Goal: Task Accomplishment & Management: Complete application form

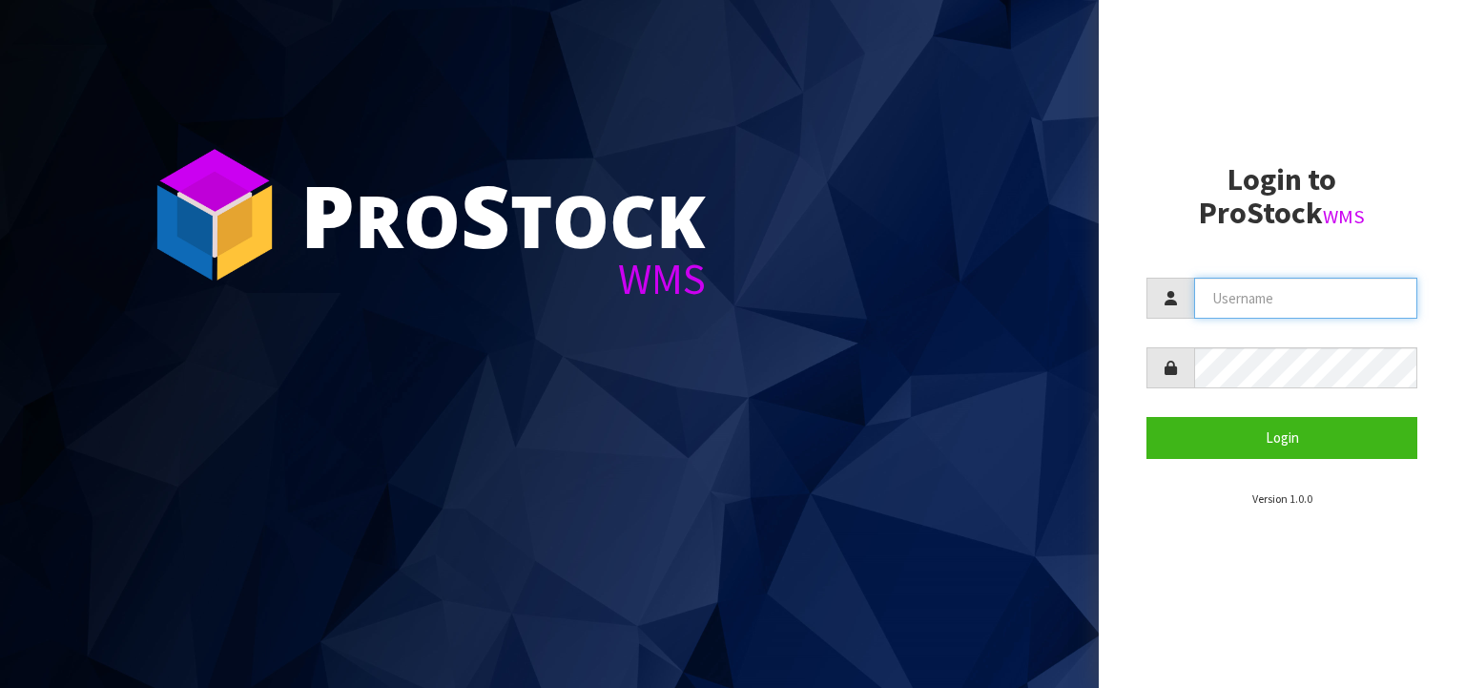
click at [1238, 294] on input "text" at bounding box center [1305, 298] width 223 height 41
type input "[PERSON_NAME]"
click at [1146, 417] on button "Login" at bounding box center [1281, 437] width 271 height 41
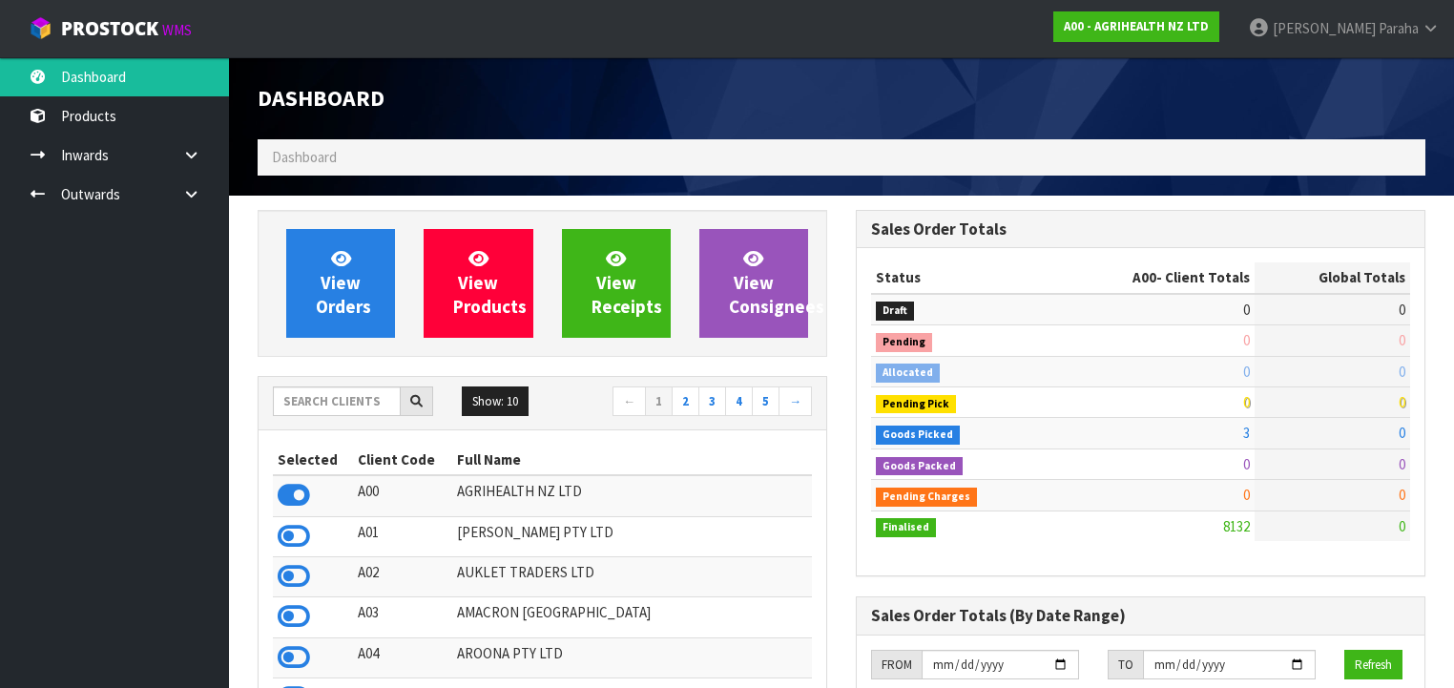
scroll to position [1438, 598]
drag, startPoint x: 325, startPoint y: 409, endPoint x: 333, endPoint y: 378, distance: 32.4
click at [327, 408] on input "text" at bounding box center [337, 401] width 128 height 30
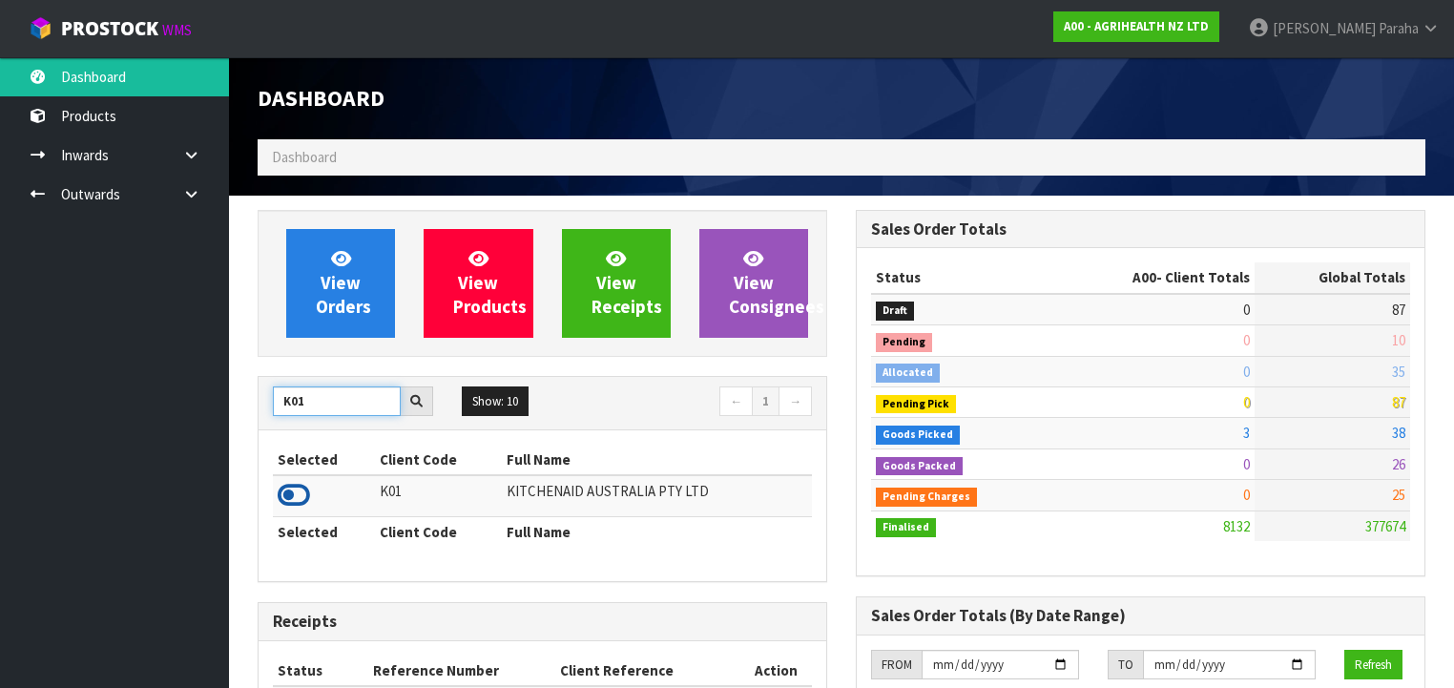
type input "K01"
click at [303, 496] on icon at bounding box center [294, 495] width 32 height 29
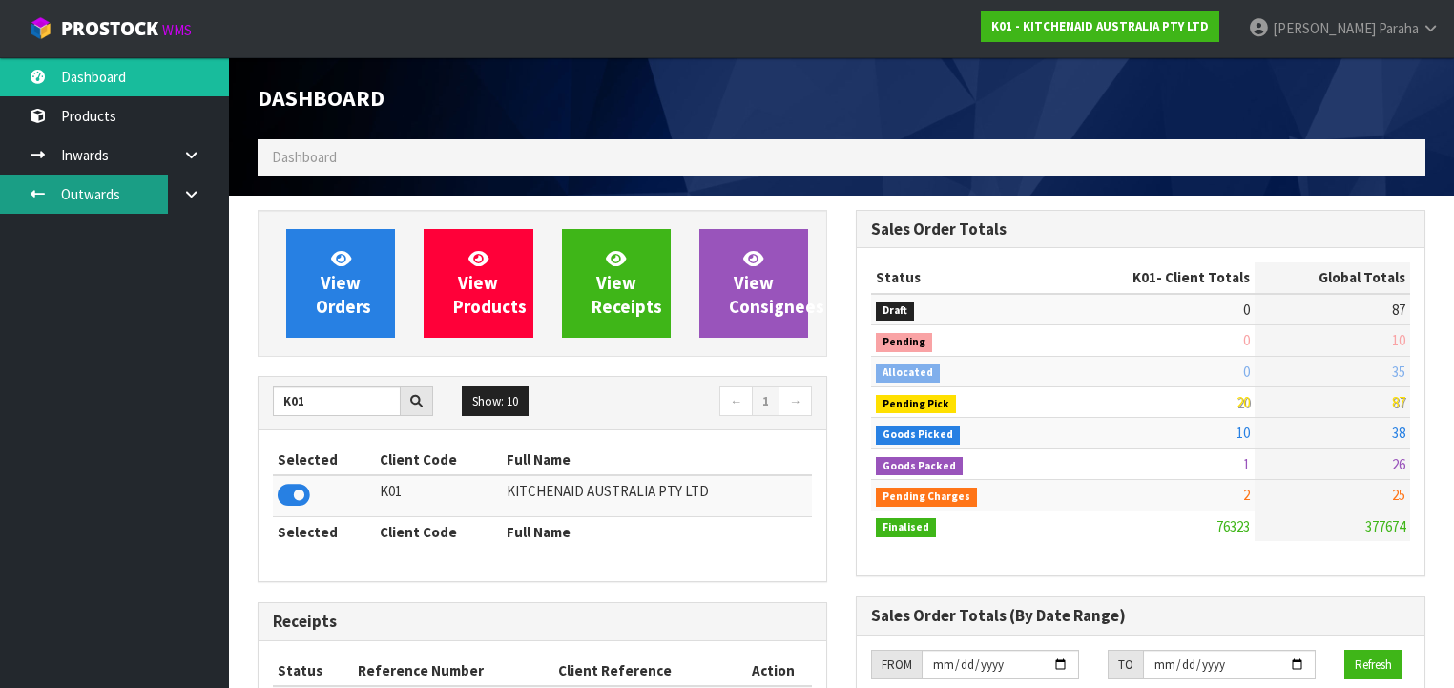
click at [120, 194] on link "Outwards" at bounding box center [114, 194] width 229 height 39
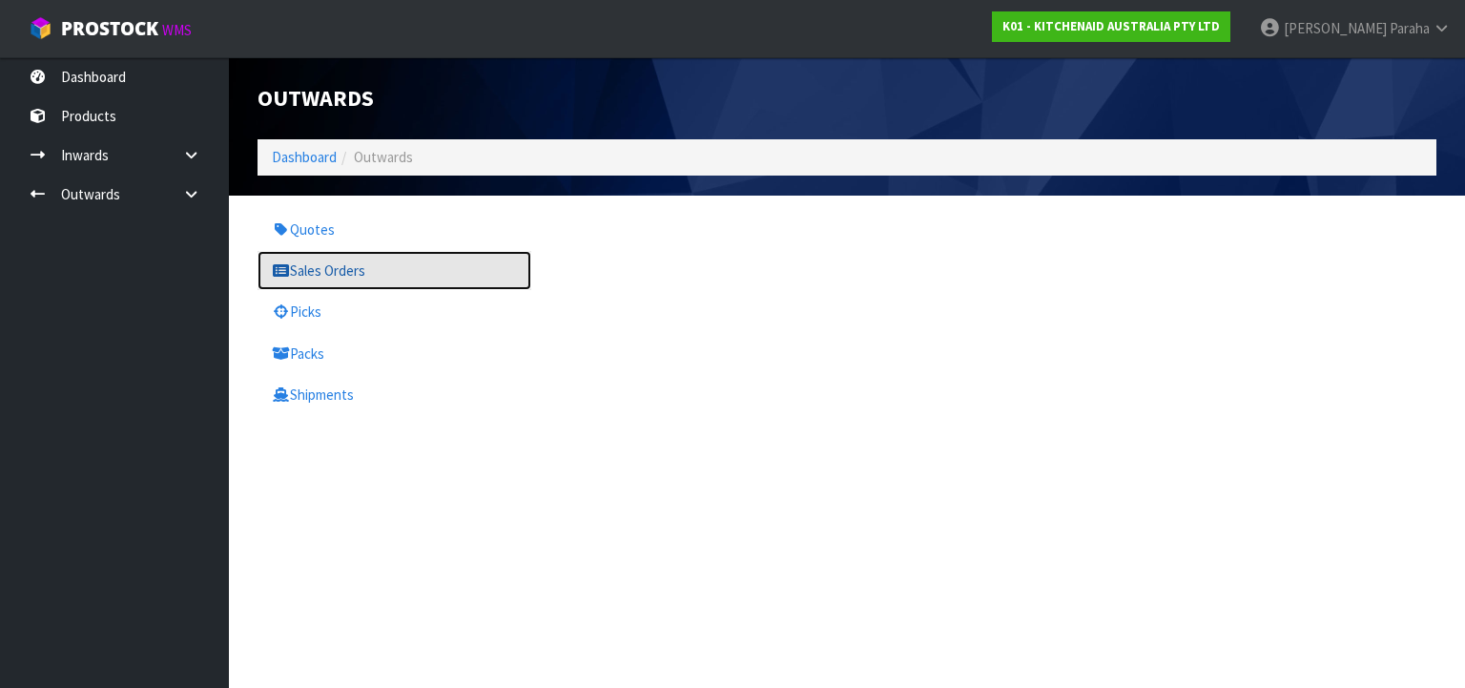
click at [298, 267] on link "Sales Orders" at bounding box center [395, 270] width 274 height 39
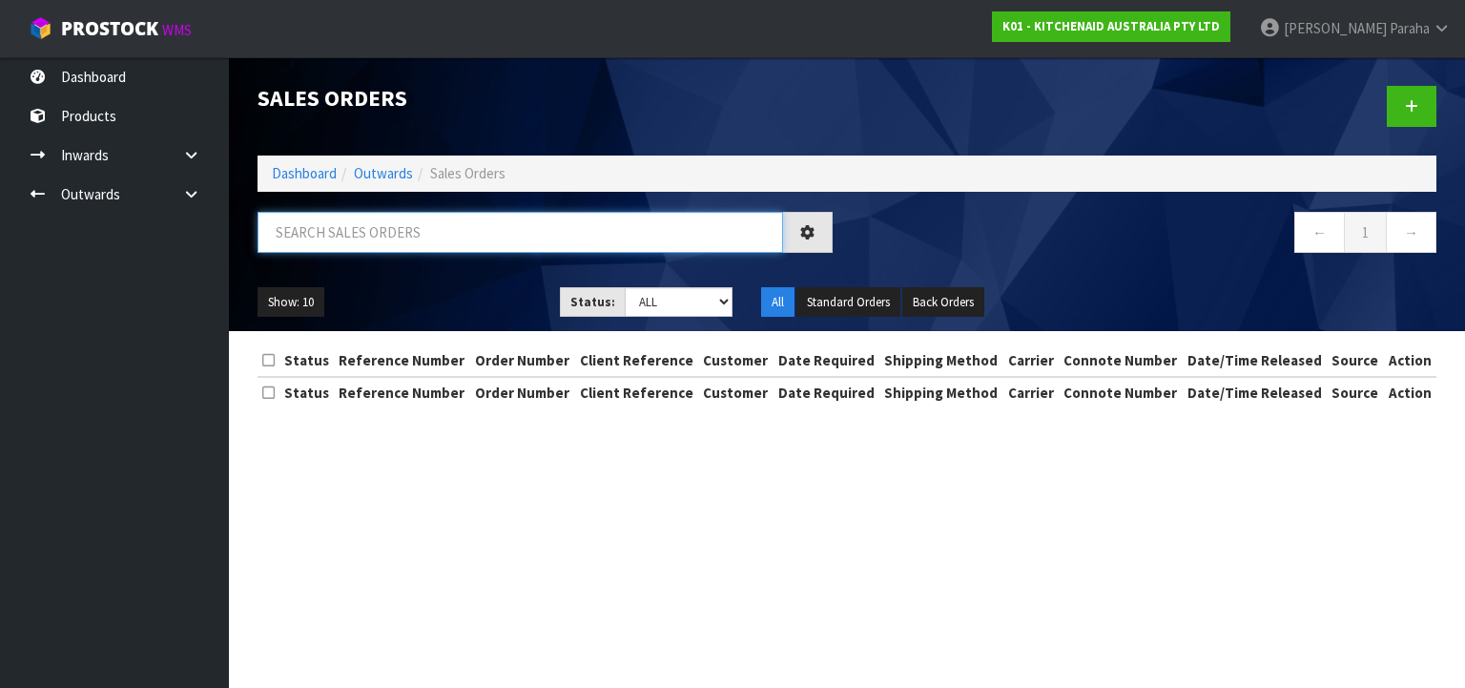
click at [348, 237] on input "text" at bounding box center [521, 232] width 526 height 41
type input "JOB-0408495"
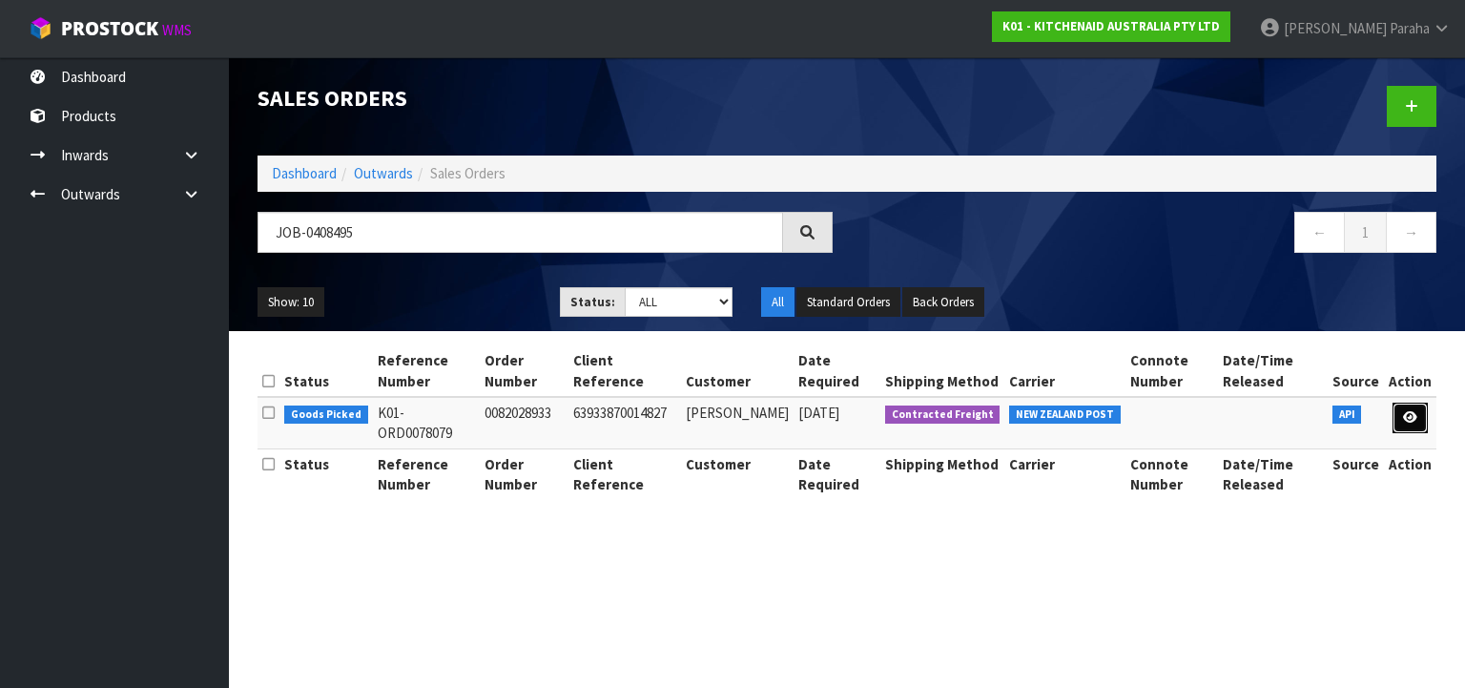
click at [1412, 417] on icon at bounding box center [1410, 417] width 14 height 12
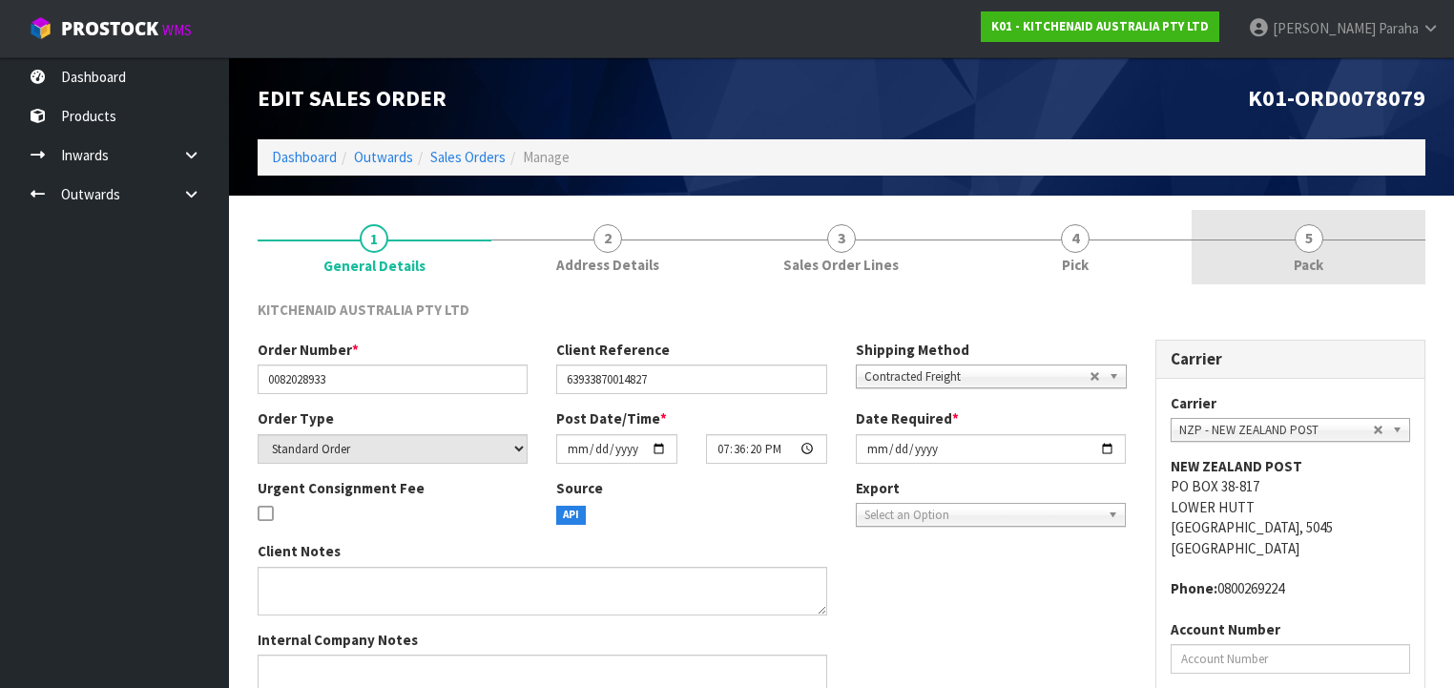
click at [1301, 243] on span "5" at bounding box center [1308, 238] width 29 height 29
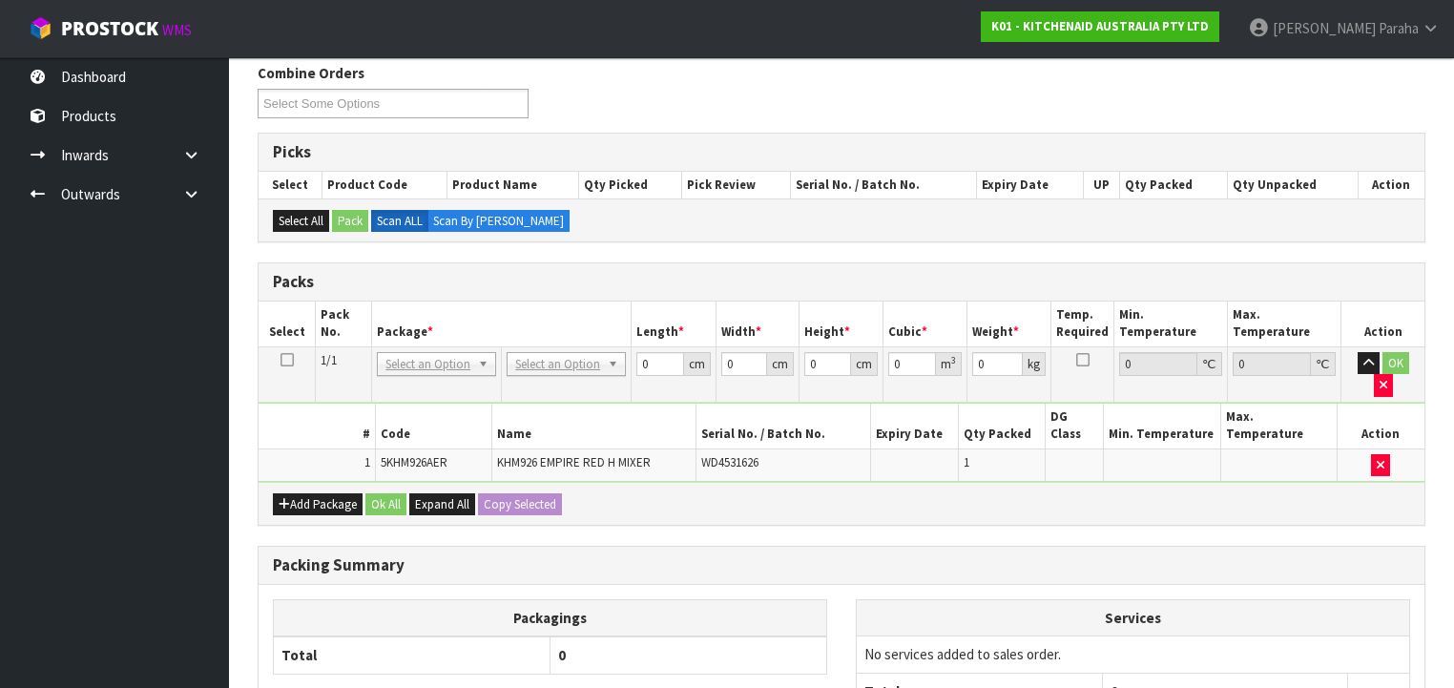
scroll to position [380, 0]
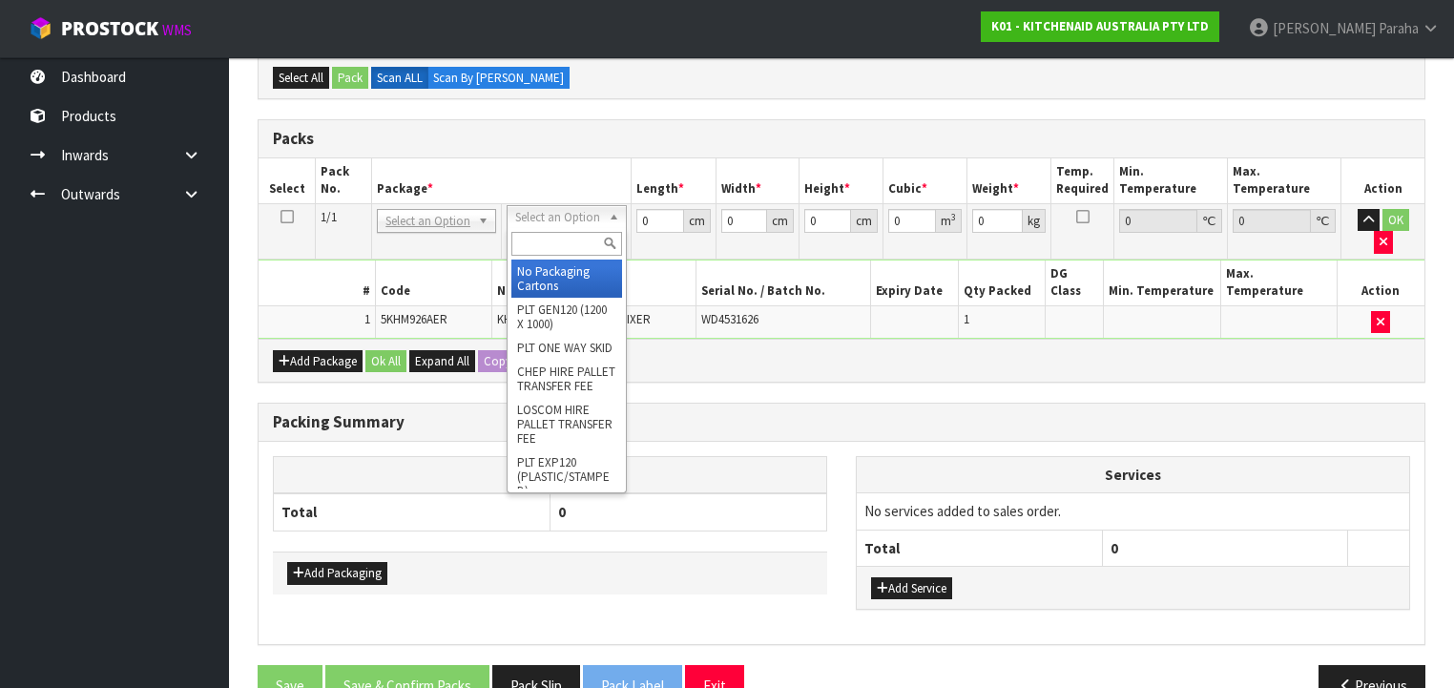
click at [587, 244] on input "text" at bounding box center [566, 244] width 110 height 24
type input "CL"
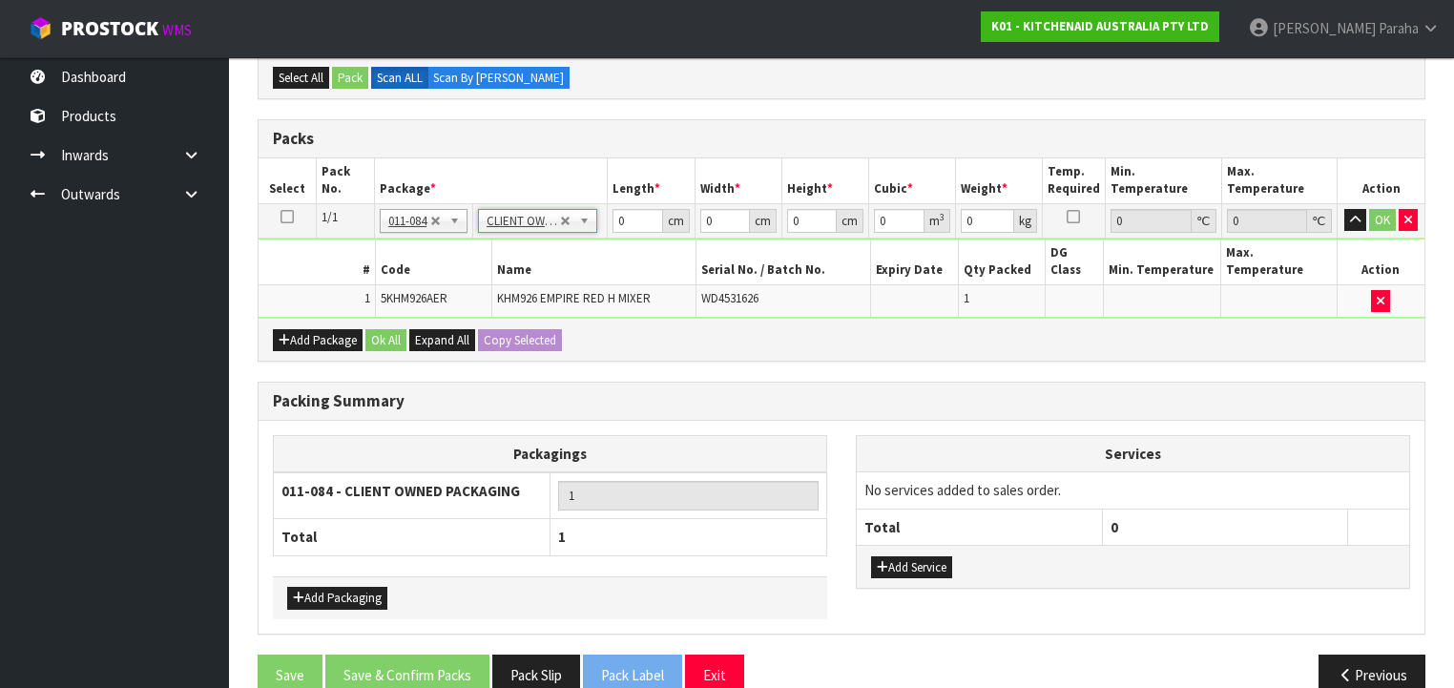
type input "1.6"
drag, startPoint x: 626, startPoint y: 217, endPoint x: 607, endPoint y: 221, distance: 19.7
click at [608, 221] on td "0 cm" at bounding box center [651, 220] width 87 height 34
type input "30"
type input "26"
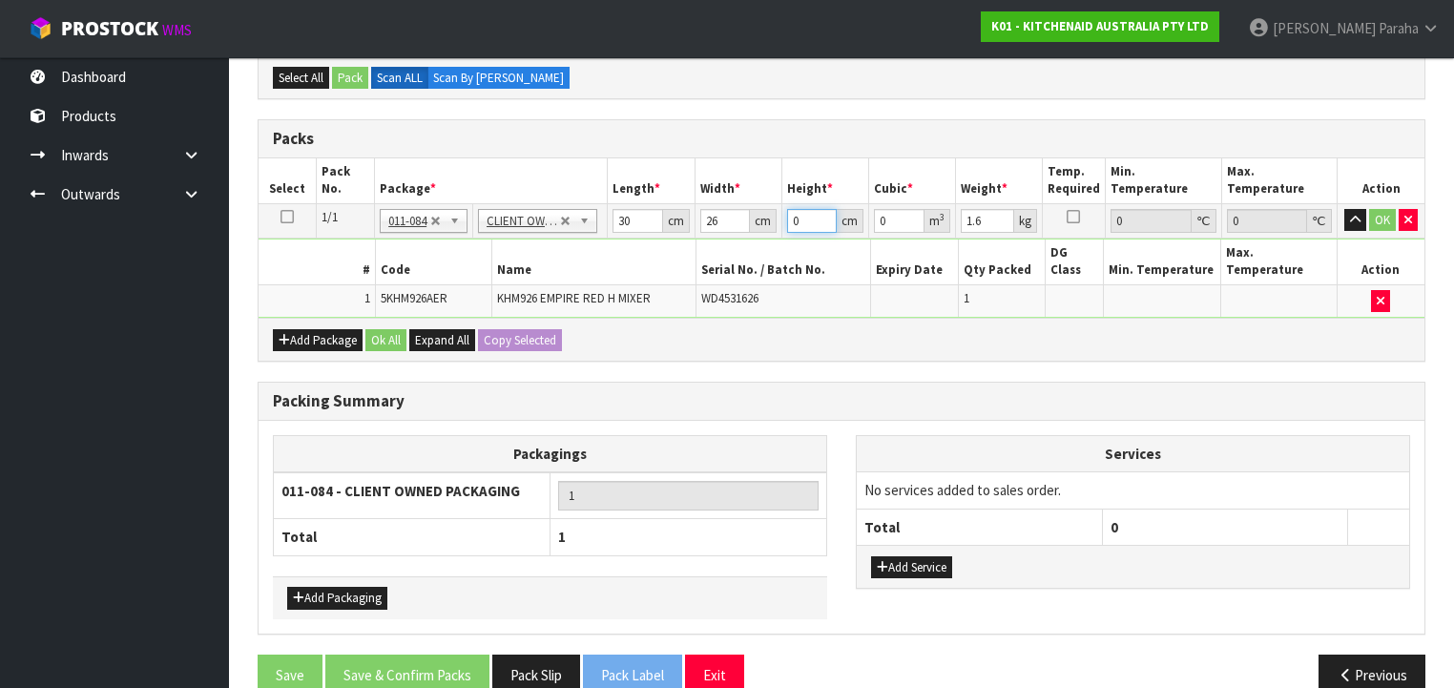
type input "1"
type input "0.00078"
type input "16"
type input "0.01248"
type input "16"
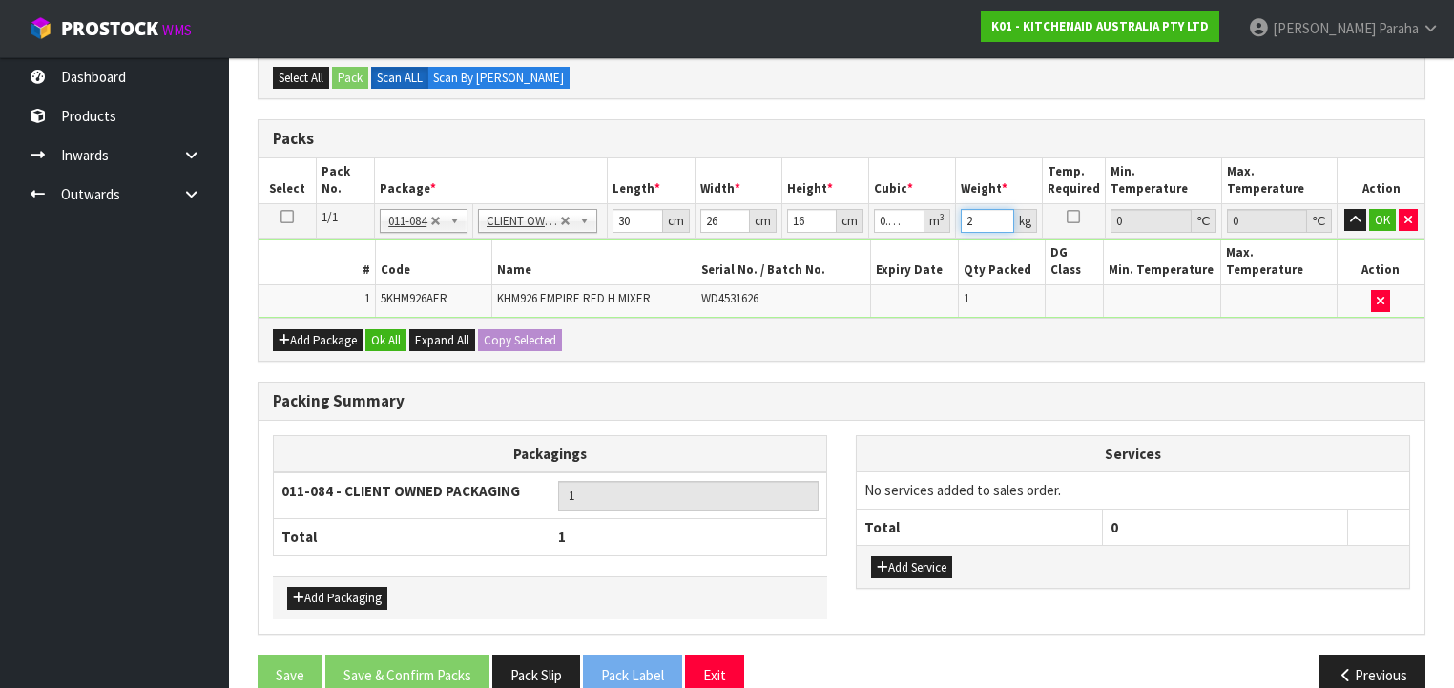
type input "2"
click at [1344, 209] on button "button" at bounding box center [1355, 220] width 22 height 23
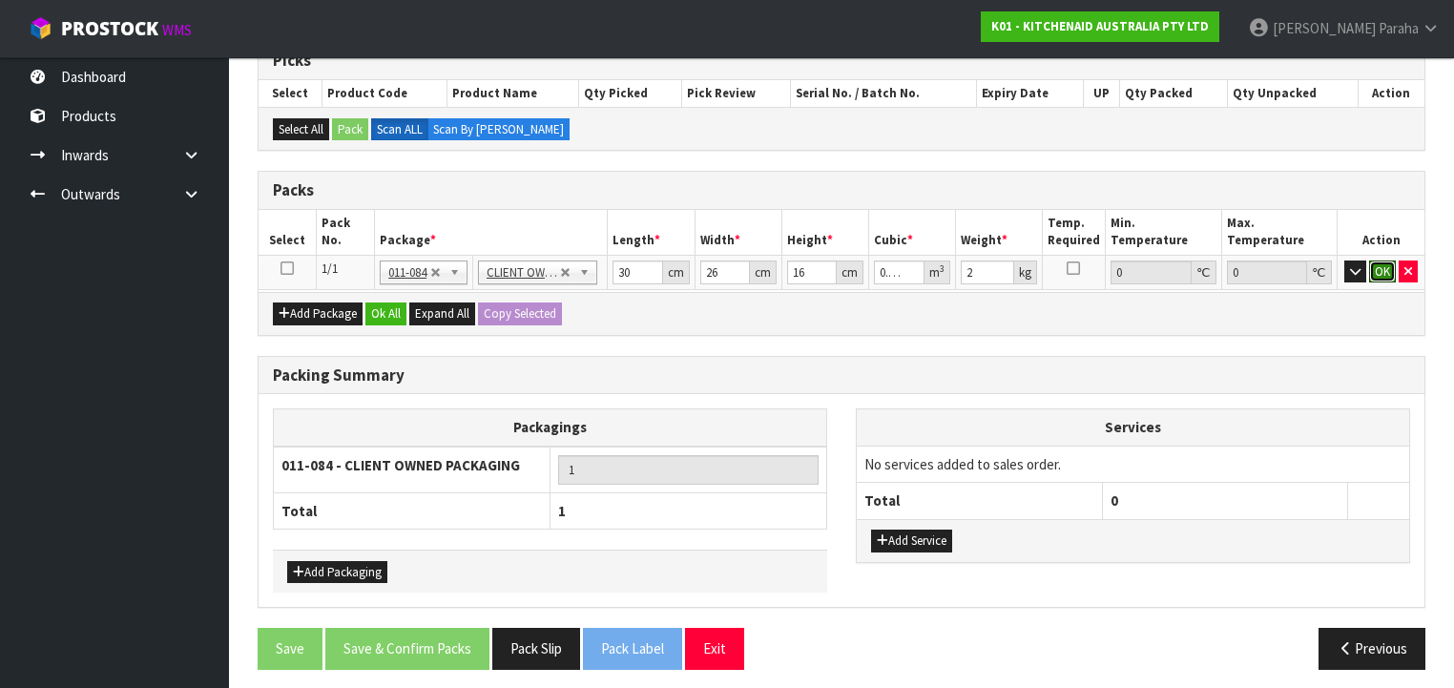
click button "OK" at bounding box center [1382, 271] width 27 height 23
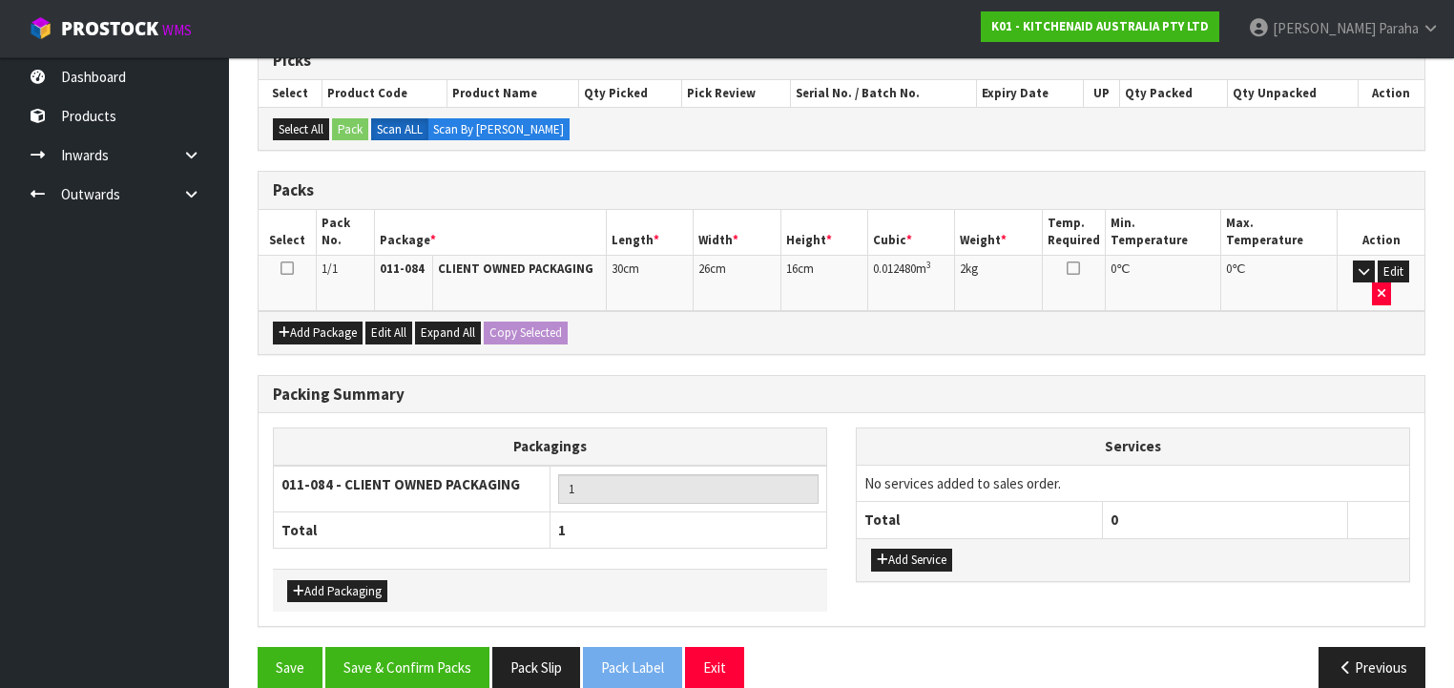
scroll to position [327, 0]
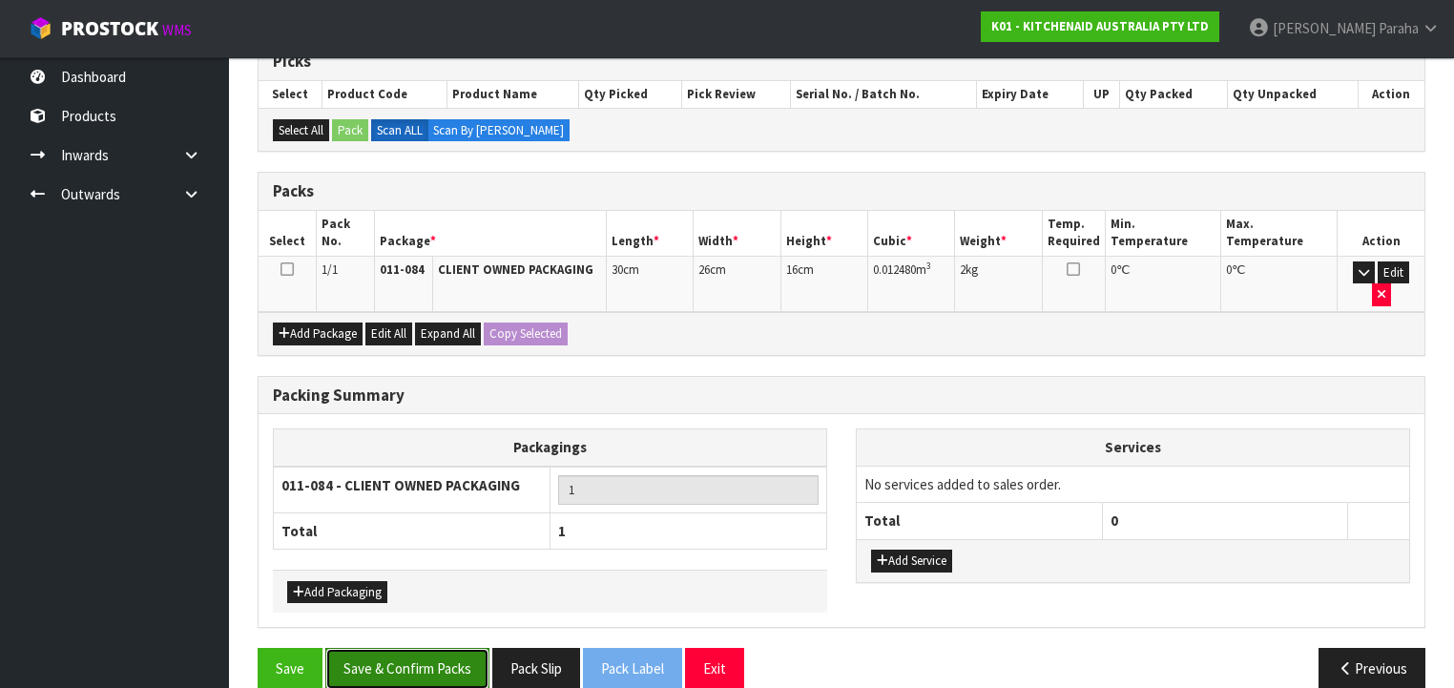
click at [449, 648] on button "Save & Confirm Packs" at bounding box center [407, 668] width 164 height 41
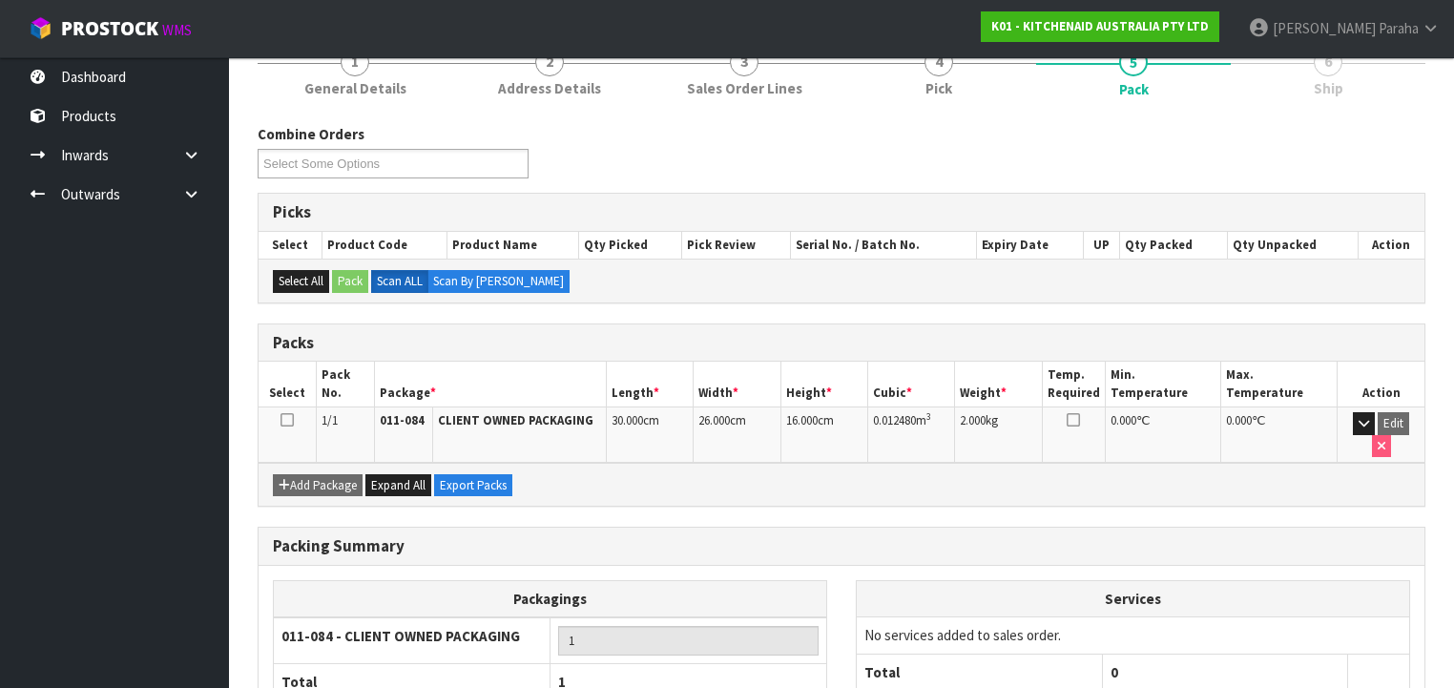
scroll to position [355, 0]
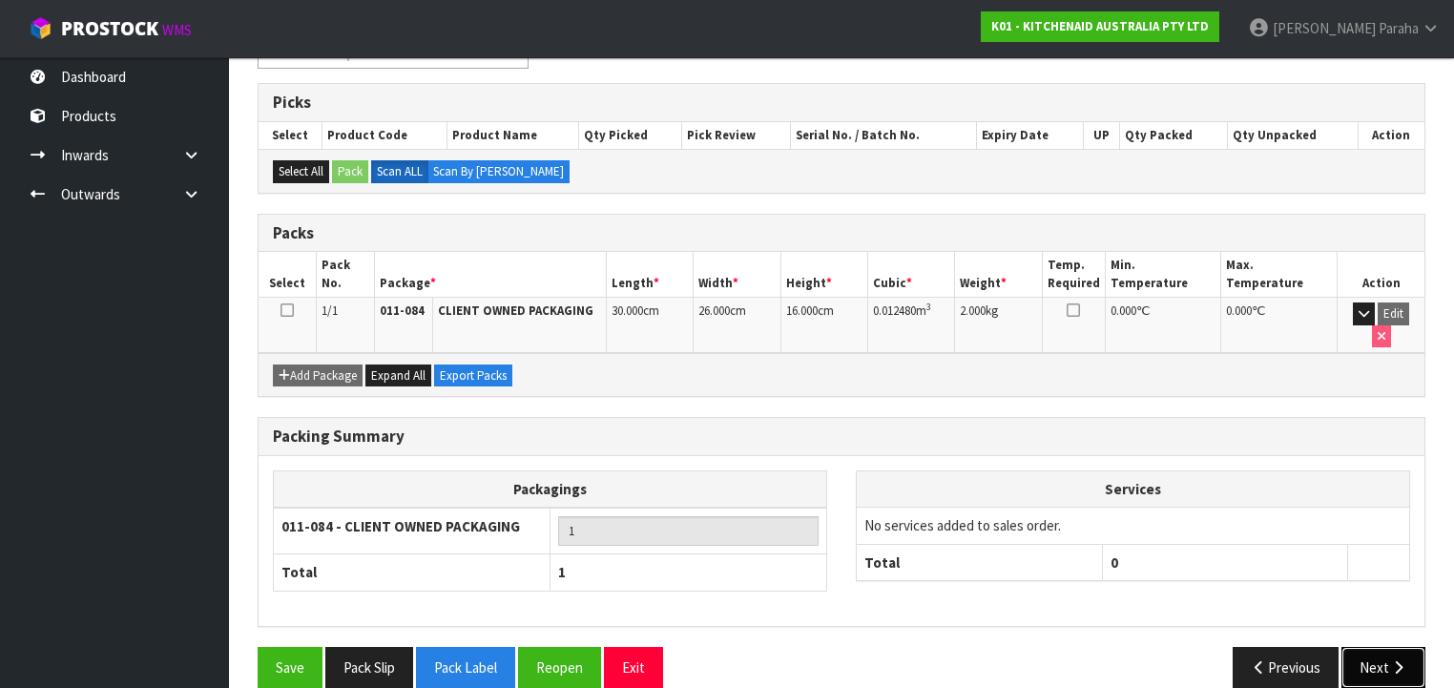
click at [1372, 647] on button "Next" at bounding box center [1383, 667] width 84 height 41
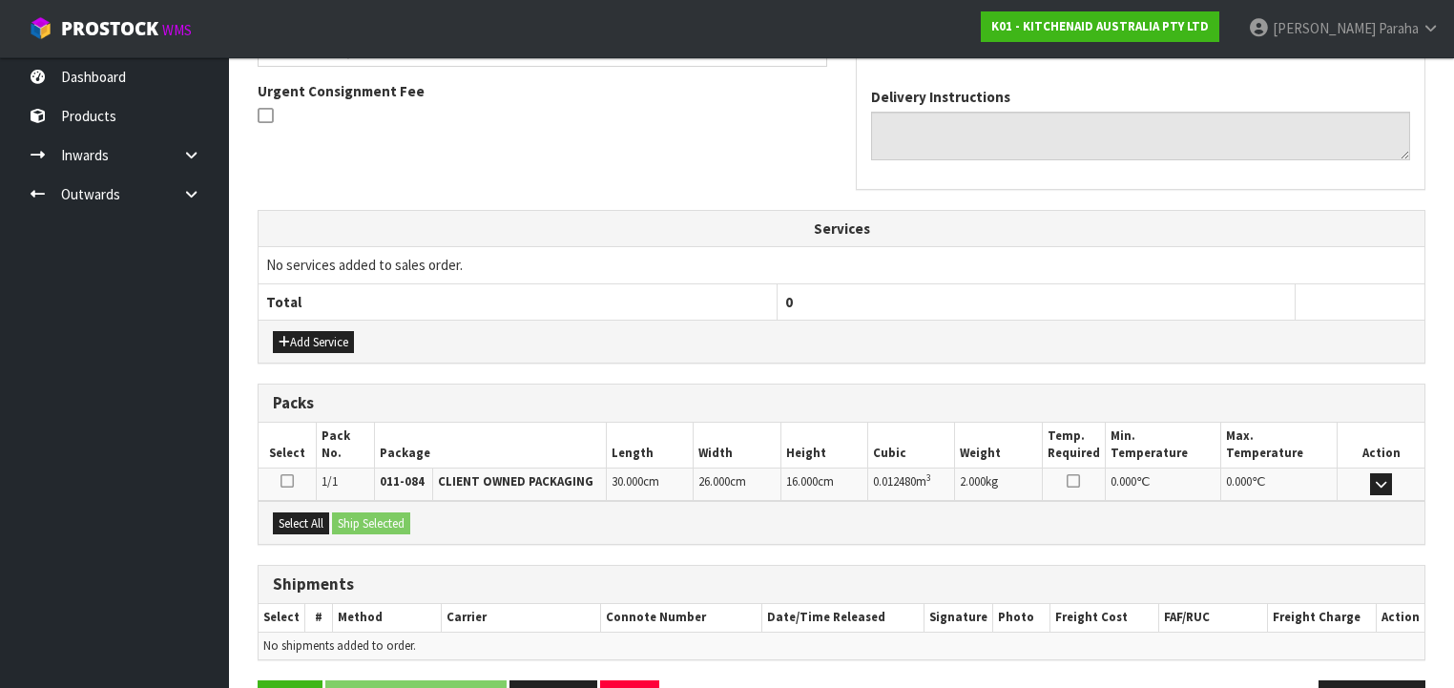
scroll to position [603, 0]
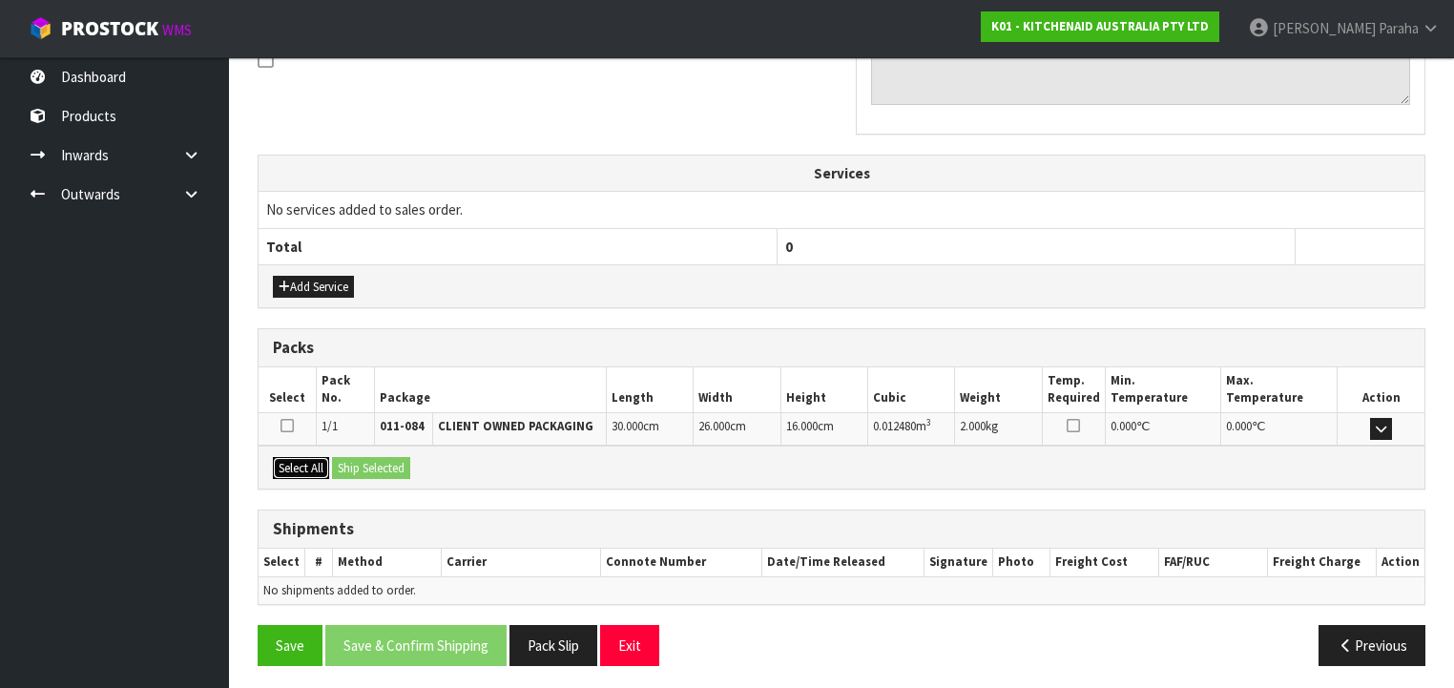
click at [310, 464] on button "Select All" at bounding box center [301, 468] width 56 height 23
click at [366, 467] on button "Ship Selected" at bounding box center [371, 468] width 78 height 23
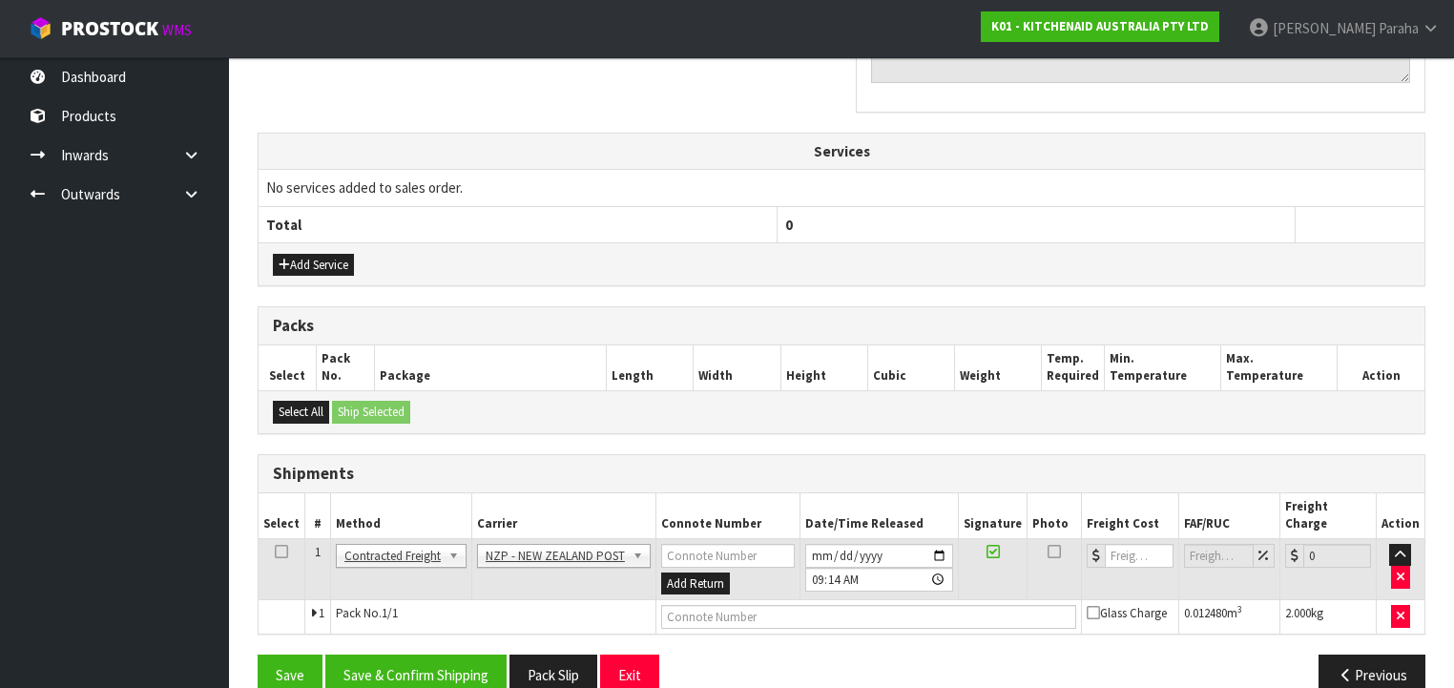
scroll to position [637, 0]
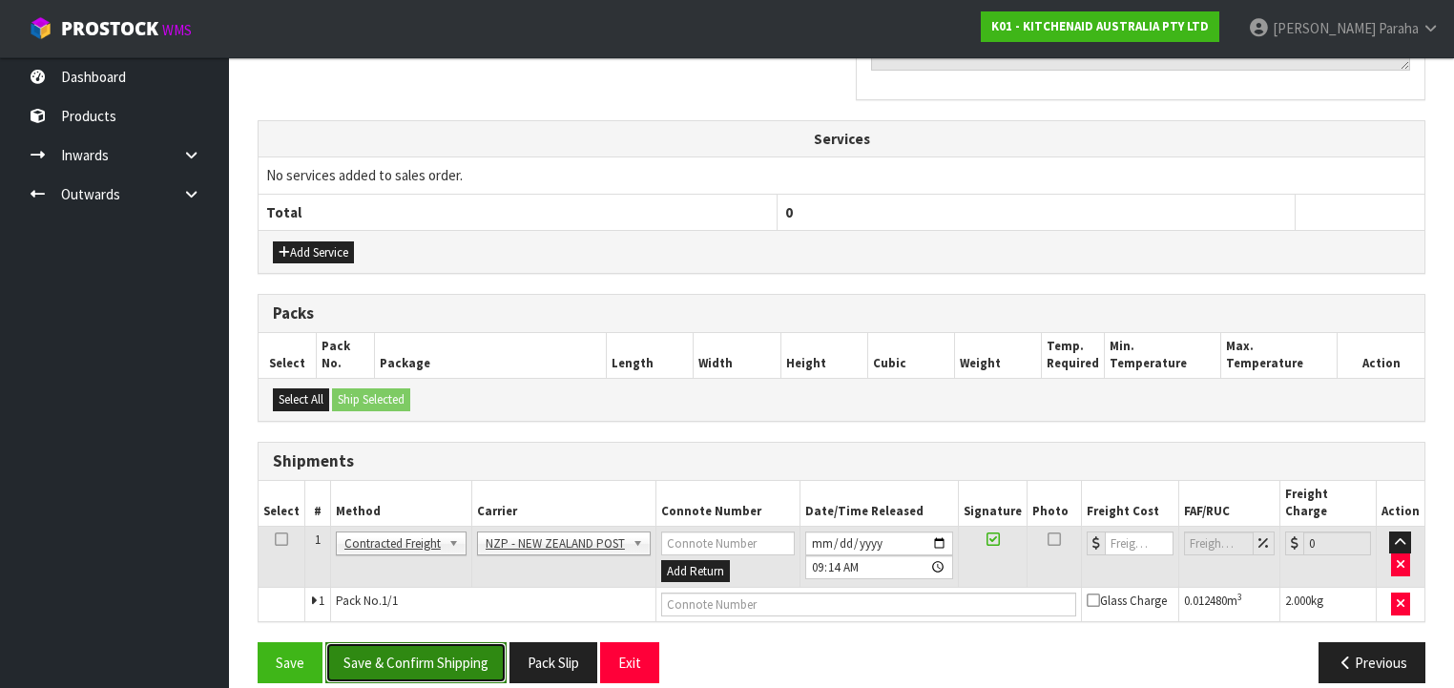
click at [445, 642] on button "Save & Confirm Shipping" at bounding box center [415, 662] width 181 height 41
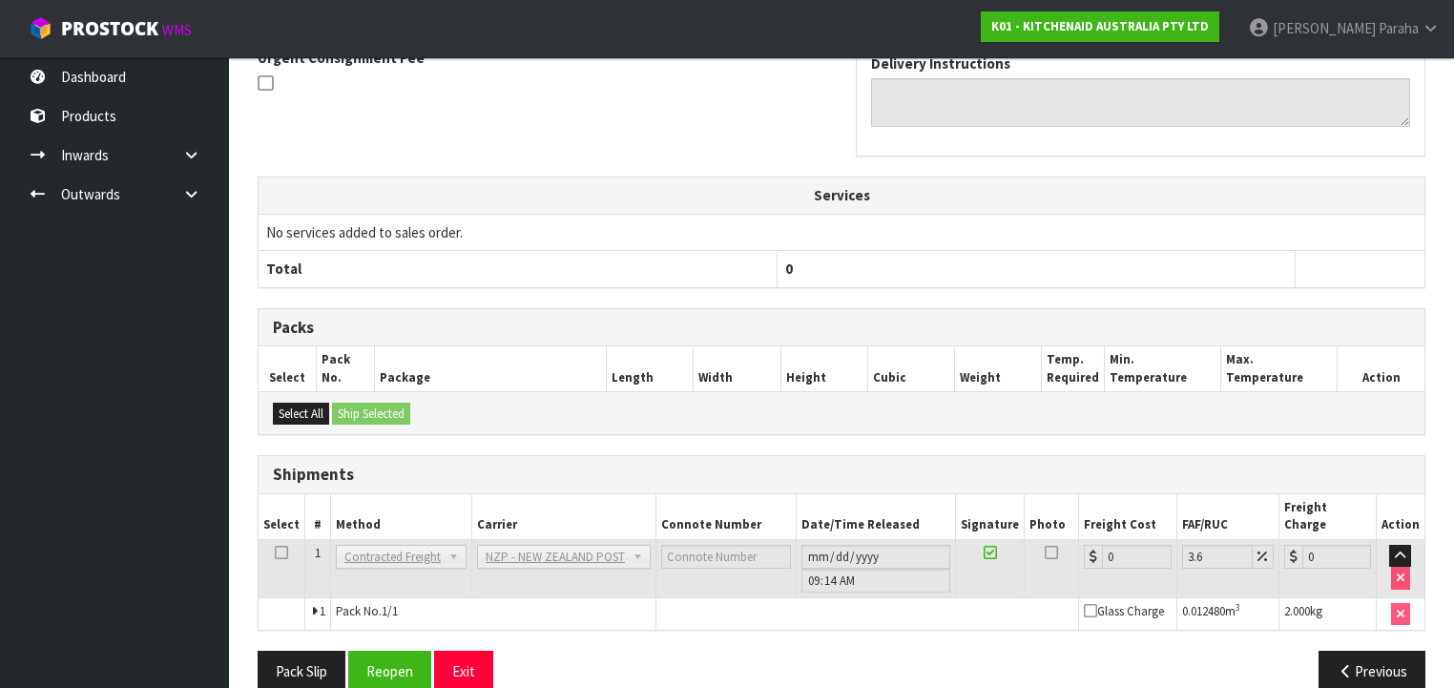
scroll to position [610, 0]
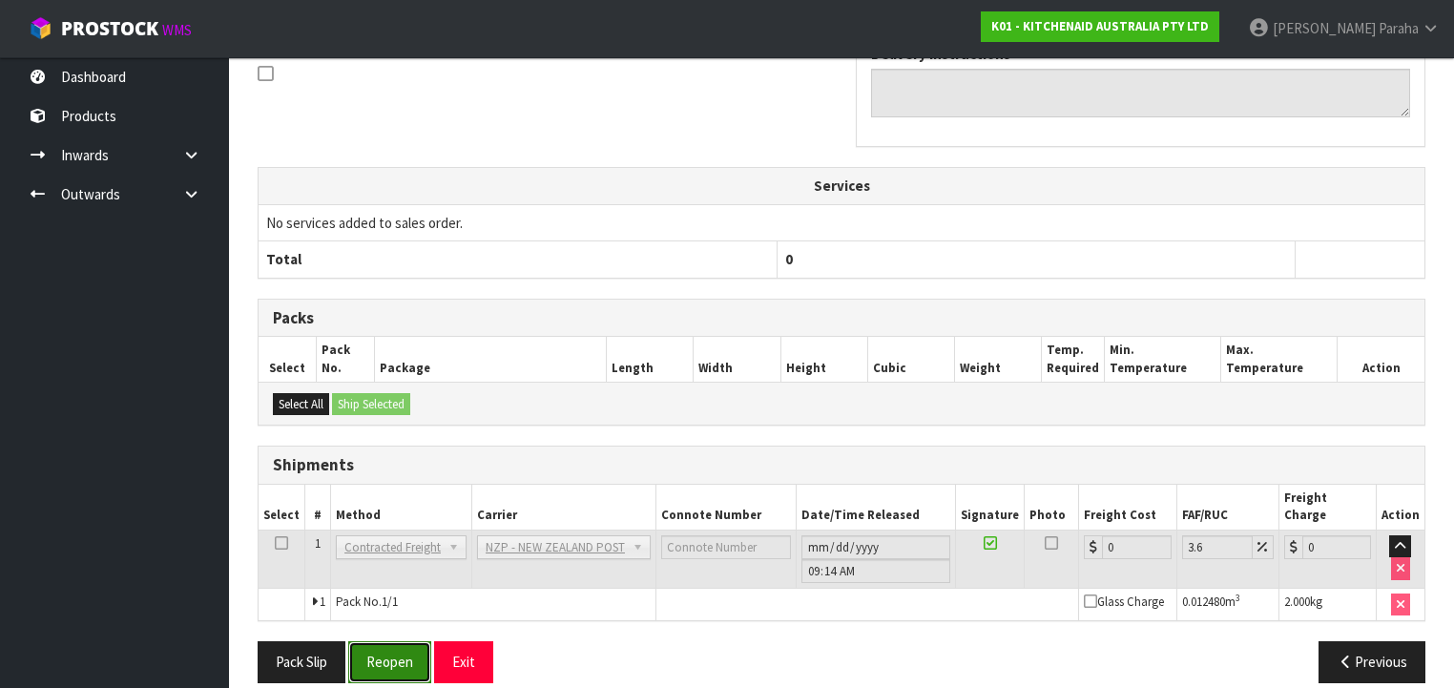
click at [397, 641] on button "Reopen" at bounding box center [389, 661] width 83 height 41
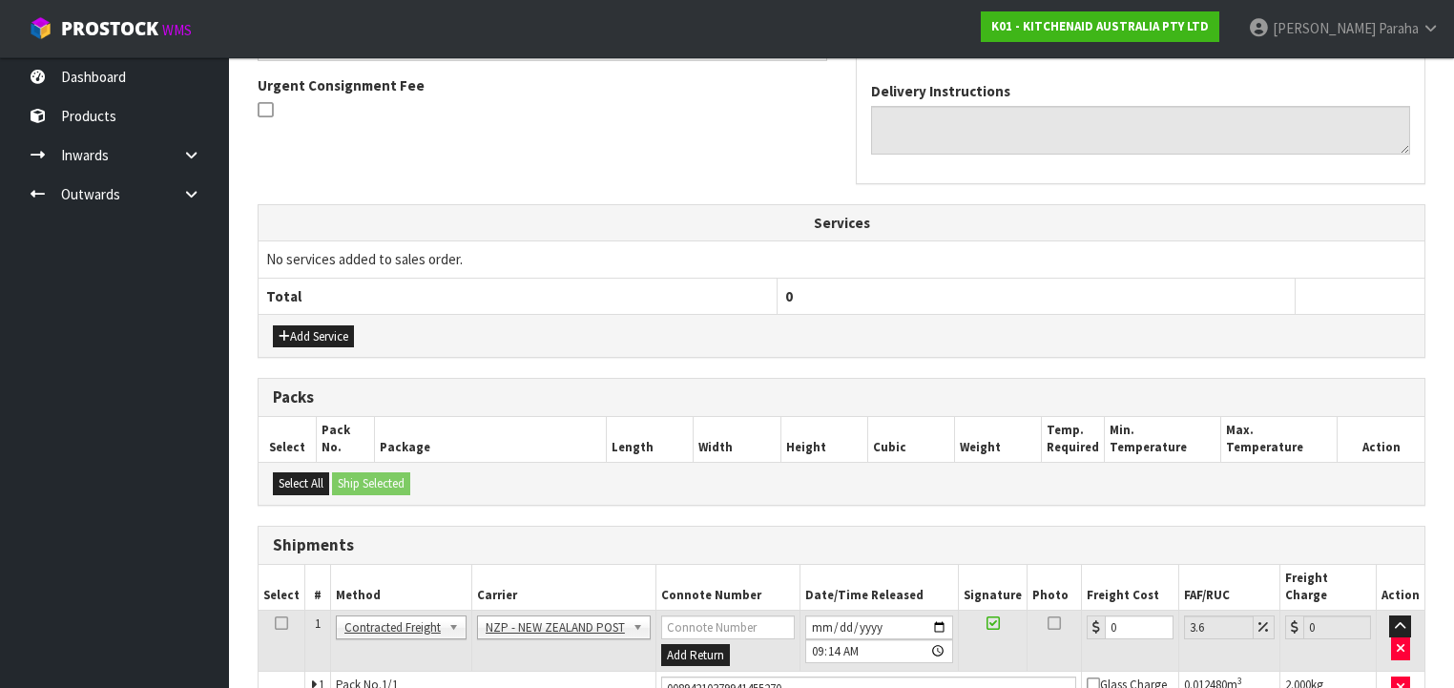
scroll to position [654, 0]
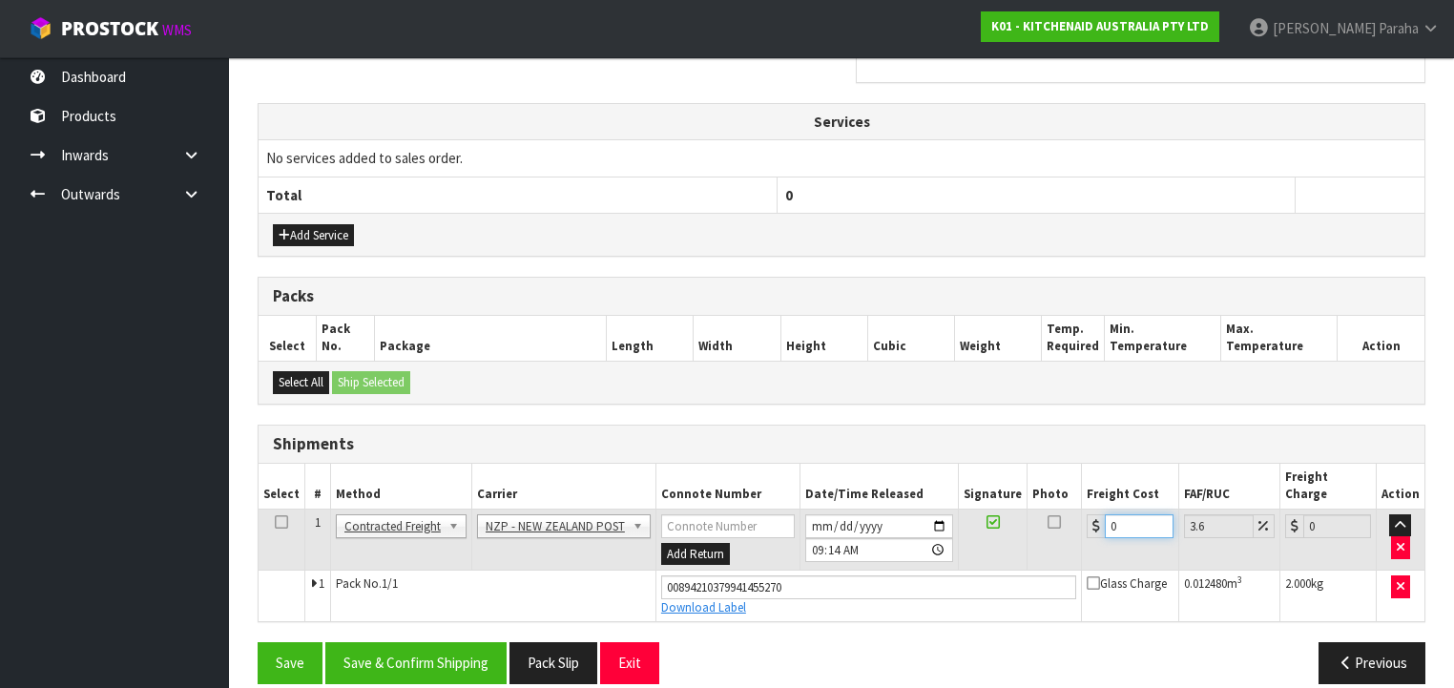
drag, startPoint x: 1120, startPoint y: 504, endPoint x: 1097, endPoint y: 507, distance: 23.2
click at [1104, 514] on input "0" at bounding box center [1138, 526] width 68 height 24
type input "8"
type input "8.29"
type input "8.4"
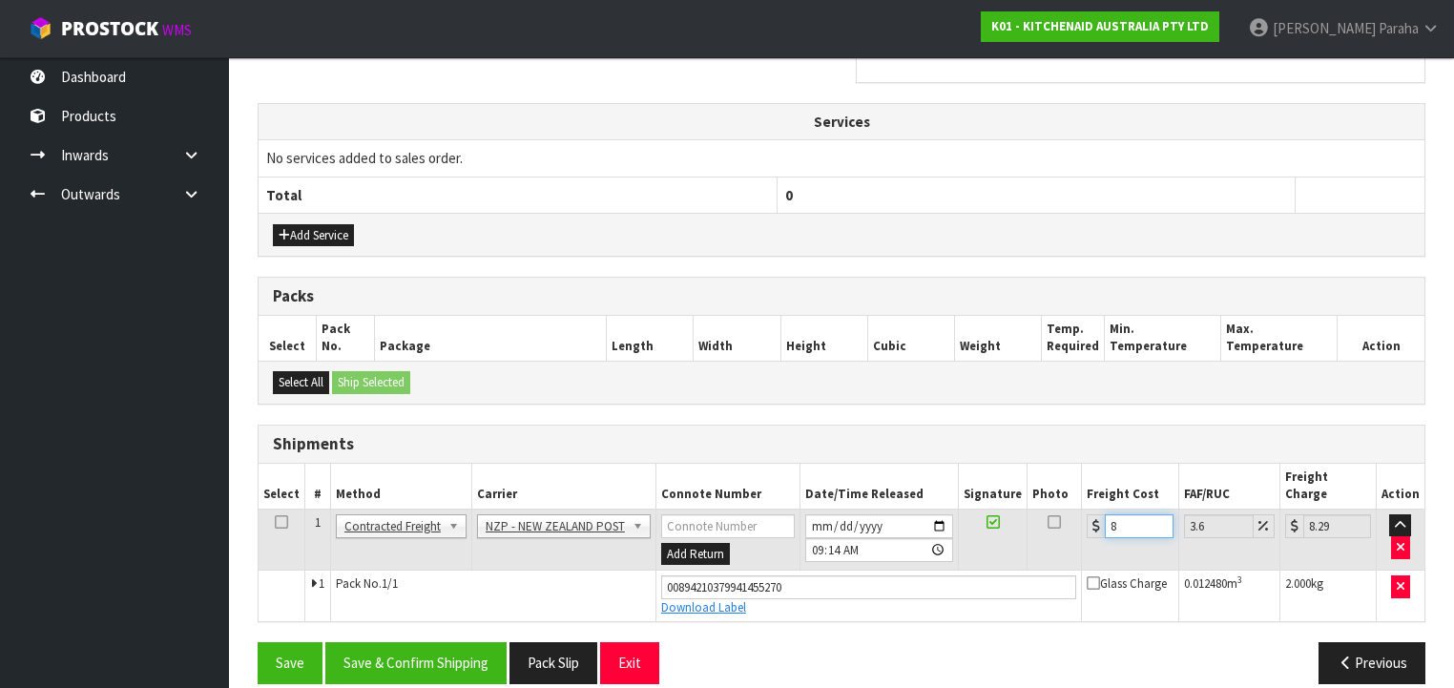
type input "8.7"
type input "8.45"
type input "8.75"
type input "8.45"
click at [431, 642] on button "Save & Confirm Shipping" at bounding box center [415, 662] width 181 height 41
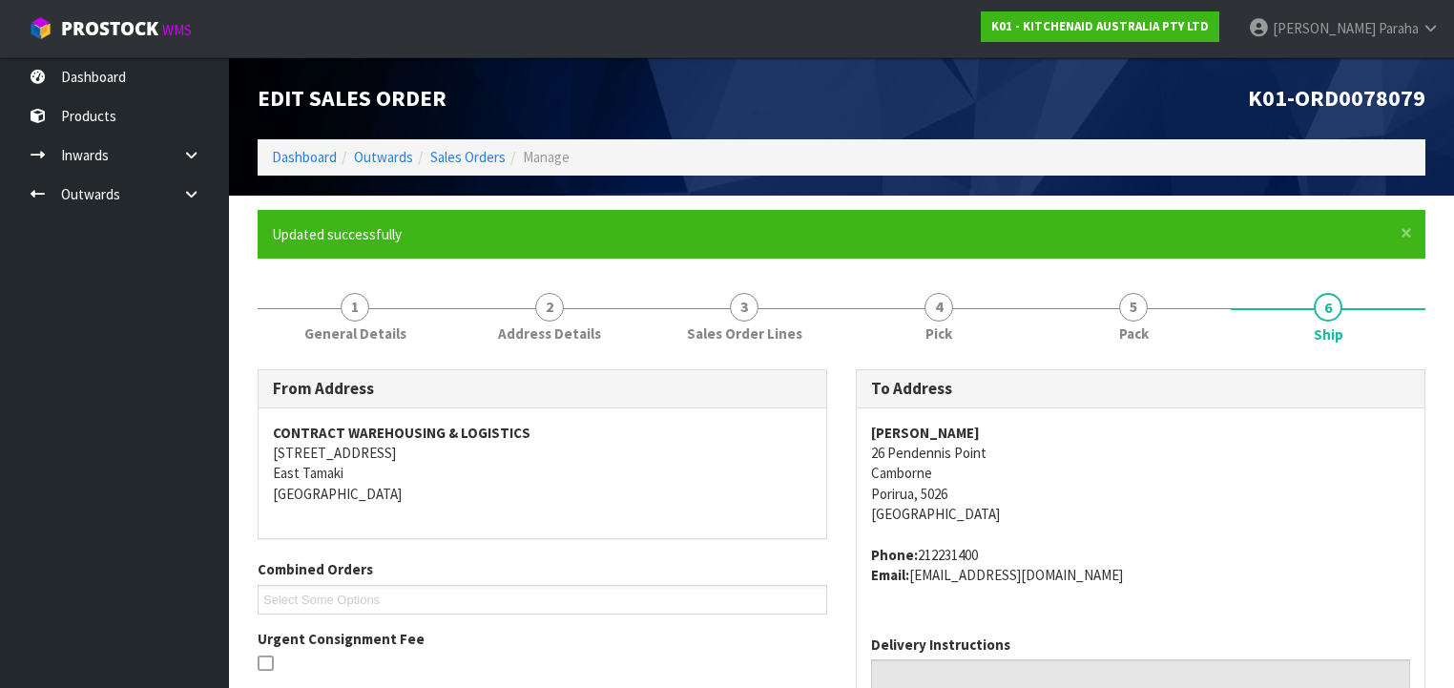
scroll to position [0, 0]
click at [454, 153] on link "Sales Orders" at bounding box center [467, 157] width 75 height 18
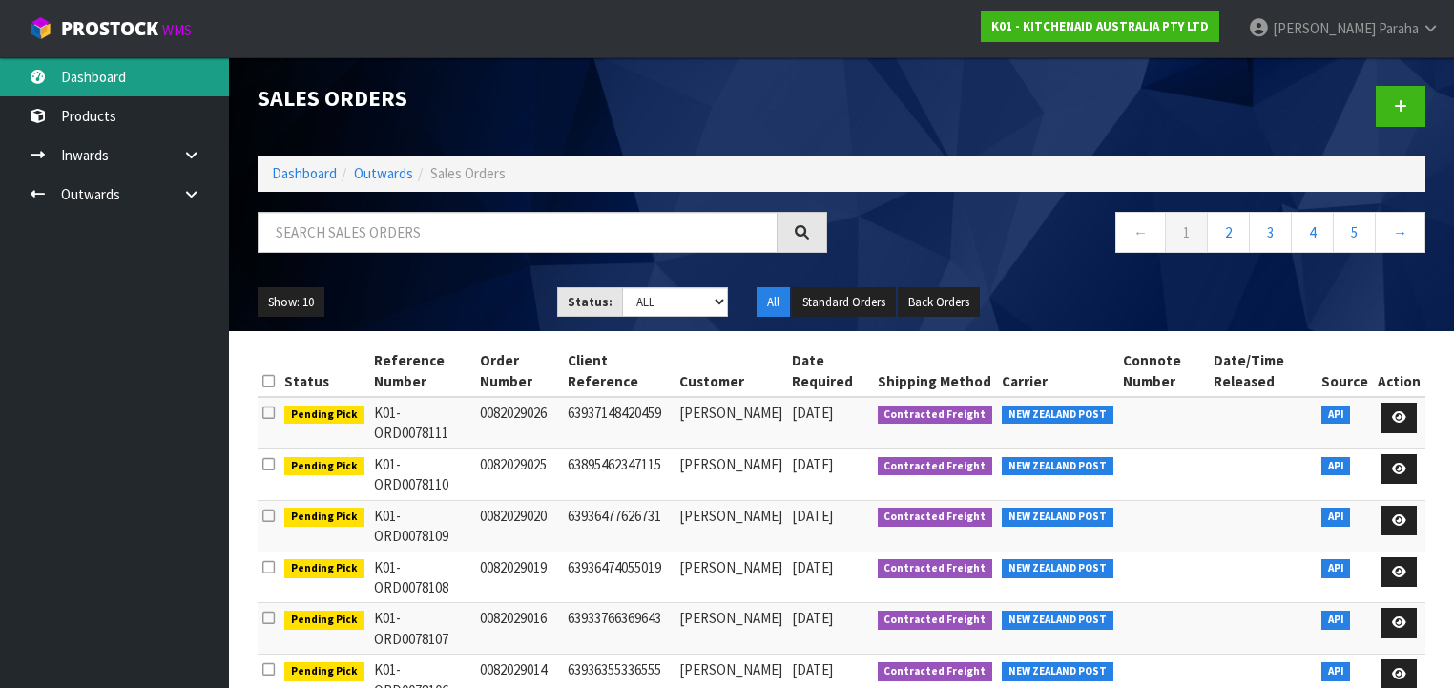
click at [134, 66] on link "Dashboard" at bounding box center [114, 76] width 229 height 39
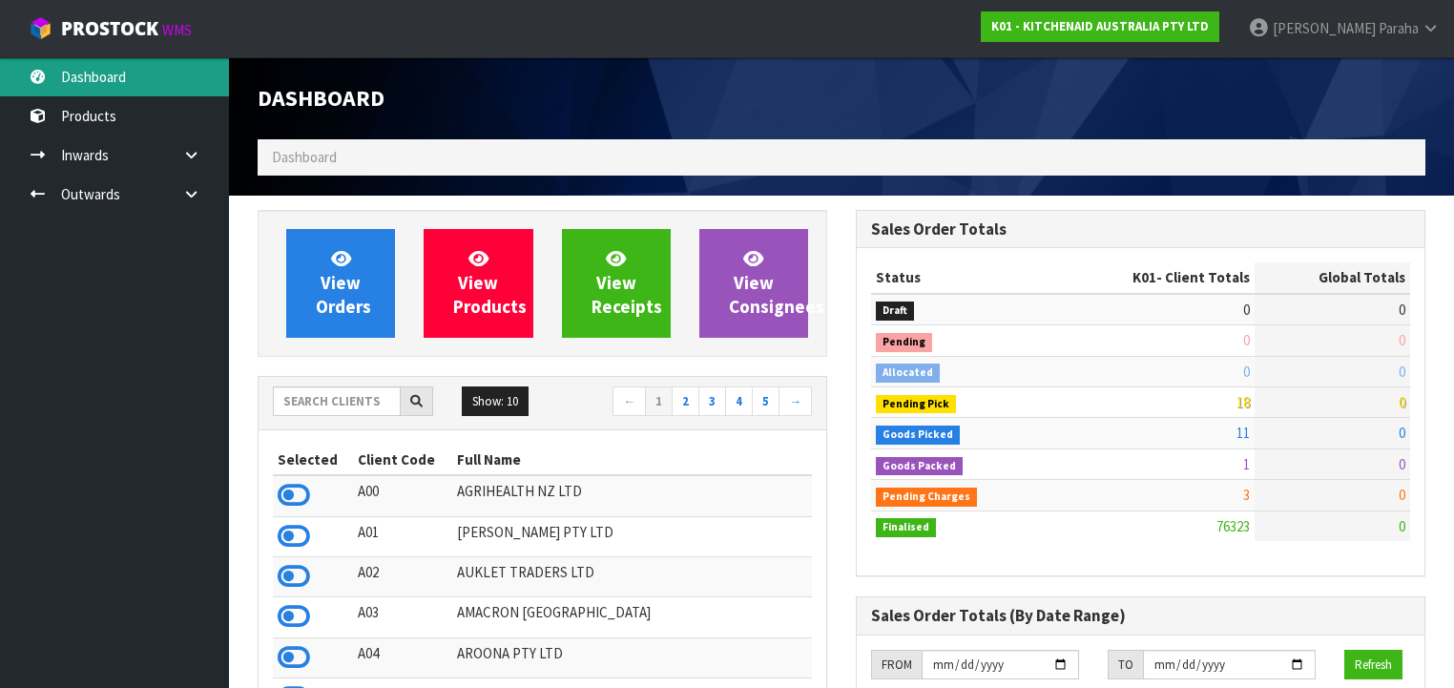
scroll to position [1438, 598]
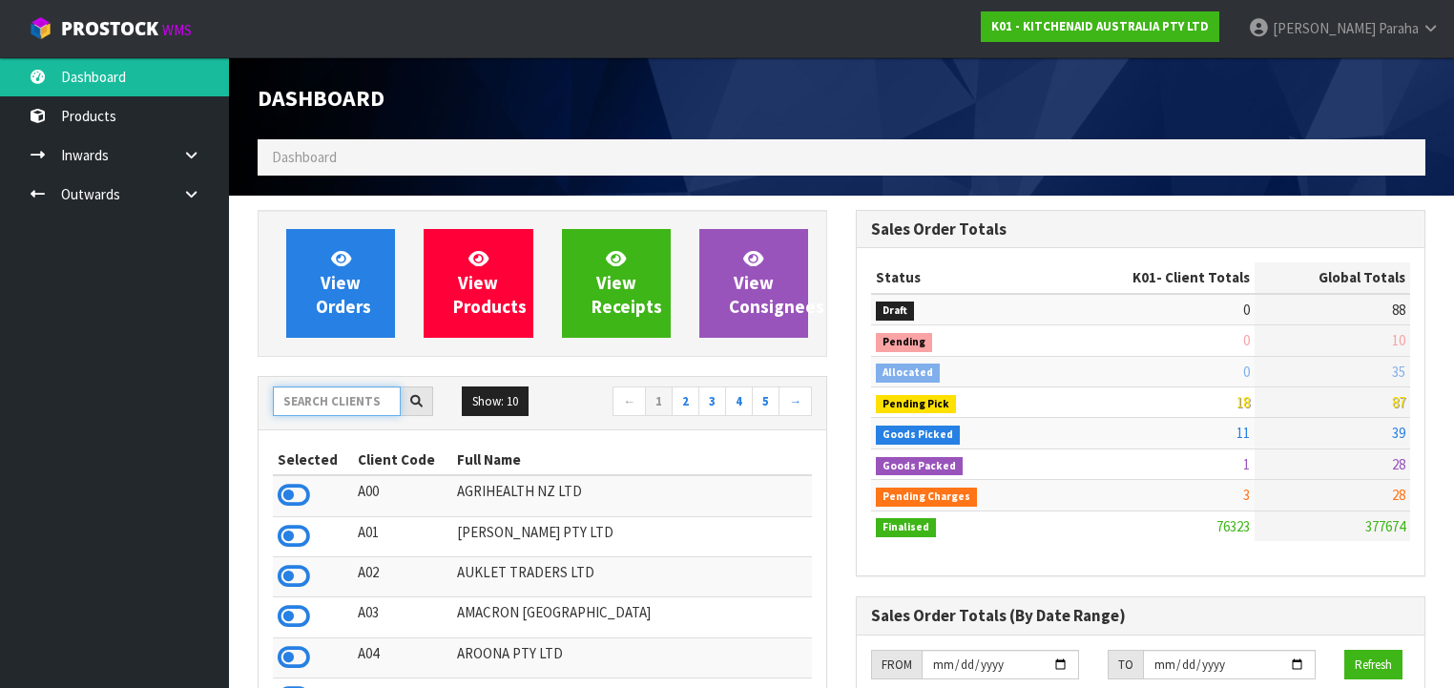
click at [319, 407] on input "text" at bounding box center [337, 401] width 128 height 30
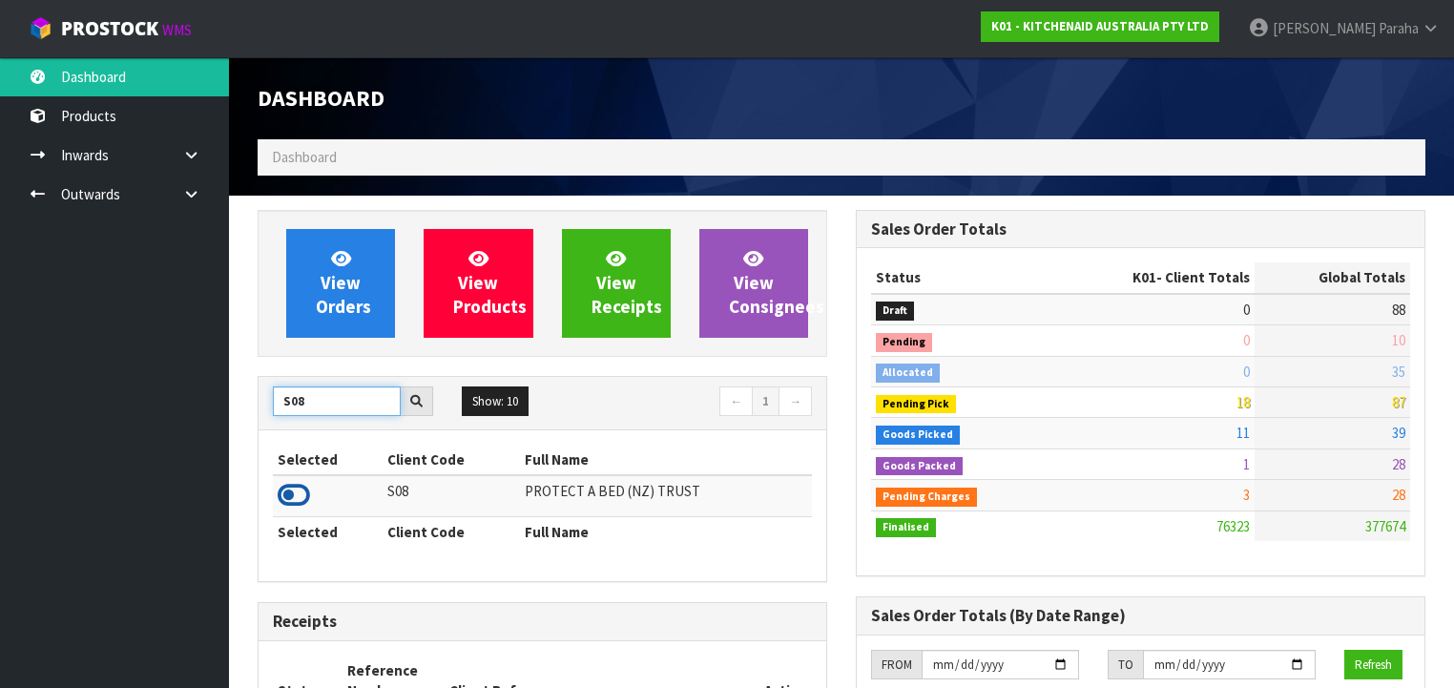
type input "S08"
click at [301, 490] on icon at bounding box center [294, 495] width 32 height 29
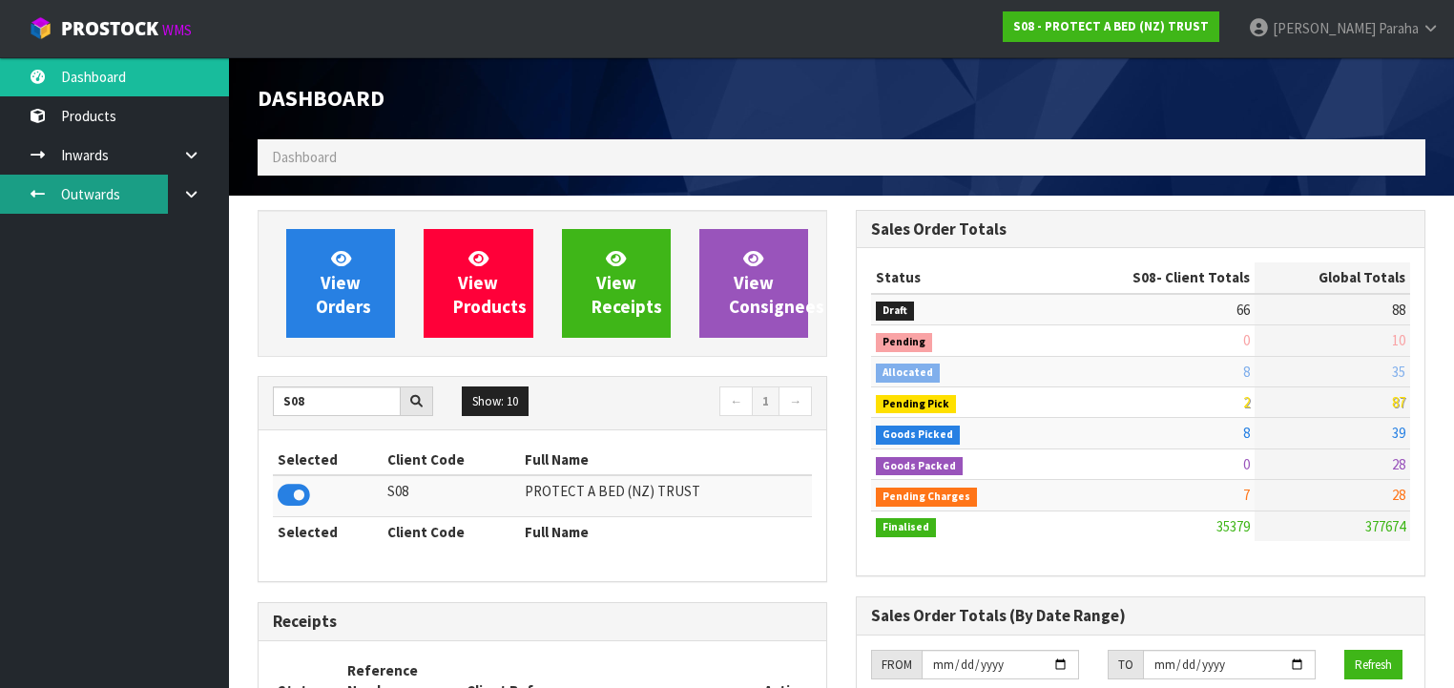
click at [149, 196] on link "Outwards" at bounding box center [114, 194] width 229 height 39
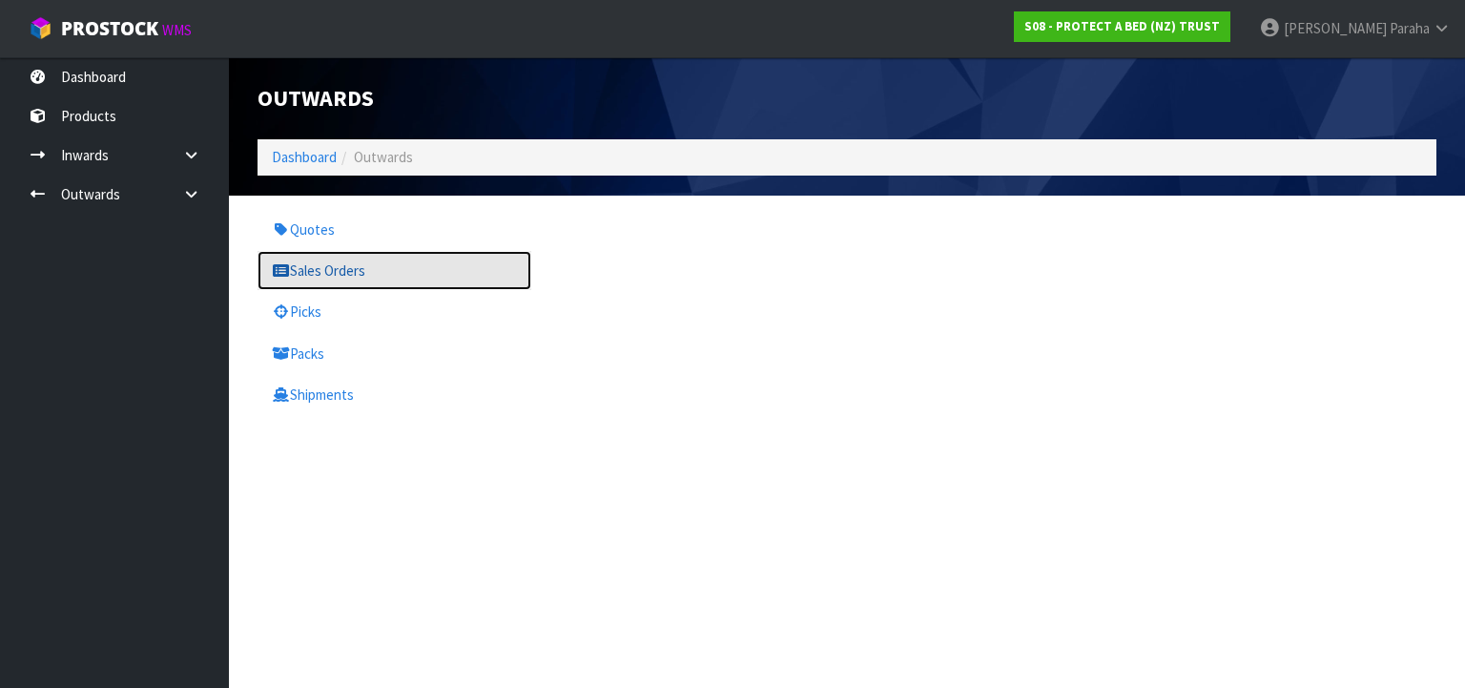
click at [379, 277] on link "Sales Orders" at bounding box center [395, 270] width 274 height 39
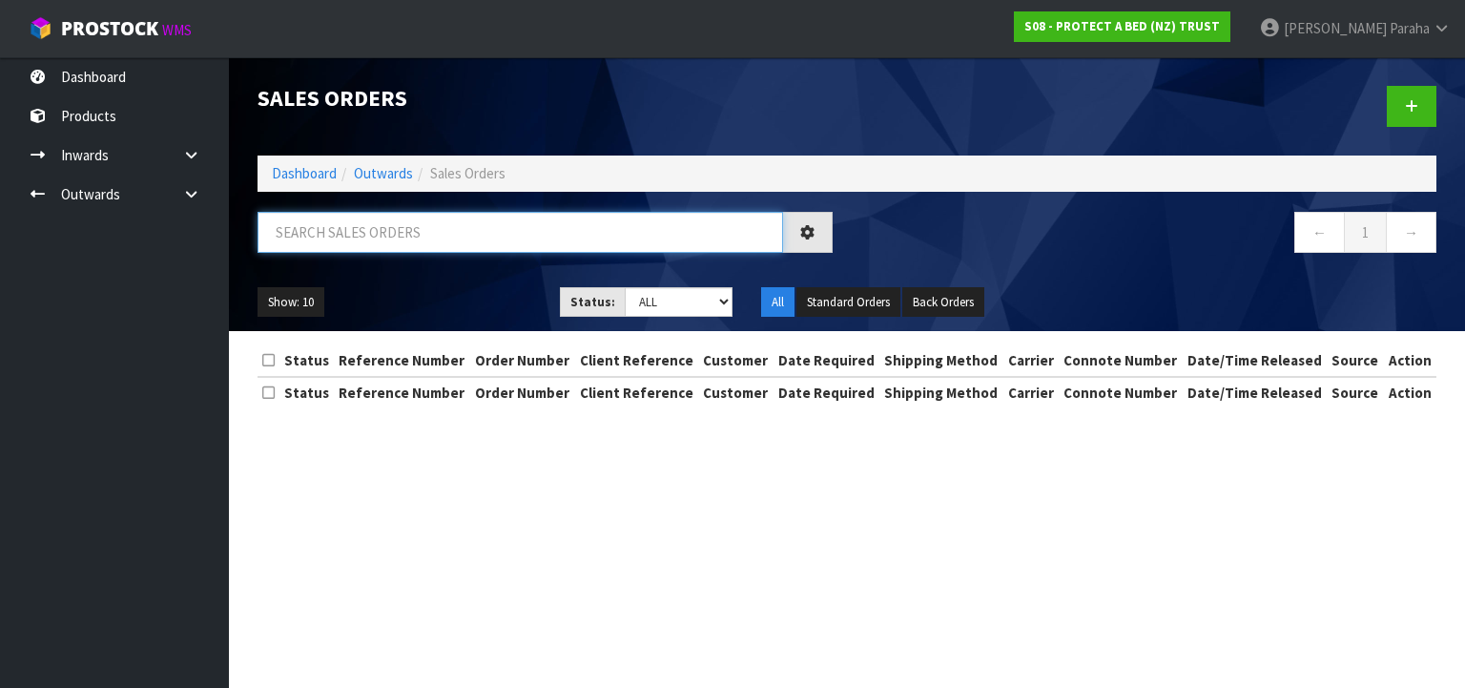
click at [346, 236] on input "text" at bounding box center [521, 232] width 526 height 41
type input "JOB-0408622"
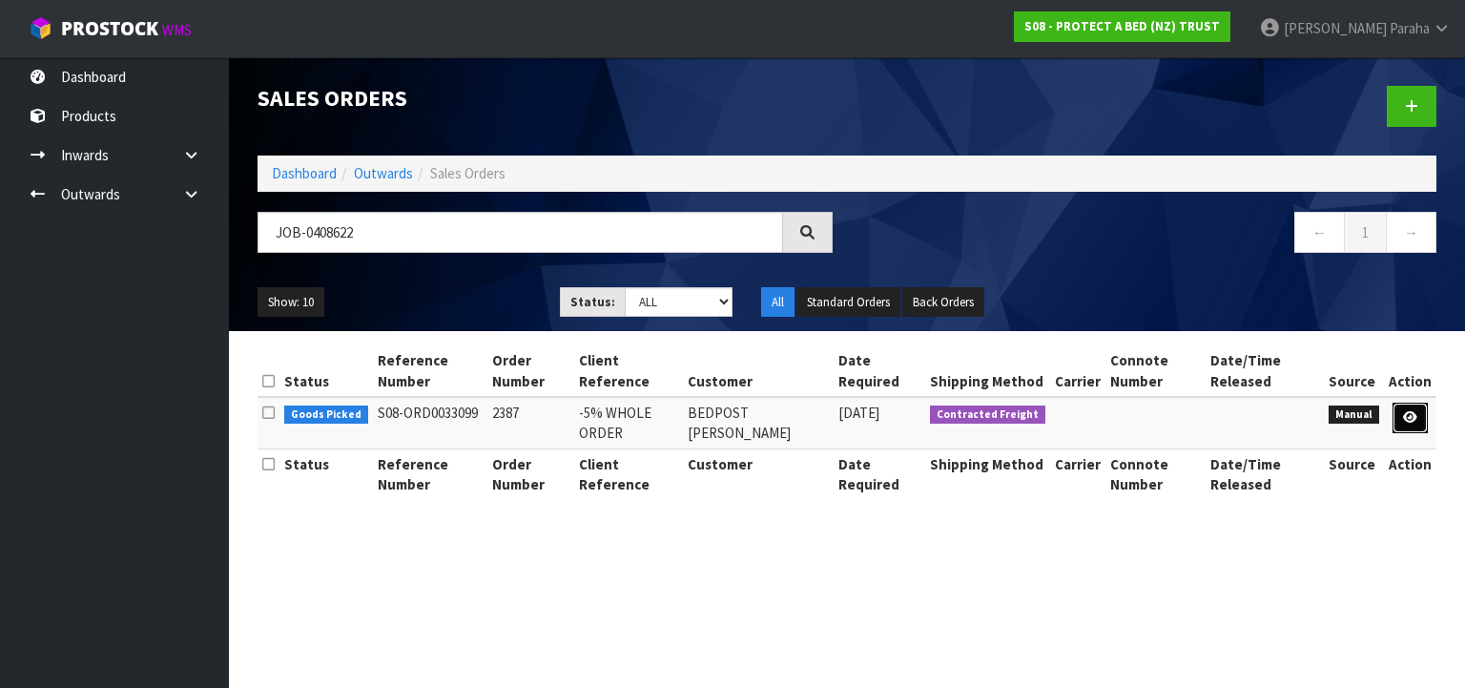
click at [1419, 422] on link at bounding box center [1409, 417] width 35 height 31
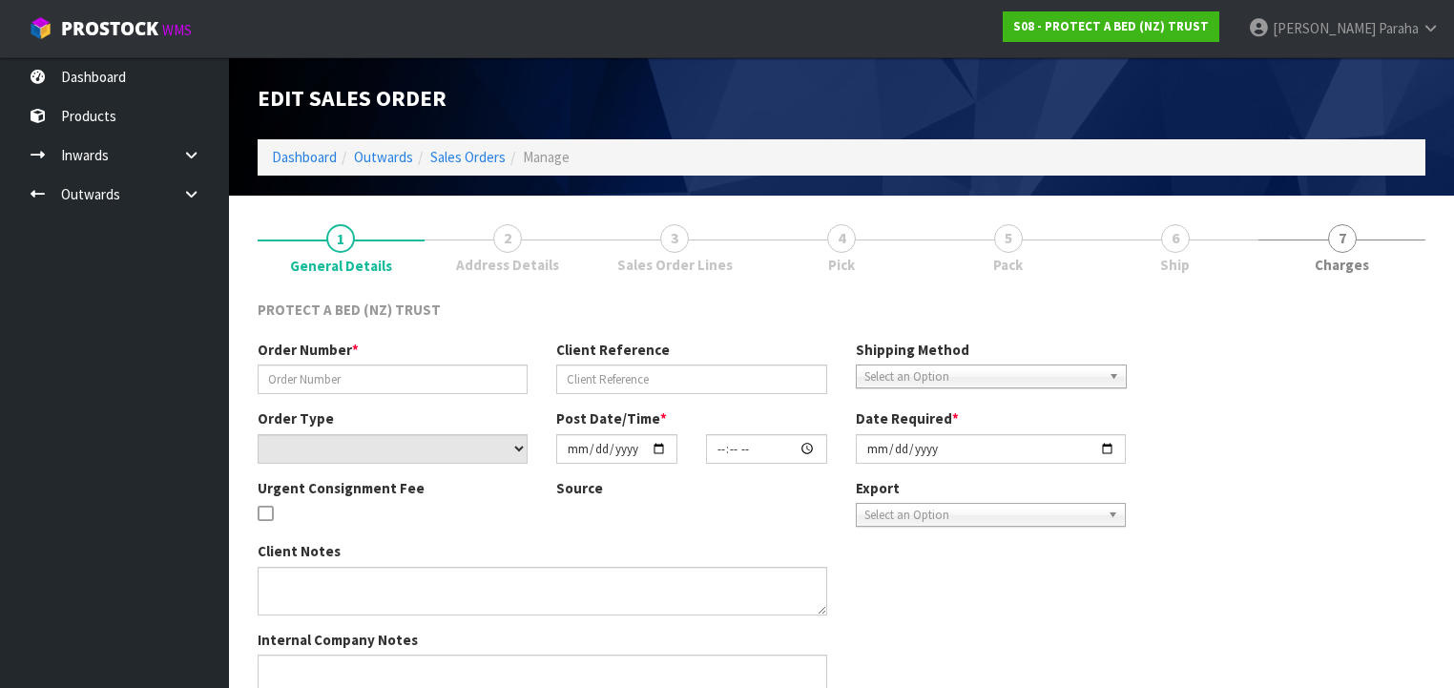
type input "2387"
type input "-5% WHOLE ORDER"
select select "number:0"
type input "[DATE]"
type input "12:22:00.000"
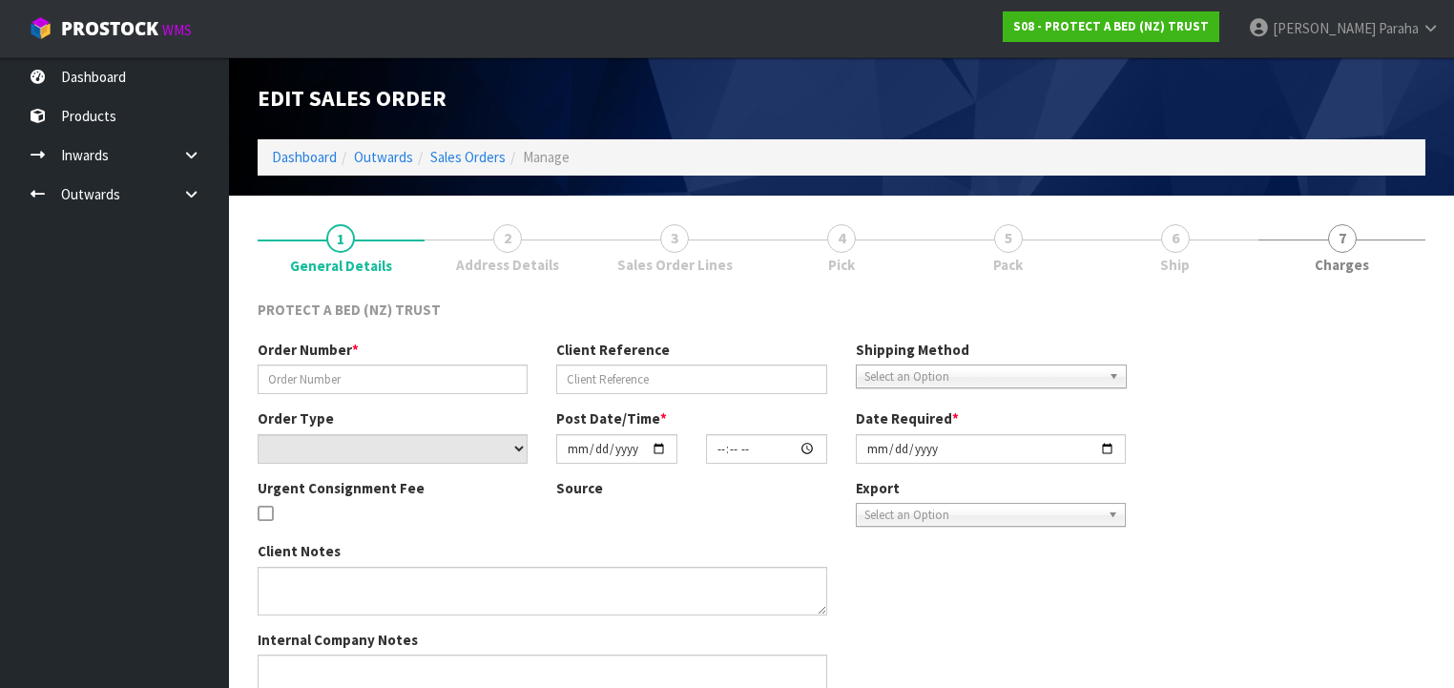
type input "[DATE]"
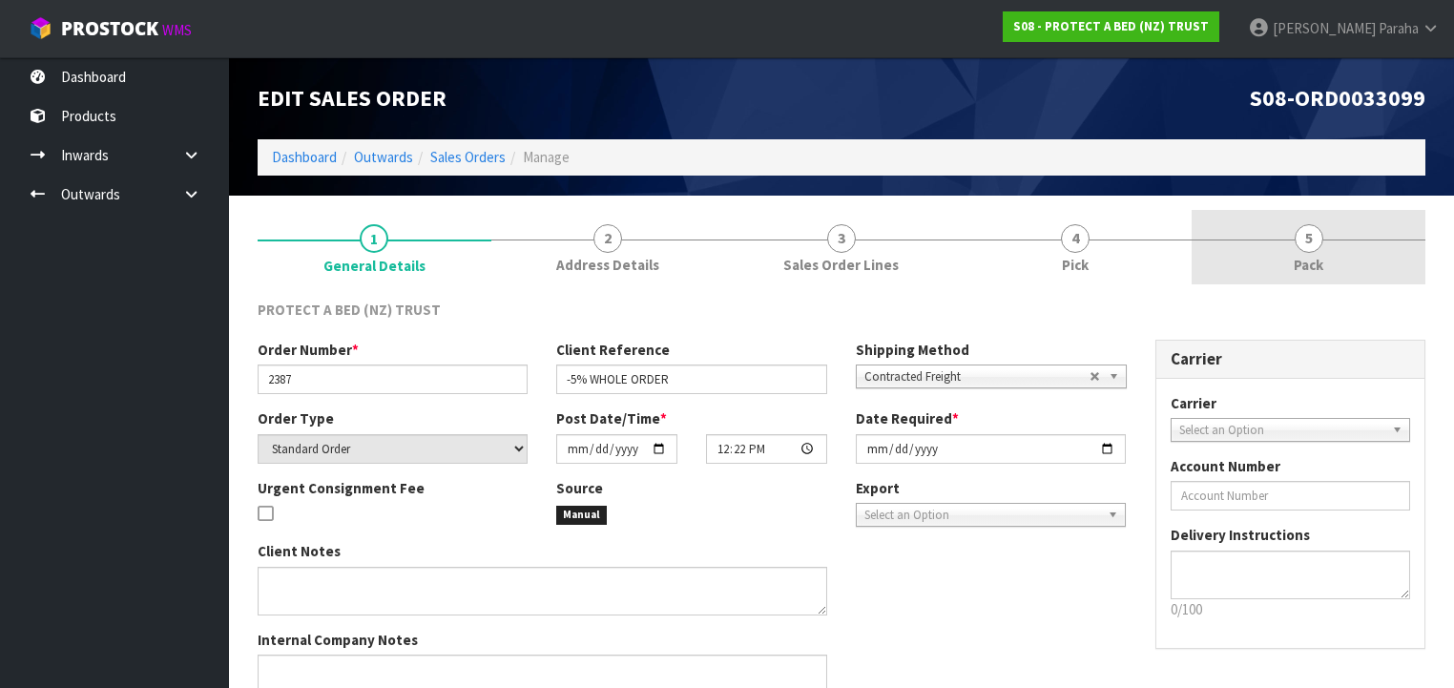
click at [1319, 241] on span "5" at bounding box center [1308, 238] width 29 height 29
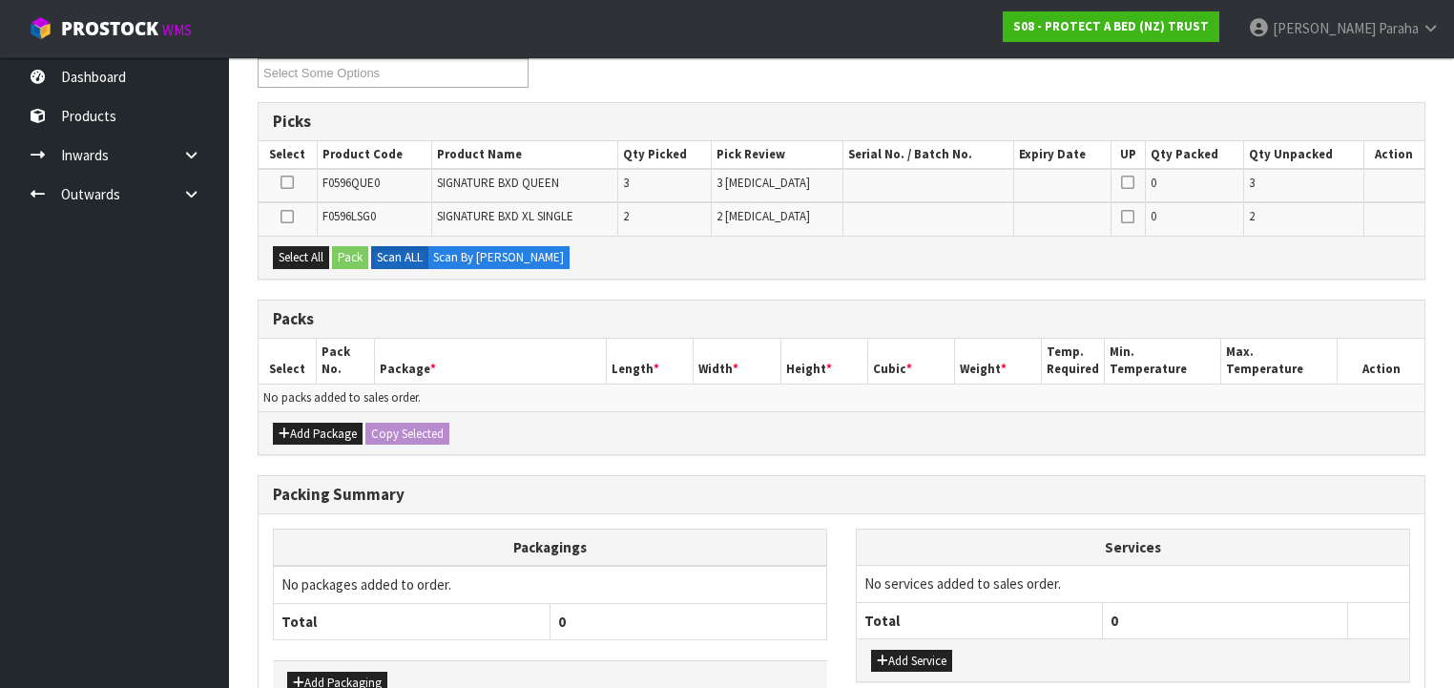
scroll to position [305, 0]
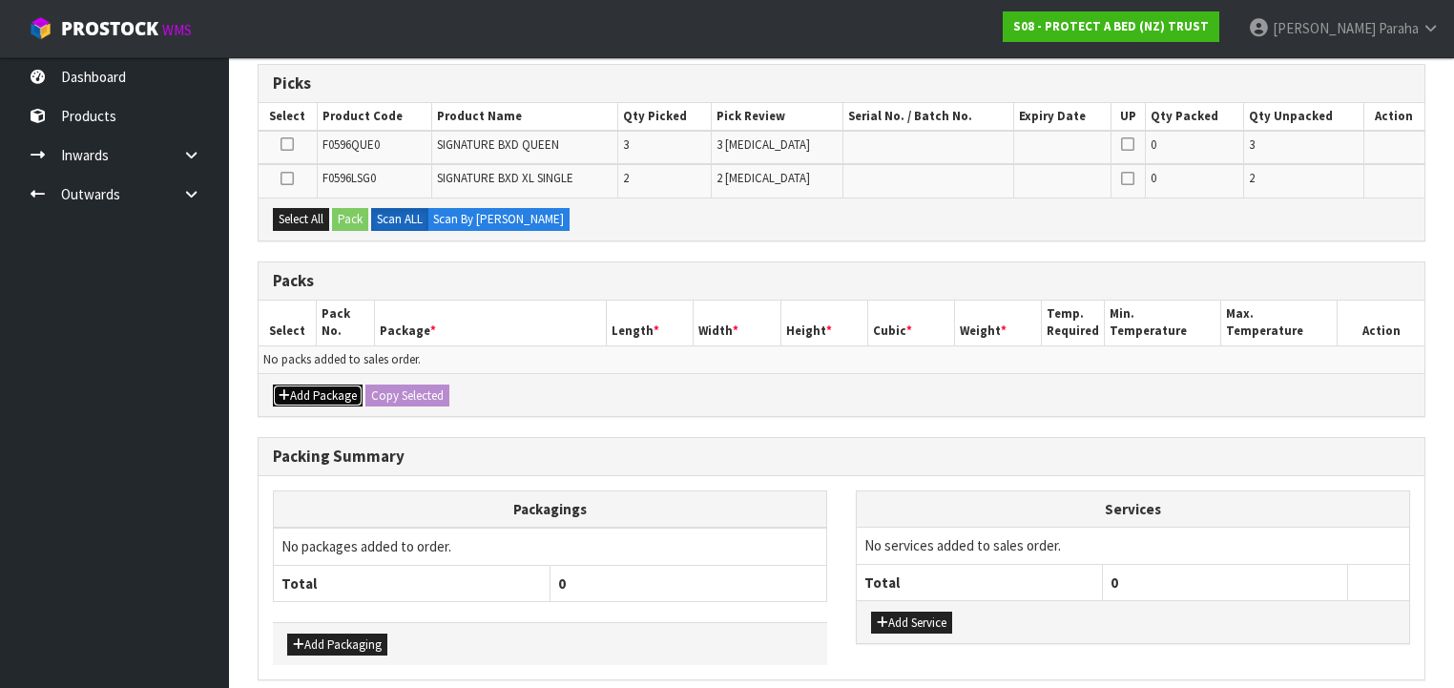
click at [340, 391] on button "Add Package" at bounding box center [318, 395] width 90 height 23
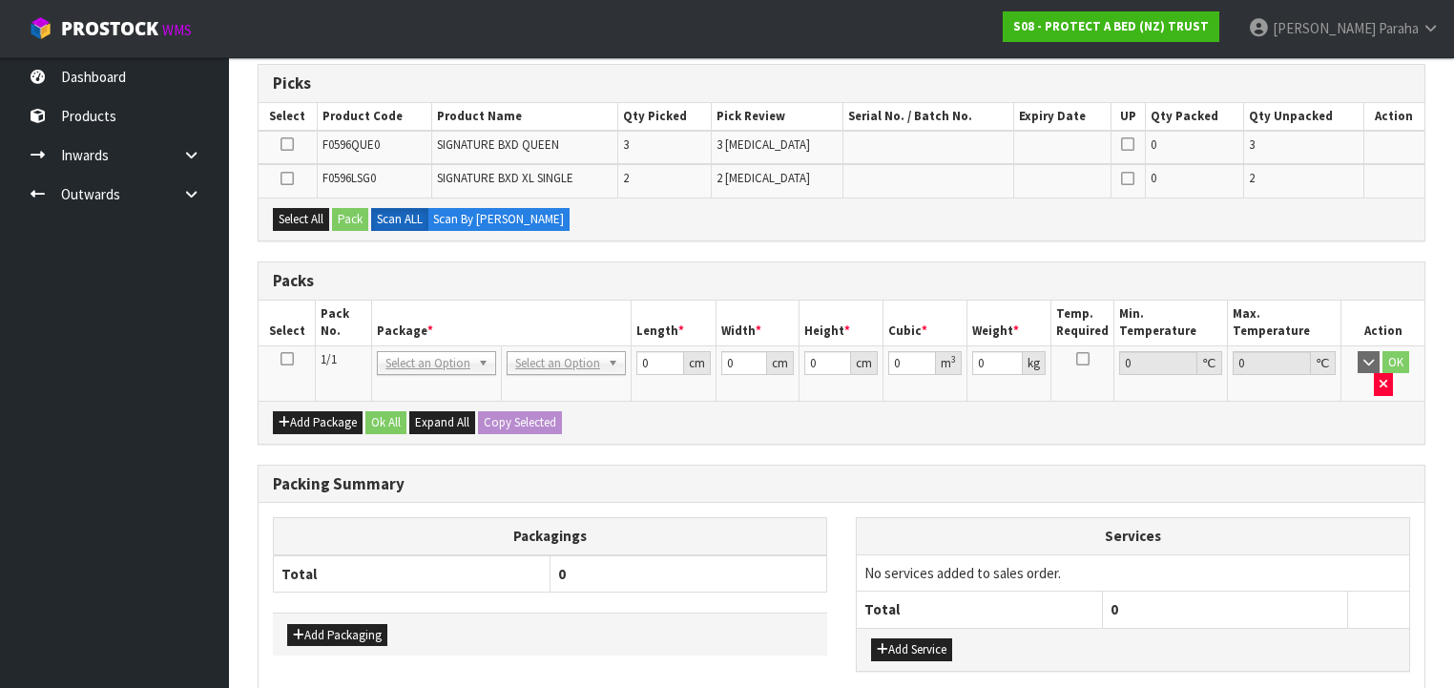
click at [289, 359] on icon at bounding box center [286, 359] width 13 height 1
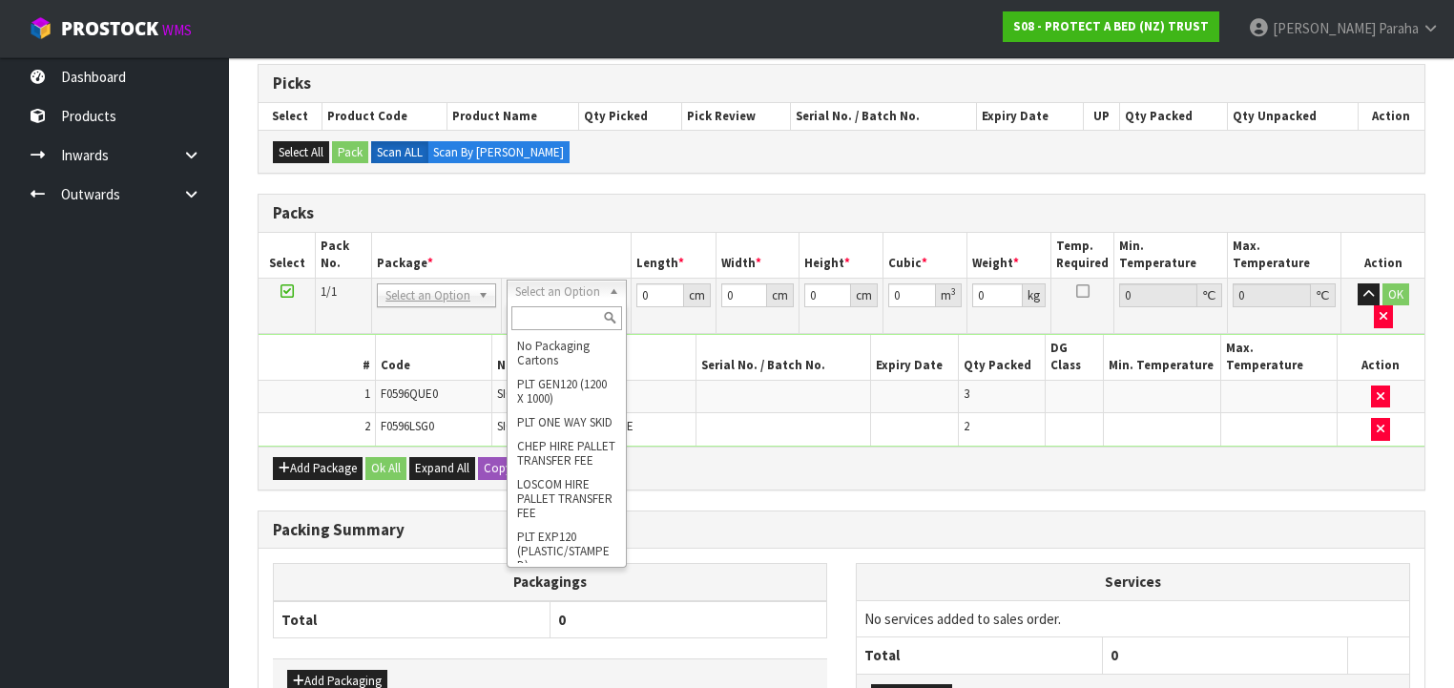
click at [565, 319] on input "text" at bounding box center [566, 318] width 110 height 24
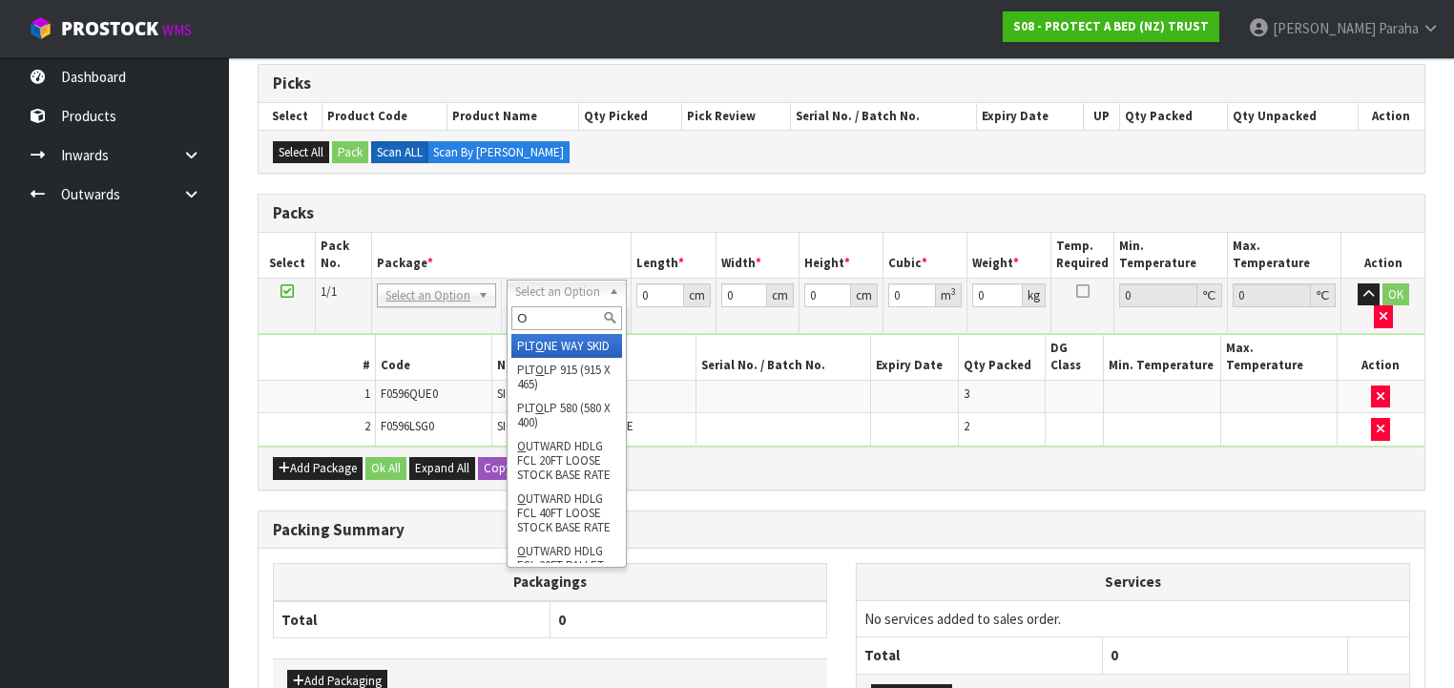
type input "OC"
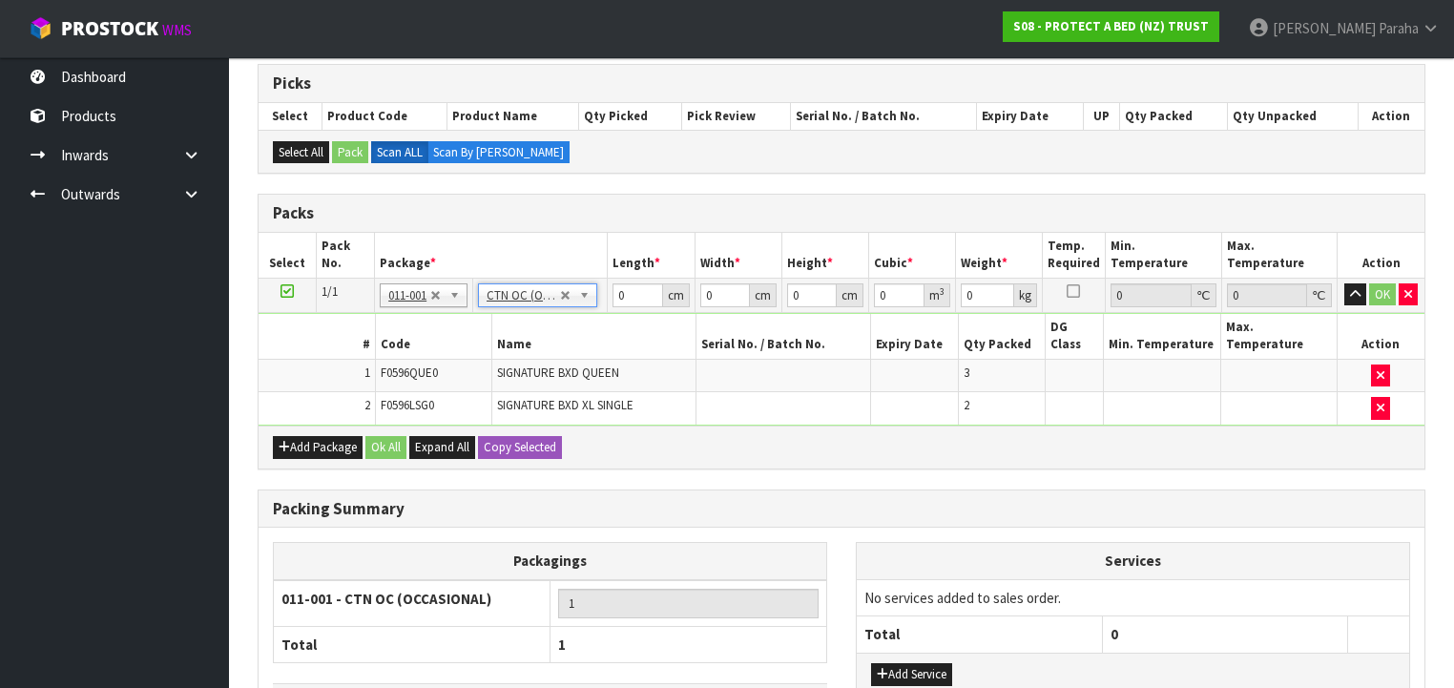
type input "6.5"
drag, startPoint x: 629, startPoint y: 296, endPoint x: 590, endPoint y: 302, distance: 39.7
click at [590, 302] on tr "1/1 NONE 007-001 007-002 007-004 007-009 007-013 007-014 007-015 007-017 007-01…" at bounding box center [840, 295] width 1165 height 34
type input "60"
type input "42"
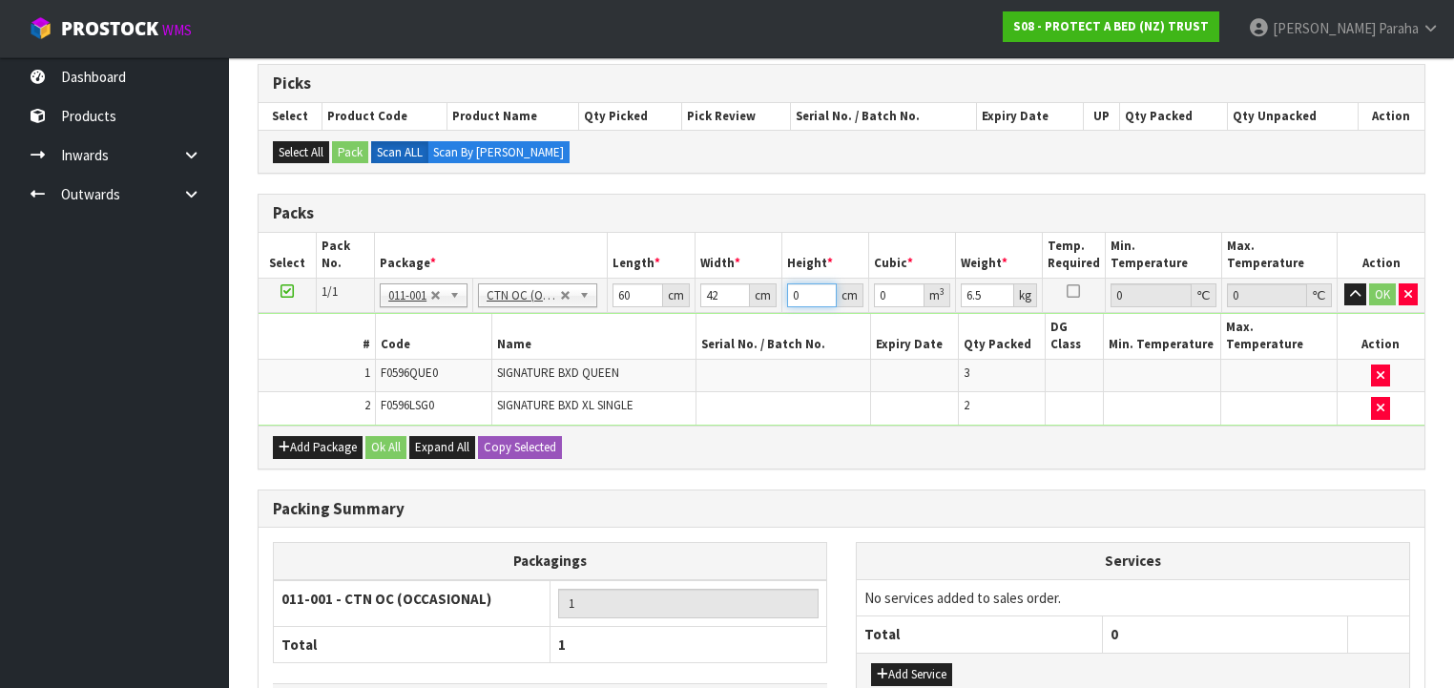
type input "3"
type input "0.00756"
type input "34"
type input "0.08568"
type input "34"
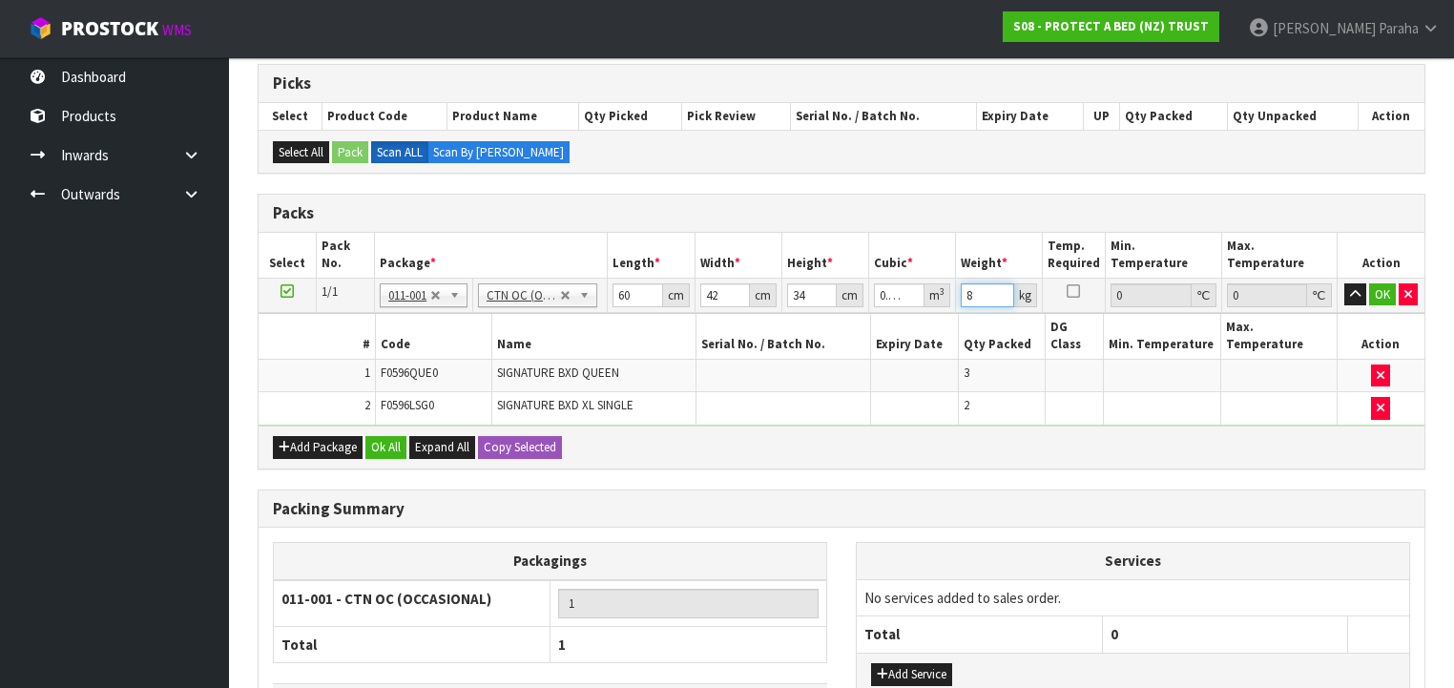
type input "8"
click at [1344, 283] on button "button" at bounding box center [1355, 294] width 22 height 23
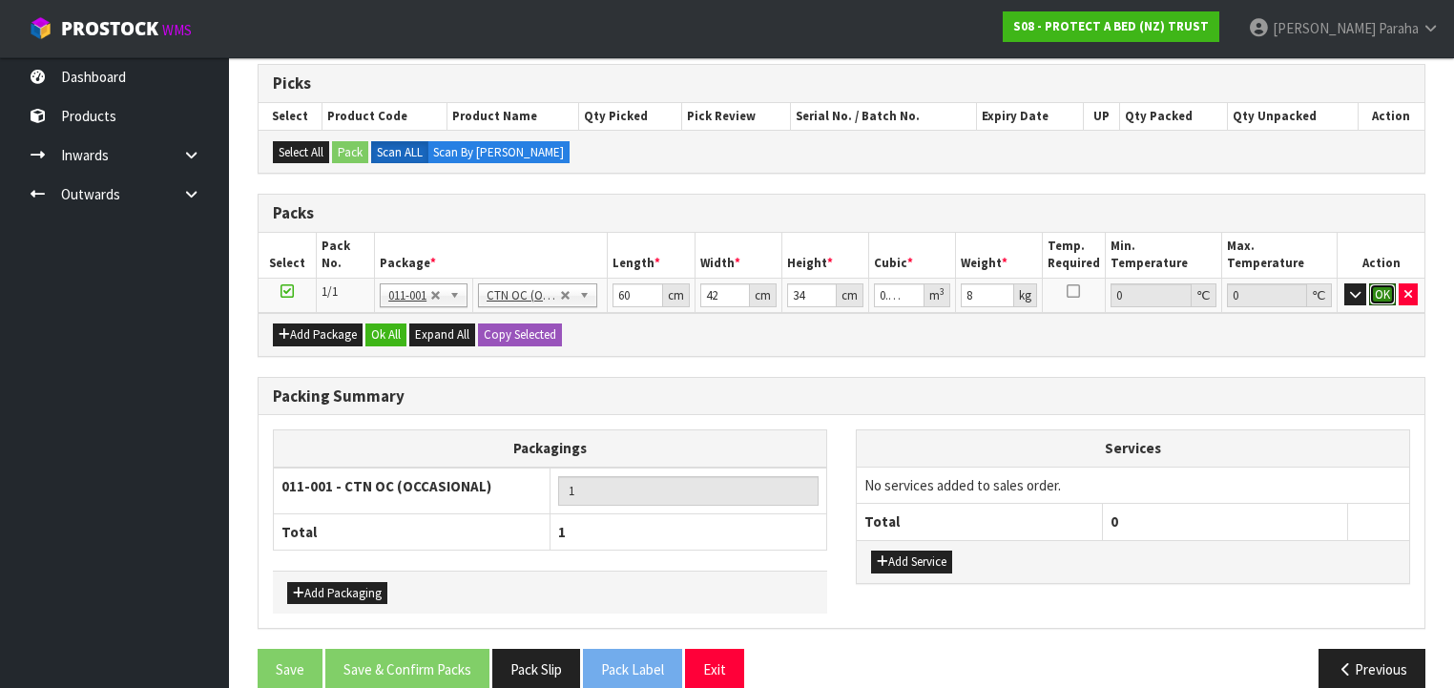
click button "OK" at bounding box center [1382, 294] width 27 height 23
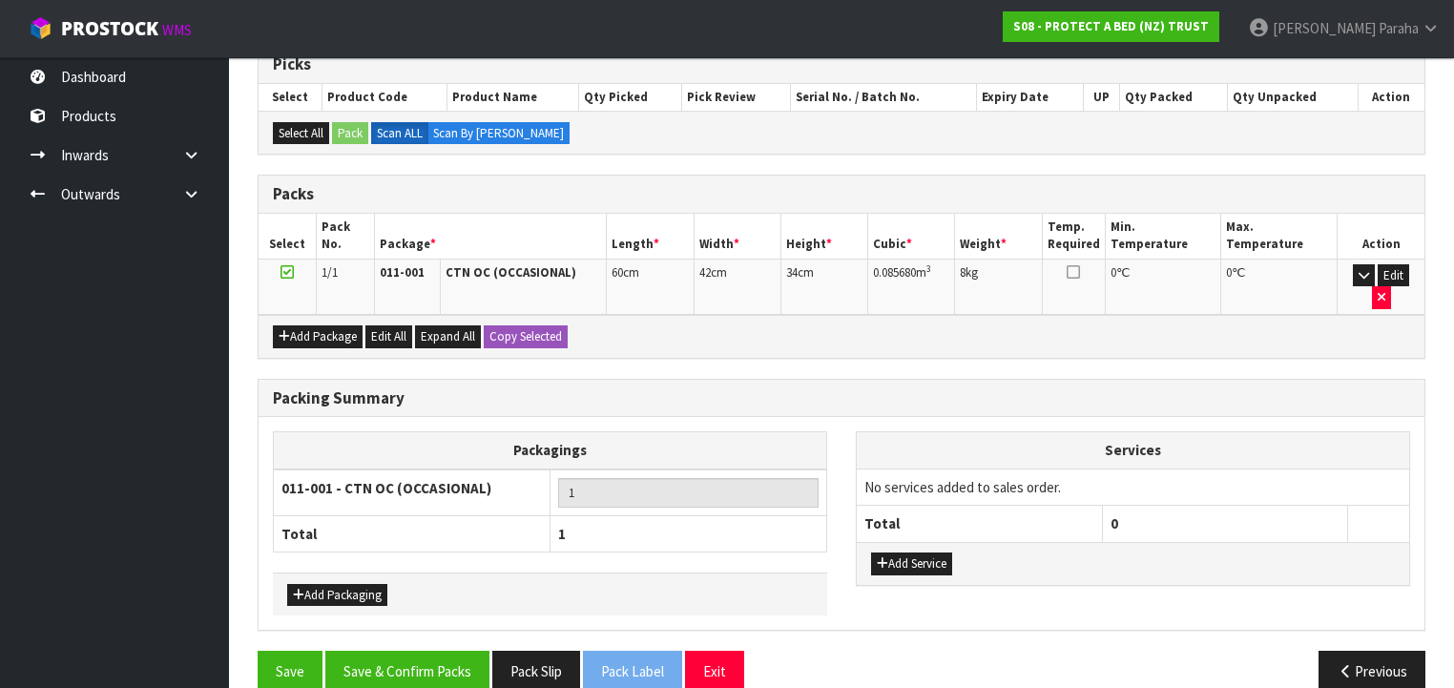
scroll to position [327, 0]
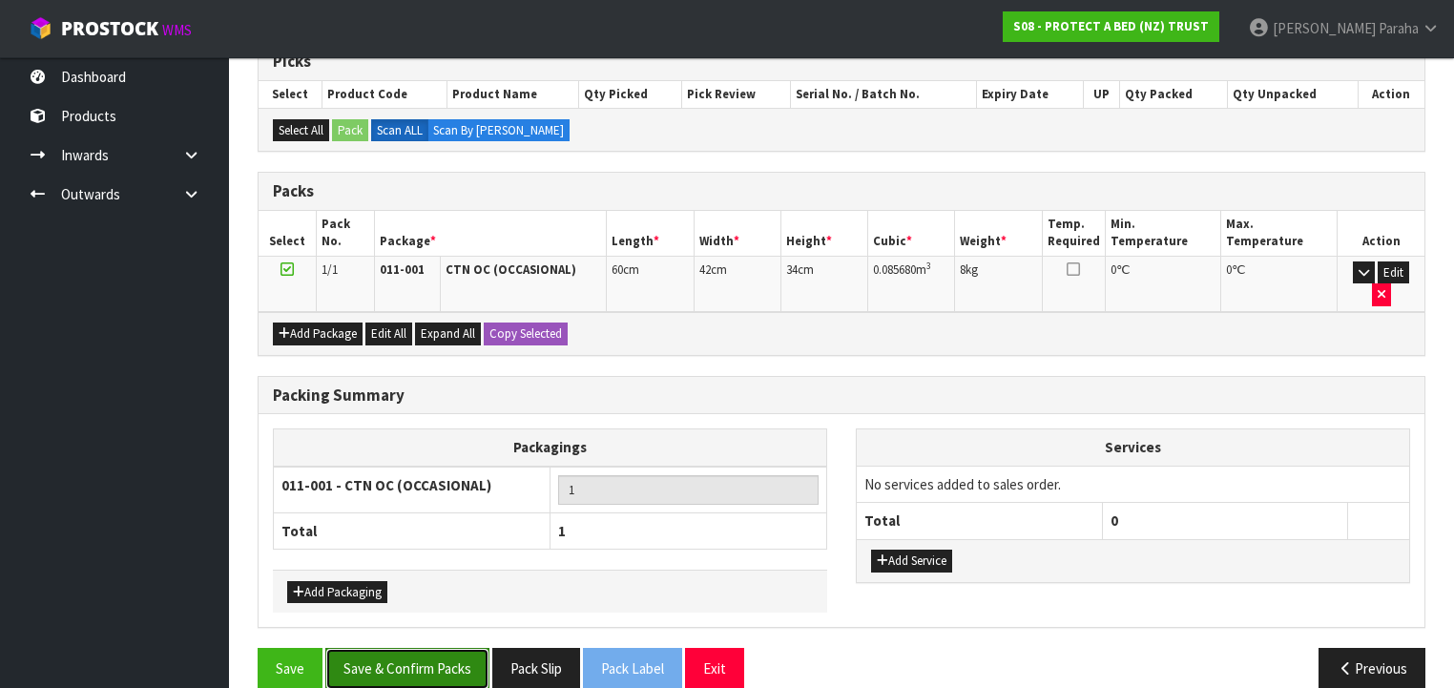
click at [419, 648] on button "Save & Confirm Packs" at bounding box center [407, 668] width 164 height 41
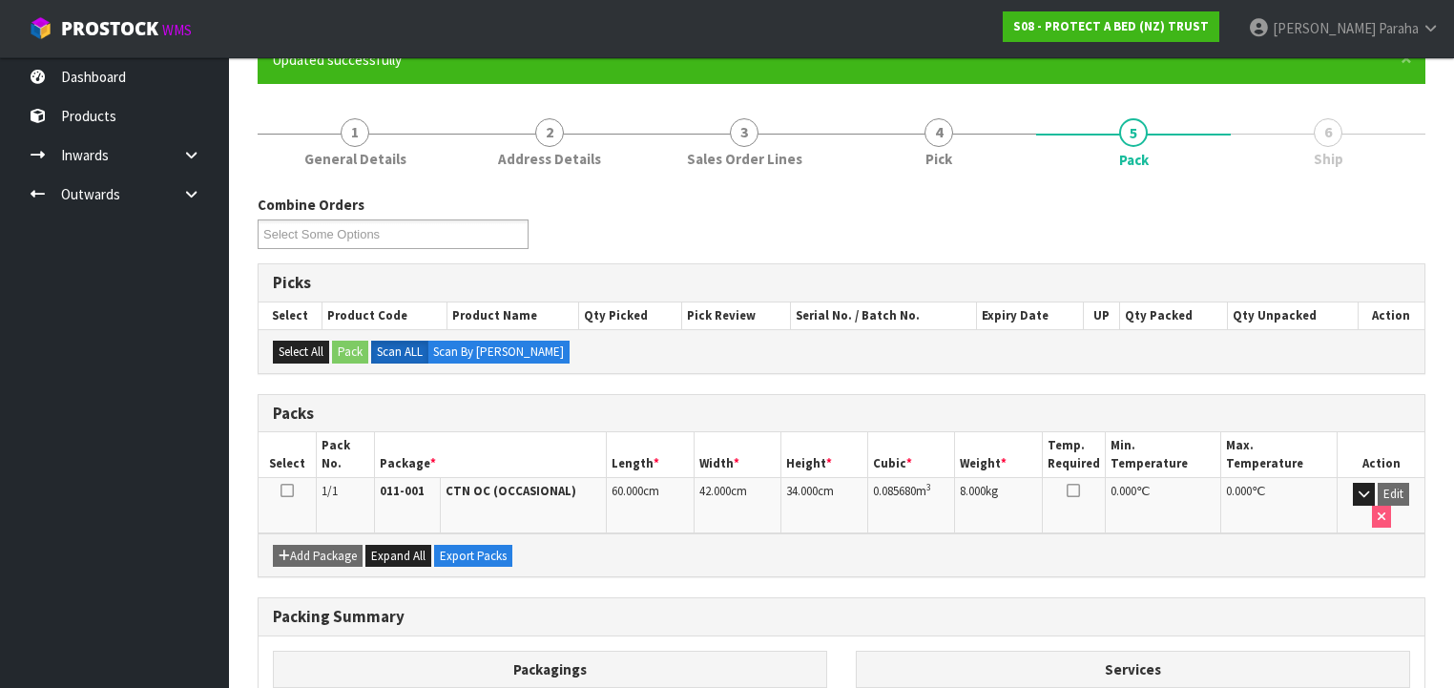
scroll to position [355, 0]
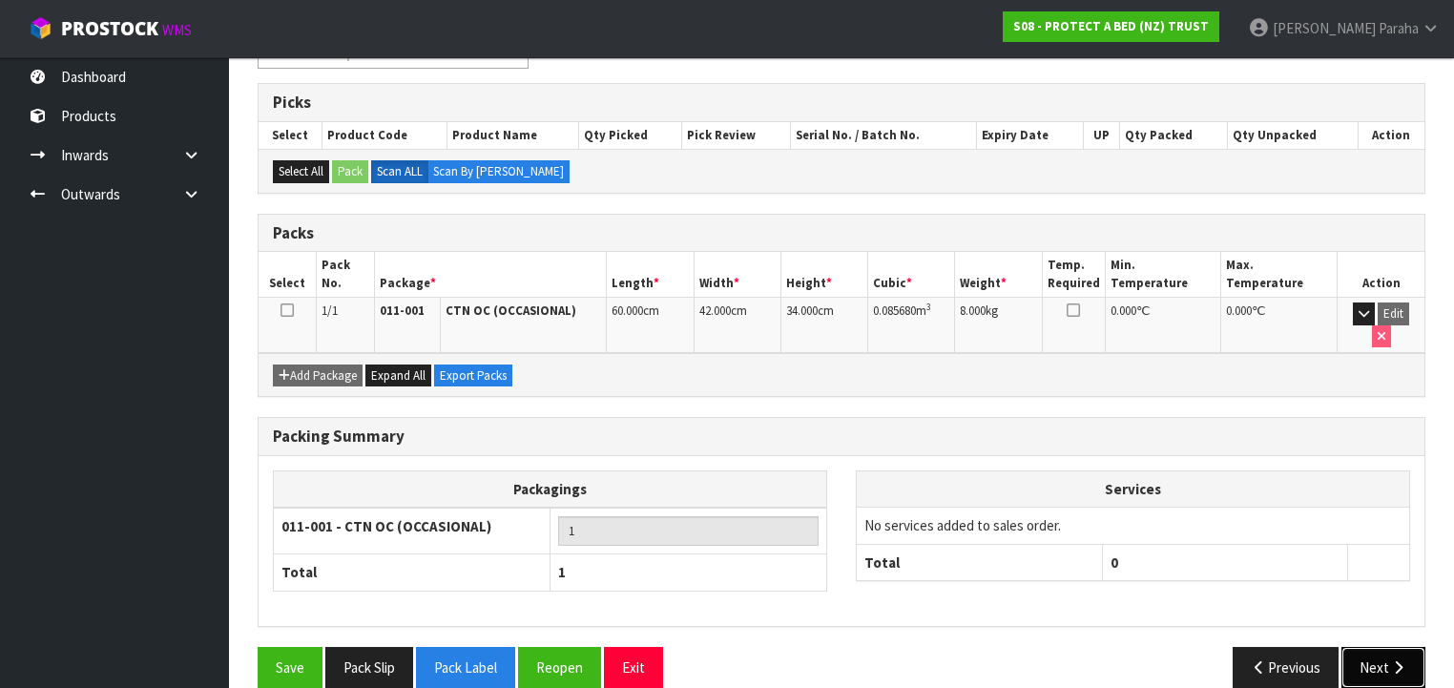
click at [1388, 647] on button "Next" at bounding box center [1383, 667] width 84 height 41
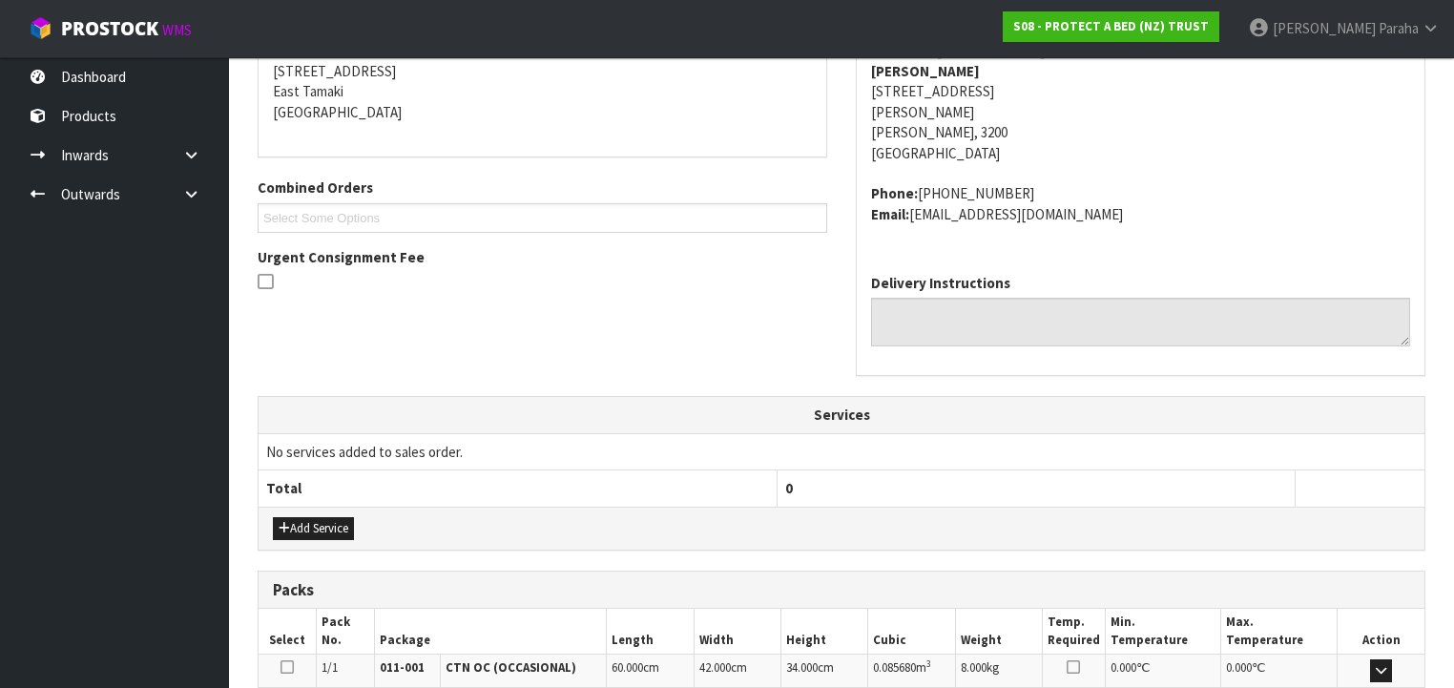
scroll to position [624, 0]
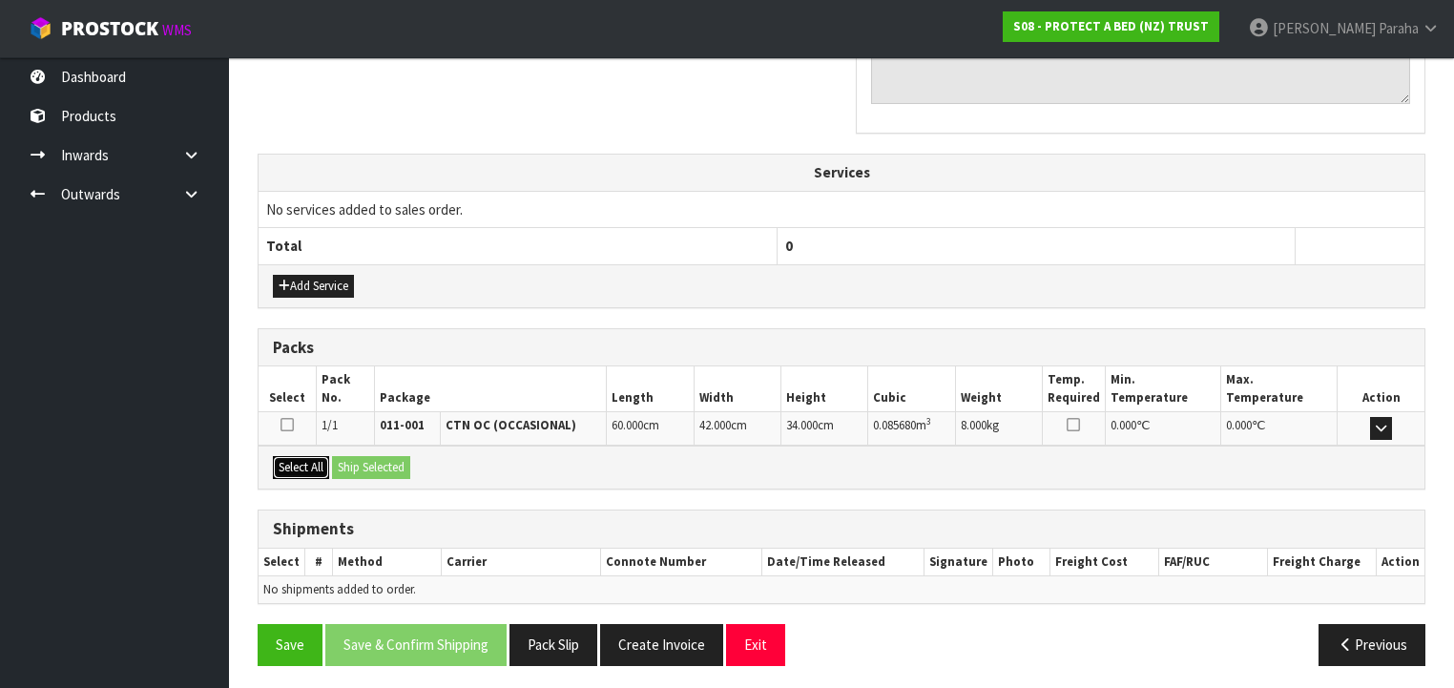
click at [305, 465] on button "Select All" at bounding box center [301, 467] width 56 height 23
click at [374, 465] on button "Ship Selected" at bounding box center [371, 467] width 78 height 23
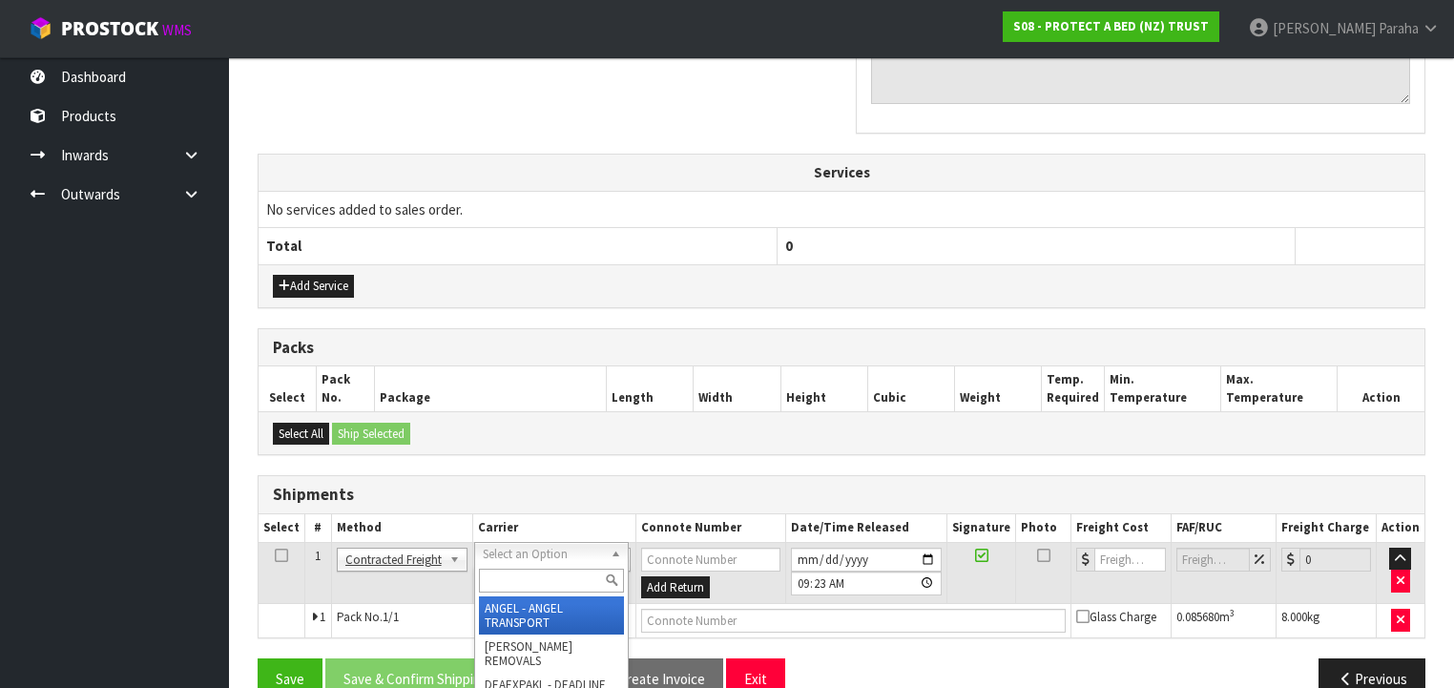
click at [555, 582] on input "text" at bounding box center [551, 580] width 145 height 24
type input "NZP"
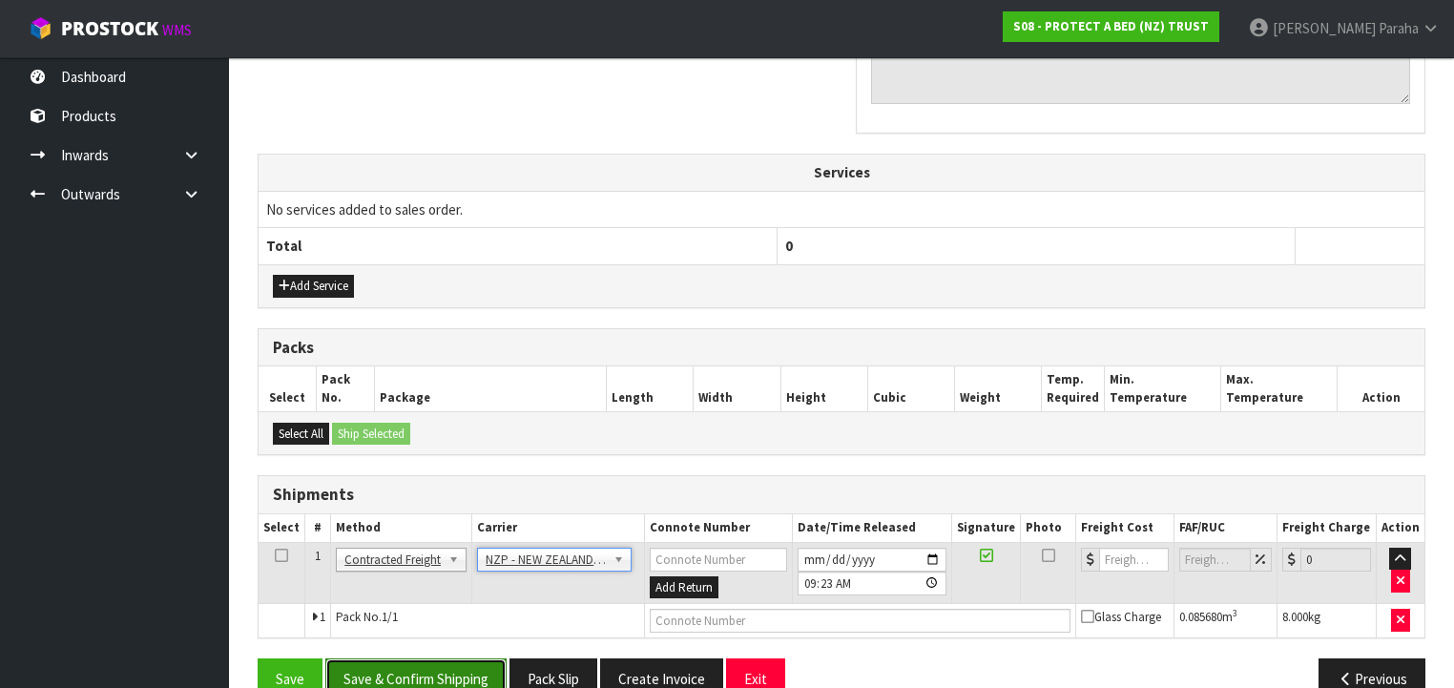
click at [447, 665] on button "Save & Confirm Shipping" at bounding box center [415, 678] width 181 height 41
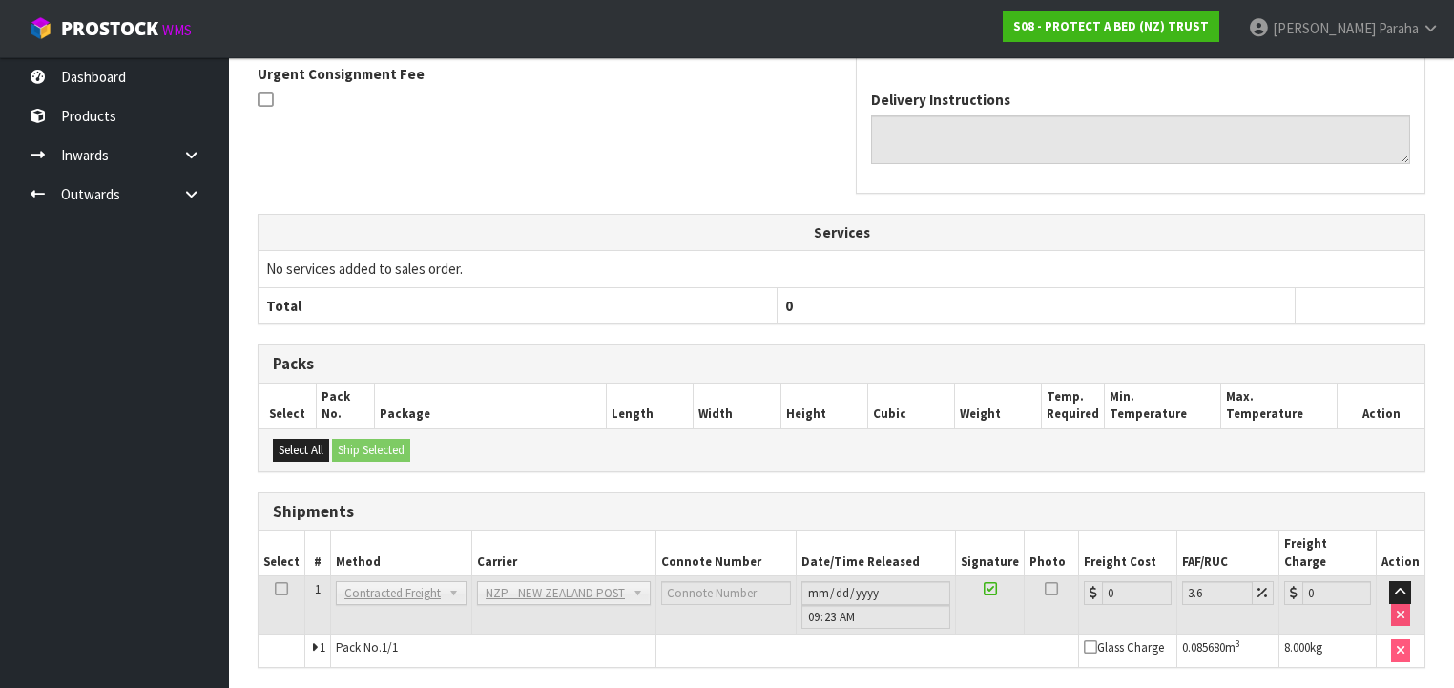
scroll to position [631, 0]
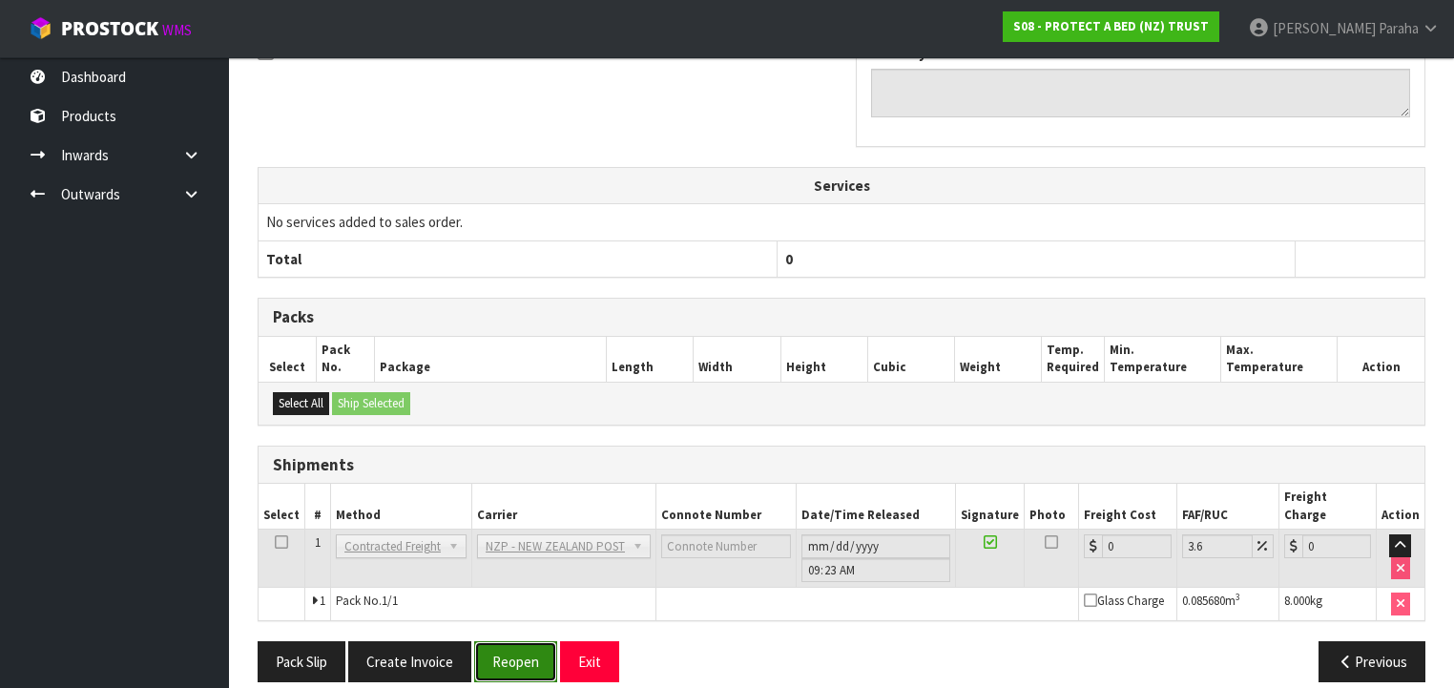
click at [522, 646] on button "Reopen" at bounding box center [515, 661] width 83 height 41
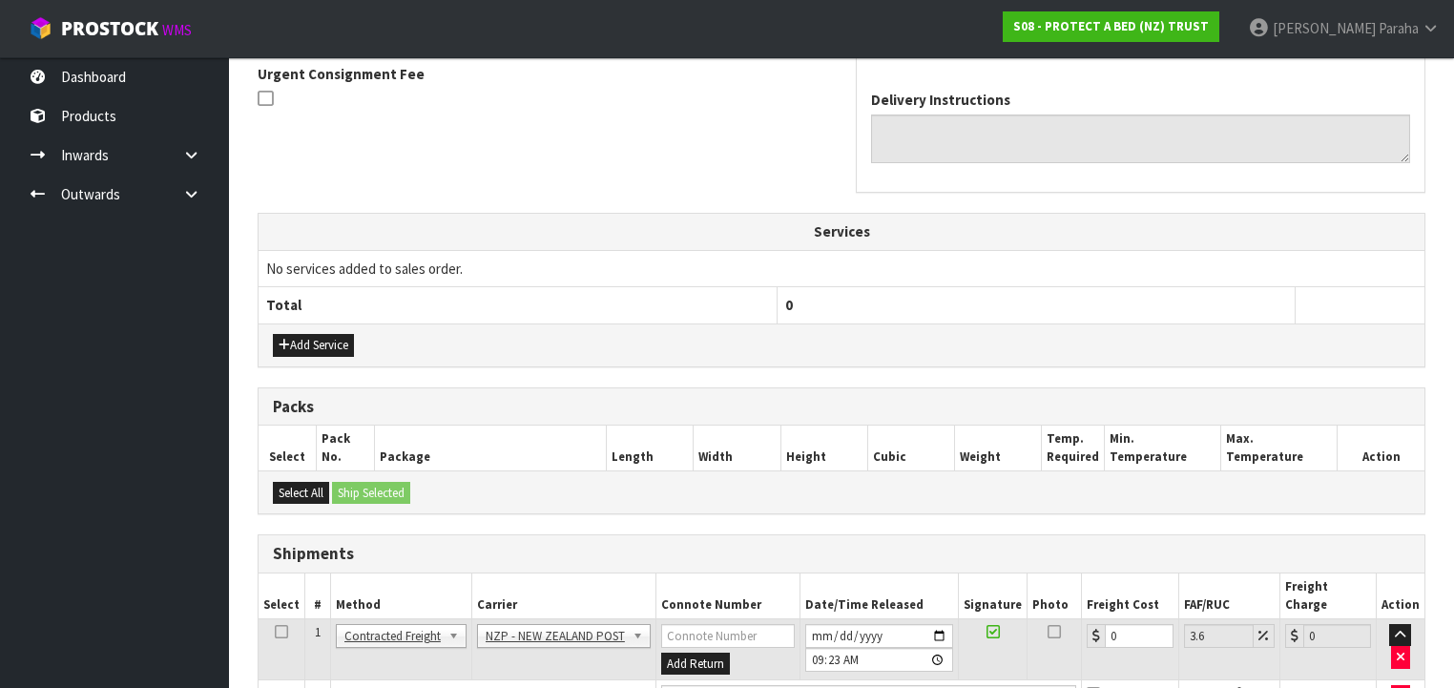
scroll to position [675, 0]
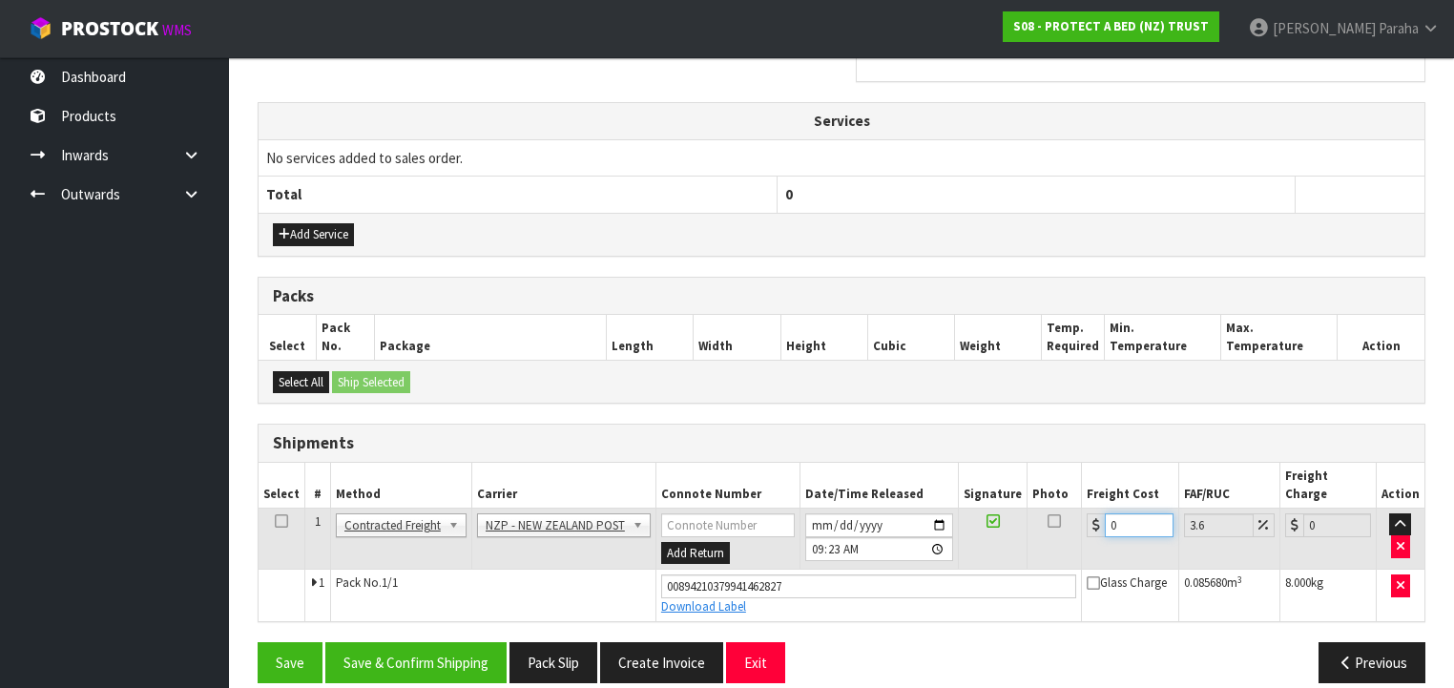
drag, startPoint x: 1118, startPoint y: 505, endPoint x: 1067, endPoint y: 507, distance: 50.6
click at [1068, 507] on tr "1 Client Local Pickup Customer Local Pickup Company Freight Contracted Freight …" at bounding box center [840, 538] width 1165 height 62
type input "8"
type input "8.29"
type input "8.5"
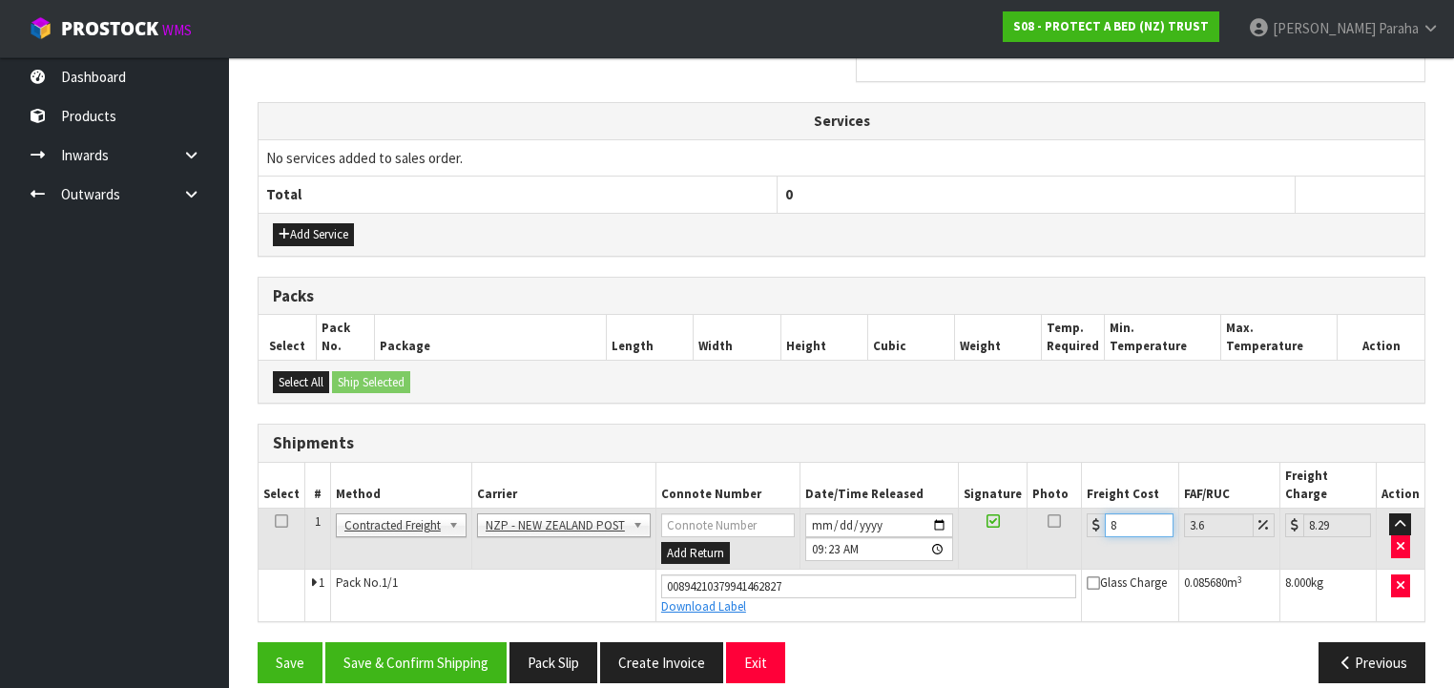
type input "8.81"
type input "8.52"
type input "8.83"
type input "8.52"
click at [477, 642] on button "Save & Confirm Shipping" at bounding box center [415, 662] width 181 height 41
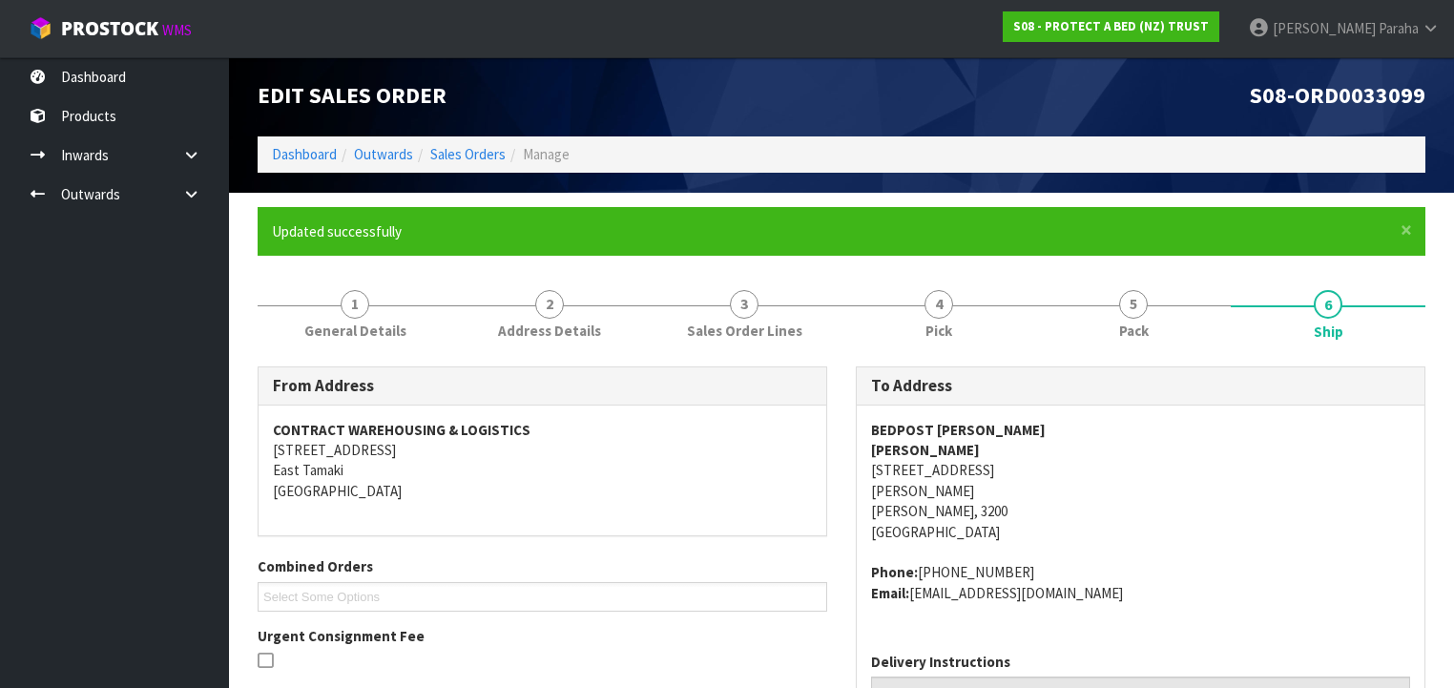
scroll to position [0, 0]
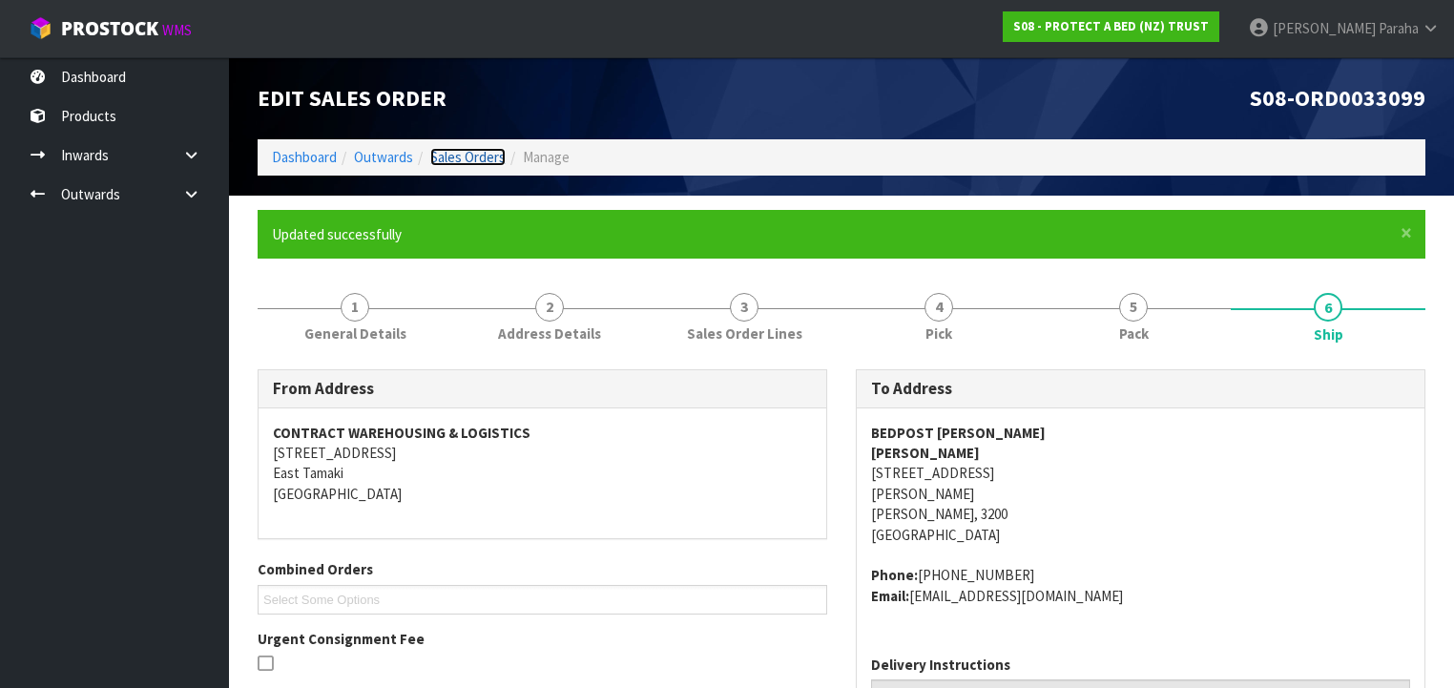
click at [497, 154] on link "Sales Orders" at bounding box center [467, 157] width 75 height 18
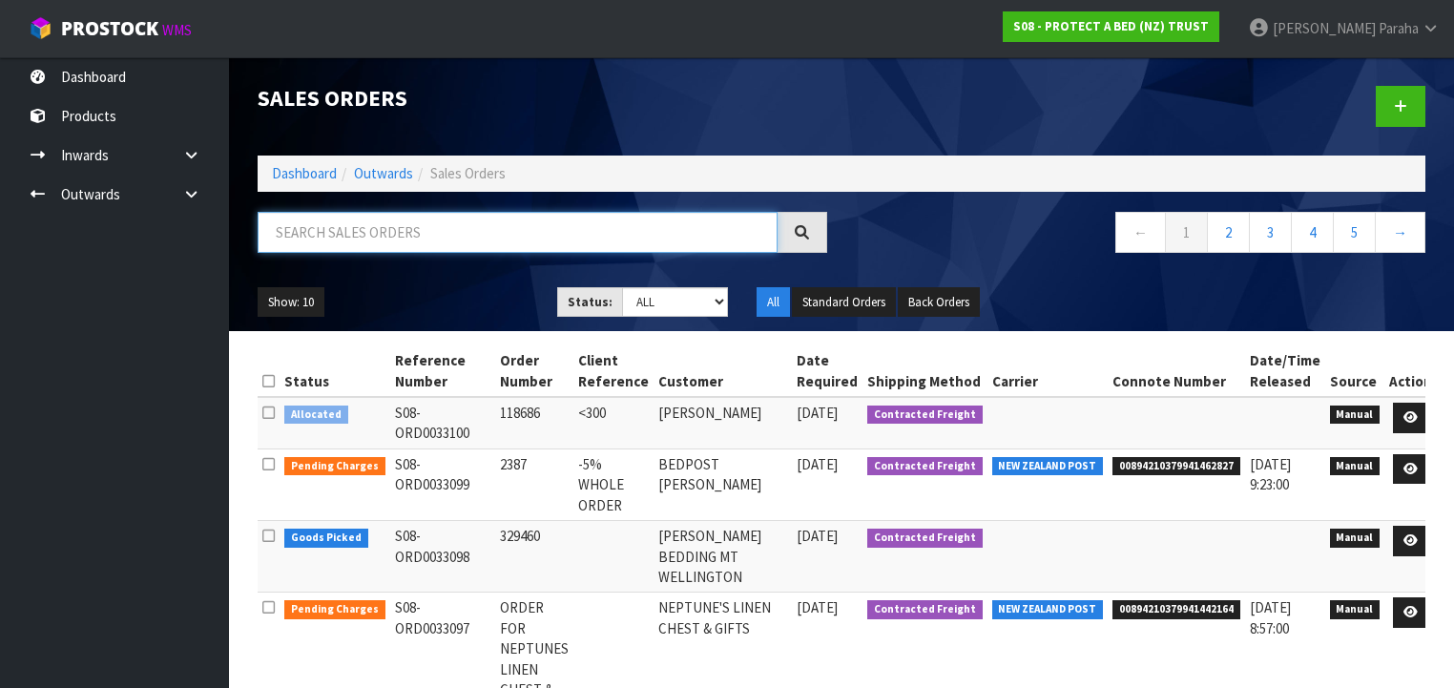
click at [432, 233] on input "text" at bounding box center [518, 232] width 520 height 41
click at [465, 236] on input "text" at bounding box center [518, 232] width 520 height 41
type input "JOB-0408539"
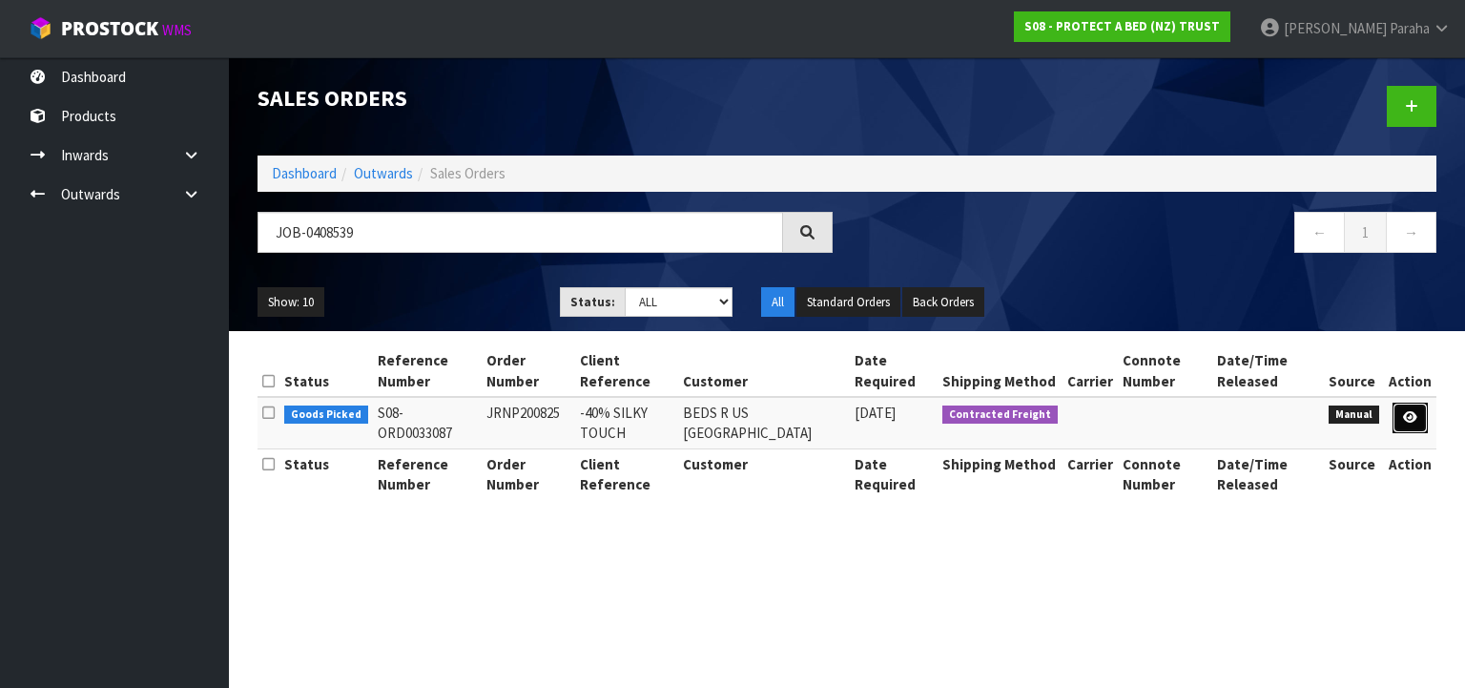
click at [1410, 423] on icon at bounding box center [1410, 417] width 14 height 12
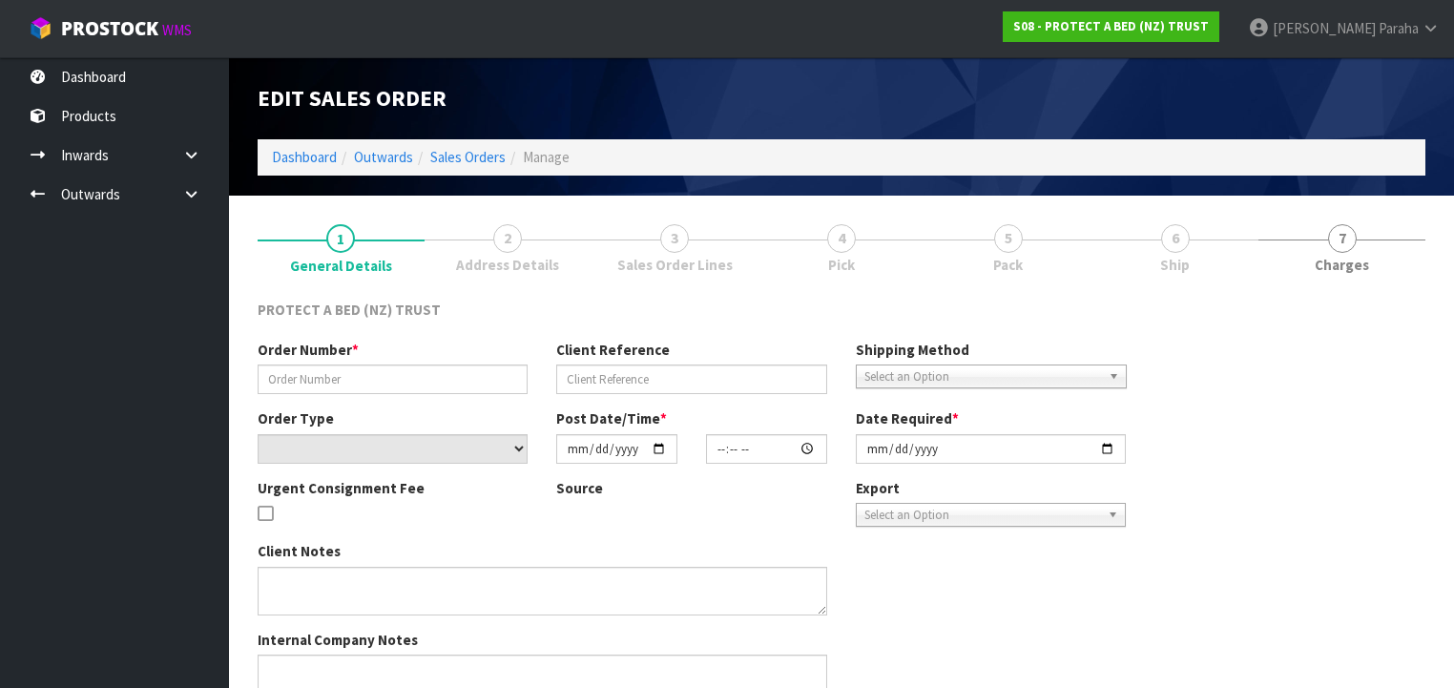
type input "JRNP200825"
type input "-40% SILKY TOUCH"
select select "number:0"
type input "[DATE]"
type input "09:26:00.000"
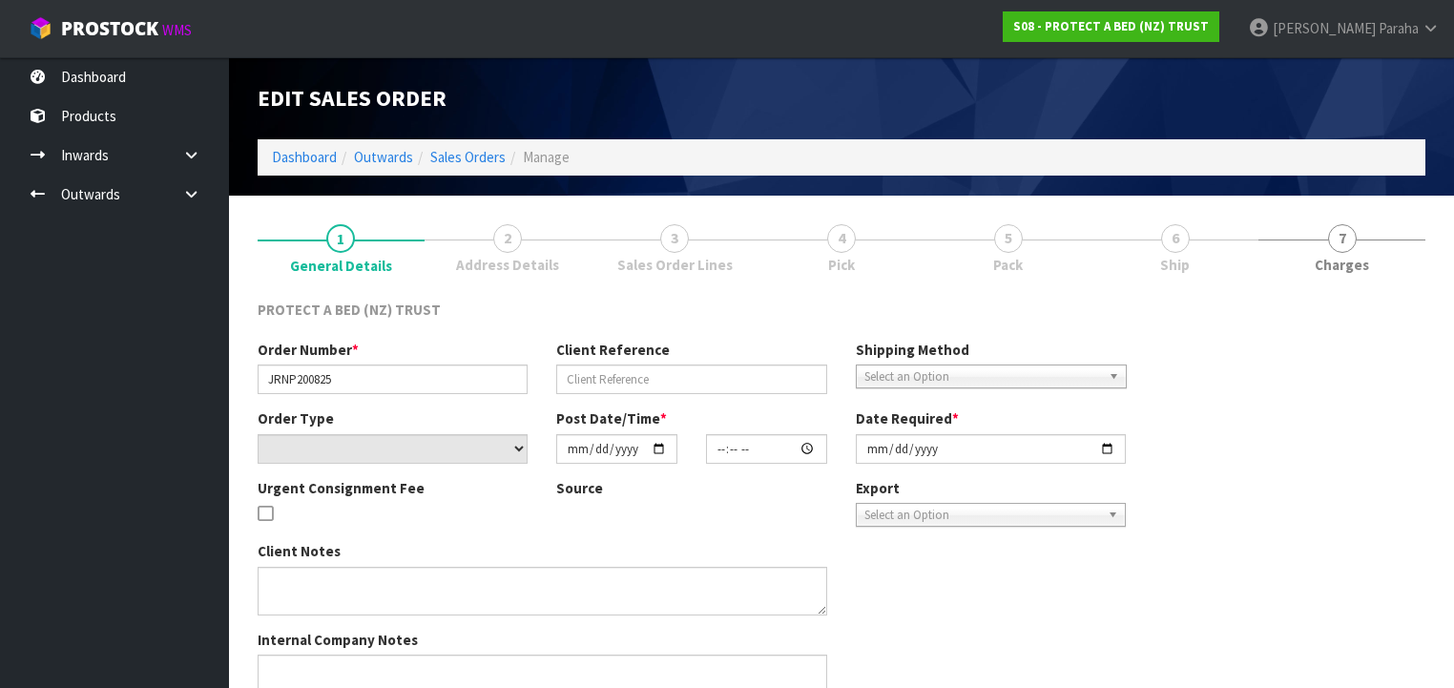
type input "[DATE]"
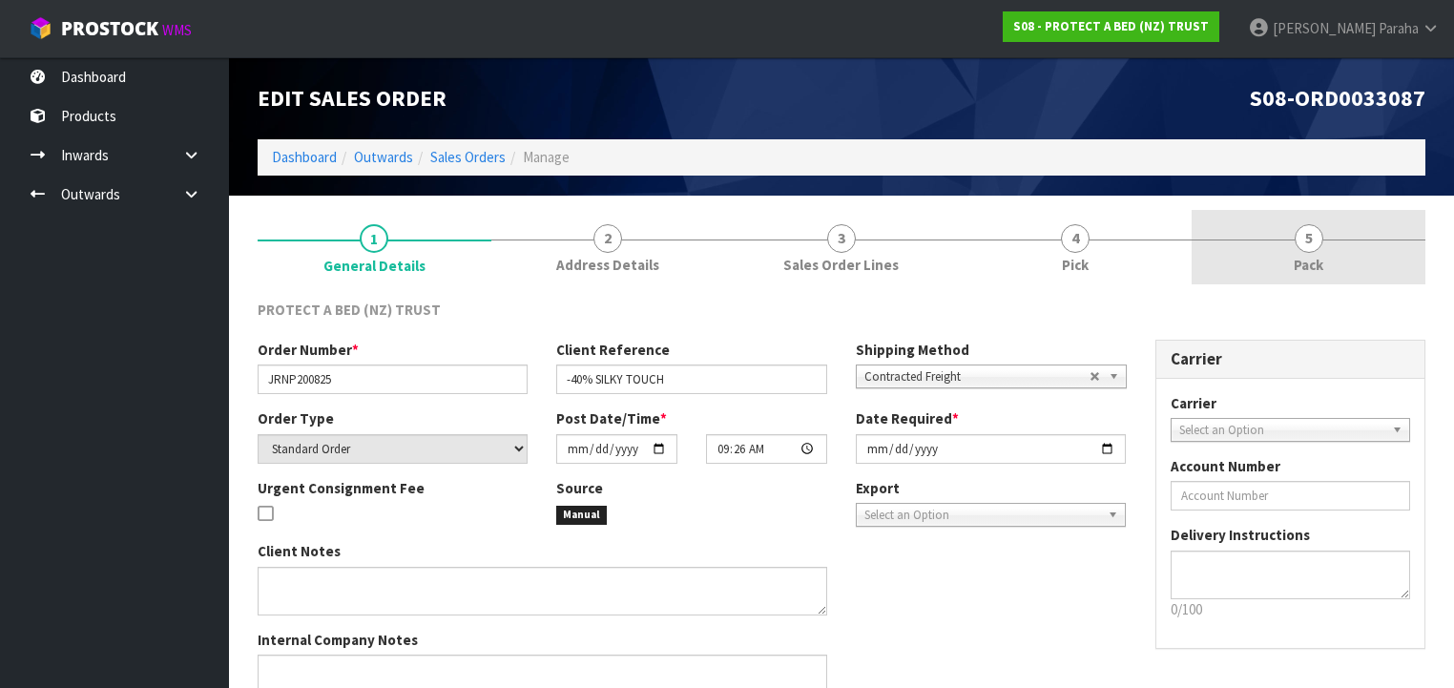
click at [1315, 242] on span "5" at bounding box center [1308, 238] width 29 height 29
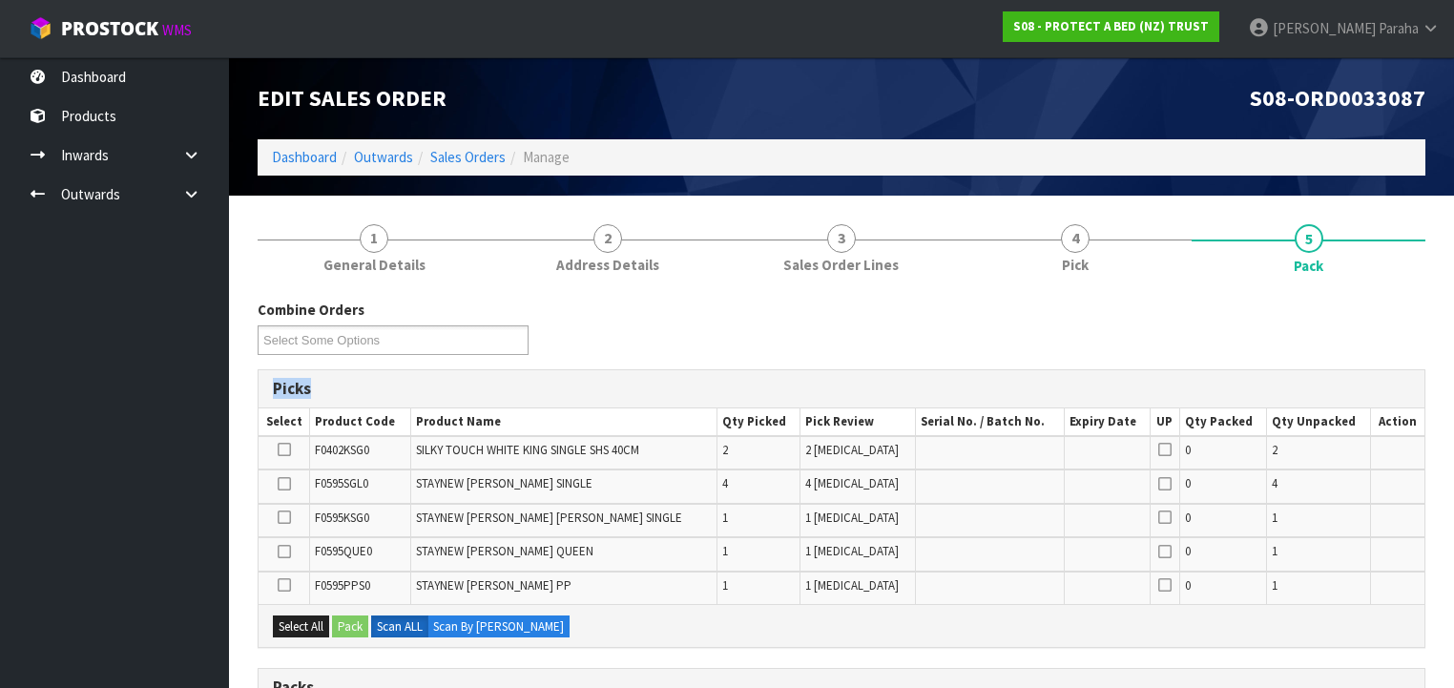
drag, startPoint x: 658, startPoint y: 343, endPoint x: 642, endPoint y: 388, distance: 47.7
click at [797, 328] on div "Combine Orders S08-ORD0029474 S08-ORD0031944 S08-ORD0032896 S08-ORD0032964 S08-…" at bounding box center [841, 333] width 1196 height 69
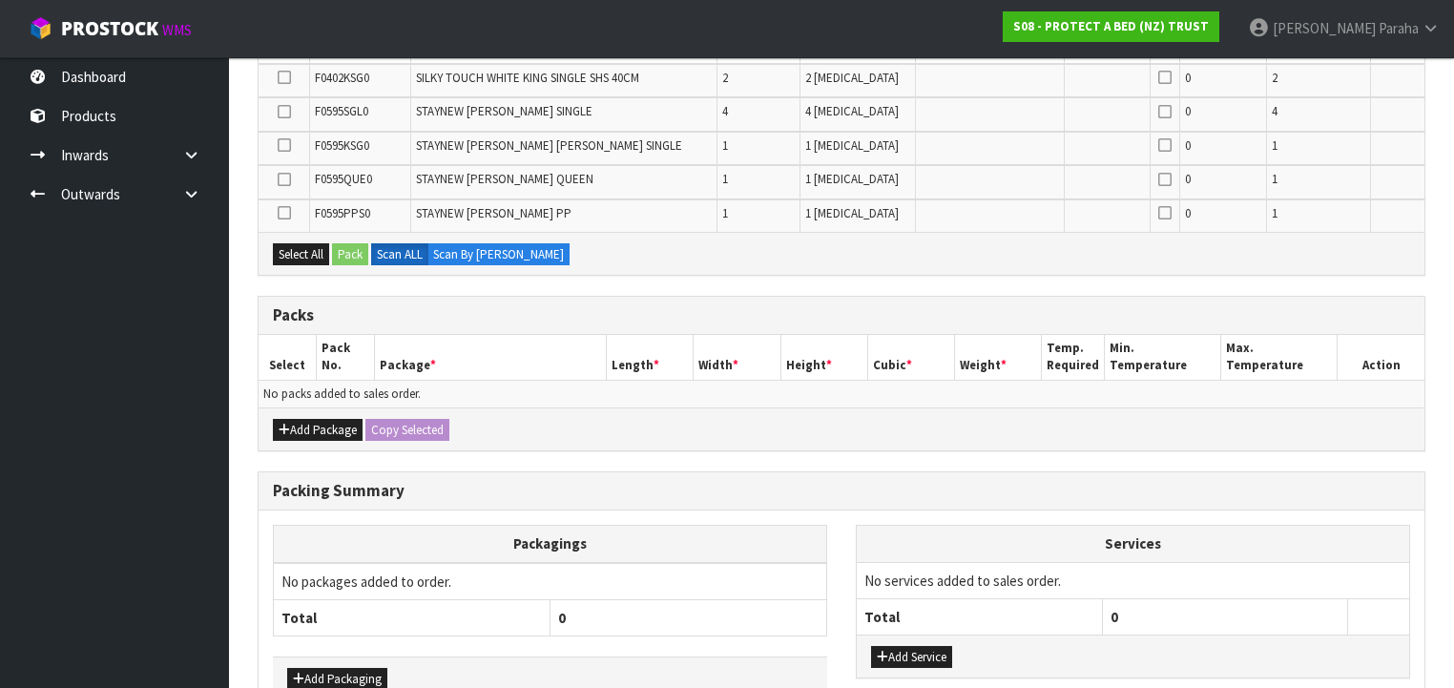
scroll to position [480, 0]
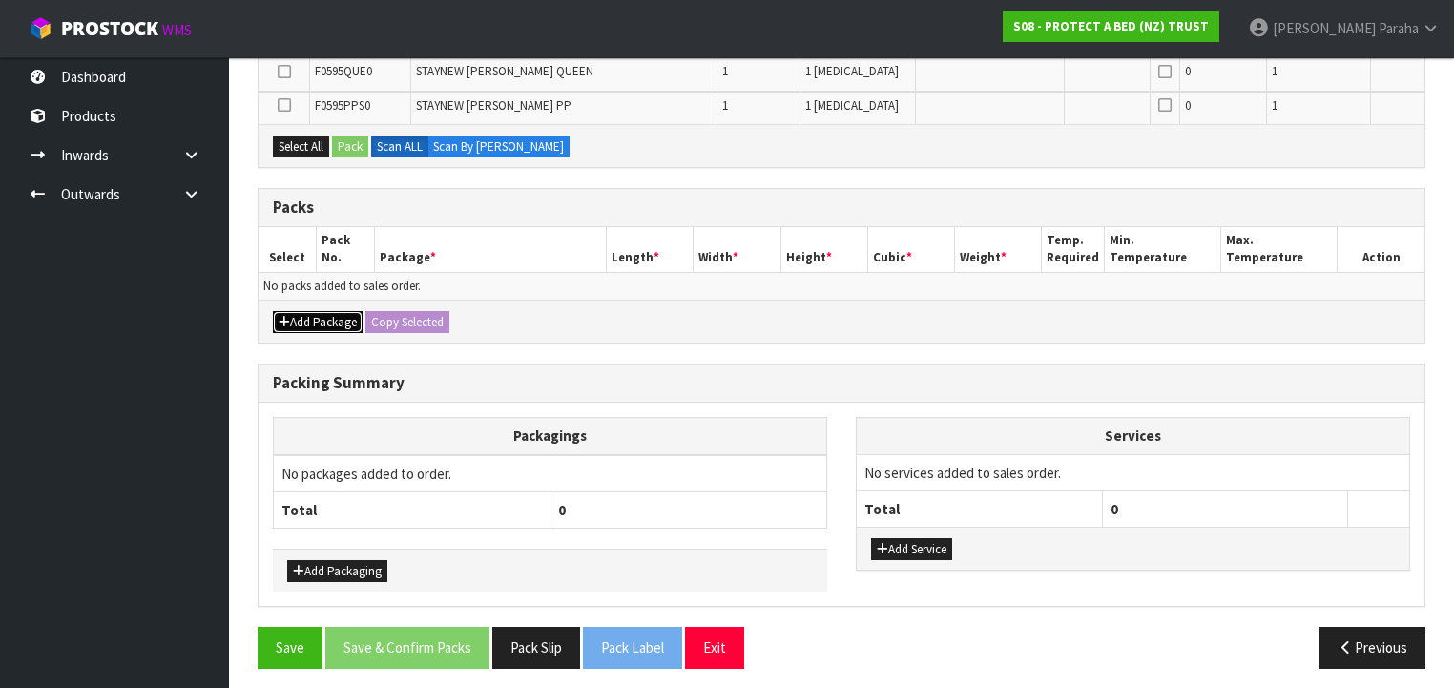
click at [301, 313] on button "Add Package" at bounding box center [318, 322] width 90 height 23
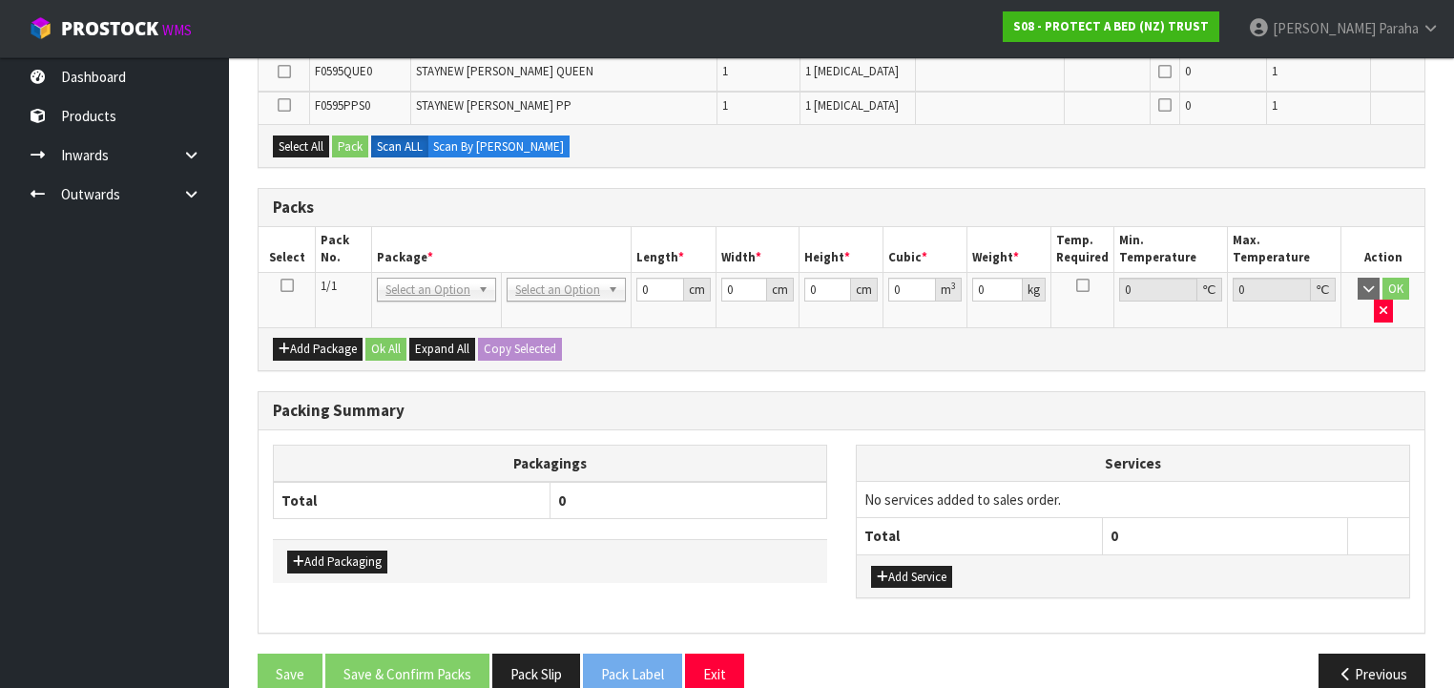
click at [286, 285] on icon at bounding box center [286, 285] width 13 height 1
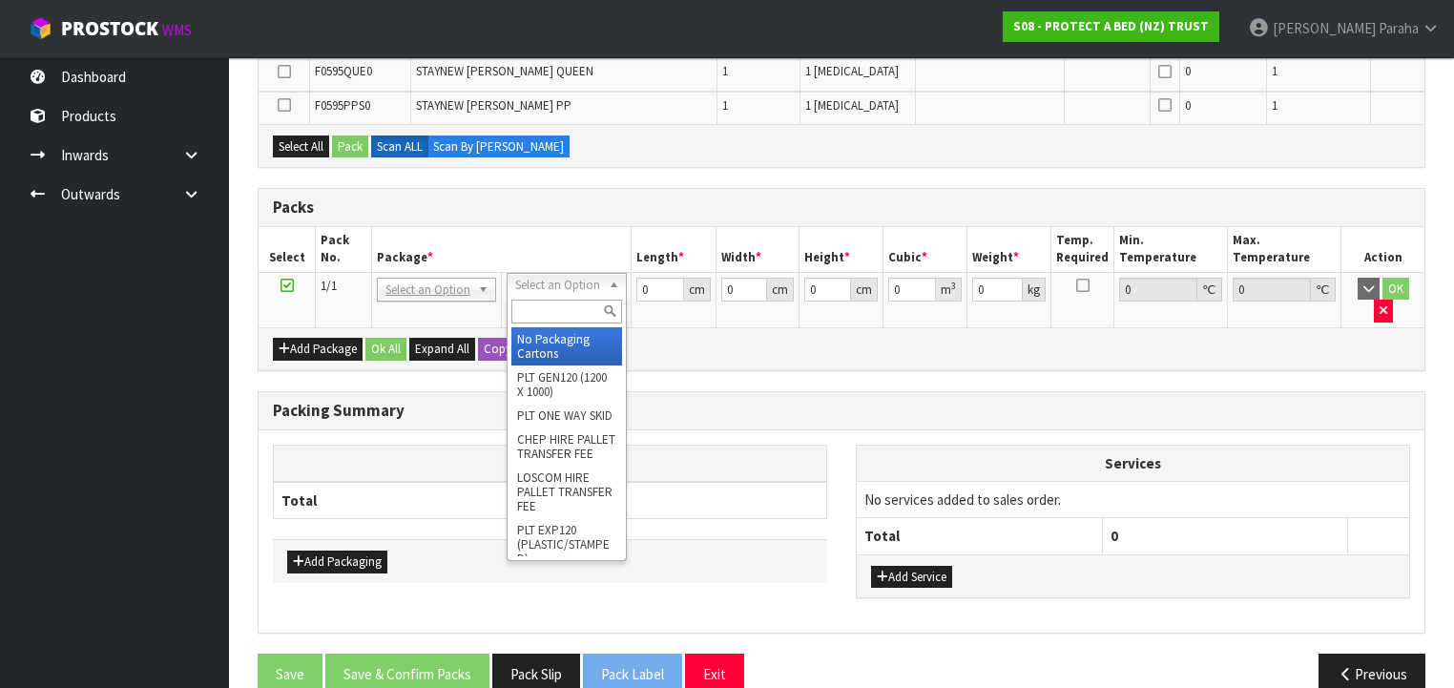
click at [600, 310] on input "text" at bounding box center [566, 311] width 110 height 24
type input "OC"
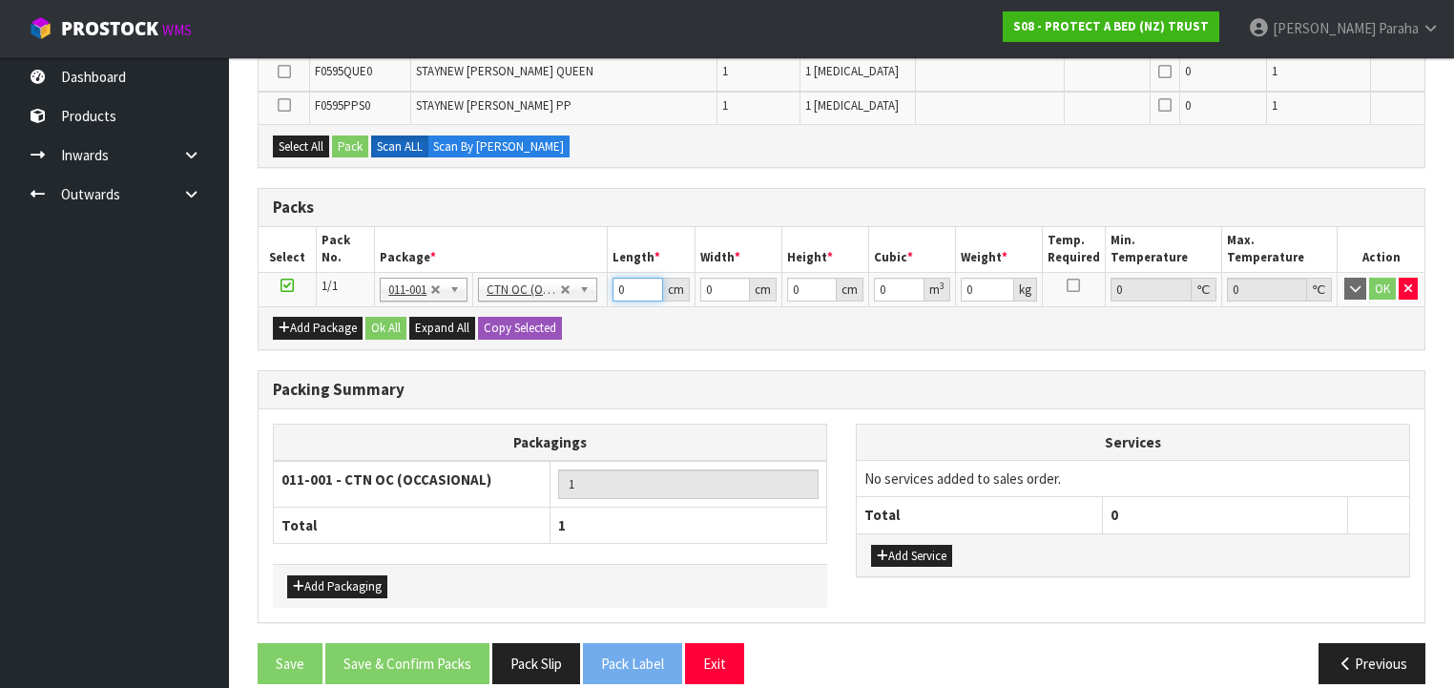
click at [629, 287] on input "0" at bounding box center [637, 290] width 50 height 24
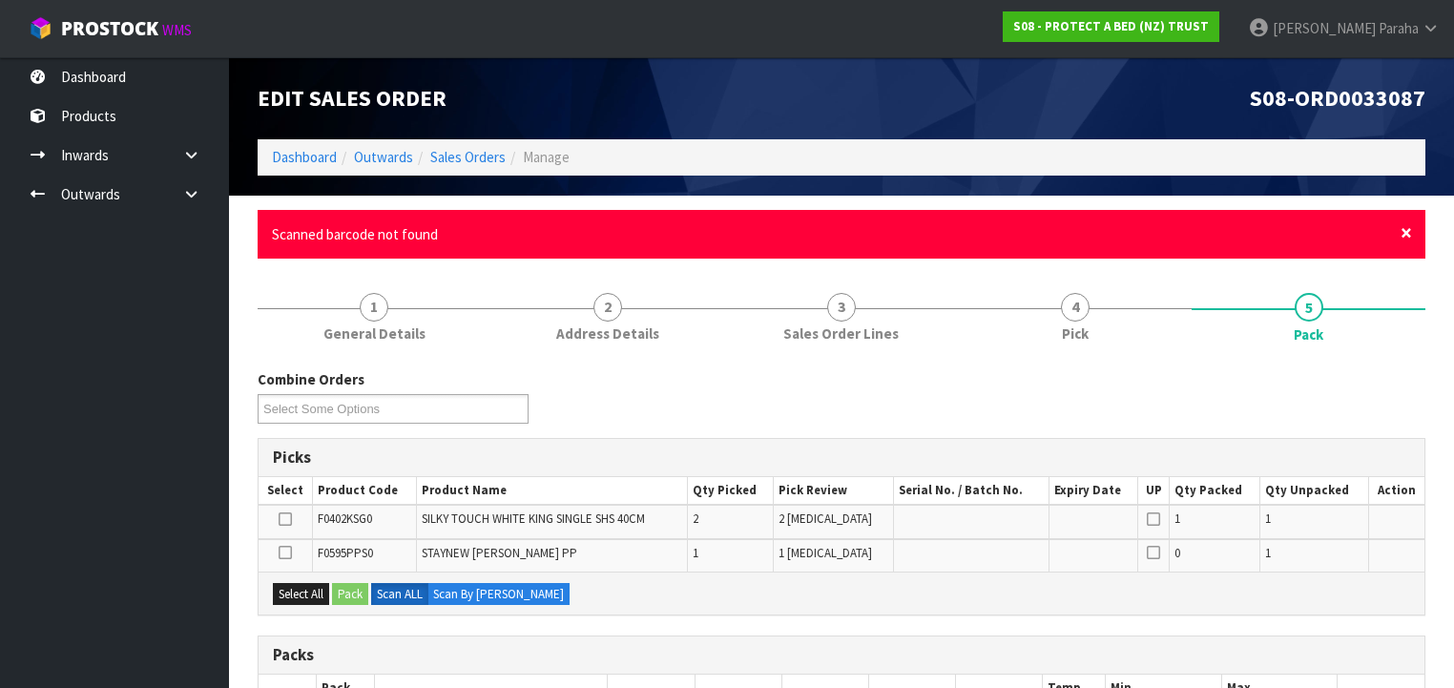
scroll to position [0, 0]
click at [1407, 231] on span "×" at bounding box center [1405, 232] width 11 height 27
click at [1407, 237] on span "×" at bounding box center [1405, 232] width 11 height 27
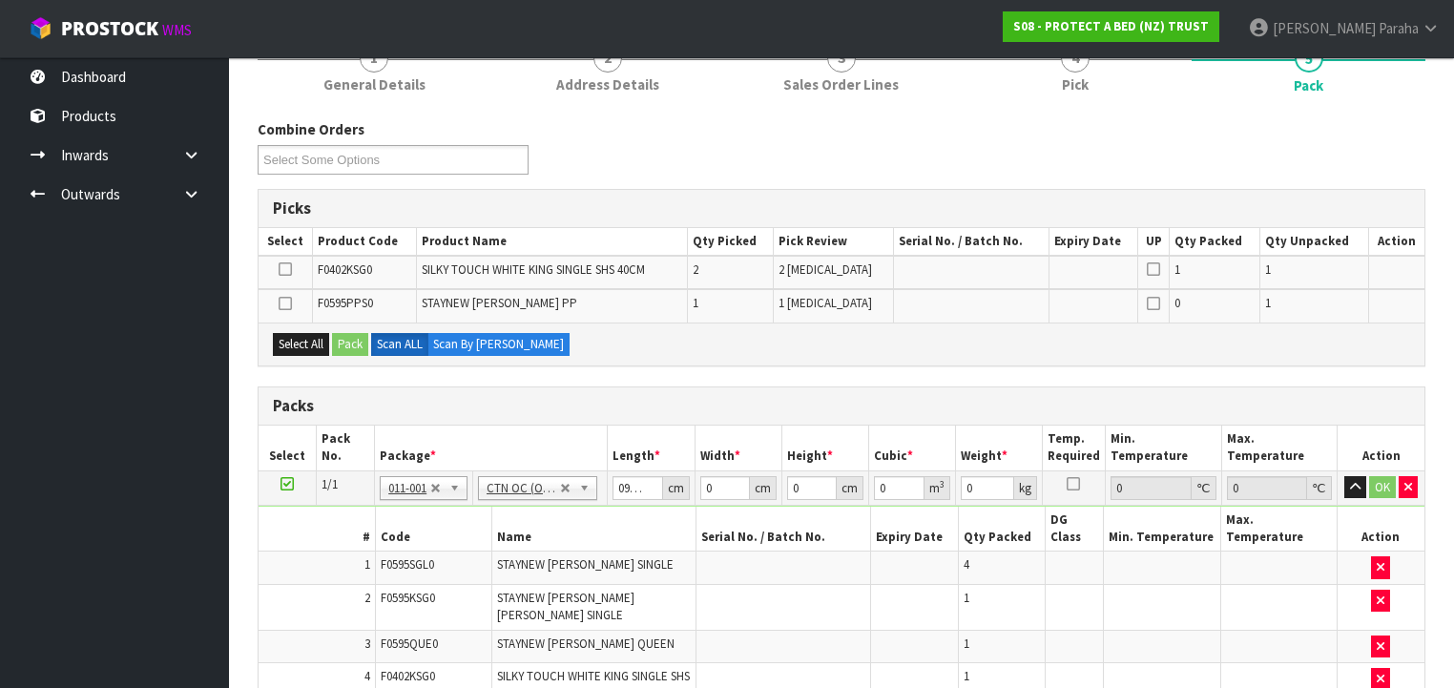
scroll to position [229, 0]
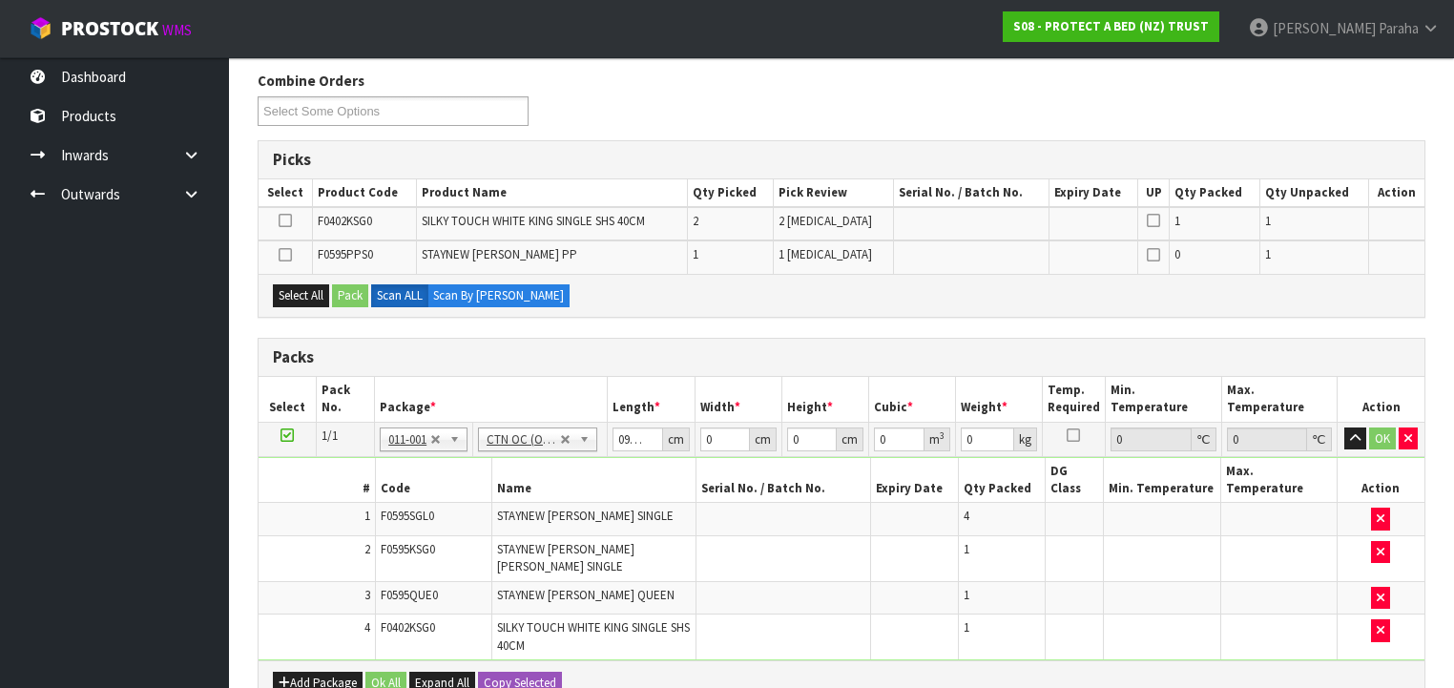
click at [278, 251] on label at bounding box center [284, 254] width 13 height 17
click at [0, 0] on input "checkbox" at bounding box center [0, 0] width 0 height 0
click at [360, 299] on button "Pack" at bounding box center [350, 295] width 36 height 23
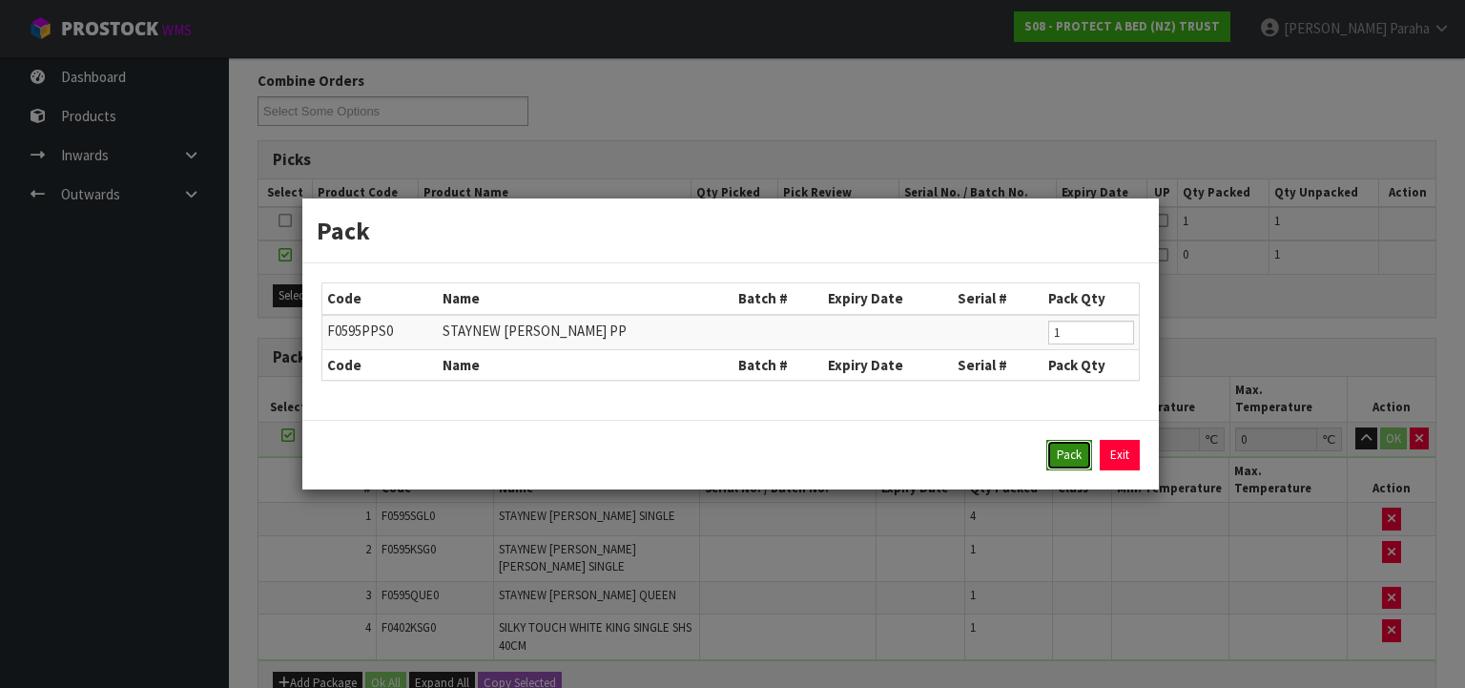
click at [1065, 456] on button "Pack" at bounding box center [1069, 455] width 46 height 31
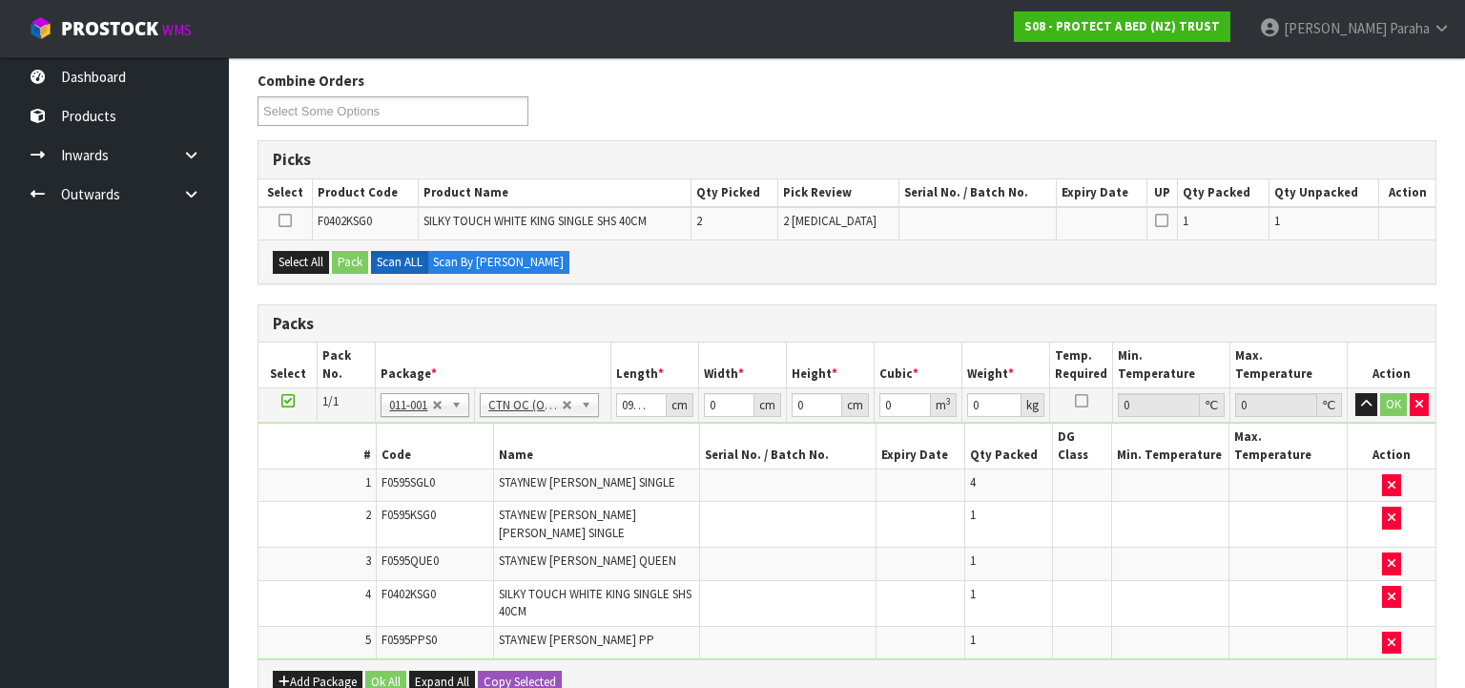
type input "0"
type input "6.34"
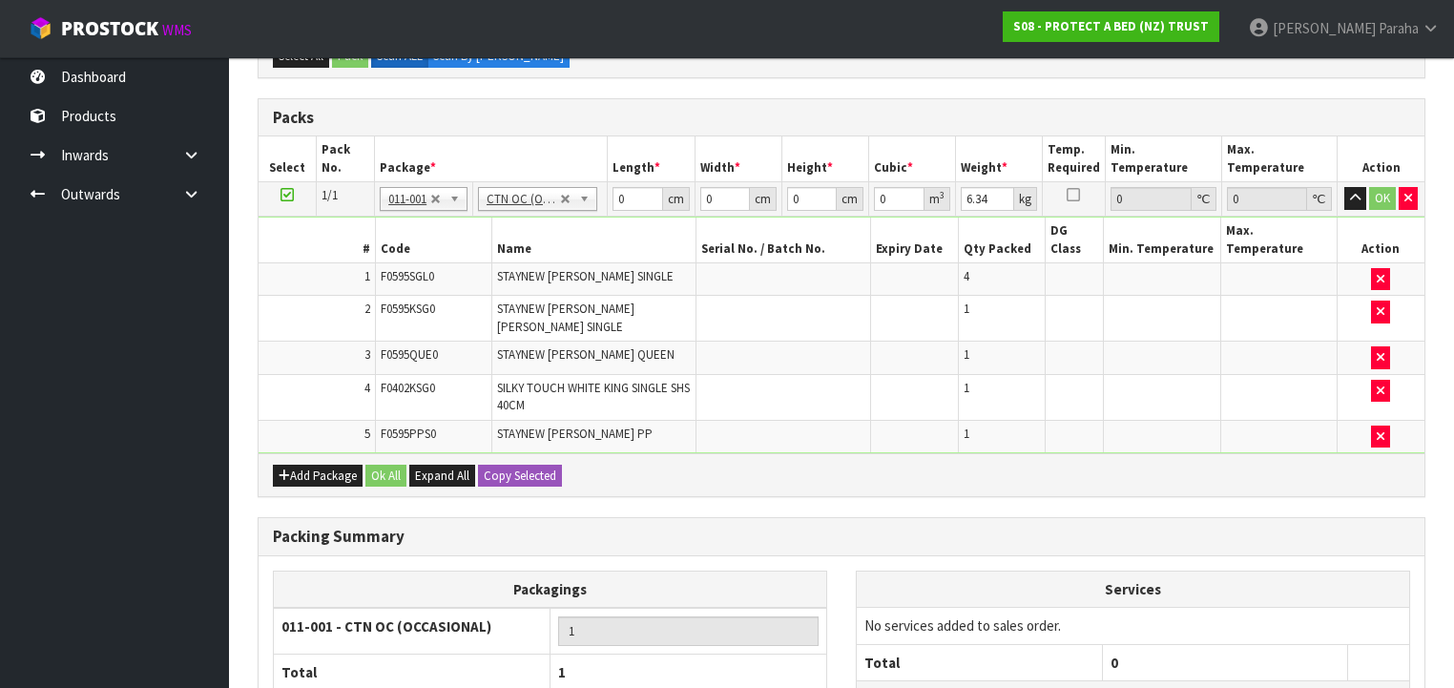
scroll to position [458, 0]
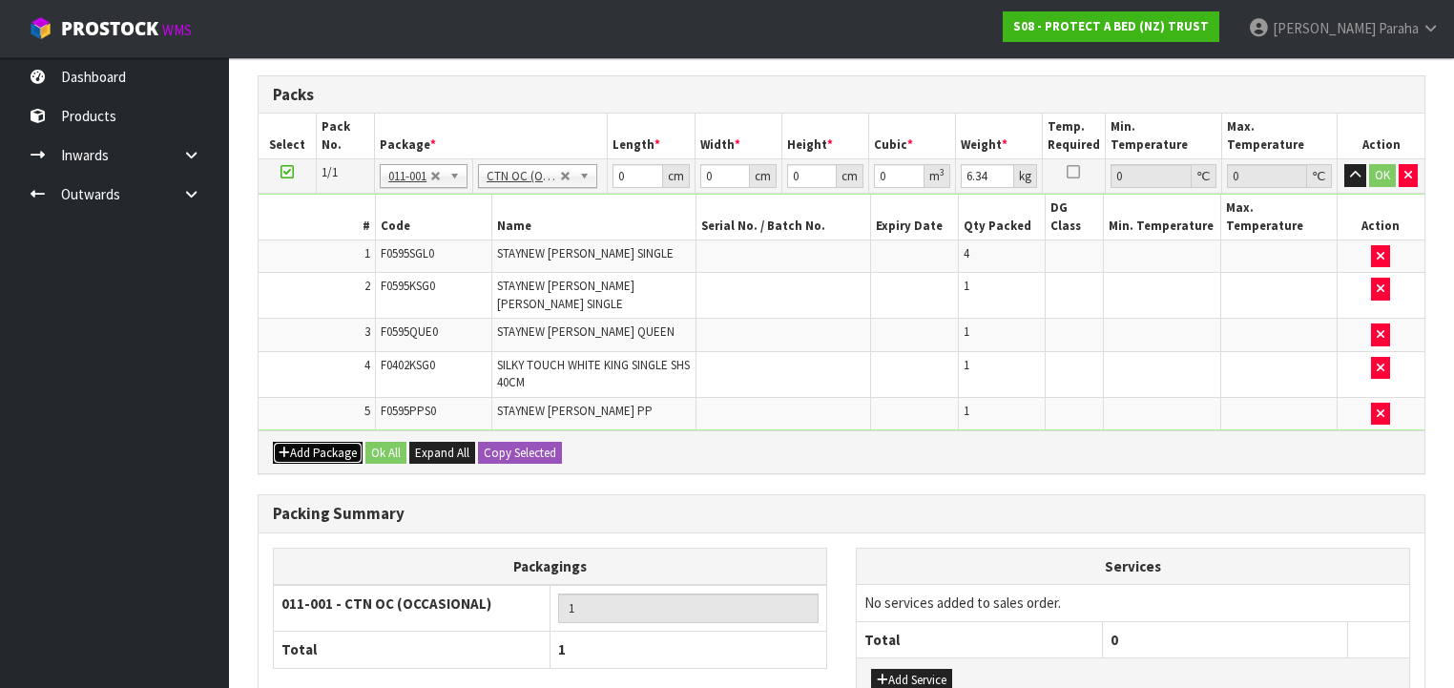
click at [311, 442] on button "Add Package" at bounding box center [318, 453] width 90 height 23
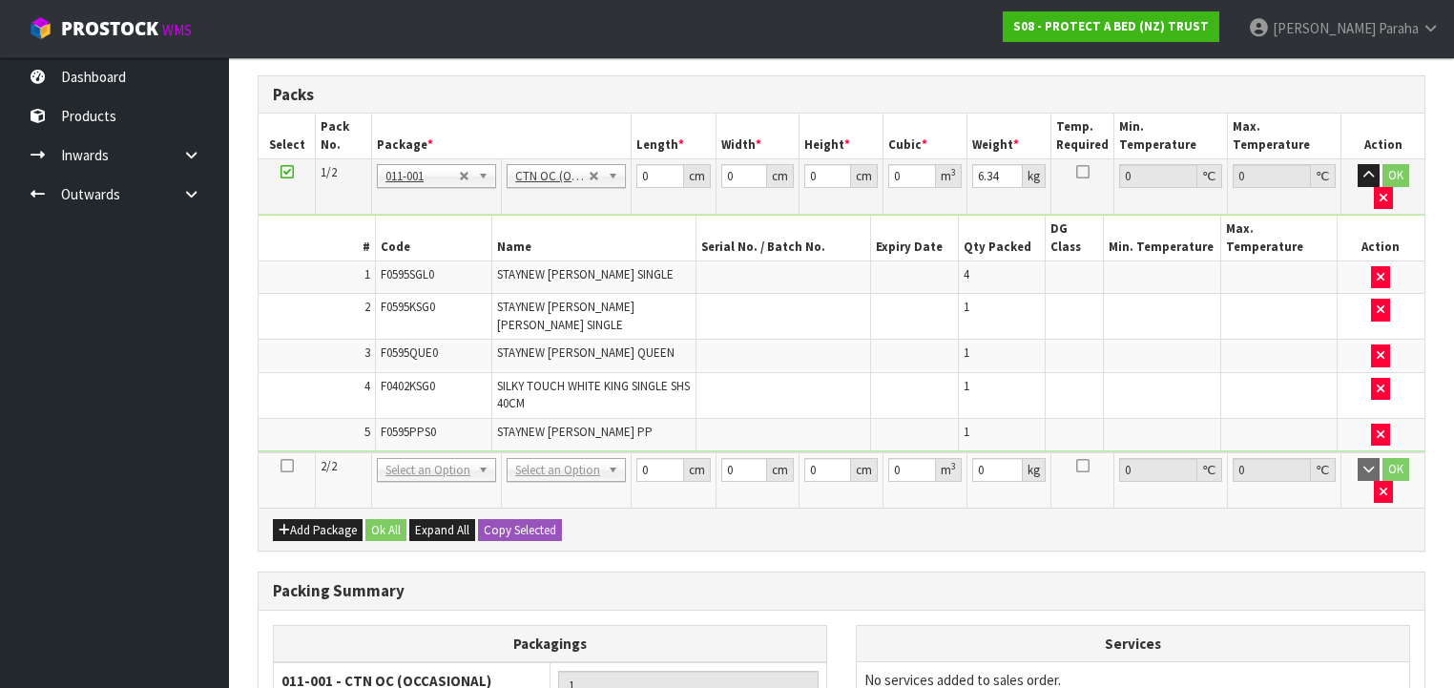
click at [291, 465] on icon at bounding box center [286, 465] width 13 height 1
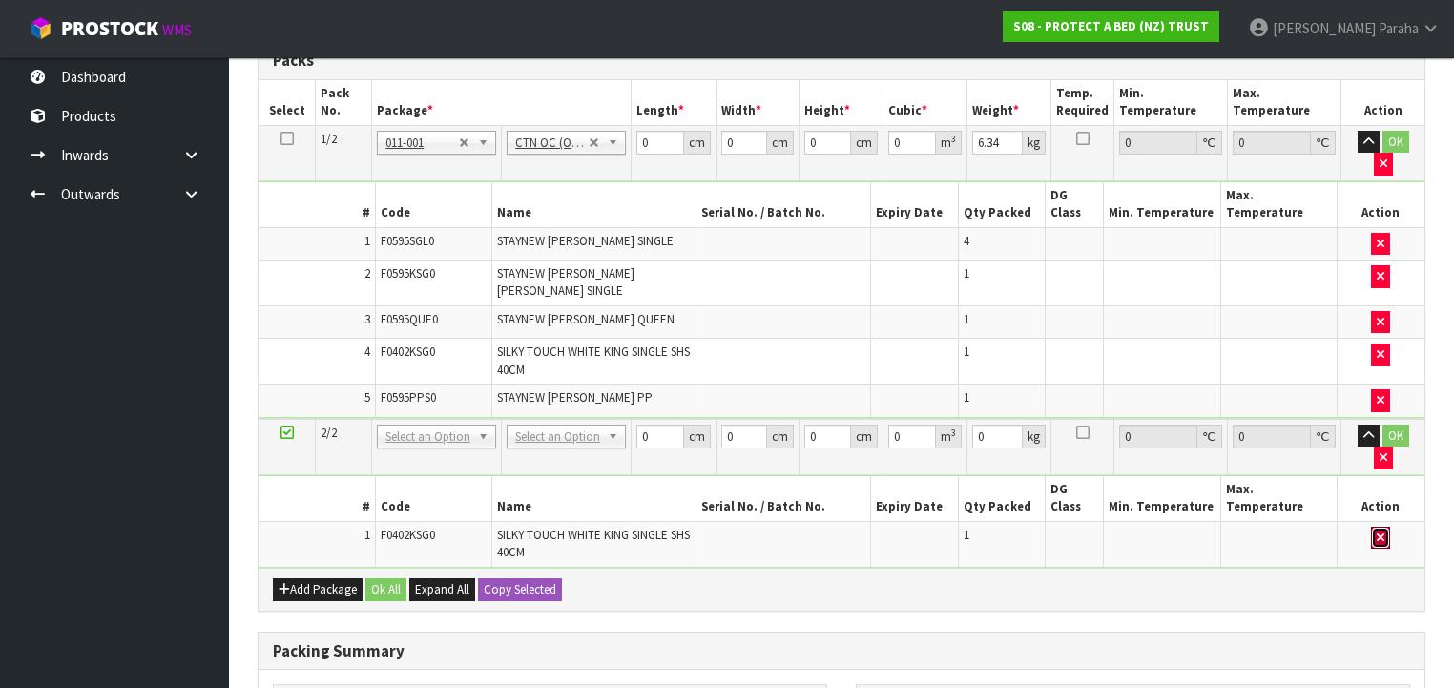
click at [1377, 531] on icon "button" at bounding box center [1380, 537] width 8 height 12
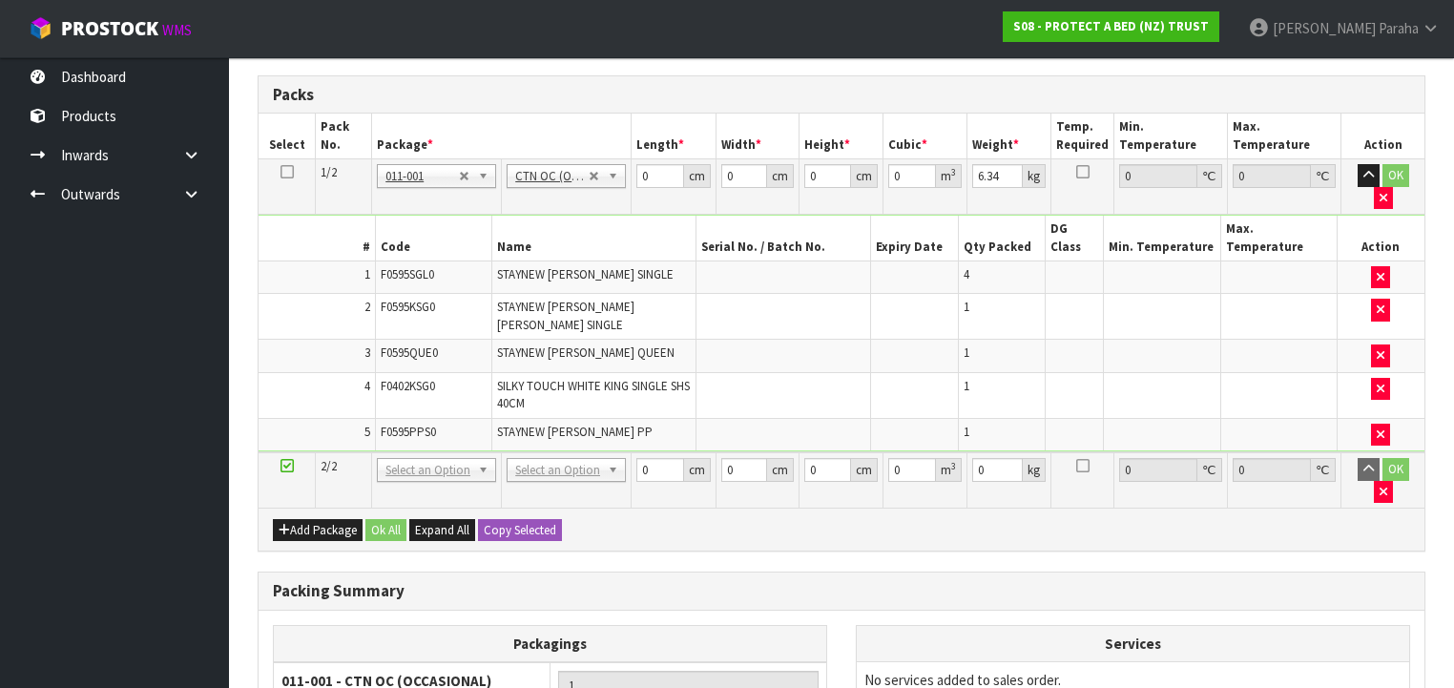
scroll to position [491, 0]
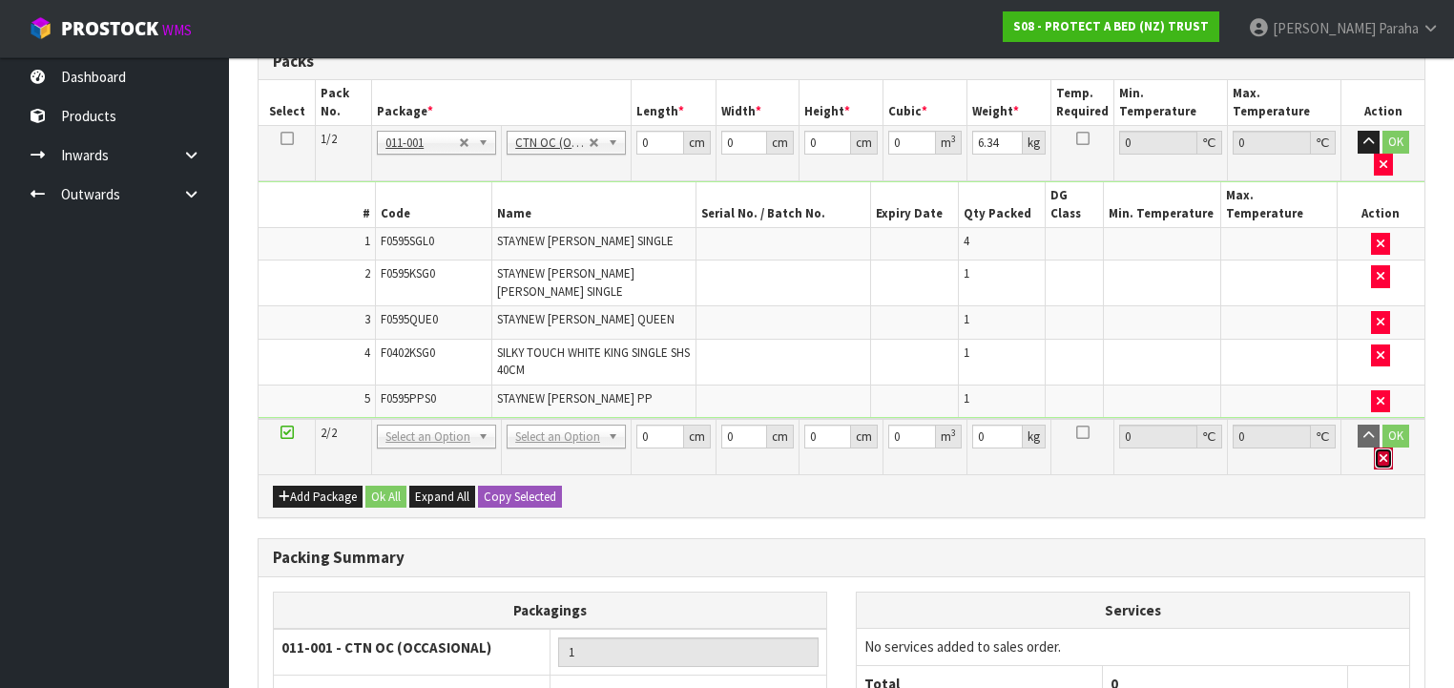
click at [1392, 447] on button "button" at bounding box center [1382, 458] width 19 height 23
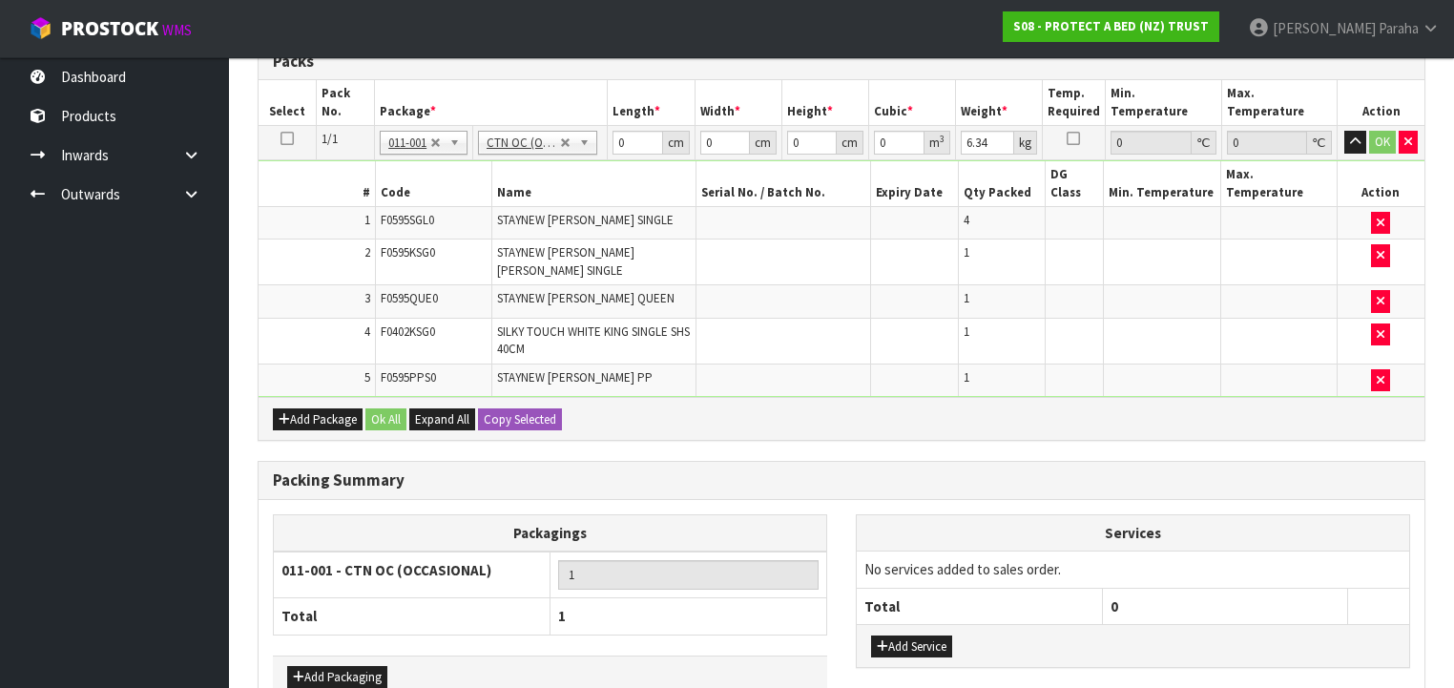
scroll to position [458, 0]
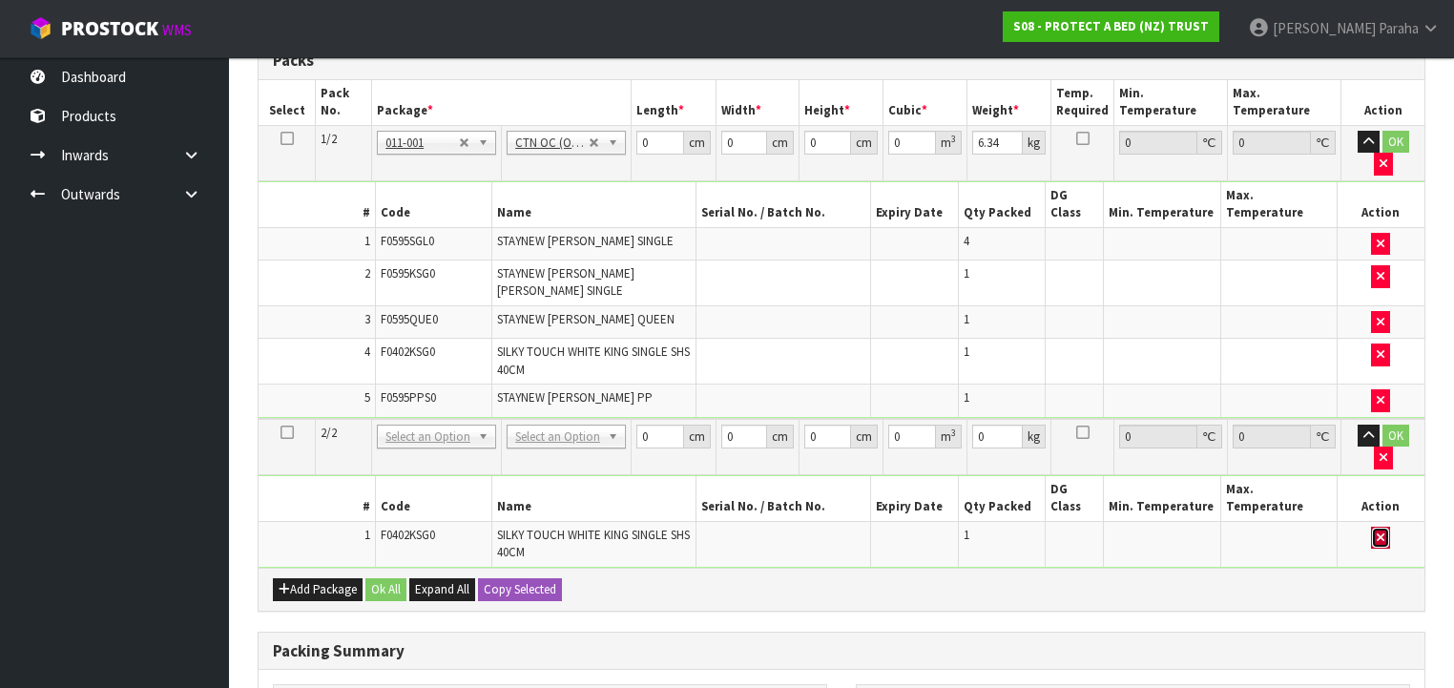
click at [1375, 526] on button "button" at bounding box center [1380, 537] width 19 height 23
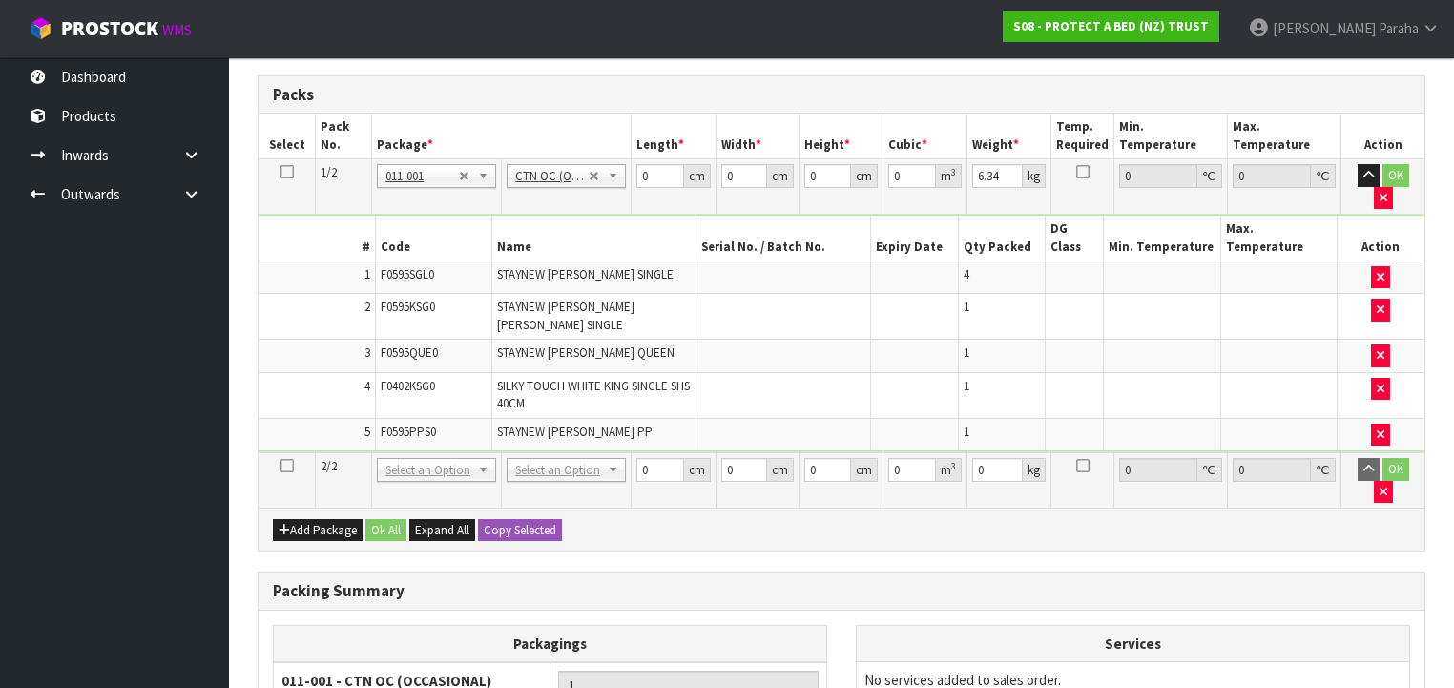
scroll to position [491, 0]
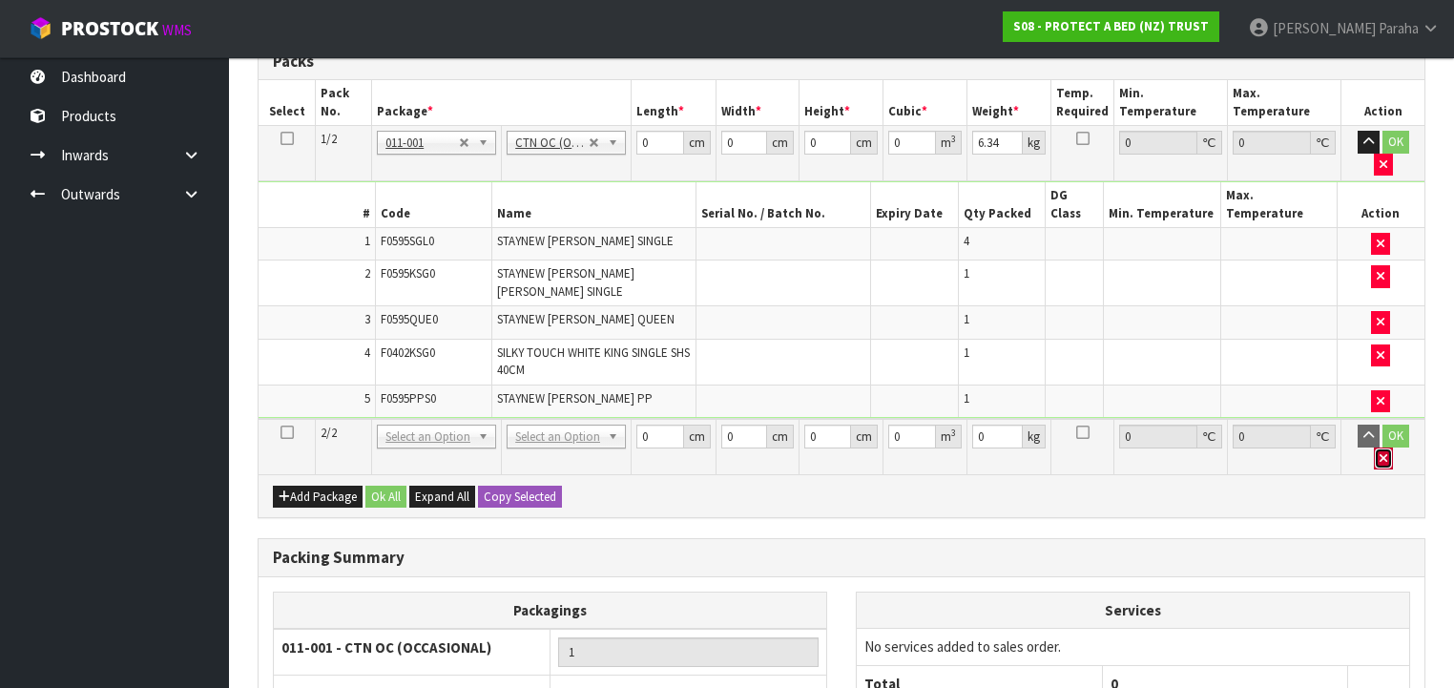
click at [1387, 452] on icon "button" at bounding box center [1383, 458] width 8 height 12
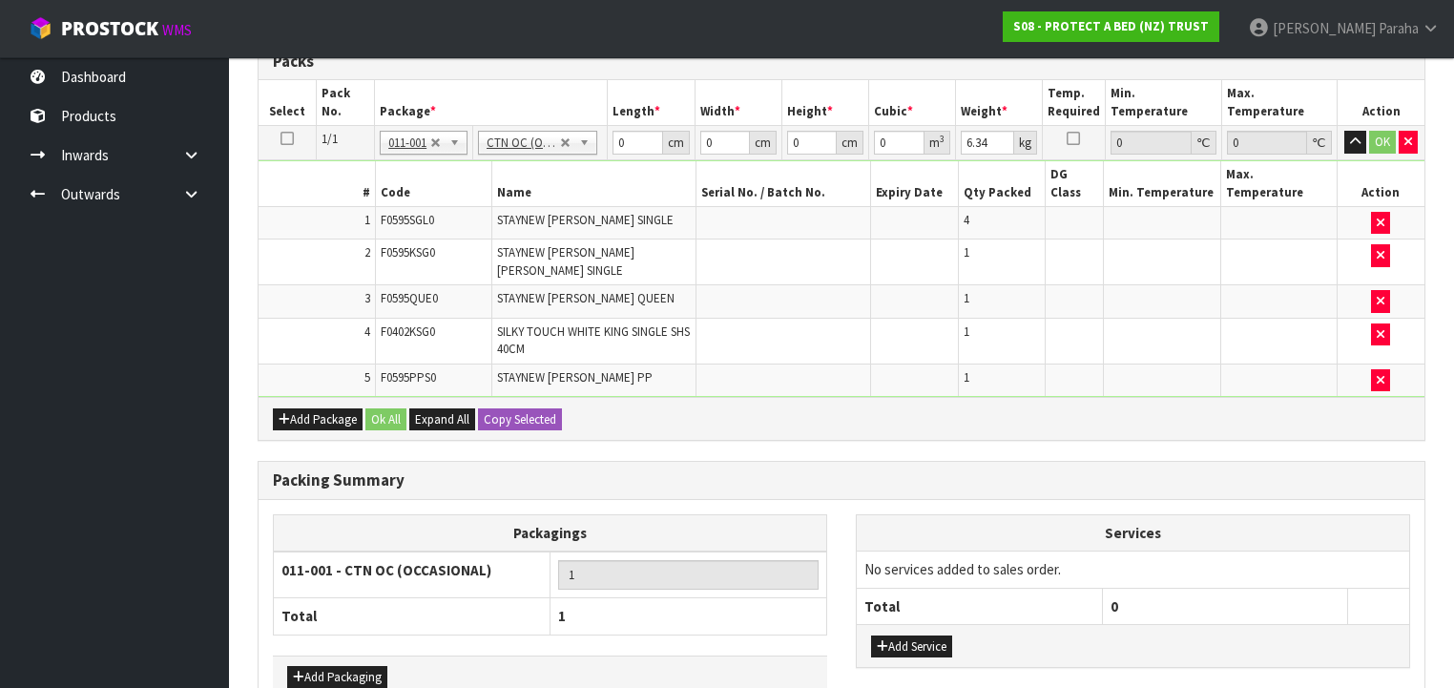
click at [292, 138] on icon at bounding box center [286, 138] width 13 height 1
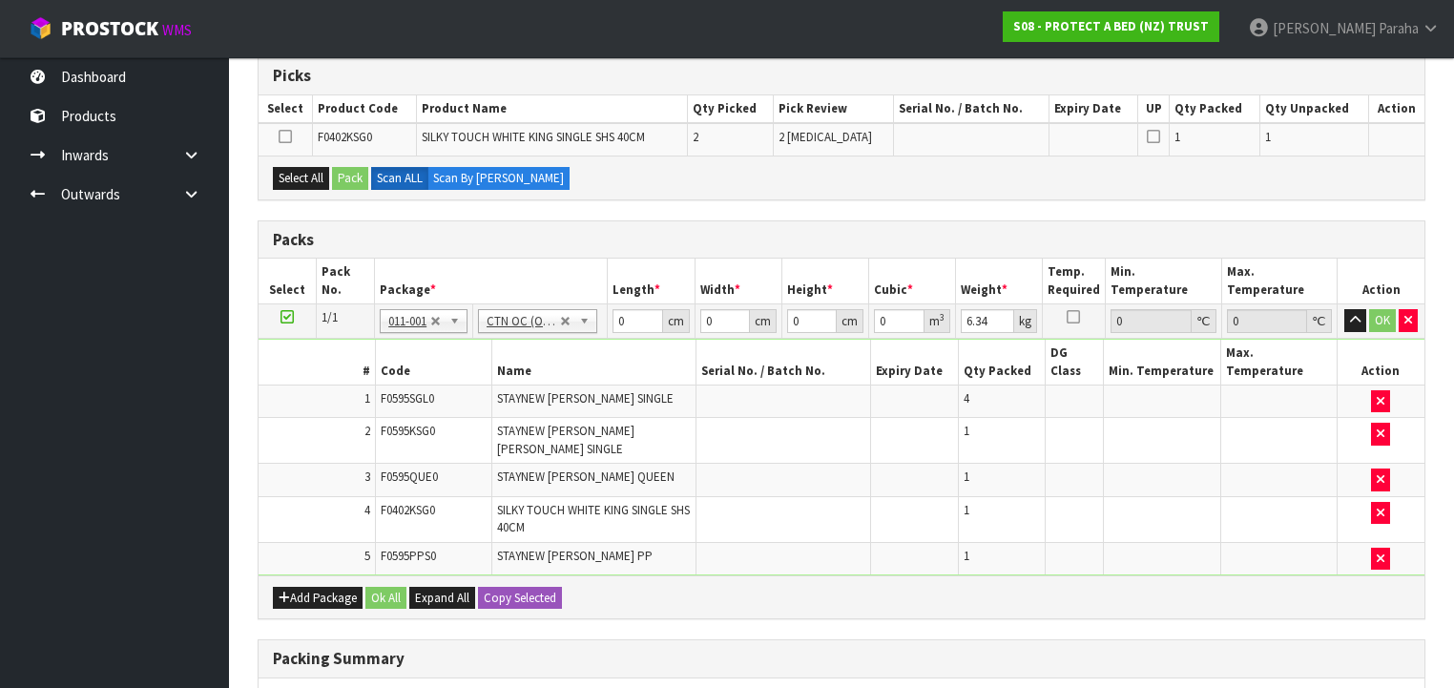
scroll to position [339, 0]
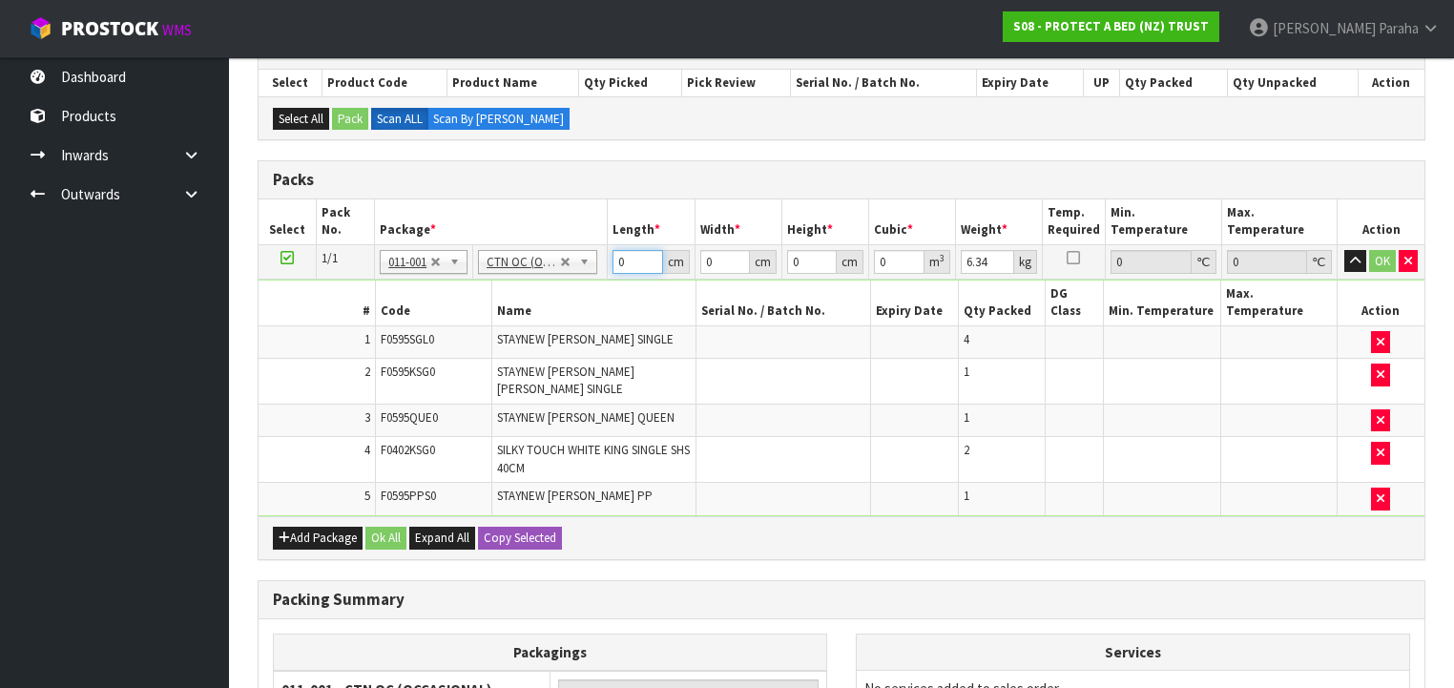
drag, startPoint x: 610, startPoint y: 256, endPoint x: 591, endPoint y: 254, distance: 19.2
click at [591, 254] on tr "1/1 NONE 007-001 007-002 007-004 007-009 007-013 007-014 007-015 007-017 007-01…" at bounding box center [840, 261] width 1165 height 34
type input "58"
type input "32"
type input "4"
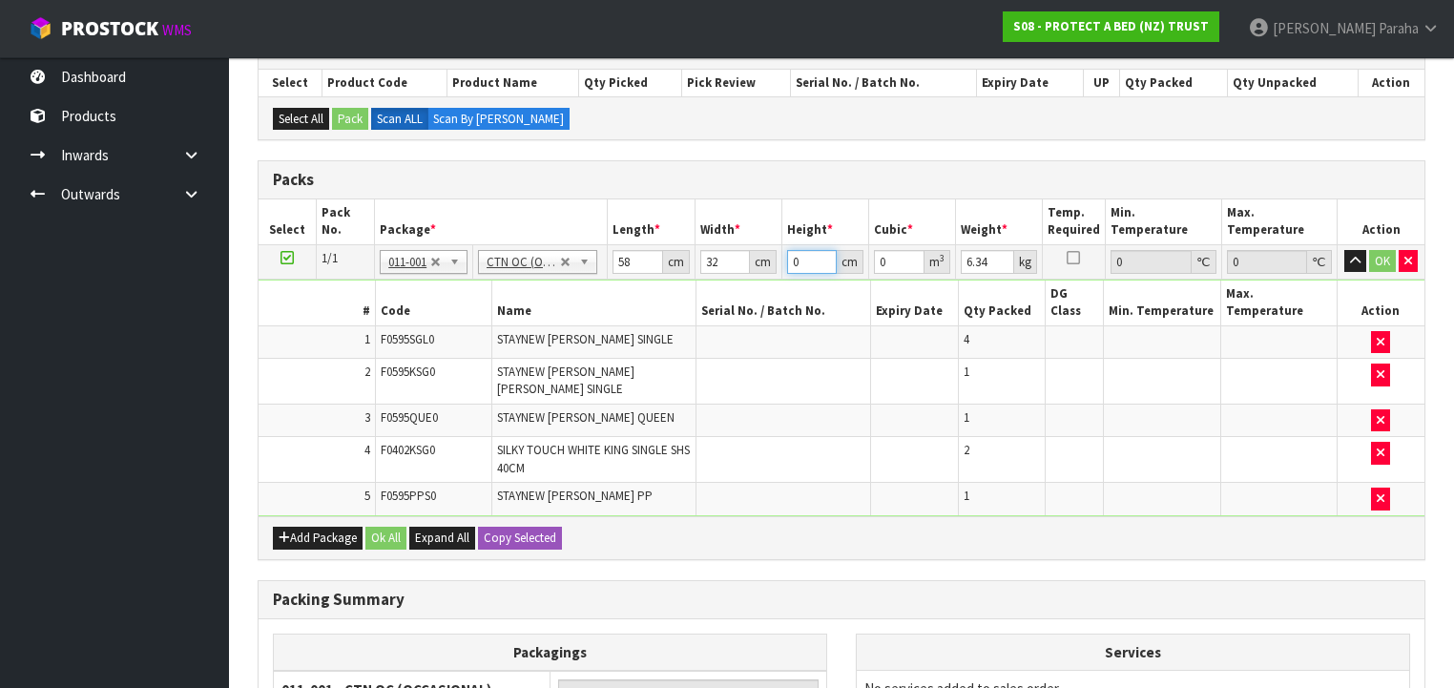
type input "0.007424"
type input "48"
type input "0.089088"
type input "48"
type input "9"
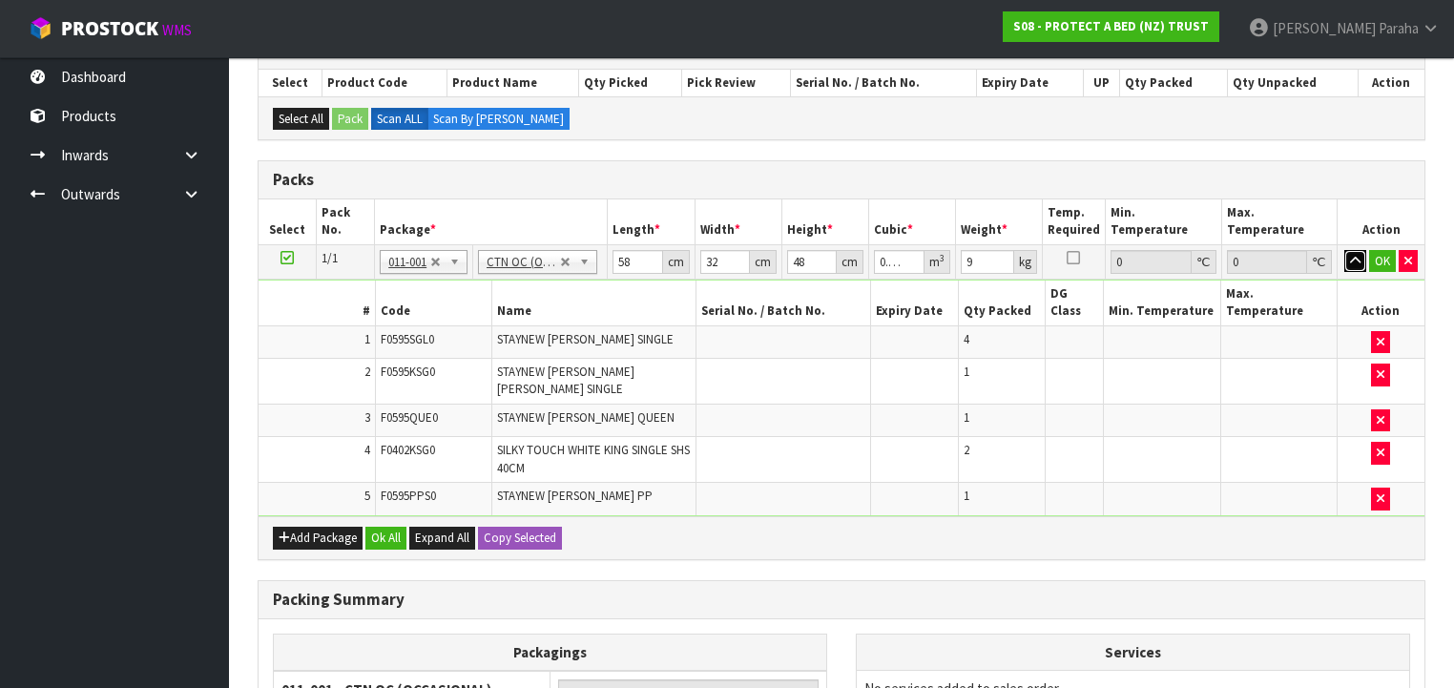
click at [1344, 250] on button "button" at bounding box center [1355, 261] width 22 height 23
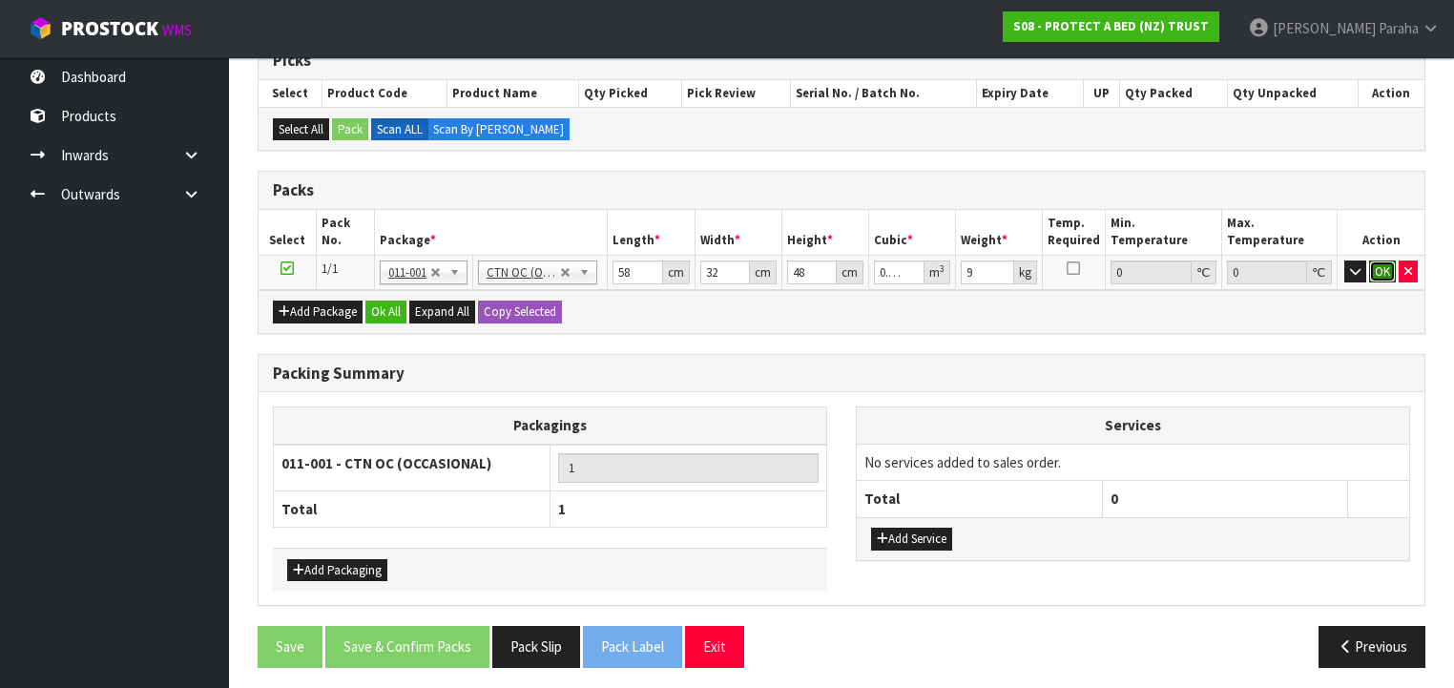
click button "OK" at bounding box center [1382, 271] width 27 height 23
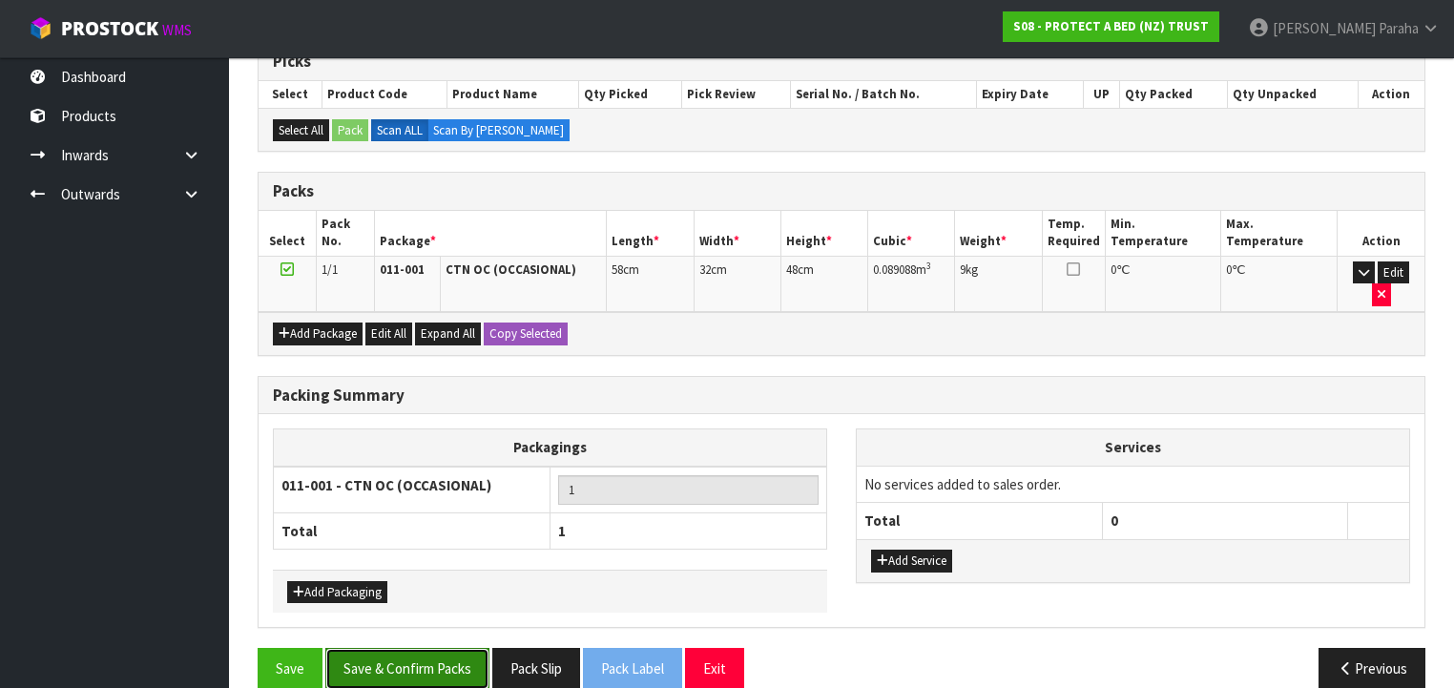
click at [436, 648] on button "Save & Confirm Packs" at bounding box center [407, 668] width 164 height 41
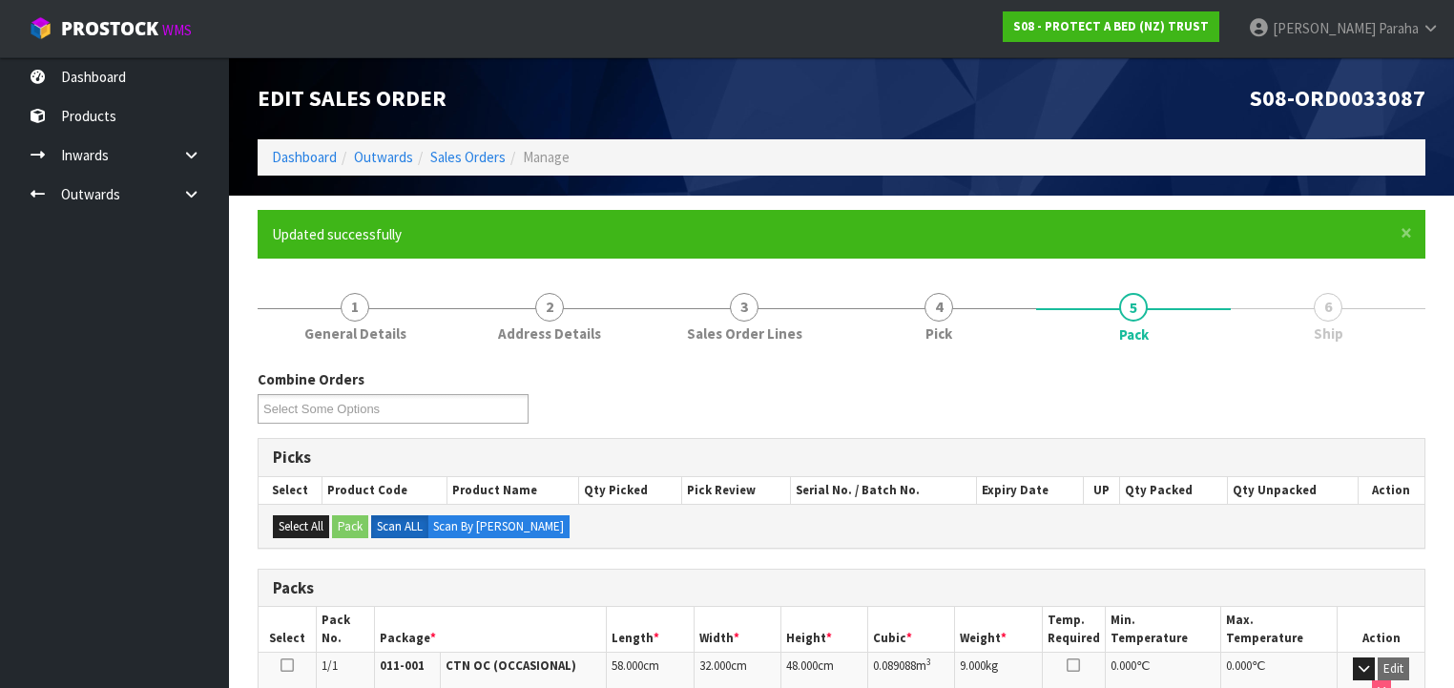
scroll to position [355, 0]
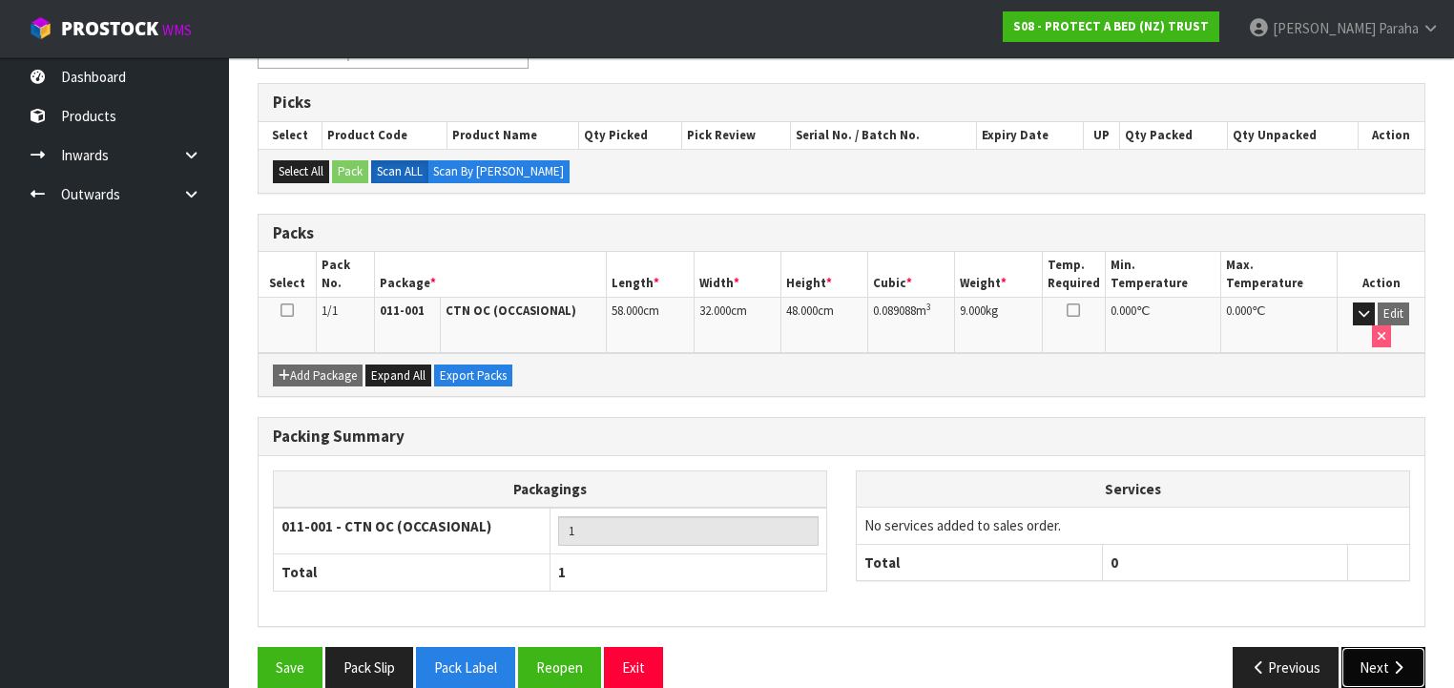
click at [1393, 660] on icon "button" at bounding box center [1398, 667] width 18 height 14
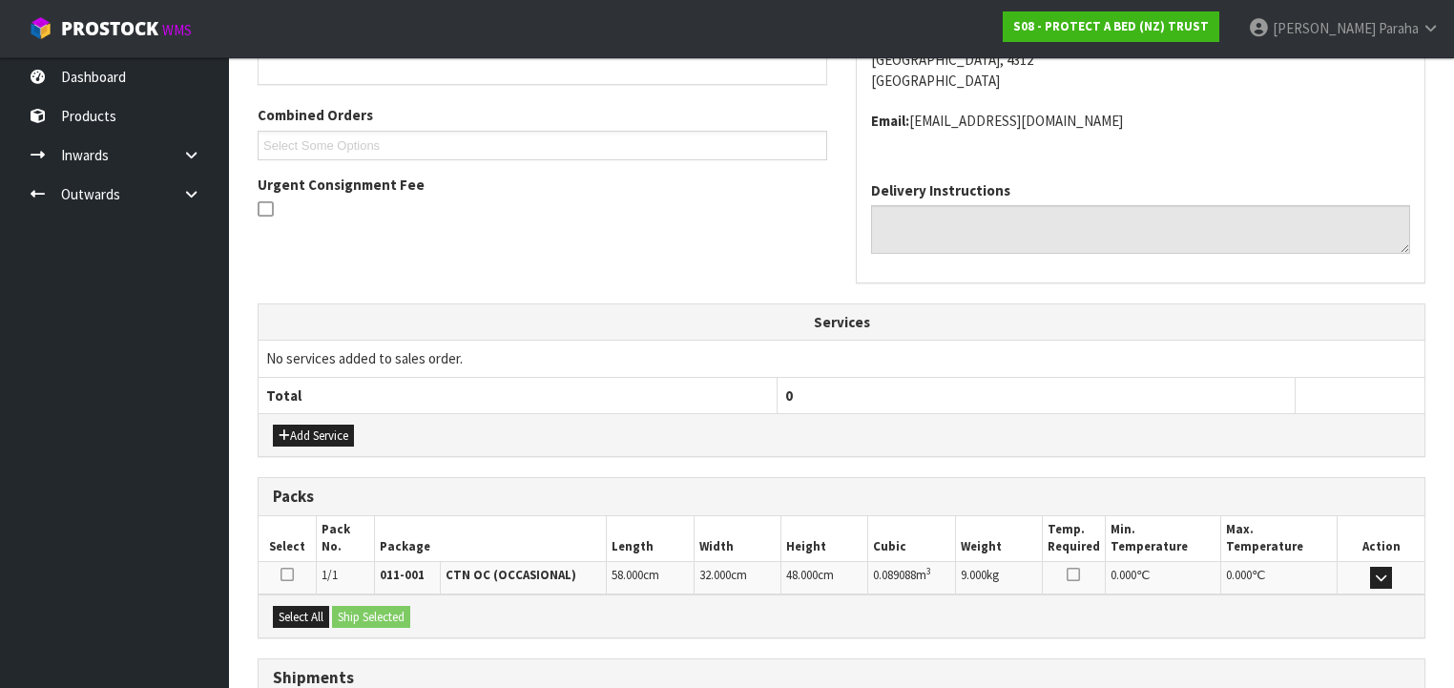
scroll to position [603, 0]
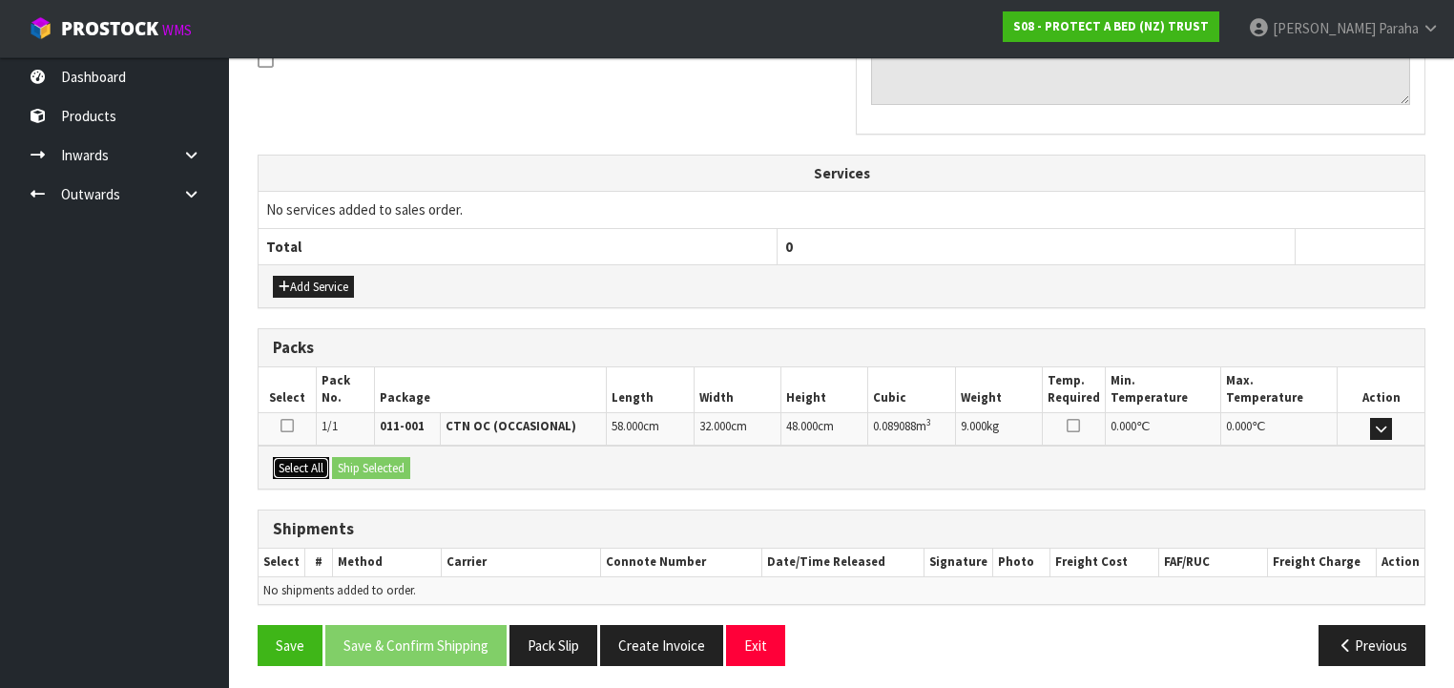
click at [313, 465] on button "Select All" at bounding box center [301, 468] width 56 height 23
click at [352, 466] on button "Ship Selected" at bounding box center [371, 468] width 78 height 23
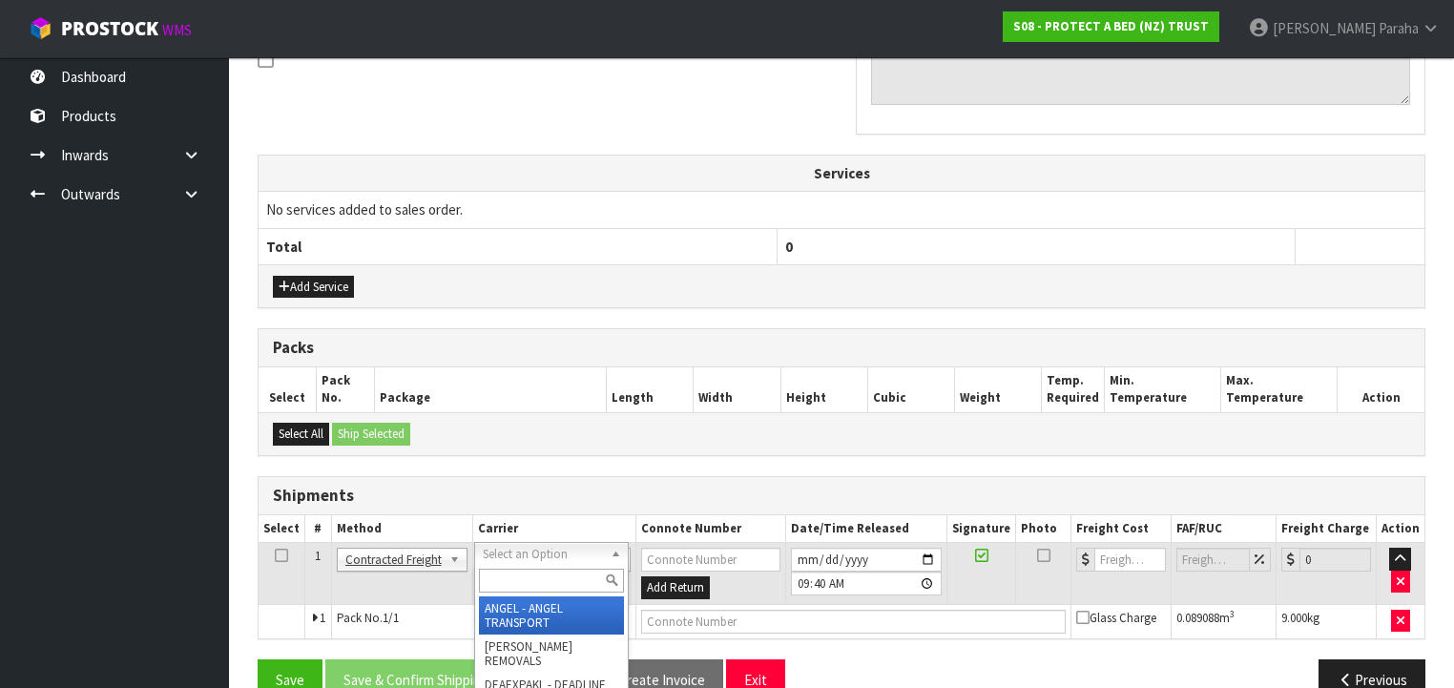
click at [592, 581] on input "text" at bounding box center [551, 580] width 145 height 24
type input "NZP"
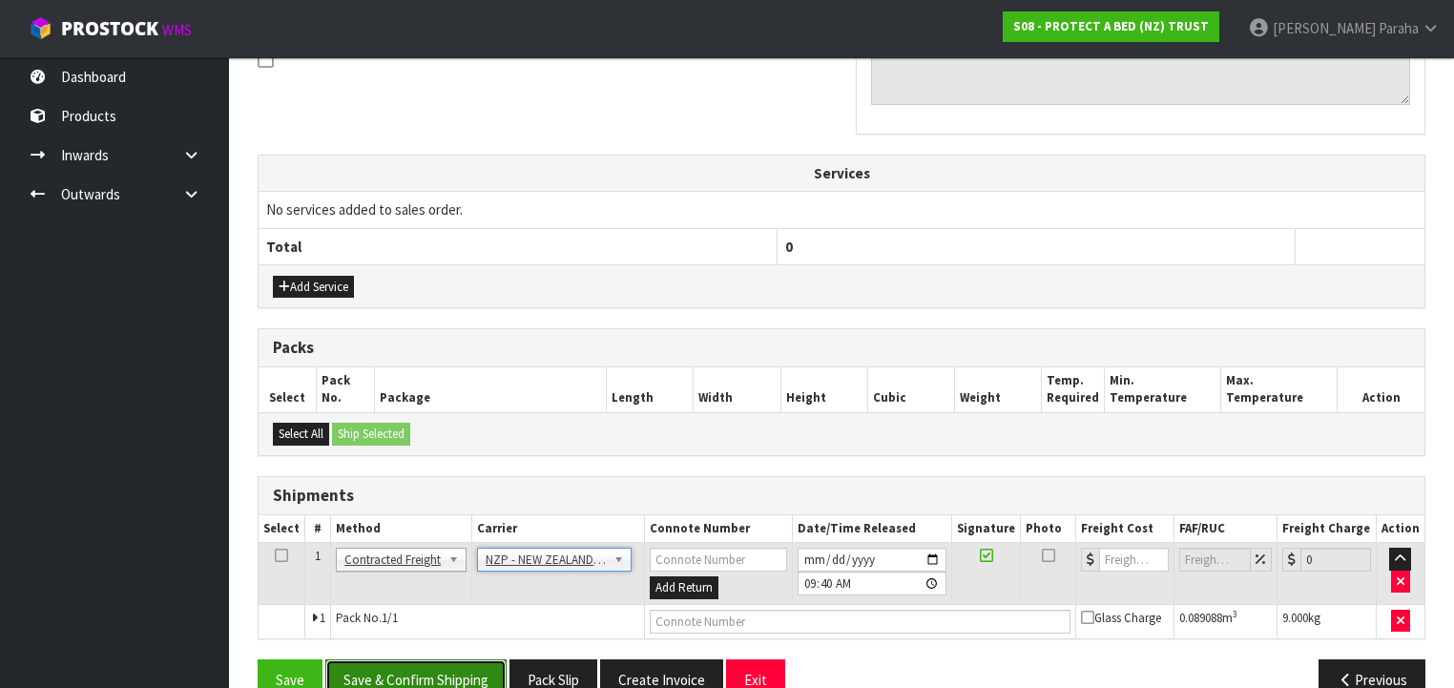
click at [463, 667] on button "Save & Confirm Shipping" at bounding box center [415, 679] width 181 height 41
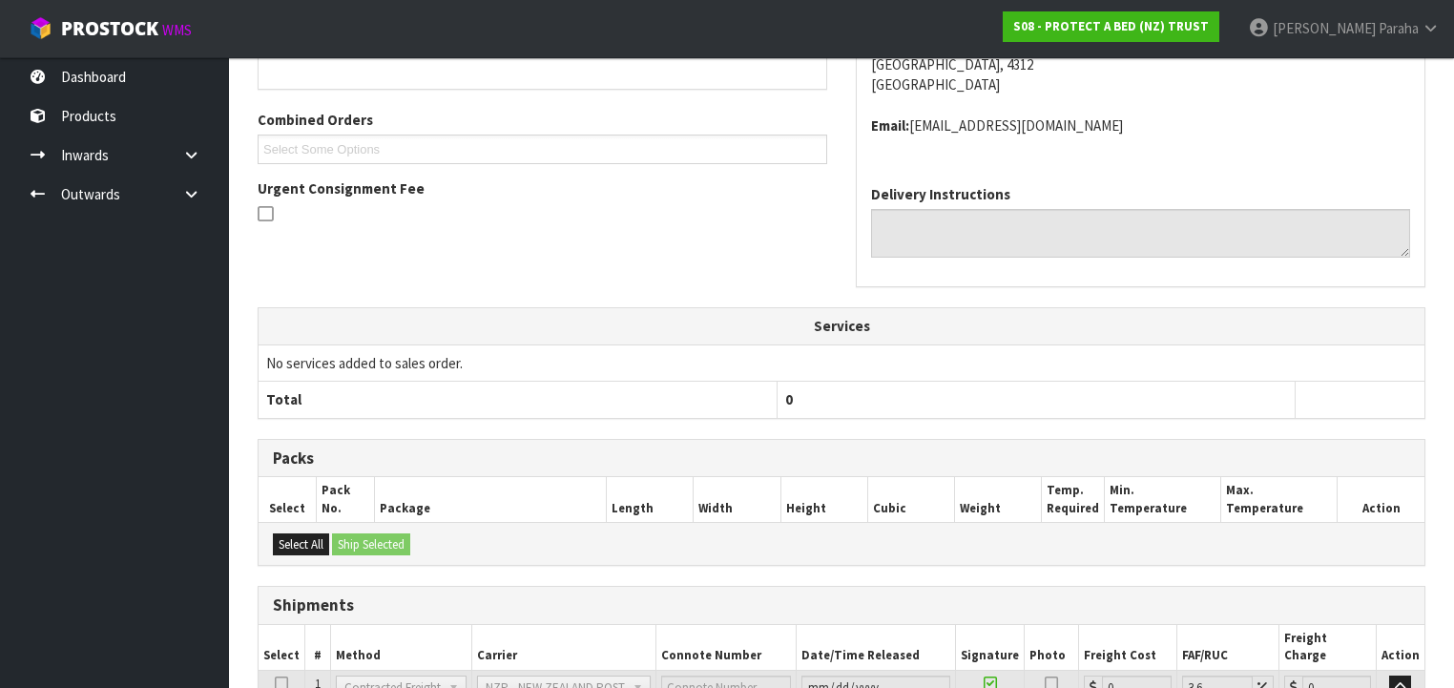
scroll to position [610, 0]
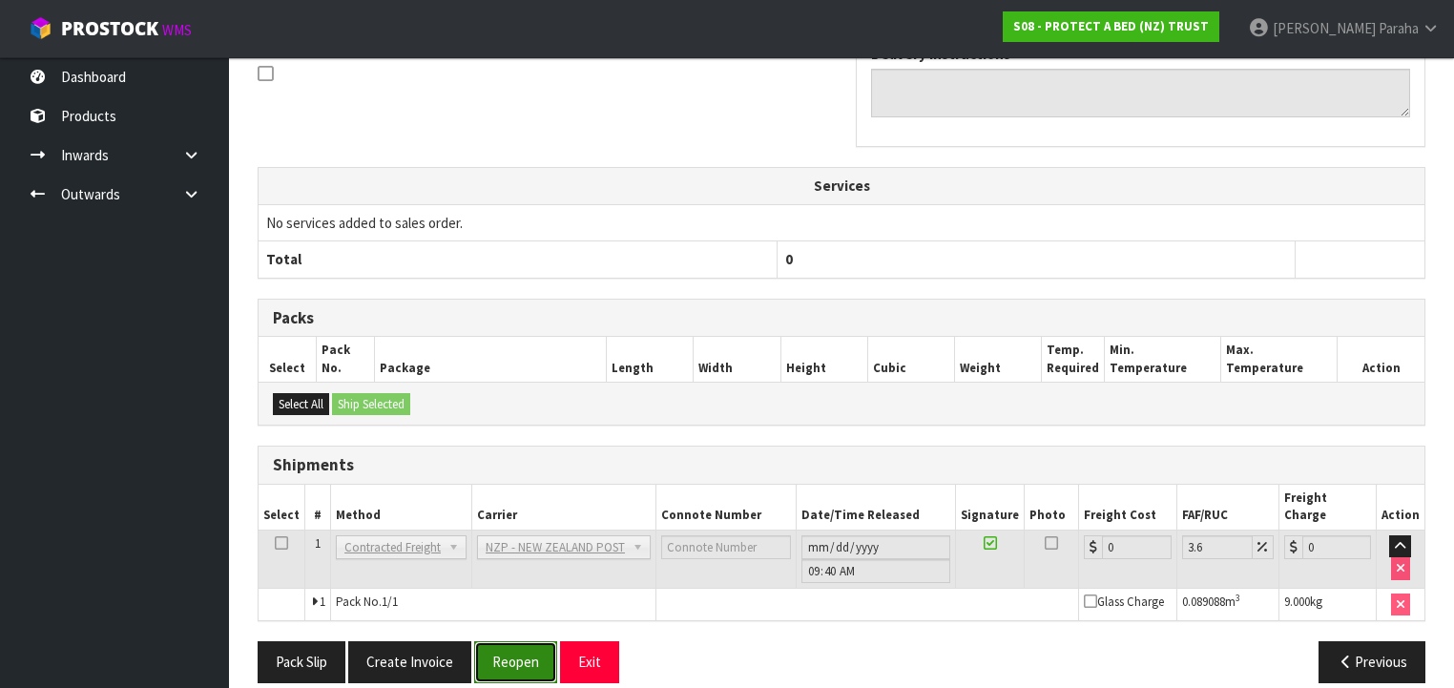
click at [535, 641] on button "Reopen" at bounding box center [515, 661] width 83 height 41
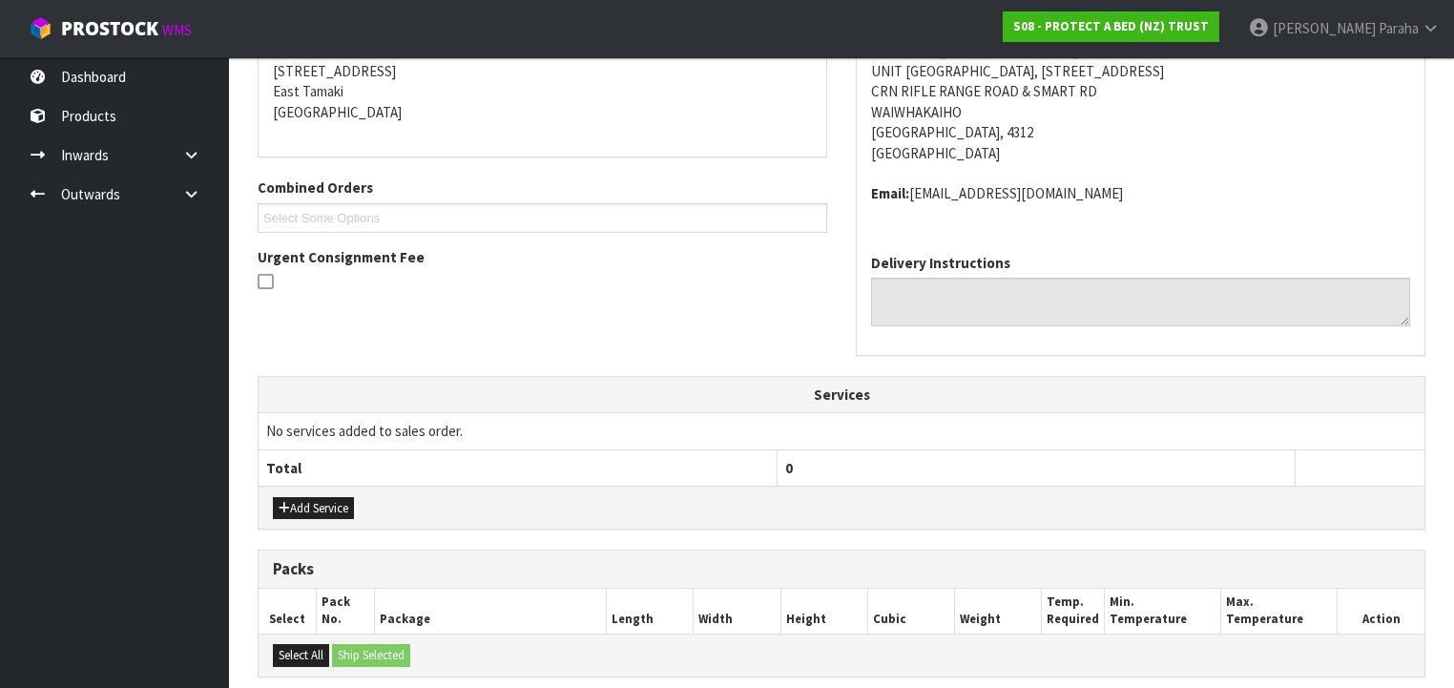
scroll to position [654, 0]
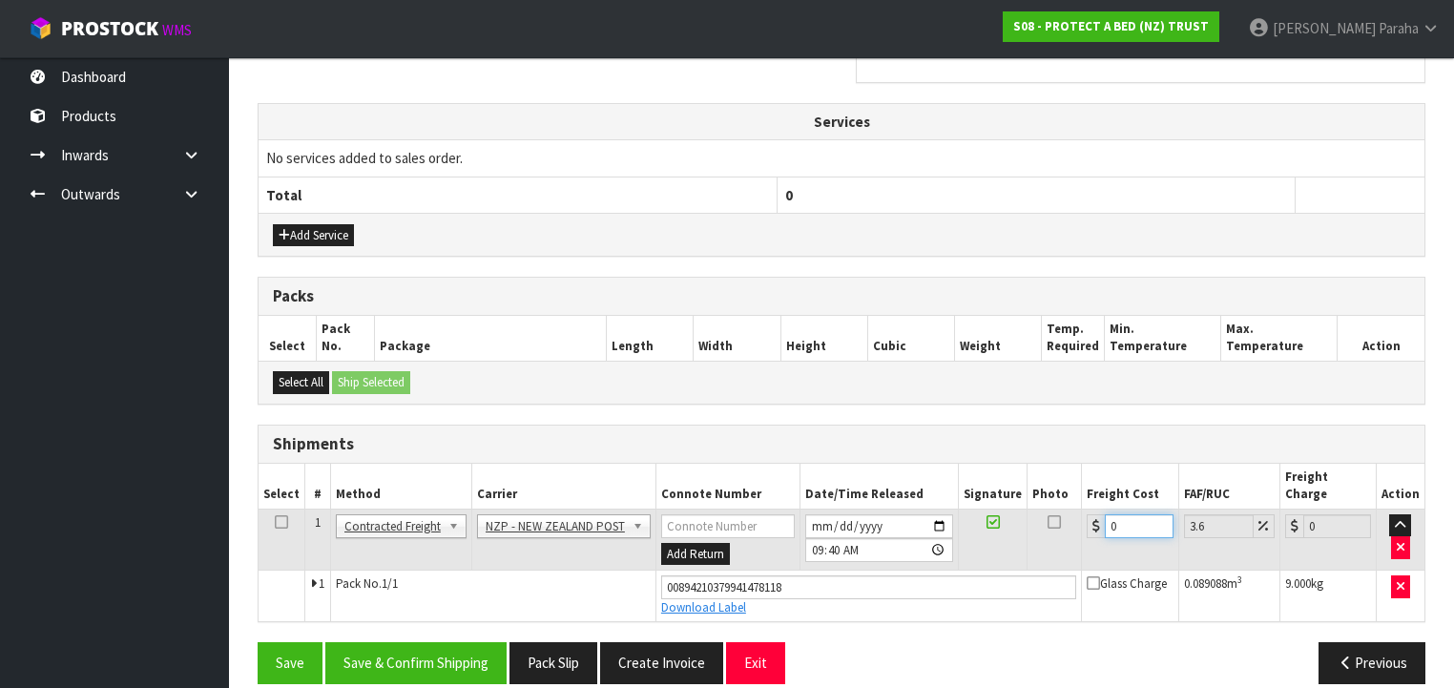
drag, startPoint x: 1122, startPoint y: 502, endPoint x: 1072, endPoint y: 498, distance: 49.7
click at [1086, 514] on div "0" at bounding box center [1129, 526] width 86 height 24
type input "1"
type input "1.04"
type input "14"
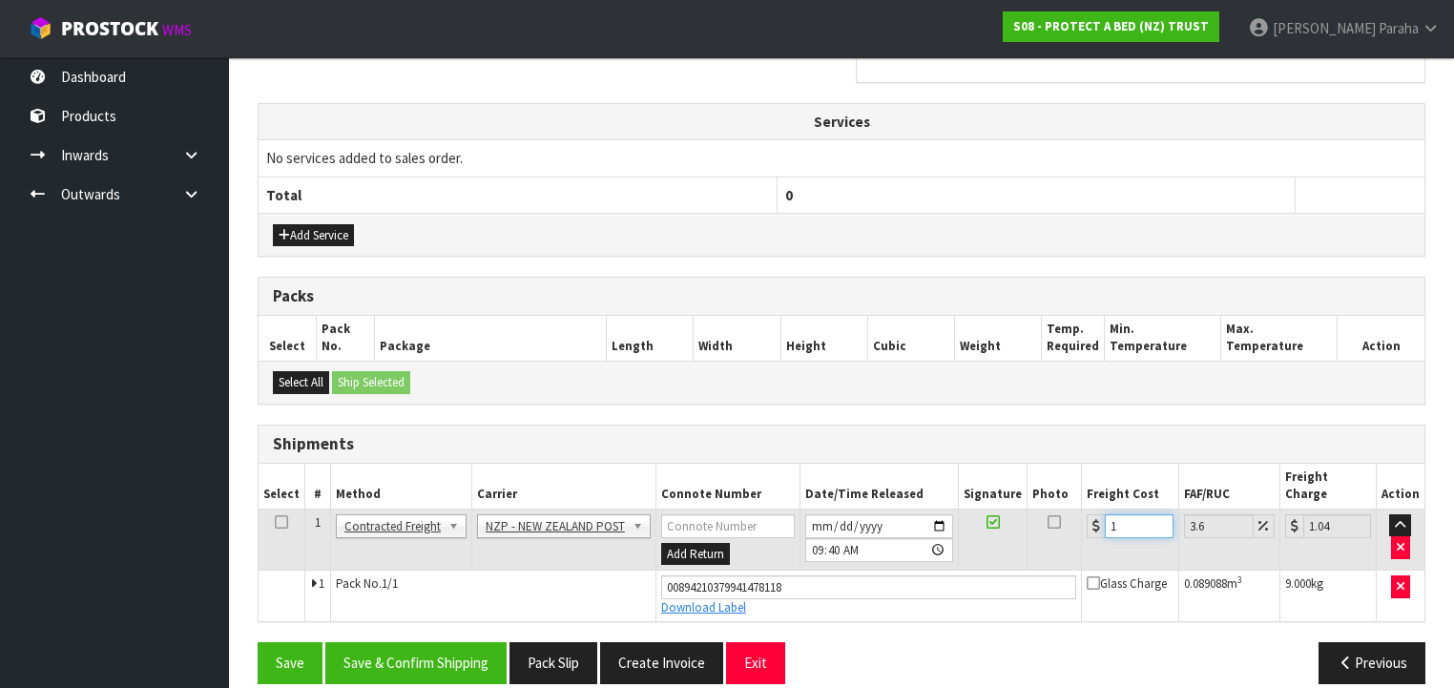
type input "14.5"
type input "14.9"
type input "15.44"
type input "14.95"
type input "15.49"
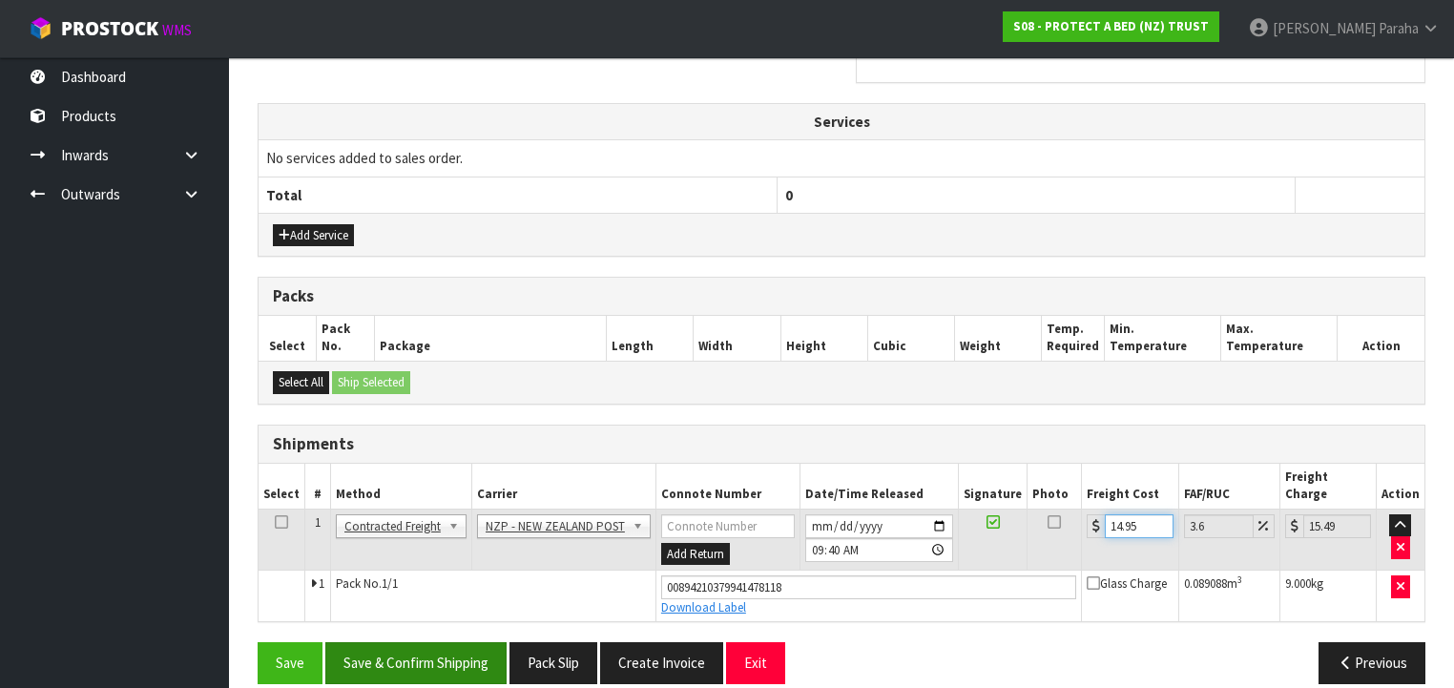
type input "14.95"
click at [447, 647] on button "Save & Confirm Shipping" at bounding box center [415, 662] width 181 height 41
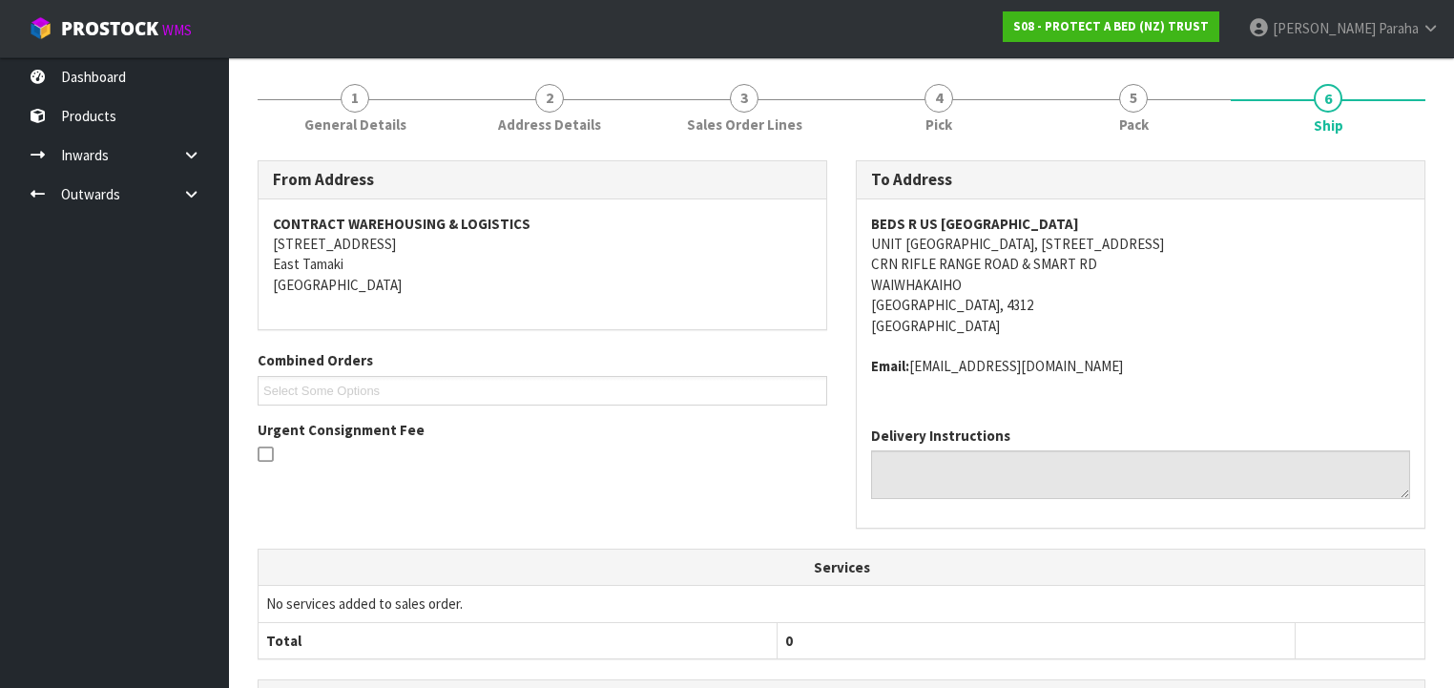
scroll to position [0, 0]
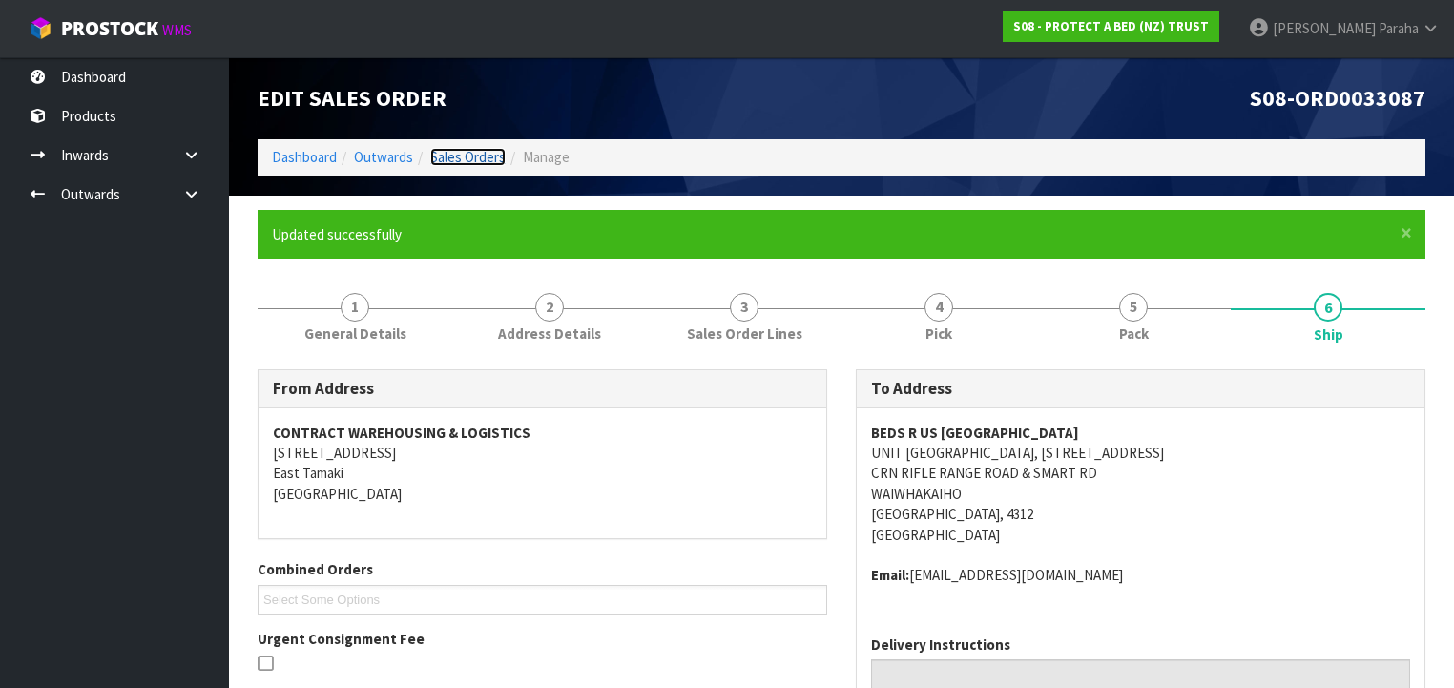
click at [460, 155] on link "Sales Orders" at bounding box center [467, 157] width 75 height 18
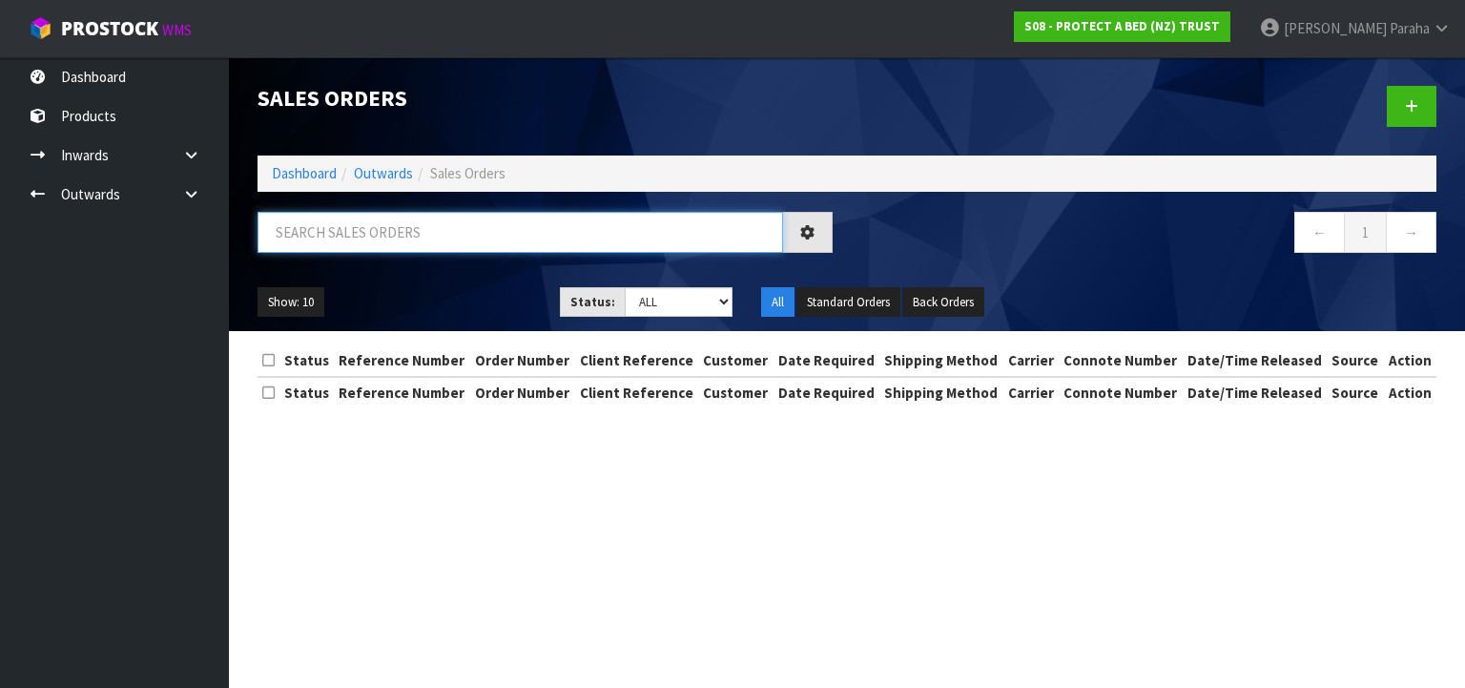
click at [462, 227] on input "text" at bounding box center [521, 232] width 526 height 41
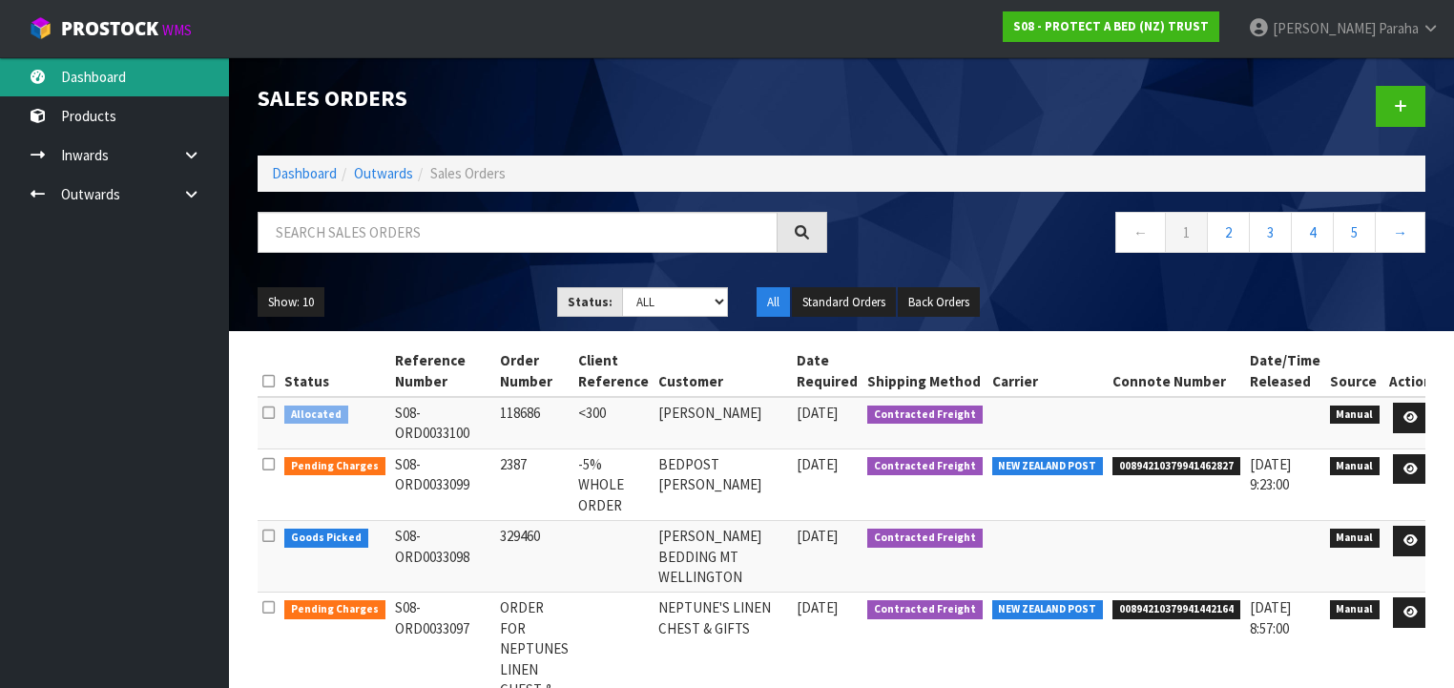
click at [92, 69] on link "Dashboard" at bounding box center [114, 76] width 229 height 39
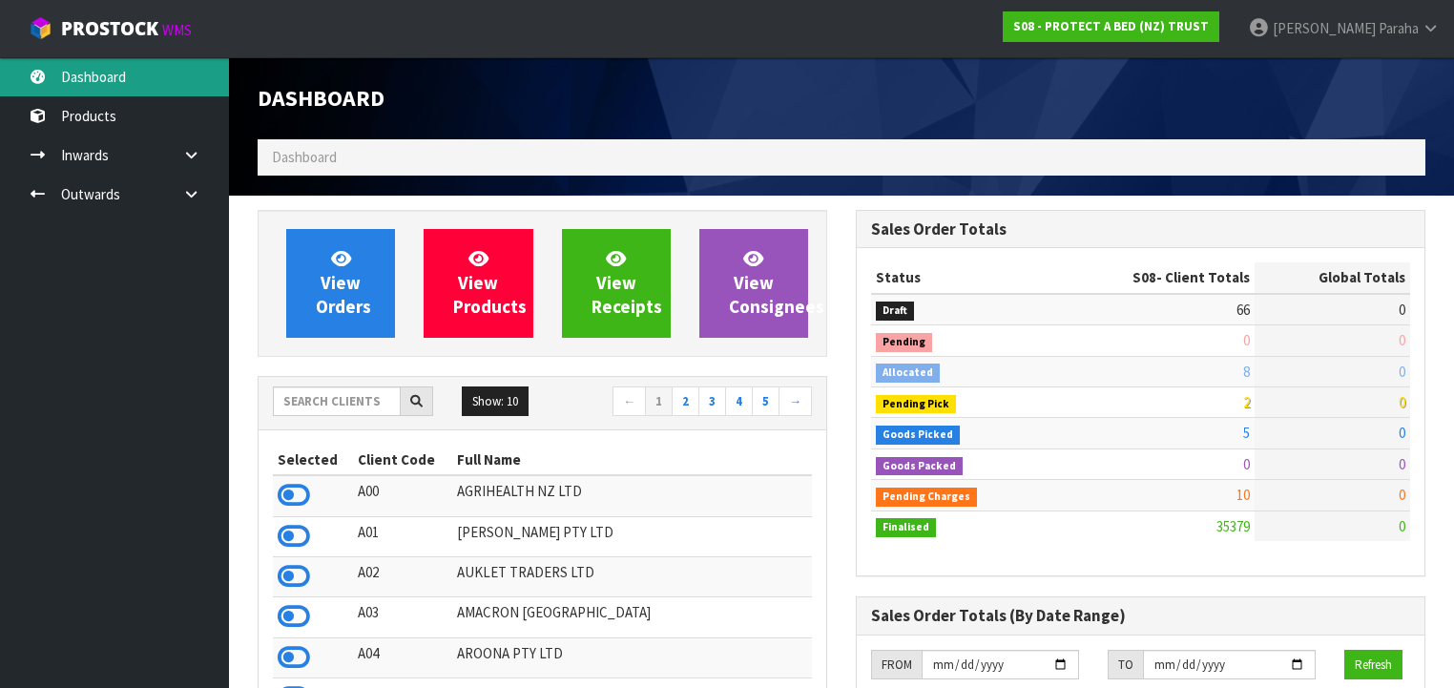
scroll to position [1479, 598]
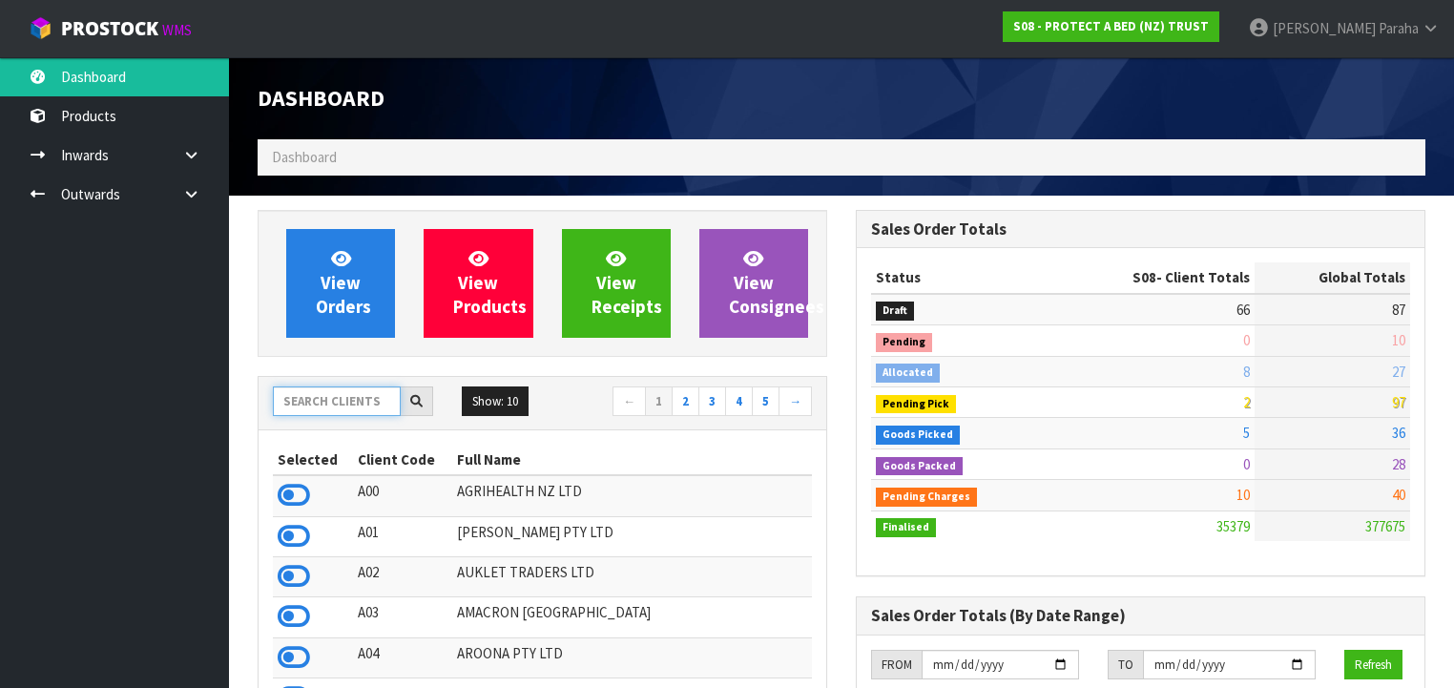
click at [312, 398] on input "text" at bounding box center [337, 401] width 128 height 30
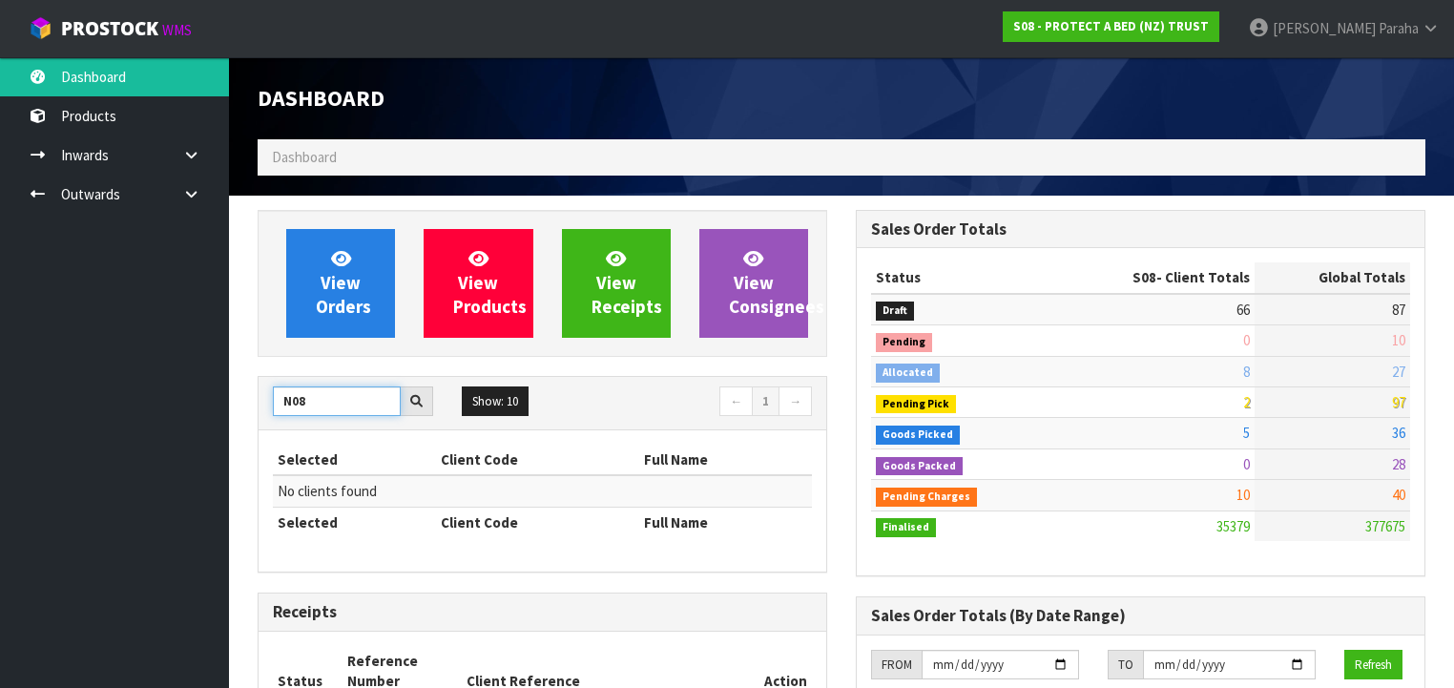
drag, startPoint x: 306, startPoint y: 403, endPoint x: 266, endPoint y: 401, distance: 40.2
click at [269, 403] on div "N08" at bounding box center [352, 401] width 189 height 31
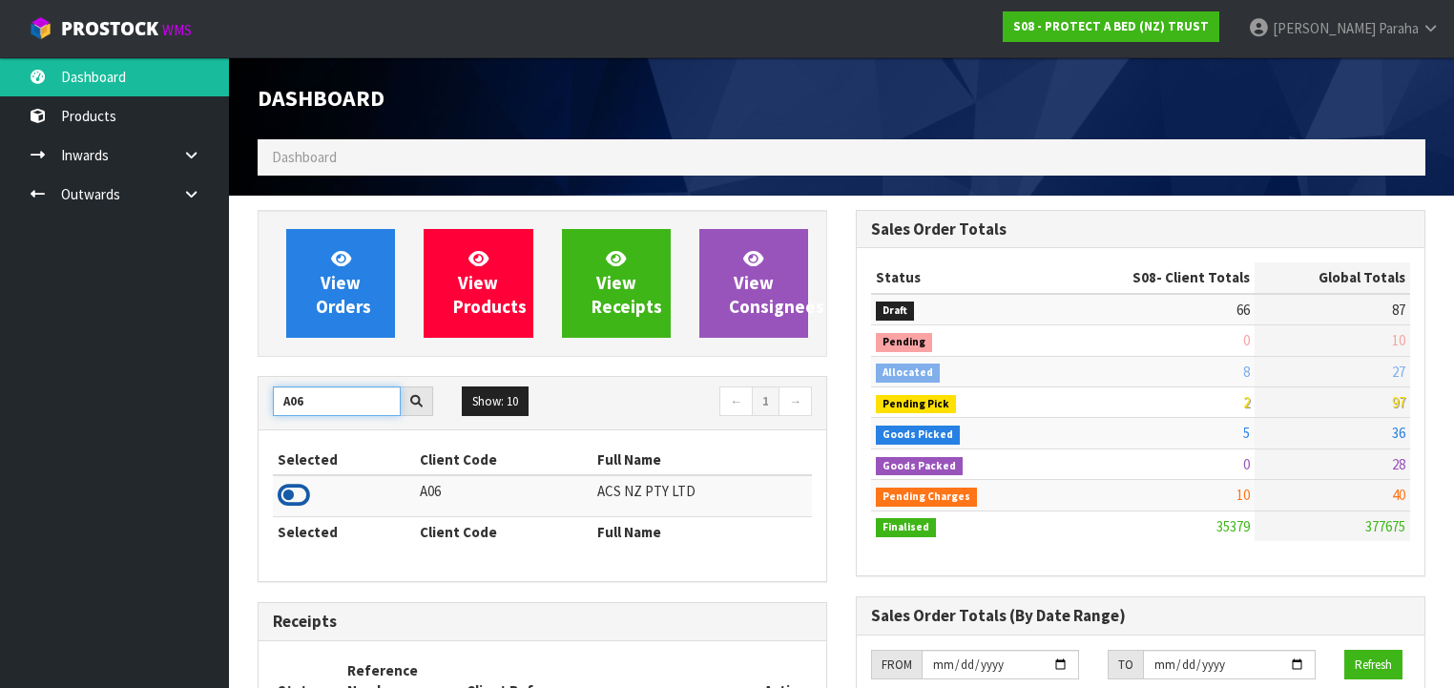
type input "A06"
click at [299, 488] on icon at bounding box center [294, 495] width 32 height 29
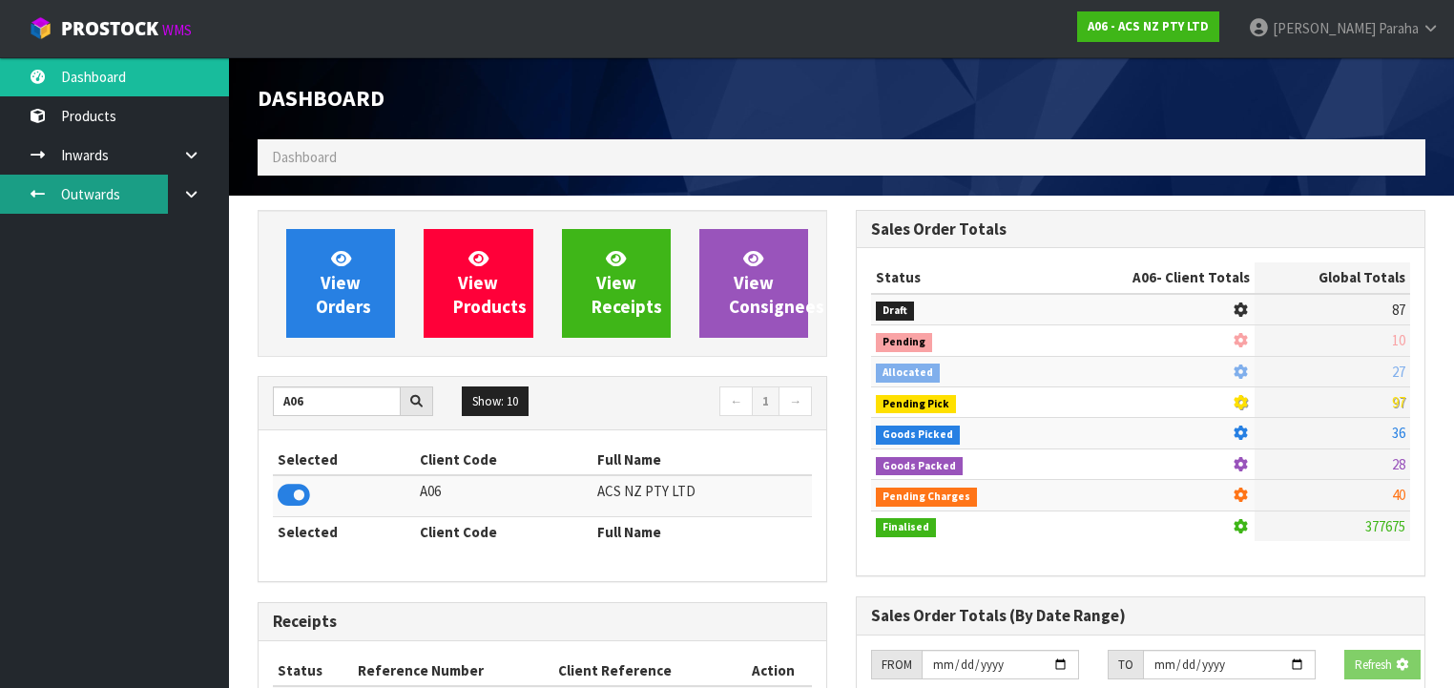
scroll to position [1438, 598]
click at [86, 196] on link "Outwards" at bounding box center [114, 194] width 229 height 39
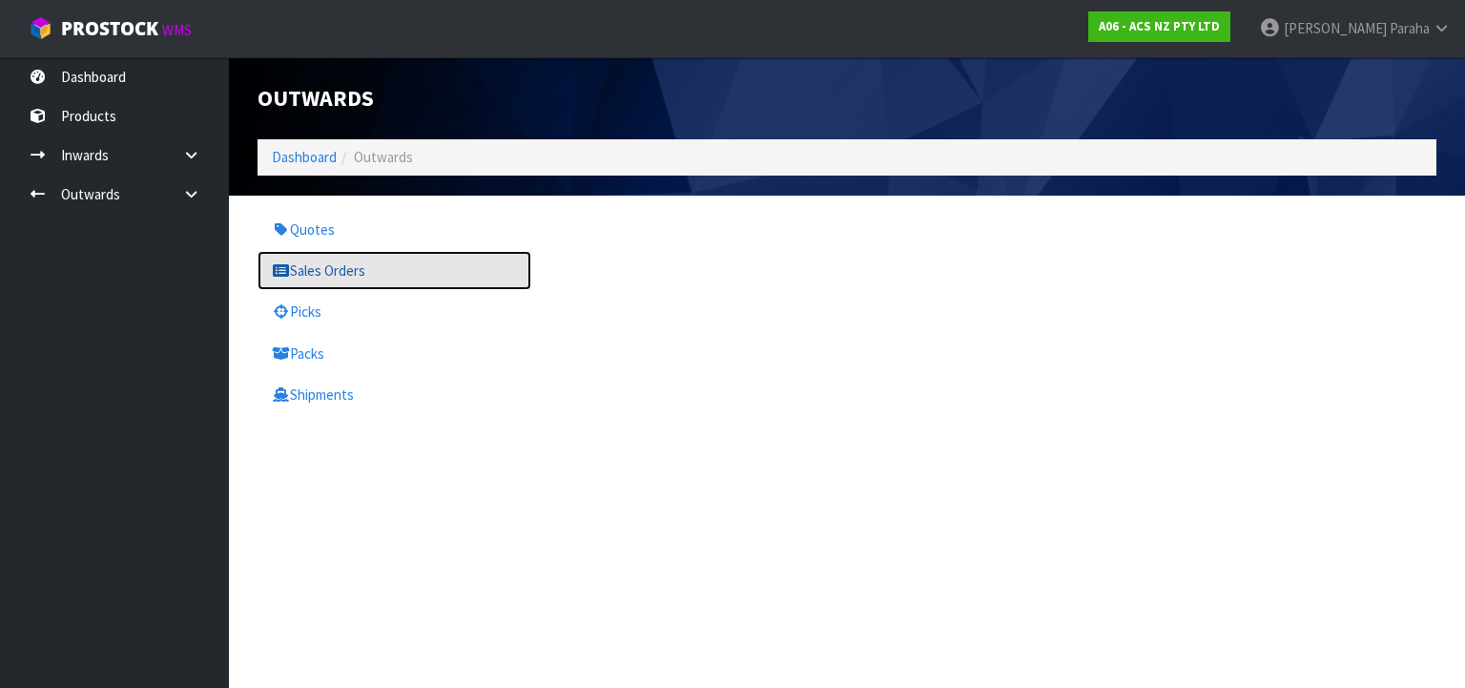
click at [316, 273] on link "Sales Orders" at bounding box center [395, 270] width 274 height 39
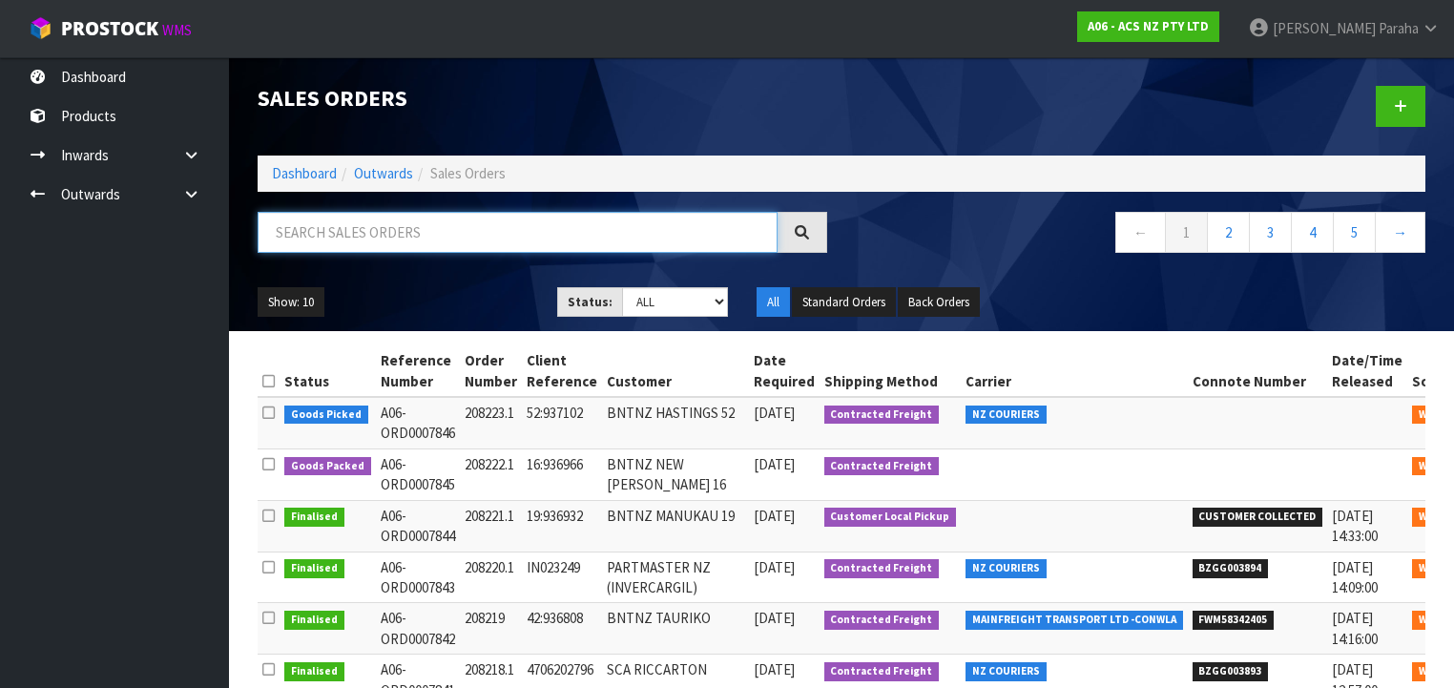
click at [308, 232] on input "text" at bounding box center [518, 232] width 520 height 41
type input "JOB-0408676"
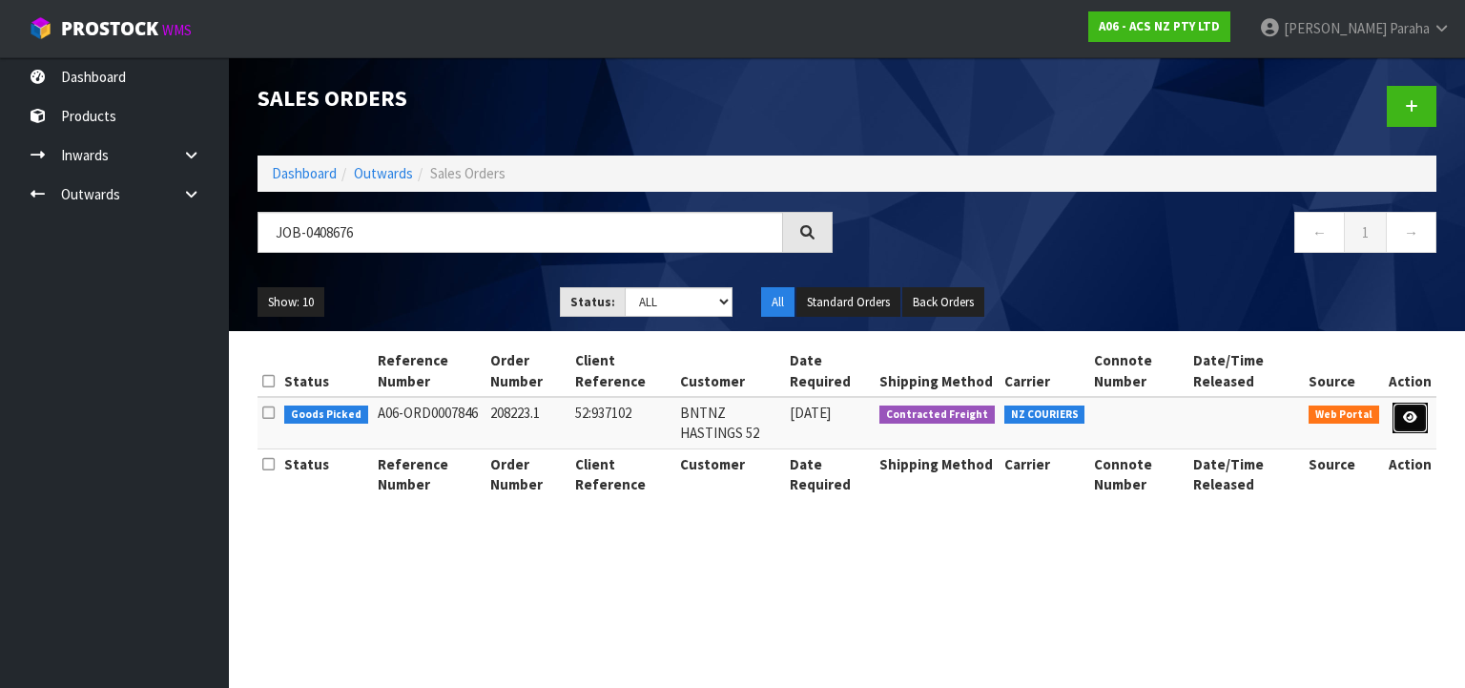
click at [1416, 416] on icon at bounding box center [1410, 417] width 14 height 12
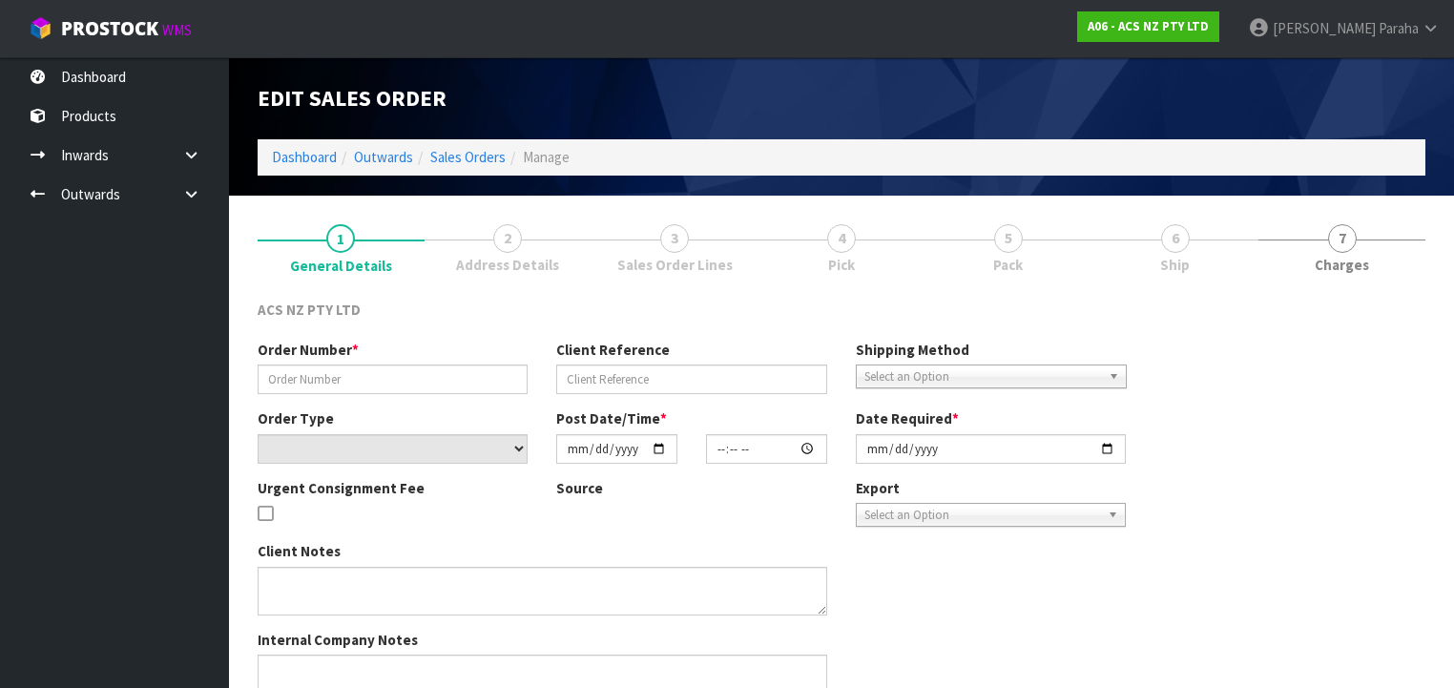
type input "208223.1"
type input "52:937102"
select select "number:0"
type input "[DATE]"
type input "16:29:00.000"
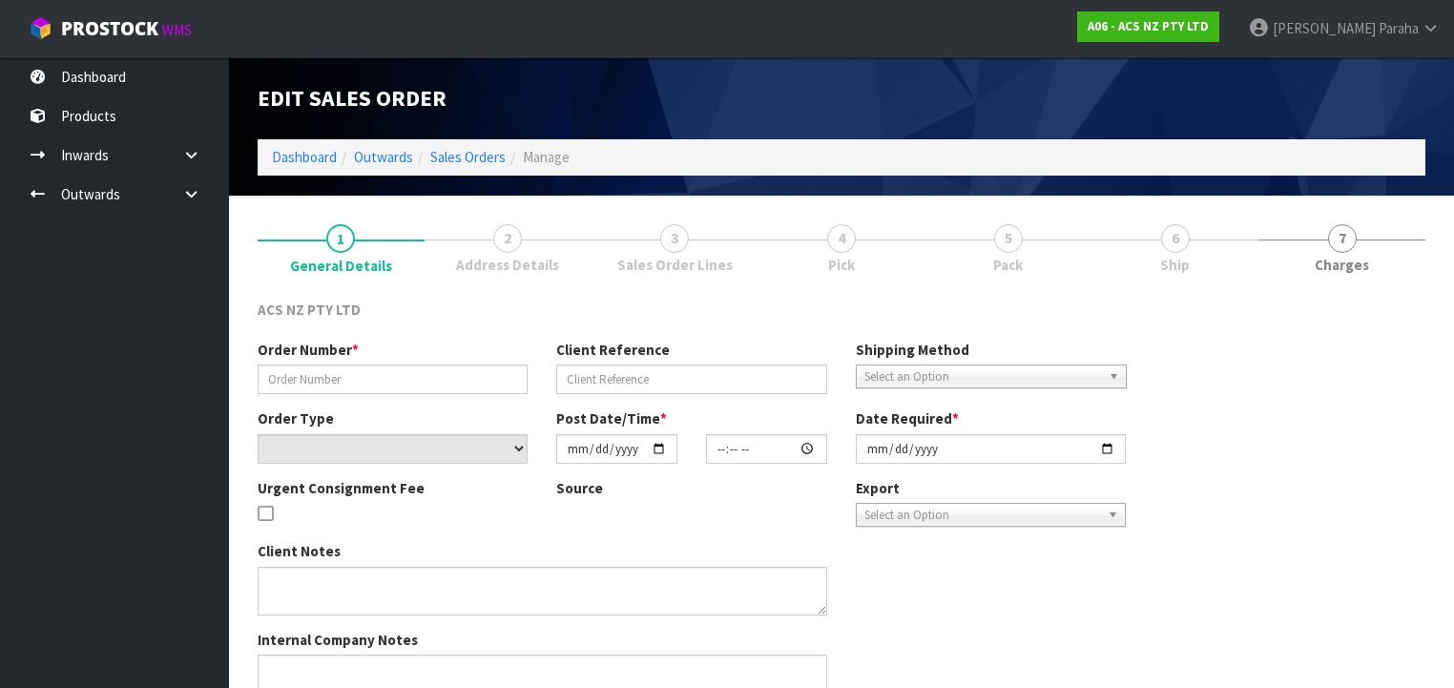
type input "[DATE]"
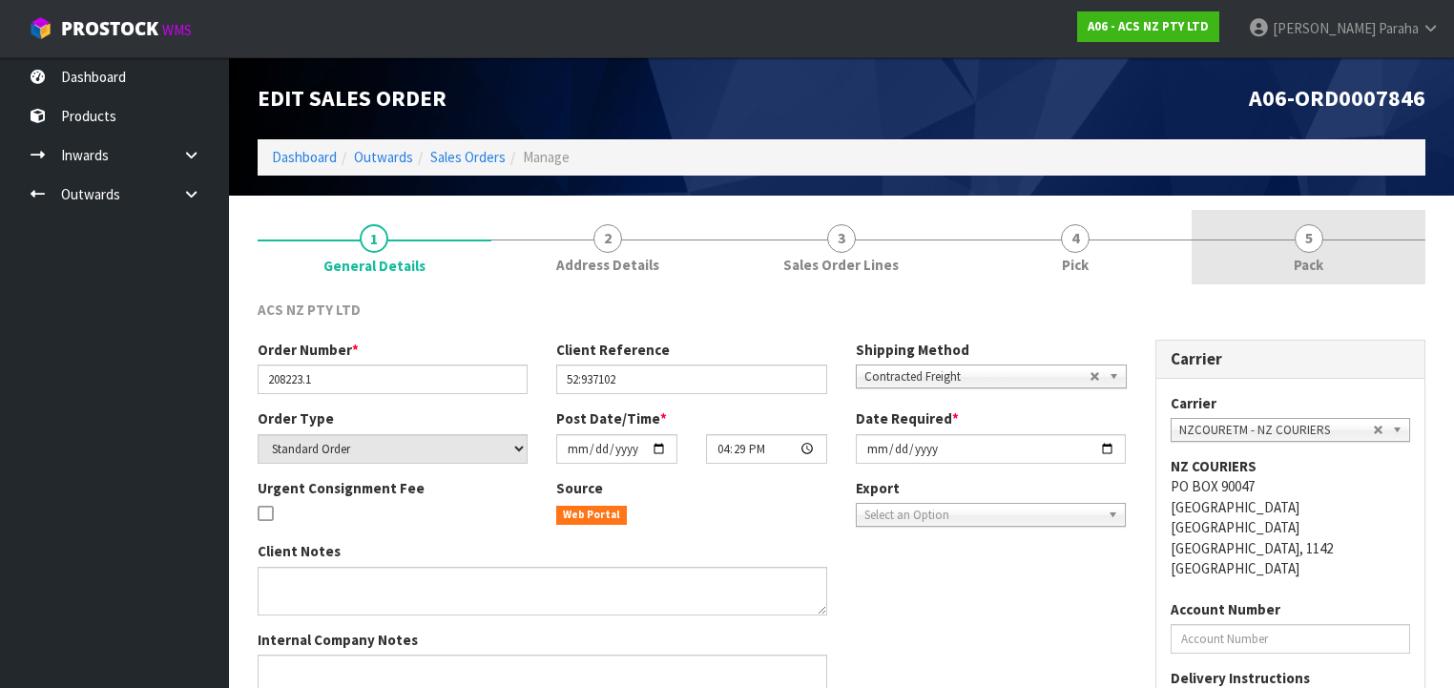
click at [1310, 245] on span "5" at bounding box center [1308, 238] width 29 height 29
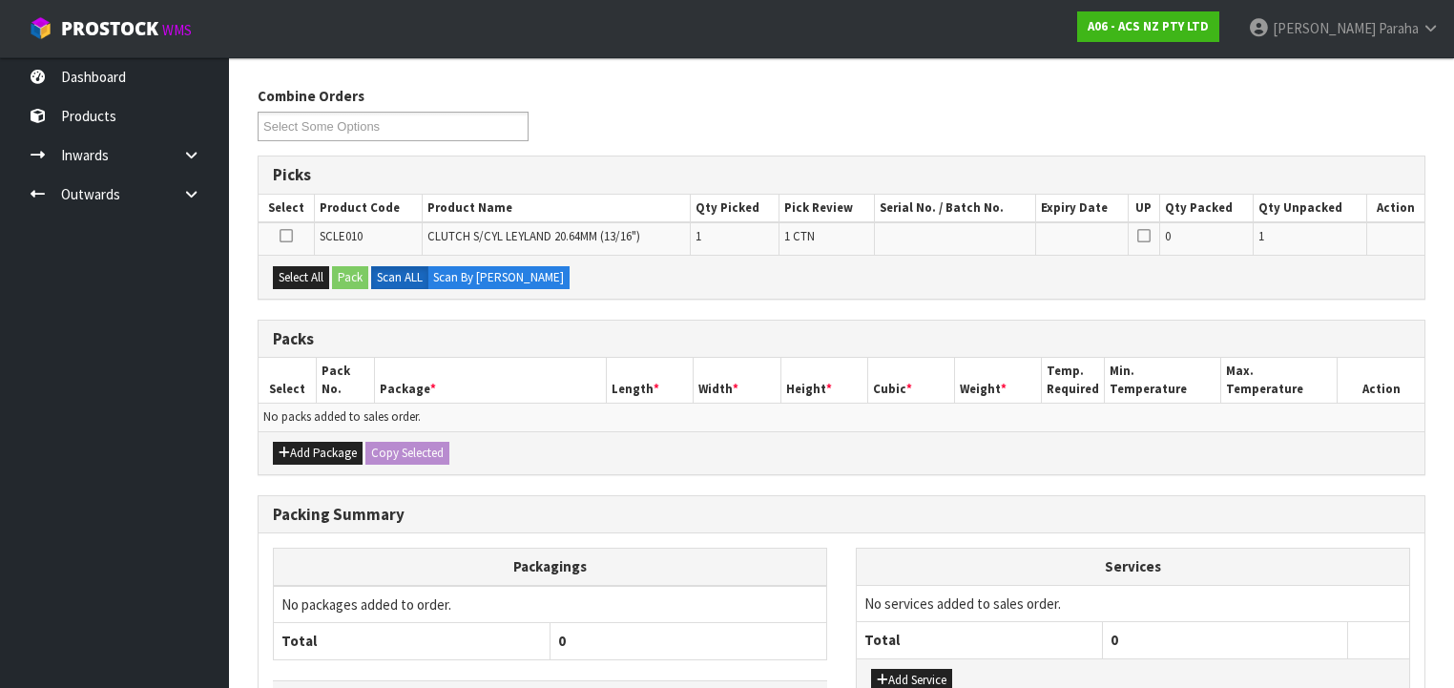
scroll to position [229, 0]
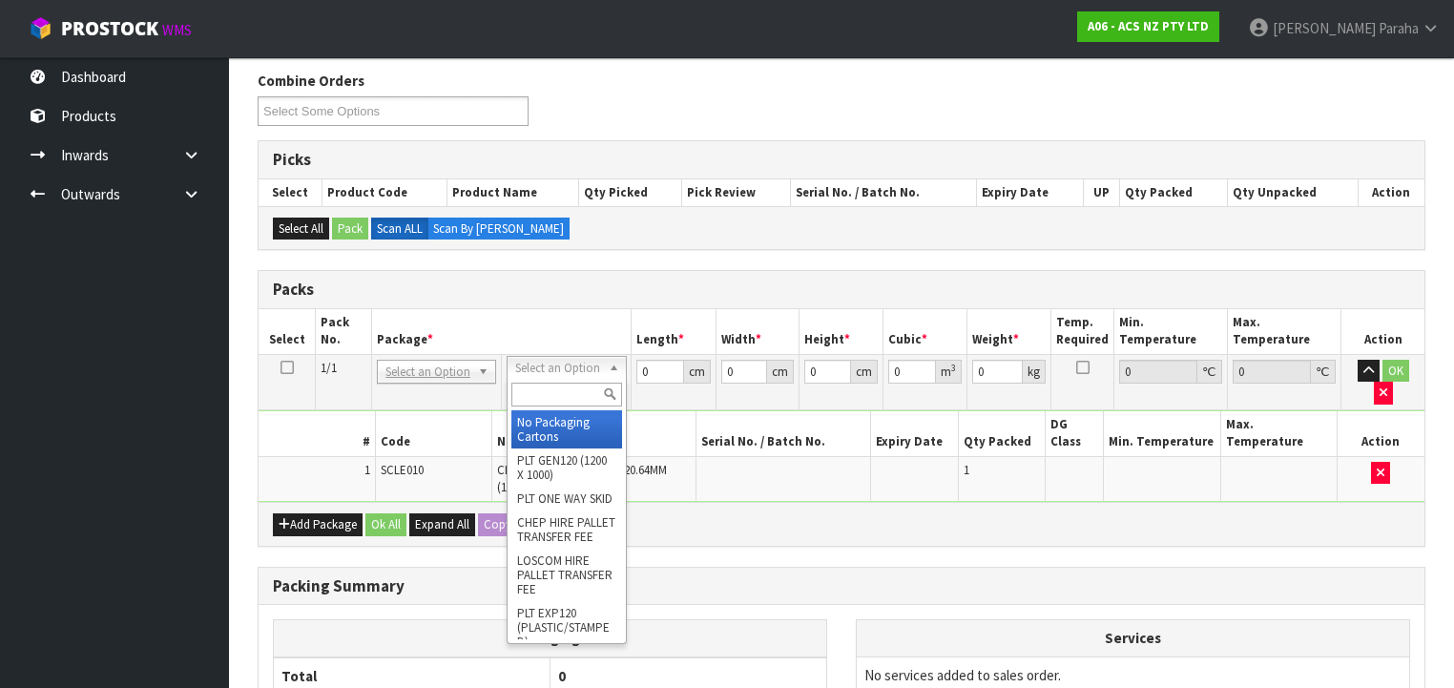
click at [588, 389] on input "text" at bounding box center [566, 394] width 110 height 24
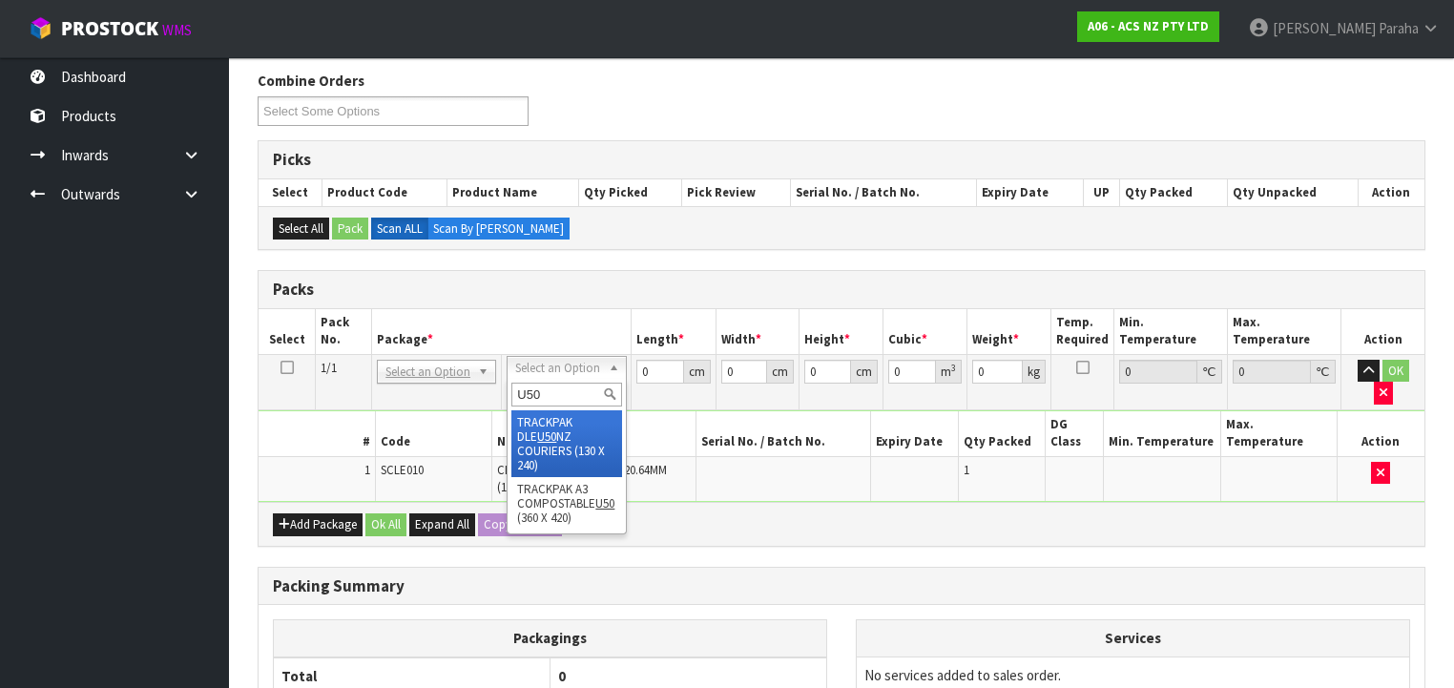
type input "U50"
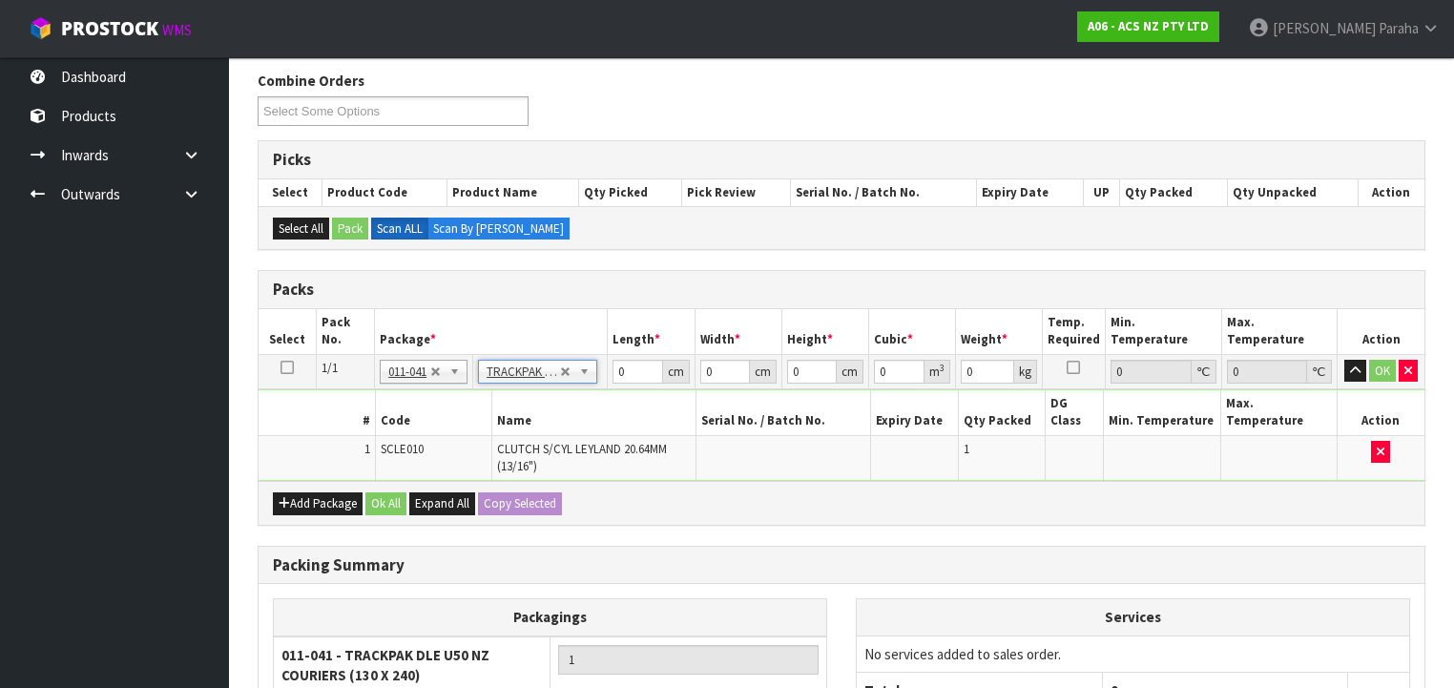
type input "13"
type input "24"
type input "0.01"
type input "0.000003"
click at [989, 366] on input "0.31" at bounding box center [986, 372] width 53 height 24
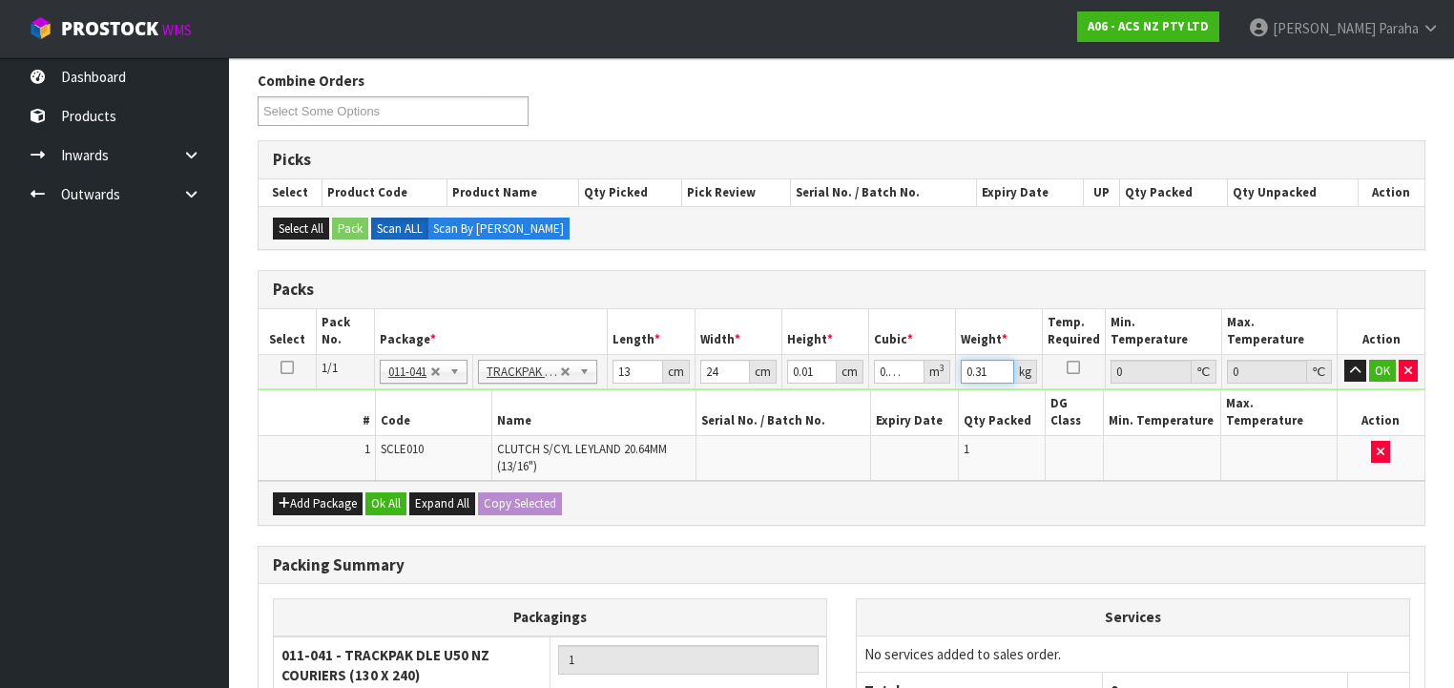
drag, startPoint x: 984, startPoint y: 368, endPoint x: 957, endPoint y: 361, distance: 28.7
click at [957, 361] on td "0.31 kg" at bounding box center [998, 371] width 87 height 34
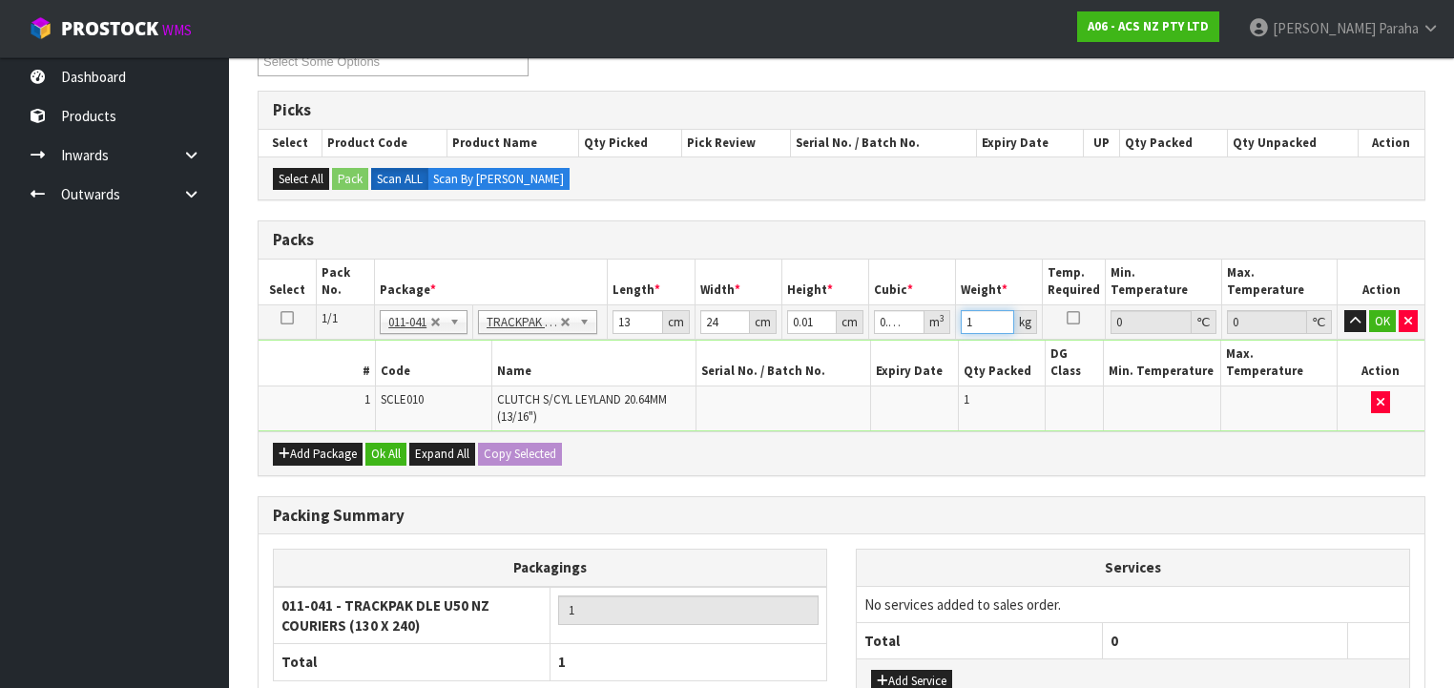
scroll to position [305, 0]
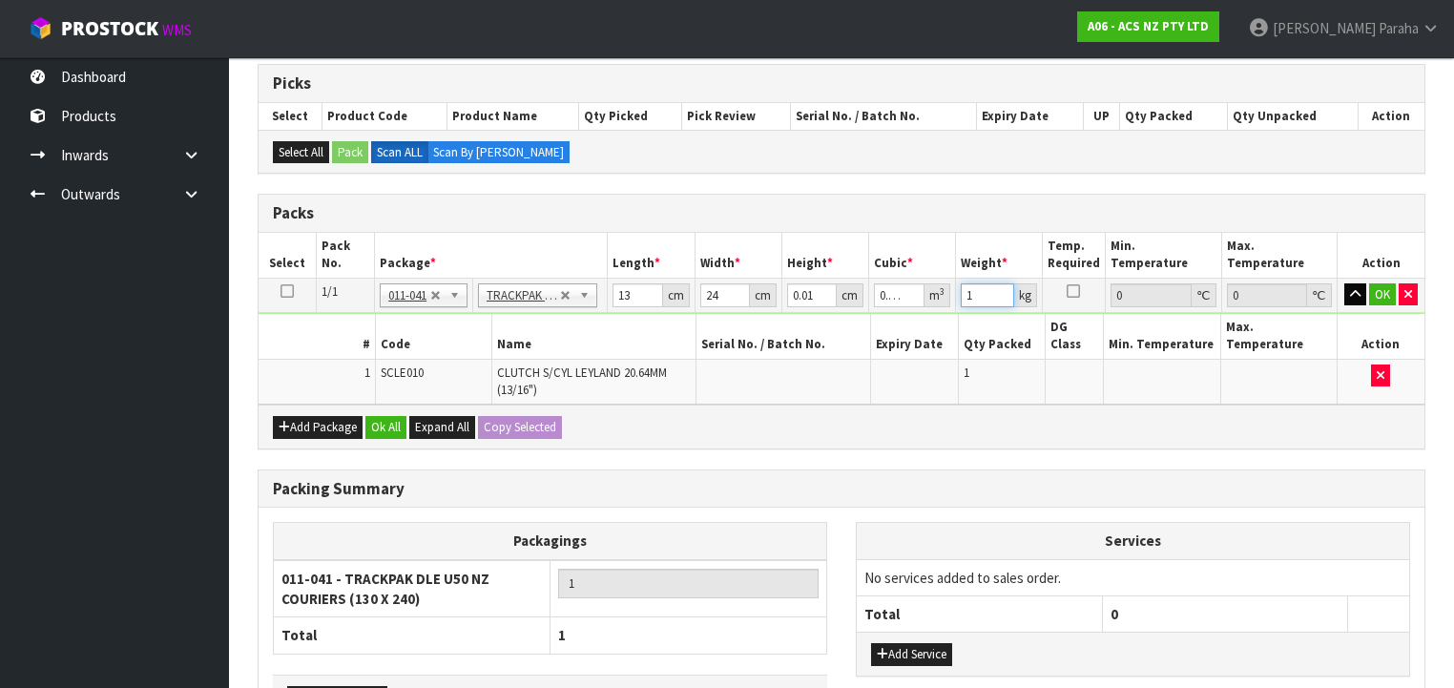
type input "1"
click at [1353, 291] on icon "button" at bounding box center [1355, 294] width 10 height 12
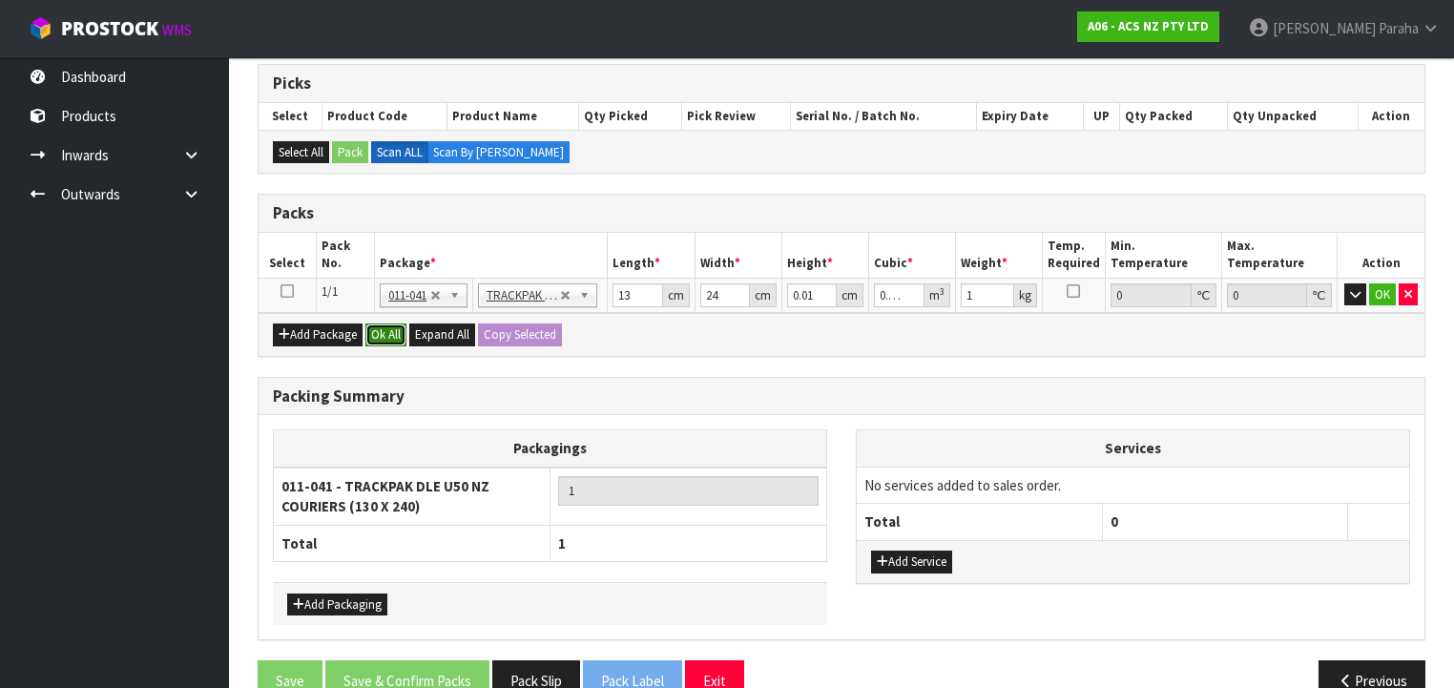
click at [389, 334] on button "Ok All" at bounding box center [385, 334] width 41 height 23
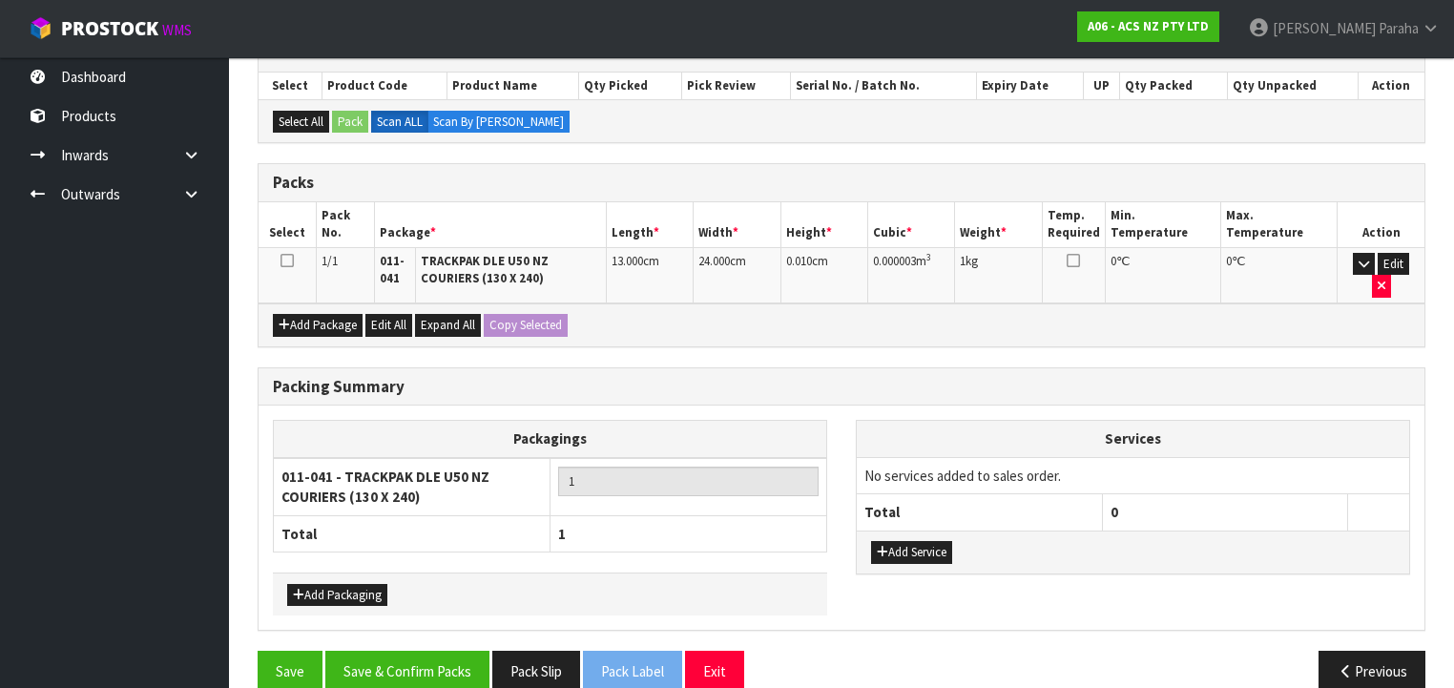
scroll to position [351, 0]
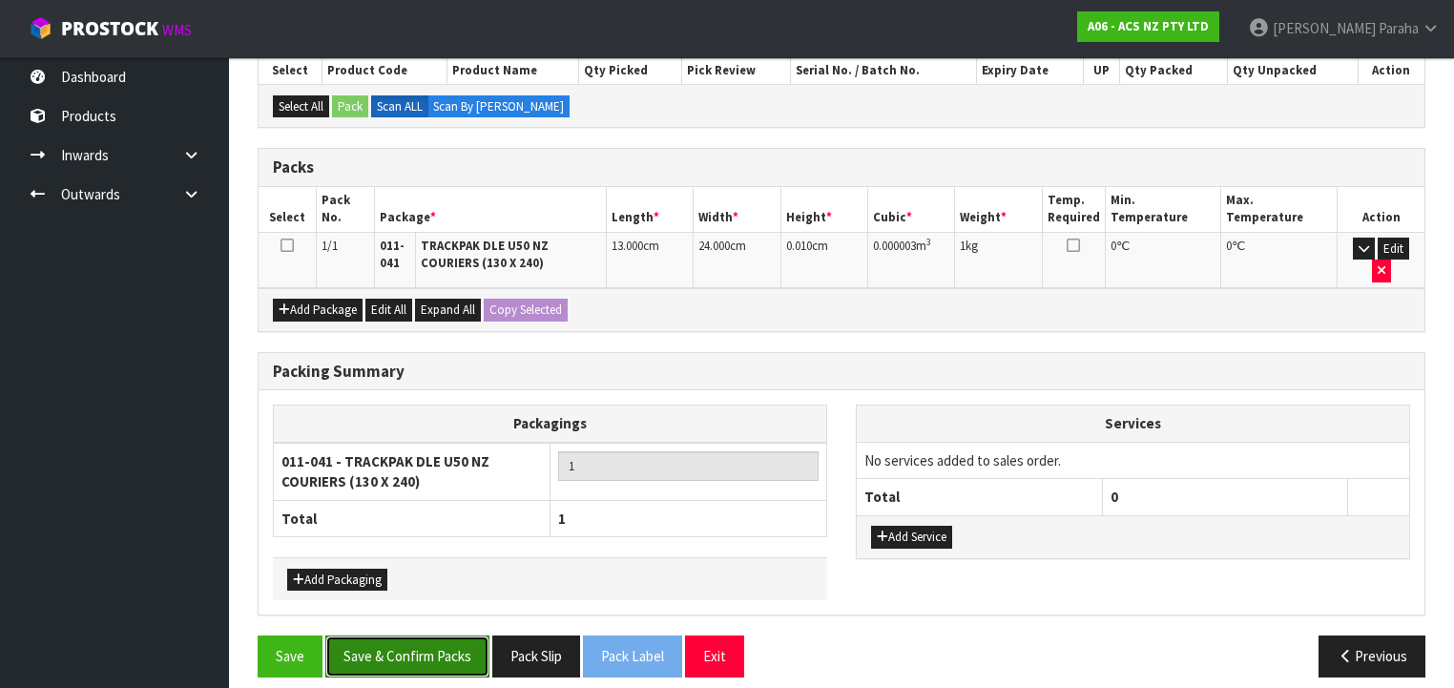
click at [443, 643] on button "Save & Confirm Packs" at bounding box center [407, 655] width 164 height 41
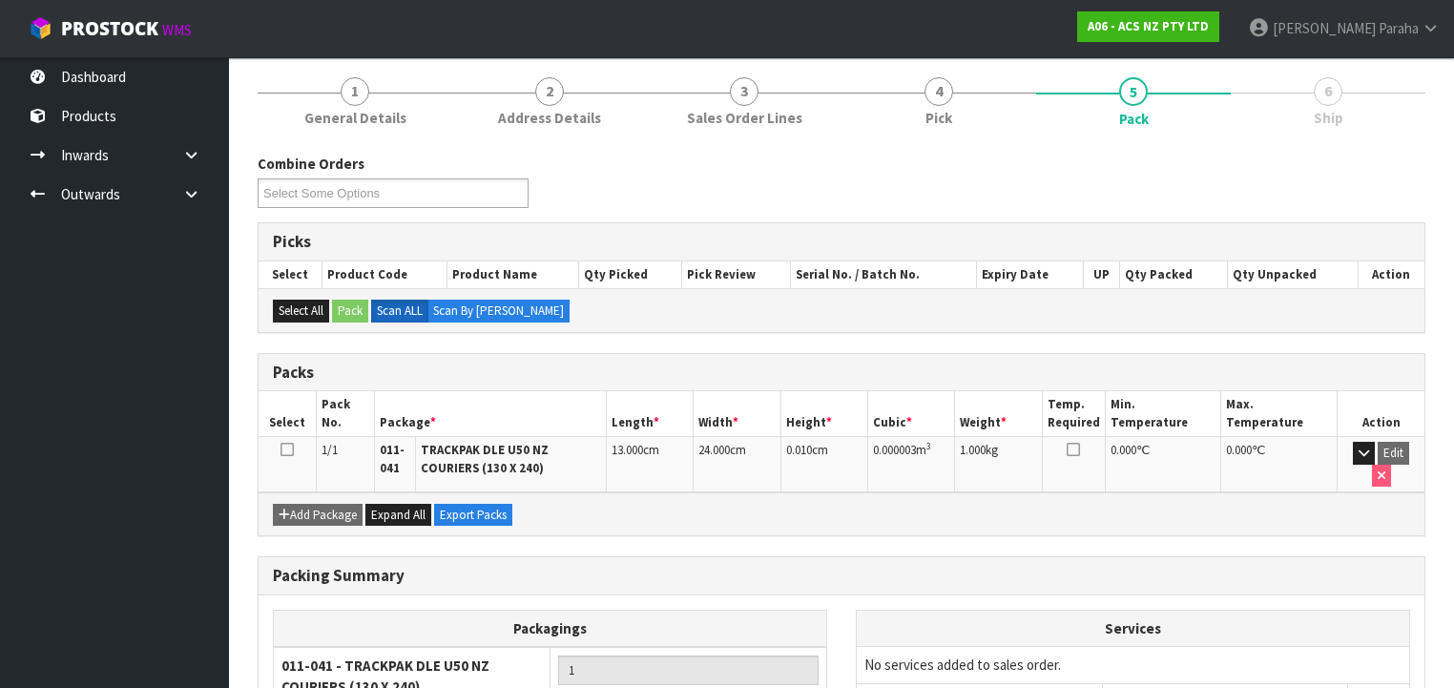
scroll to position [379, 0]
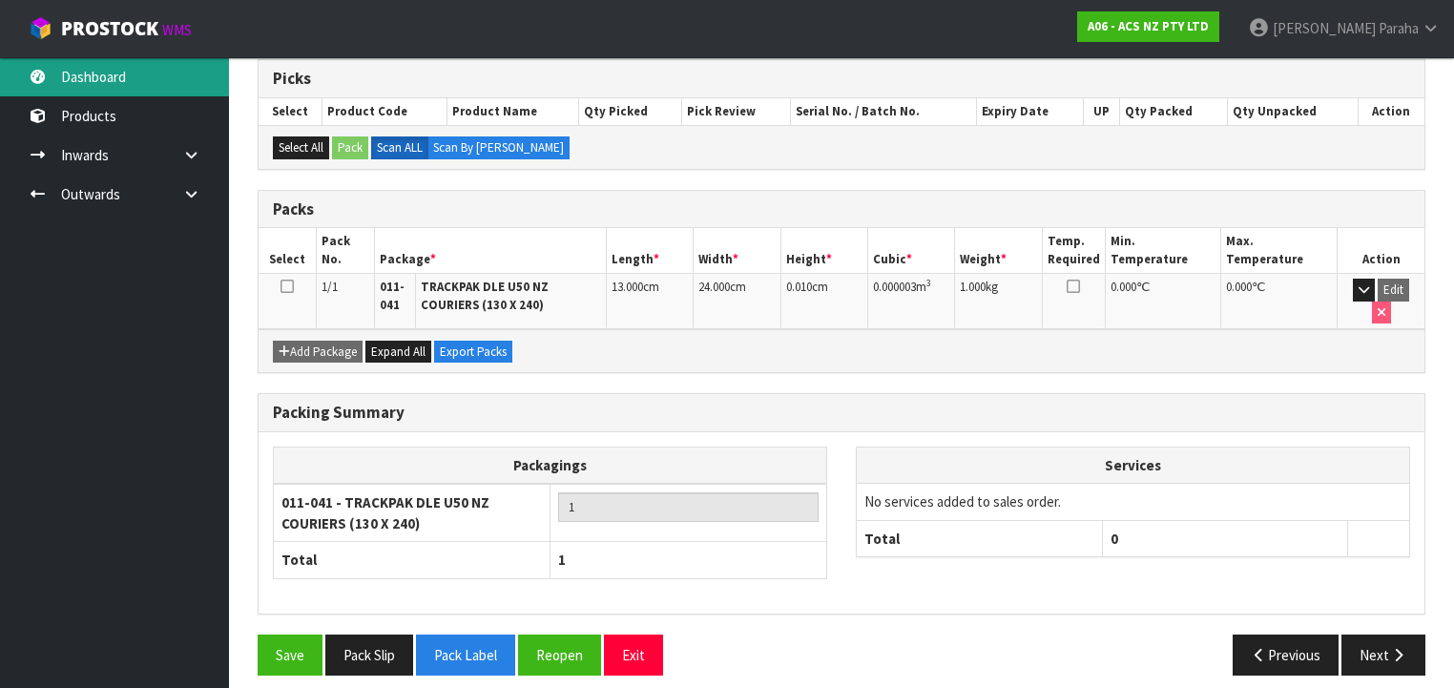
click at [145, 75] on link "Dashboard" at bounding box center [114, 76] width 229 height 39
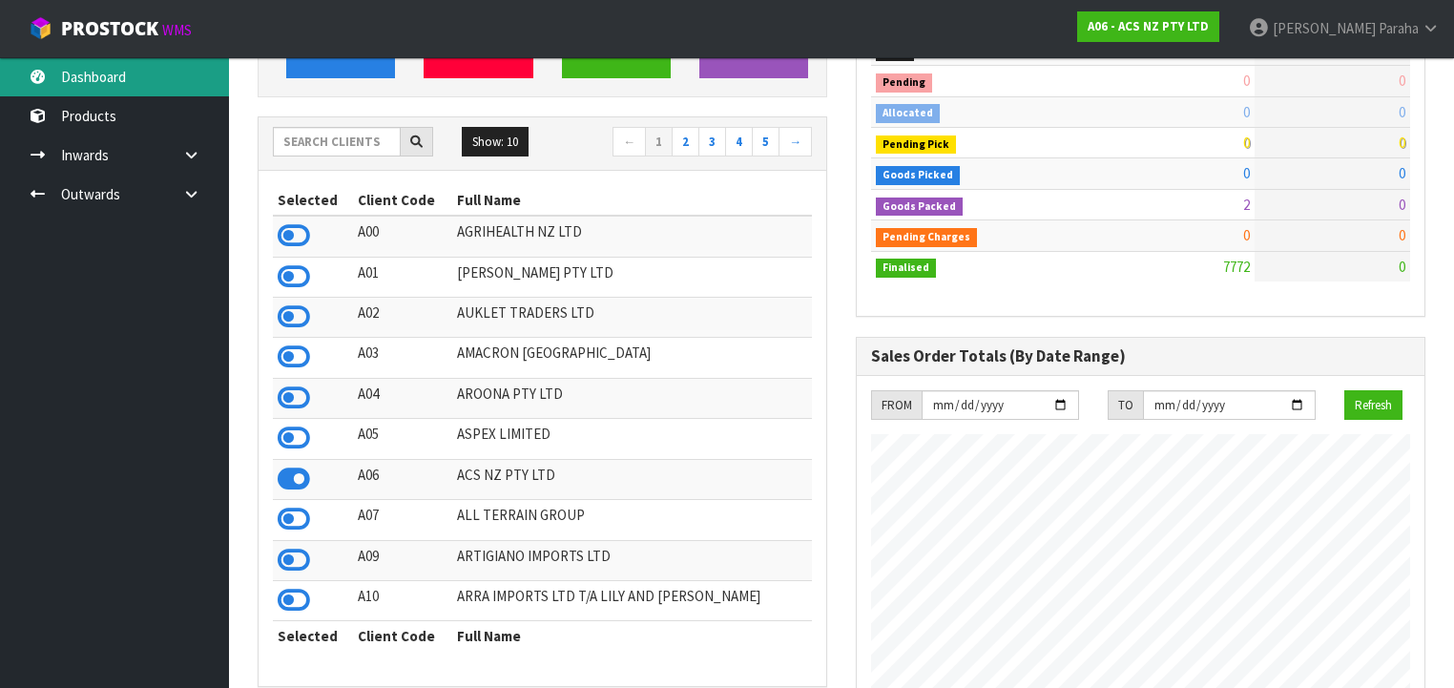
scroll to position [73, 0]
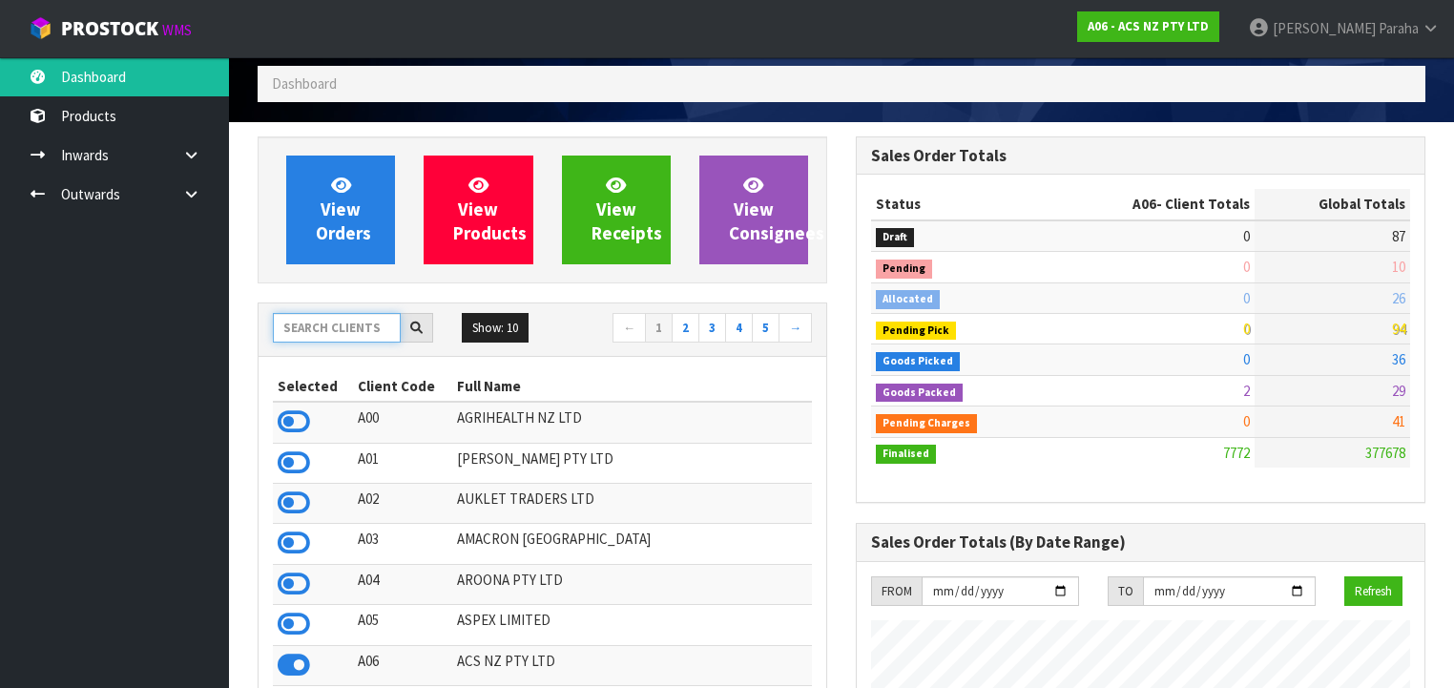
click at [305, 320] on input "text" at bounding box center [337, 328] width 128 height 30
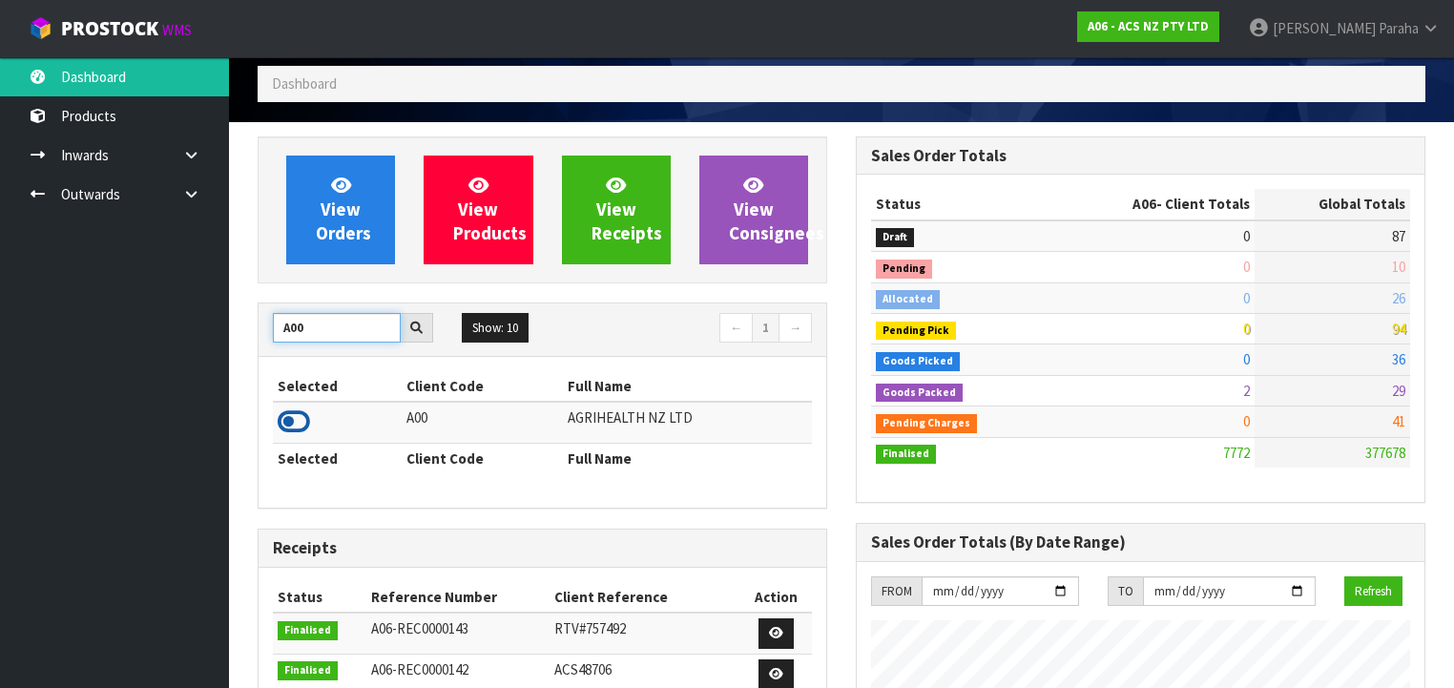
type input "A00"
click at [301, 422] on icon at bounding box center [294, 421] width 32 height 29
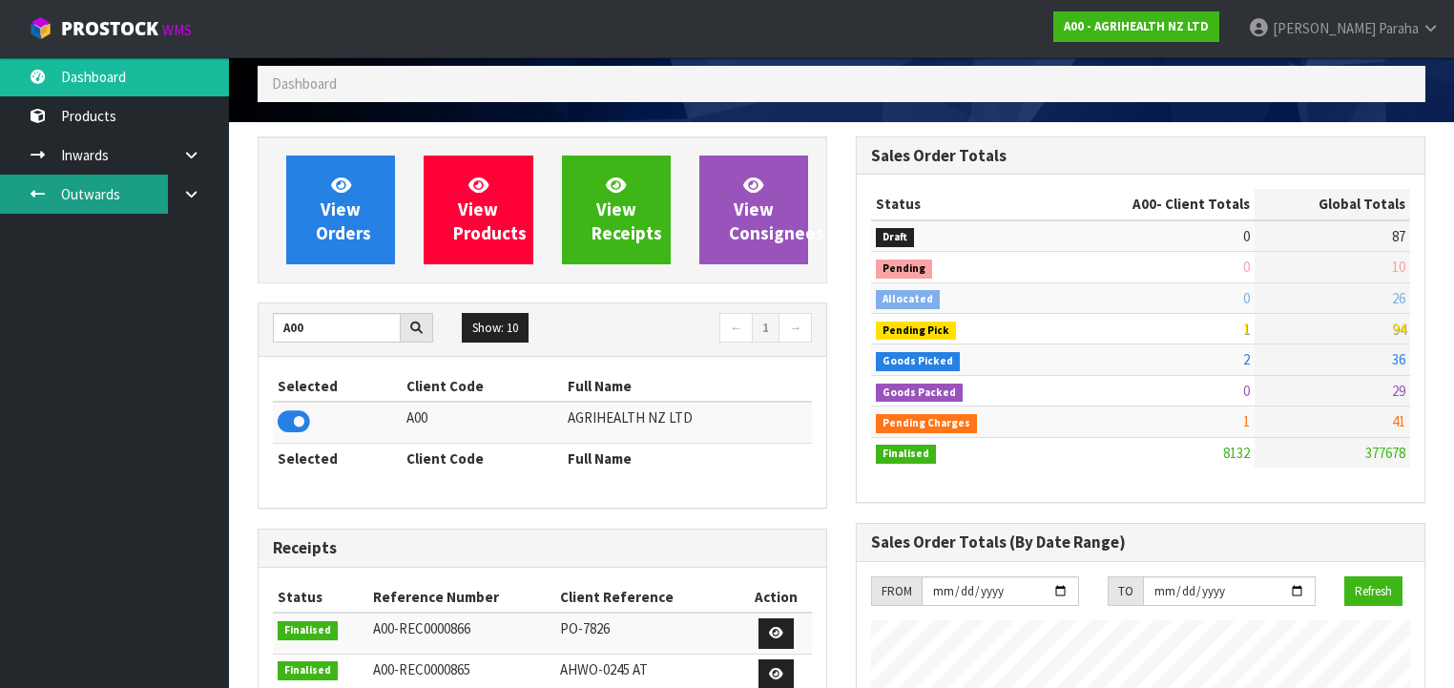
click at [128, 195] on link "Outwards" at bounding box center [114, 194] width 229 height 39
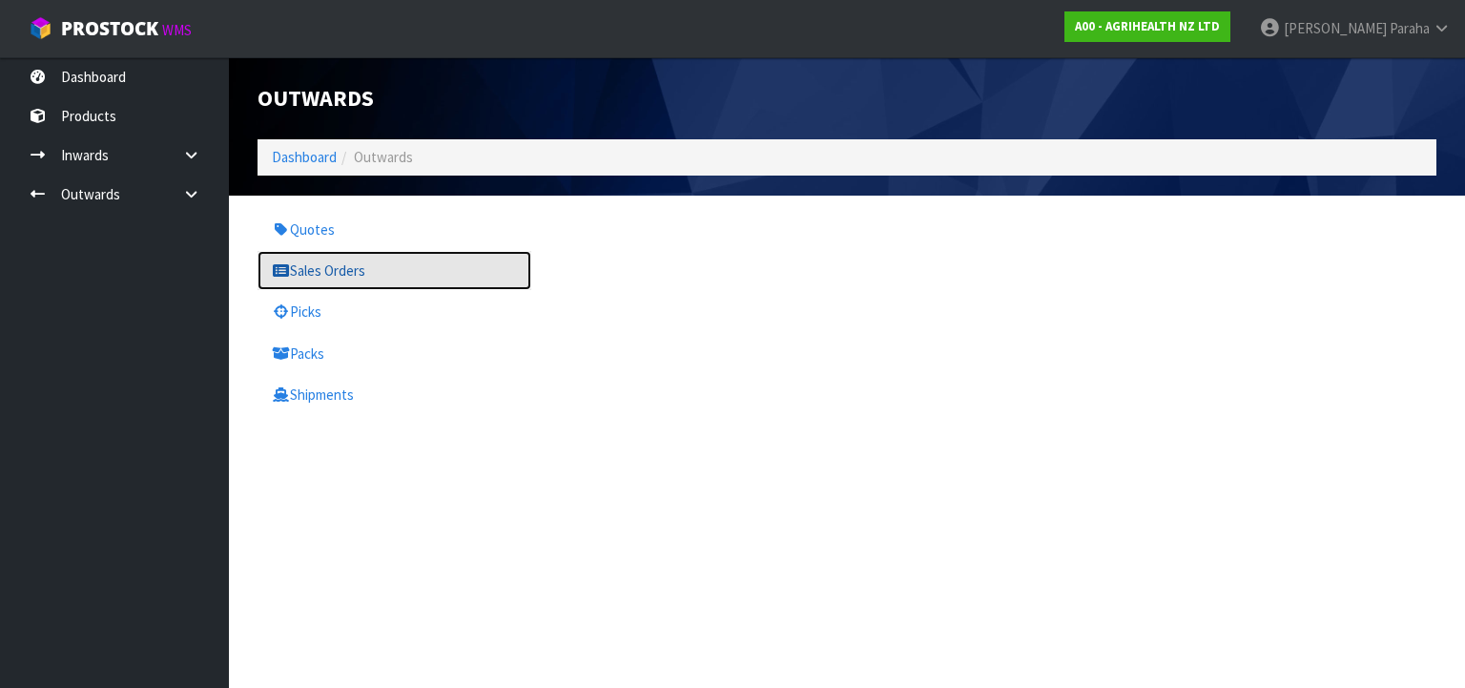
click at [342, 275] on link "Sales Orders" at bounding box center [395, 270] width 274 height 39
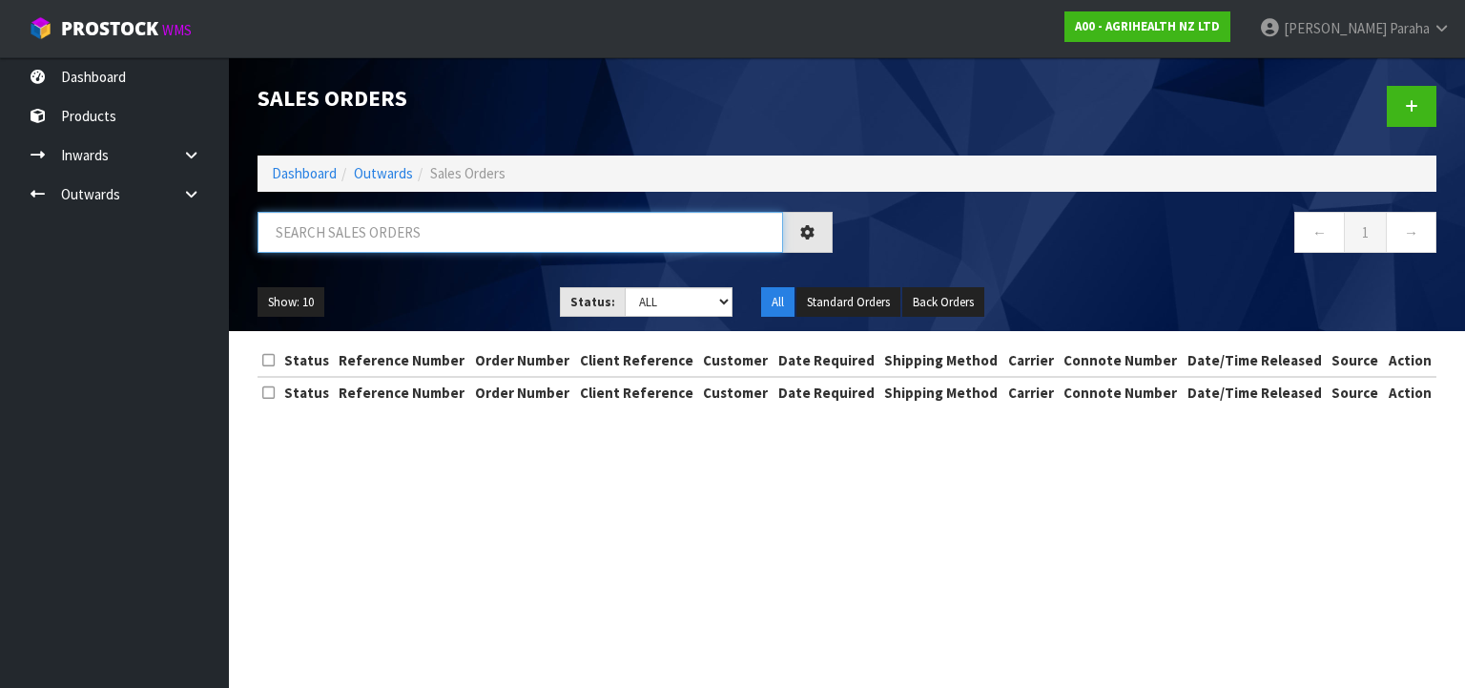
click at [334, 237] on input "text" at bounding box center [521, 232] width 526 height 41
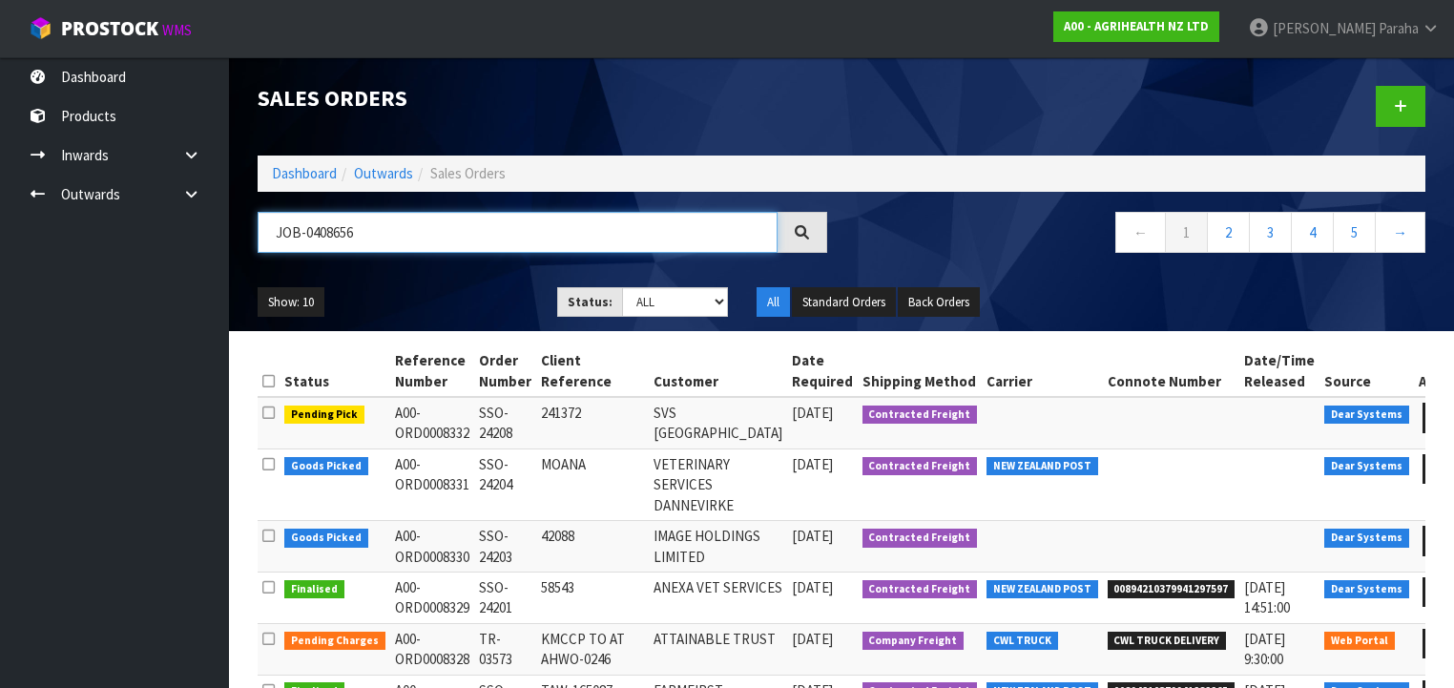
type input "JOB-0408656"
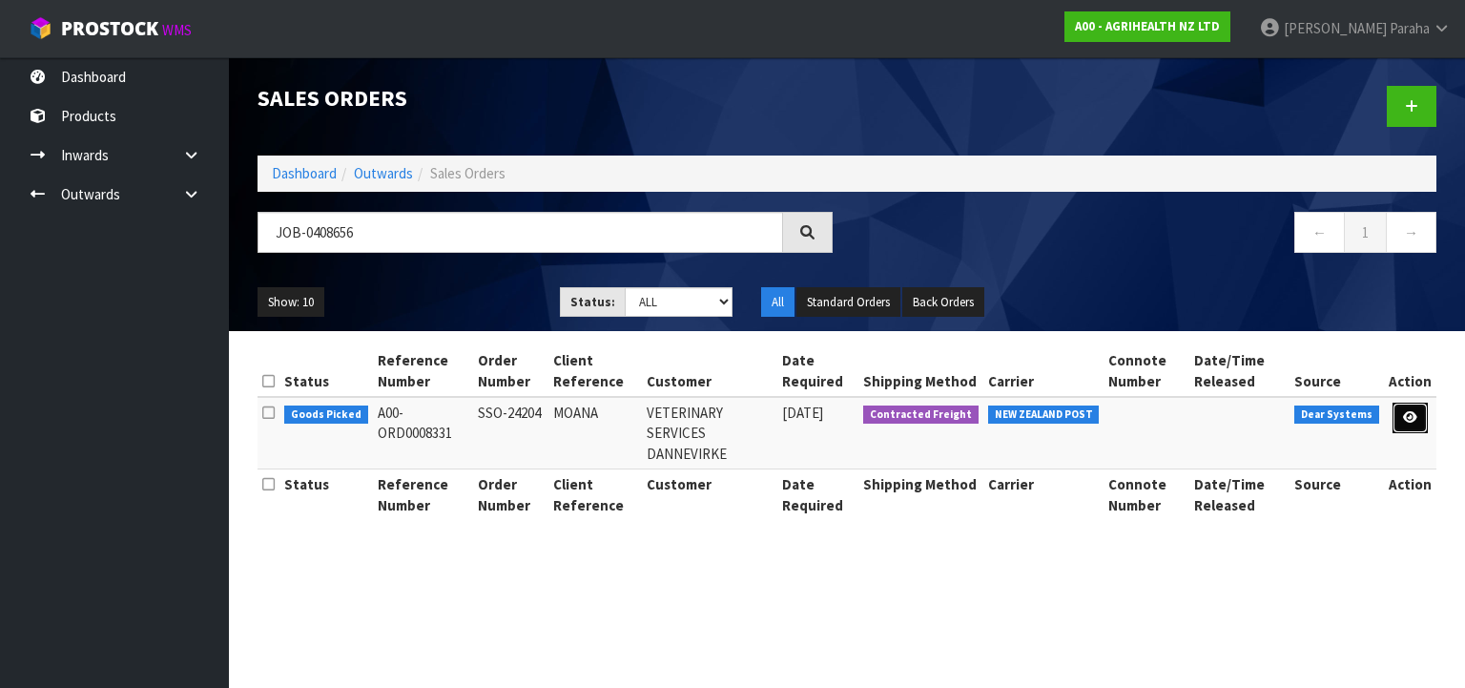
click at [1407, 422] on icon at bounding box center [1410, 417] width 14 height 12
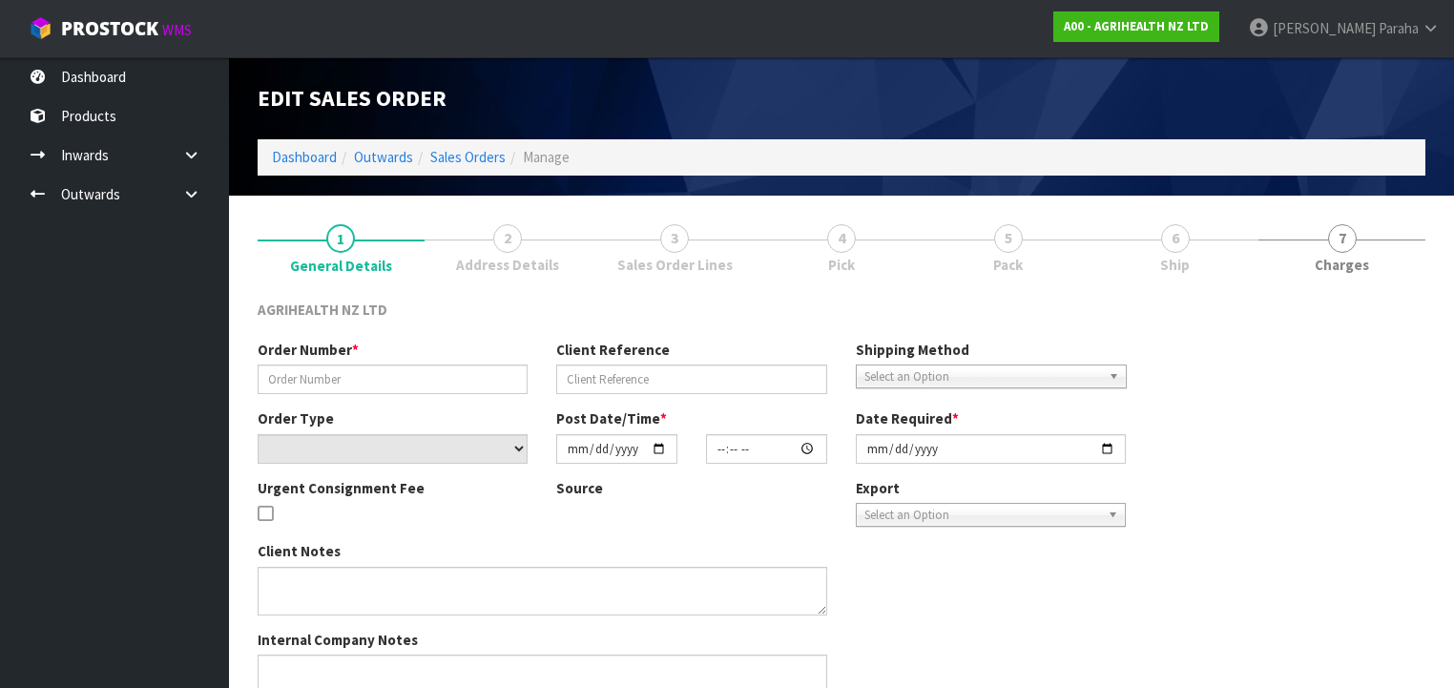
type input "SSO-24204"
type input "MOANA"
select select "number:0"
type input "[DATE]"
type input "14:51:53.000"
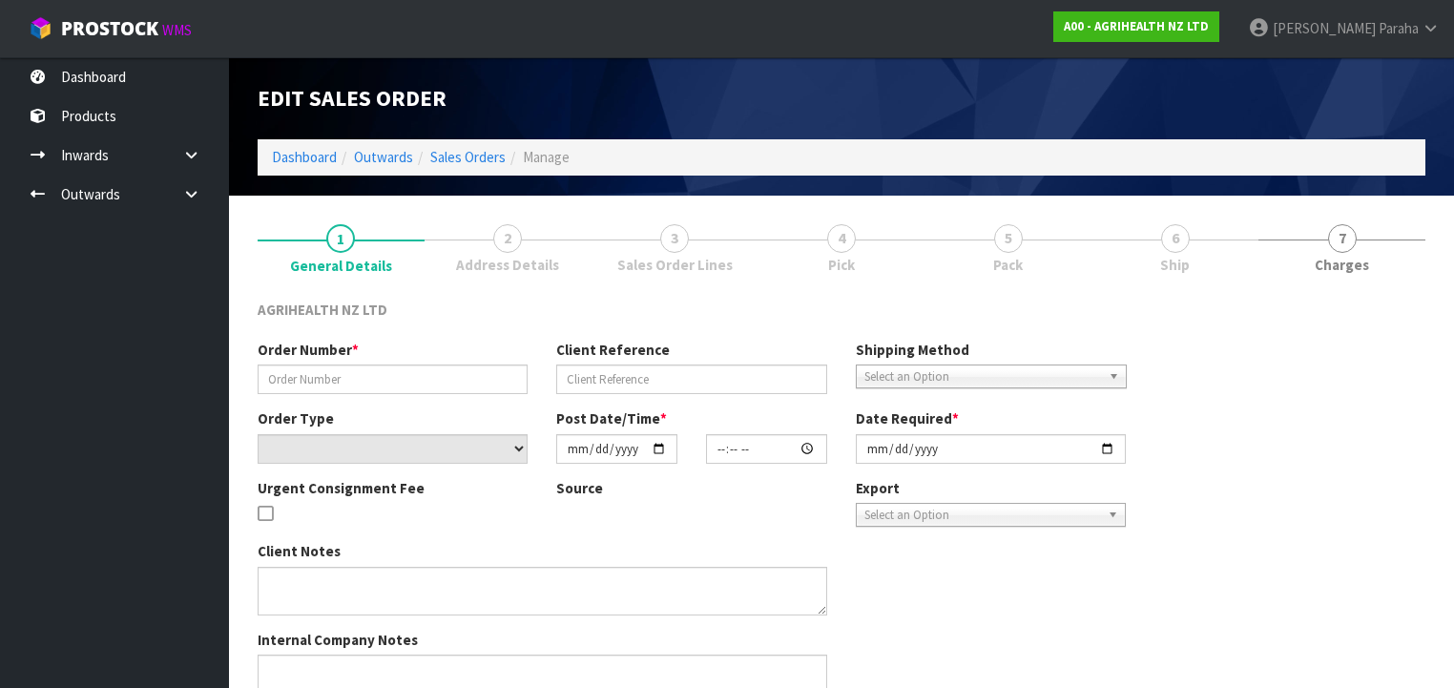
type input "[DATE]"
type textarea "SHIP BY: Overnight Courier"
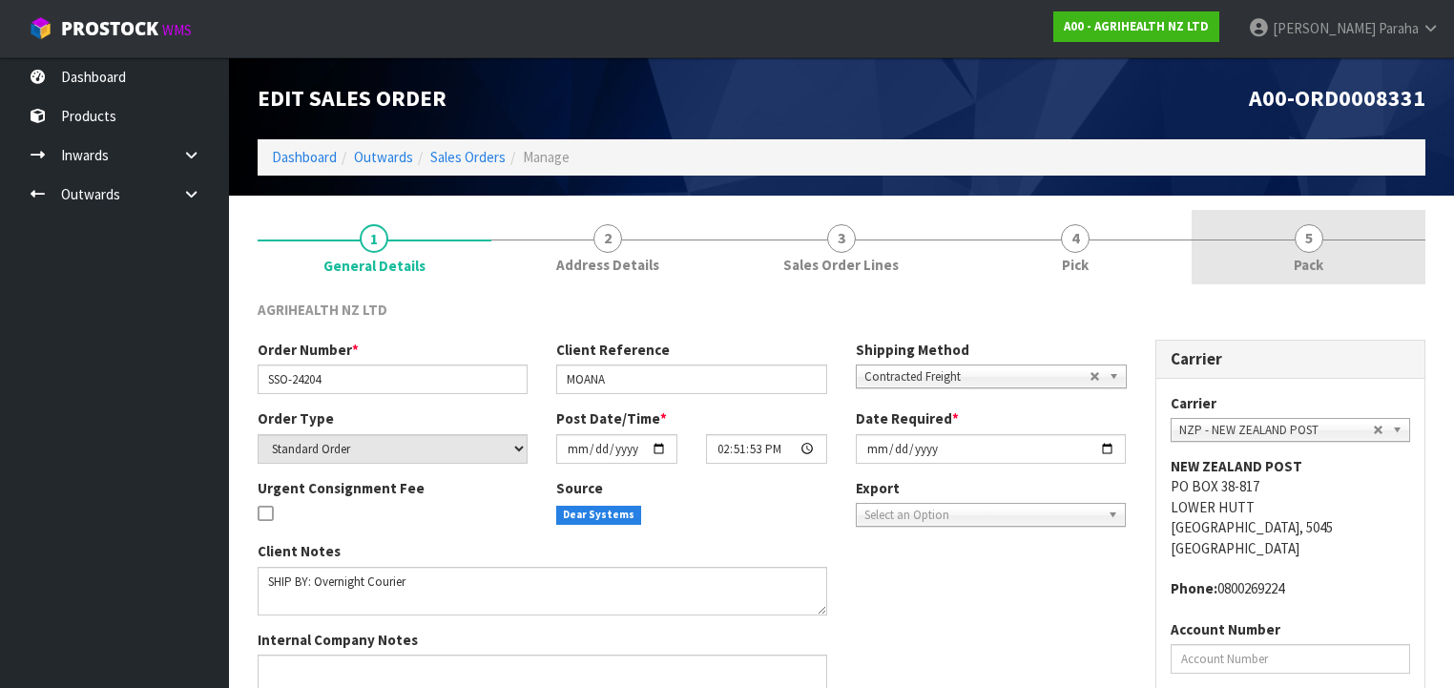
click at [1322, 250] on link "5 Pack" at bounding box center [1308, 247] width 234 height 75
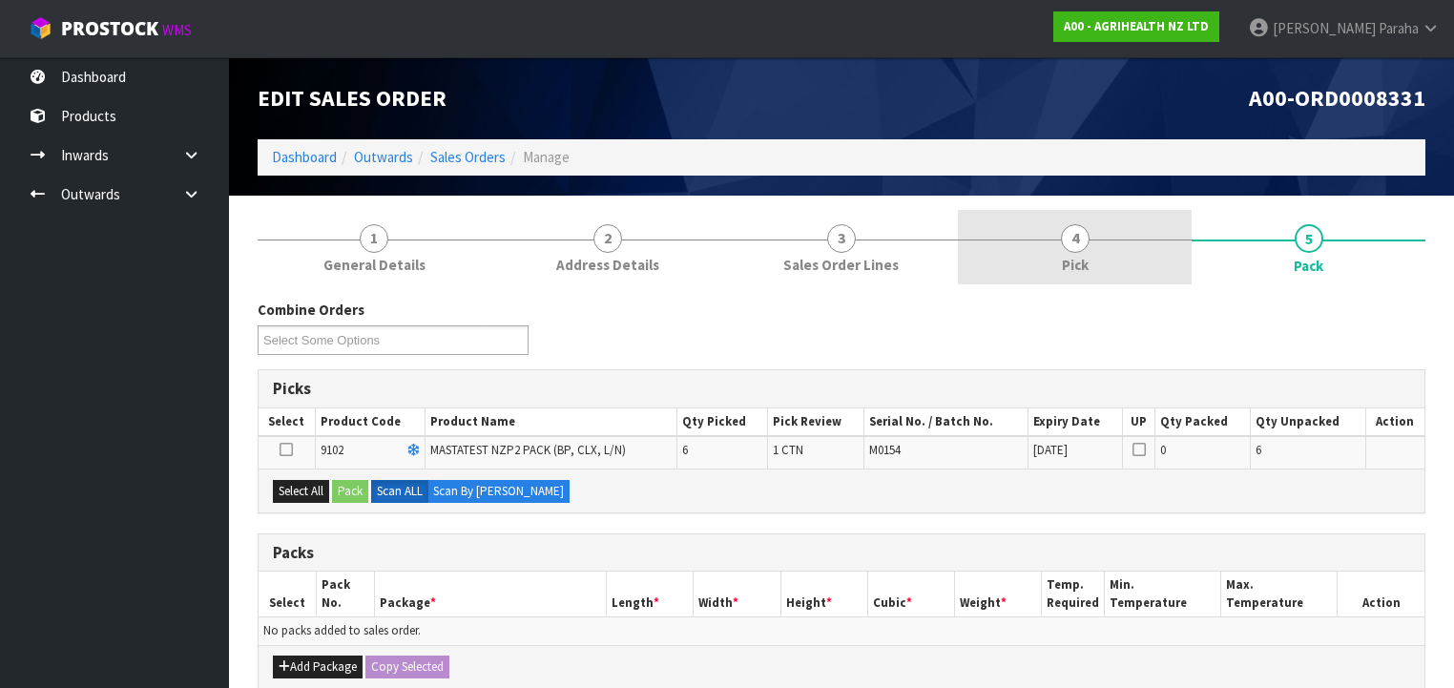
click at [1071, 239] on span "4" at bounding box center [1075, 238] width 29 height 29
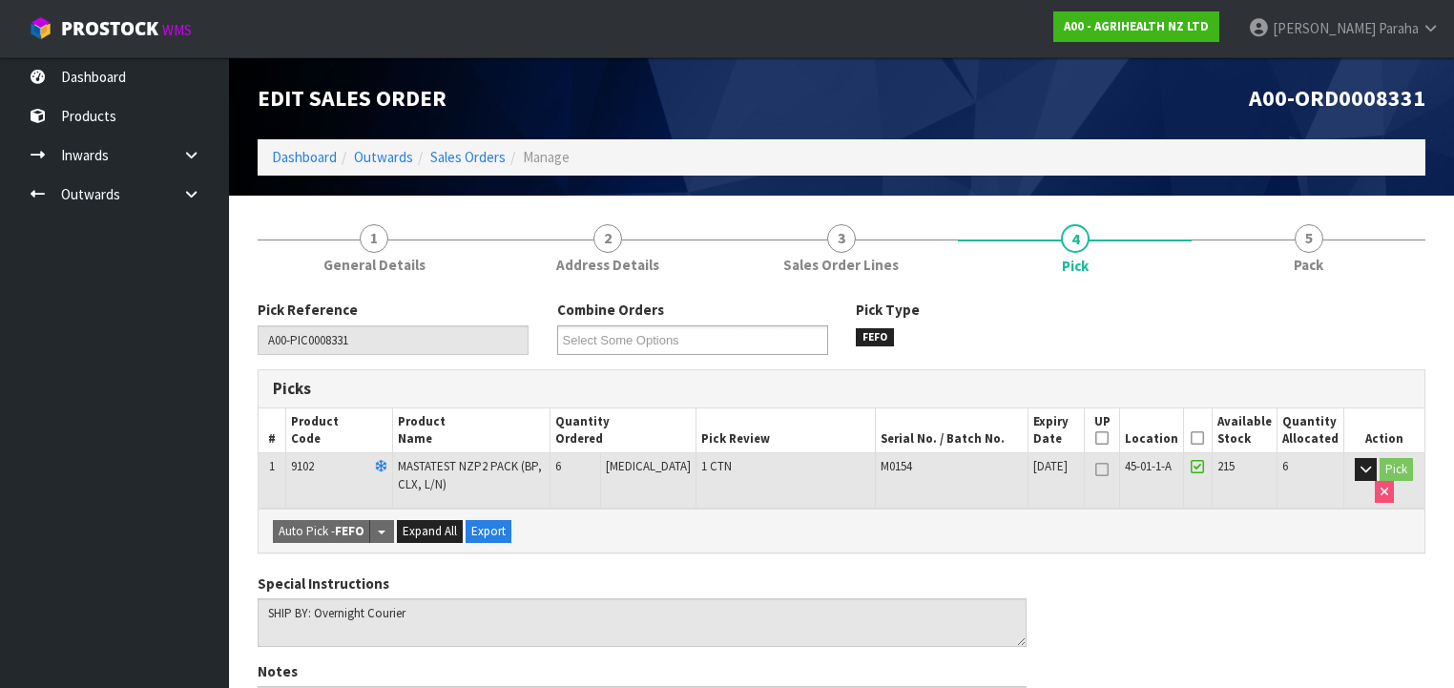
click at [1202, 439] on icon at bounding box center [1196, 438] width 13 height 1
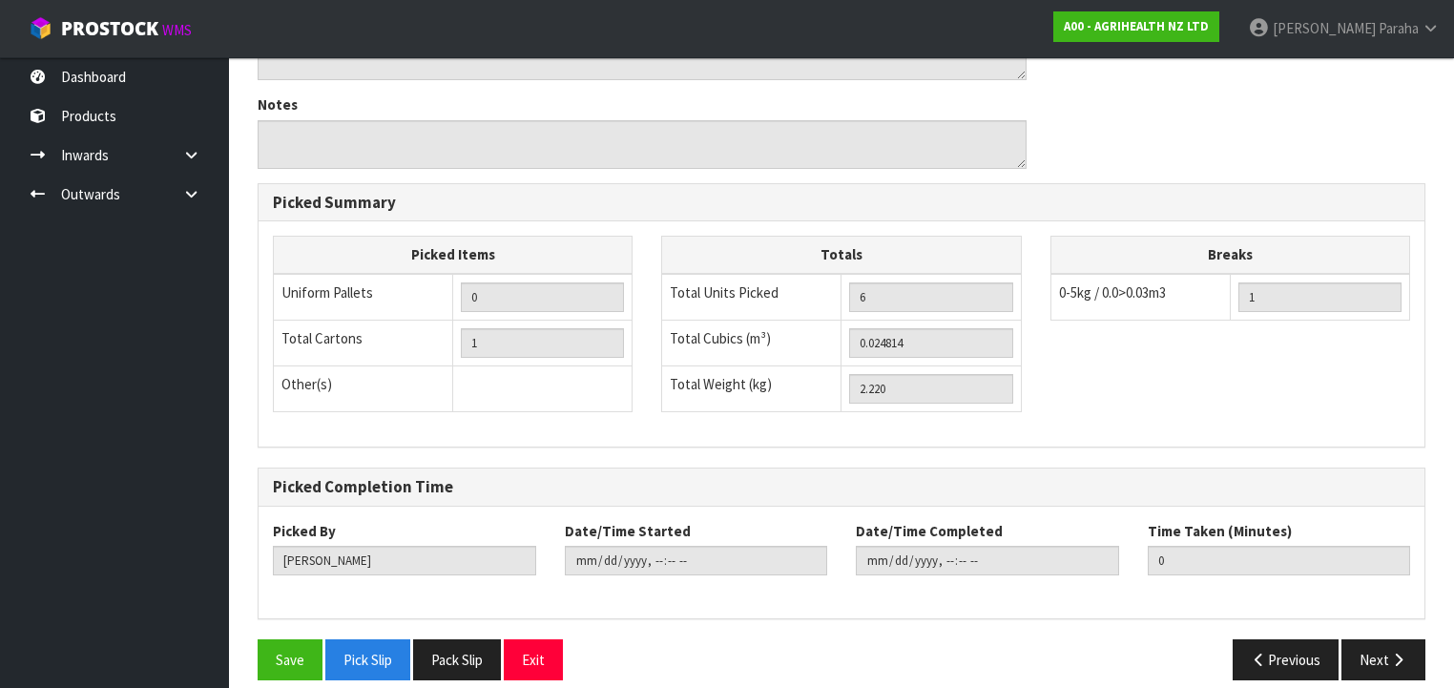
scroll to position [650, 0]
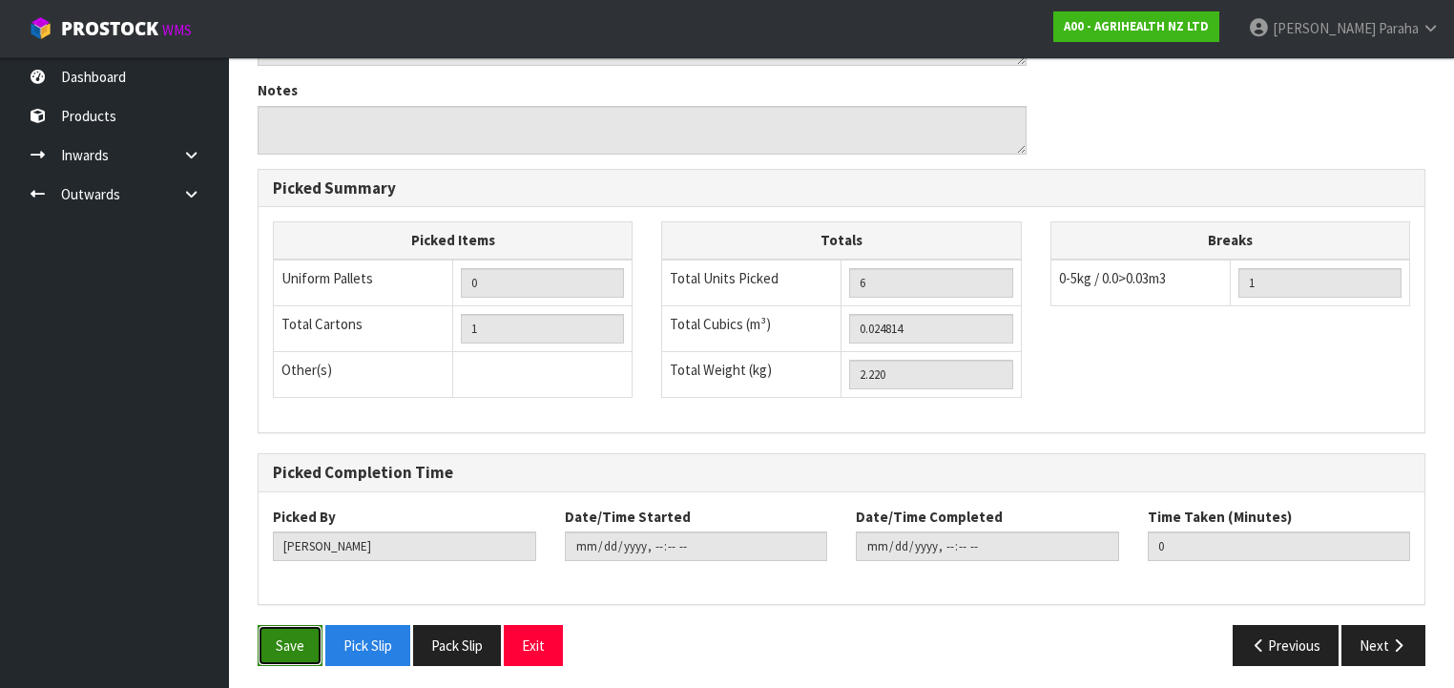
click at [292, 642] on button "Save" at bounding box center [290, 645] width 65 height 41
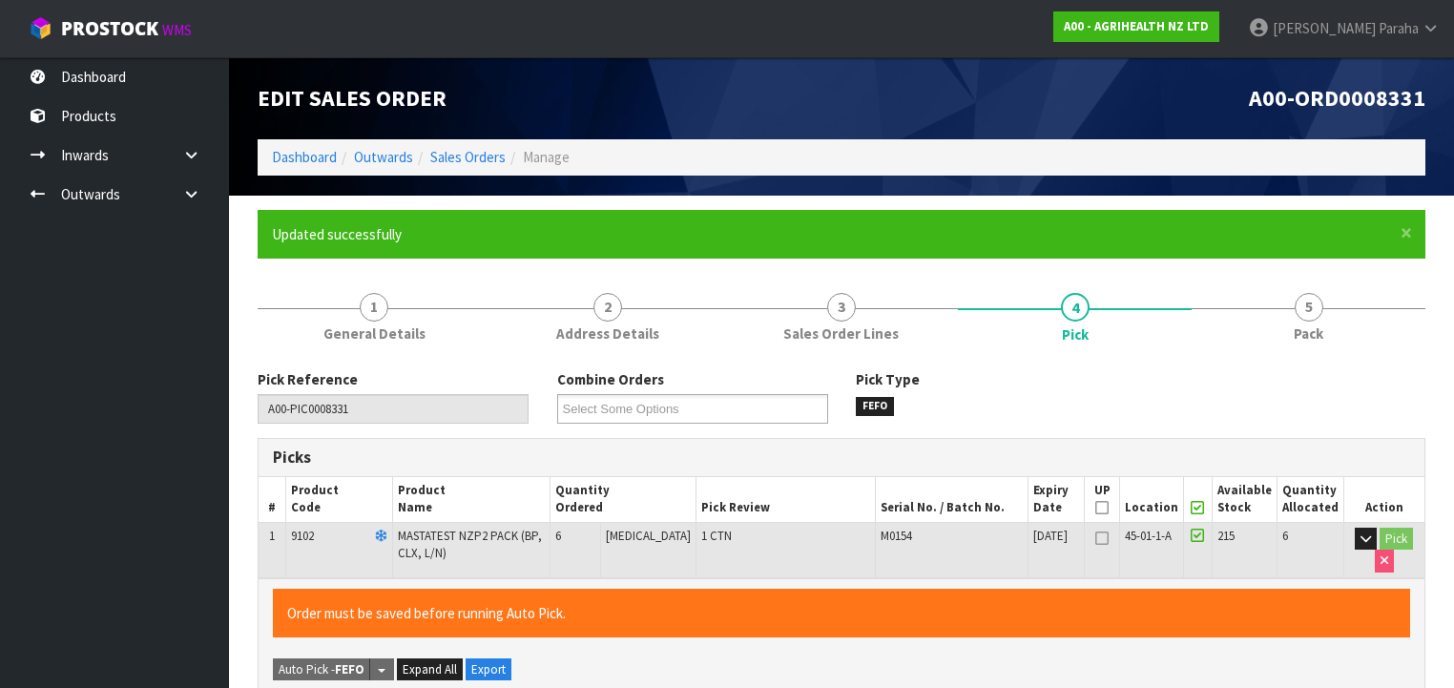
type input "[PERSON_NAME]"
type input "[DATE]T09:56:51"
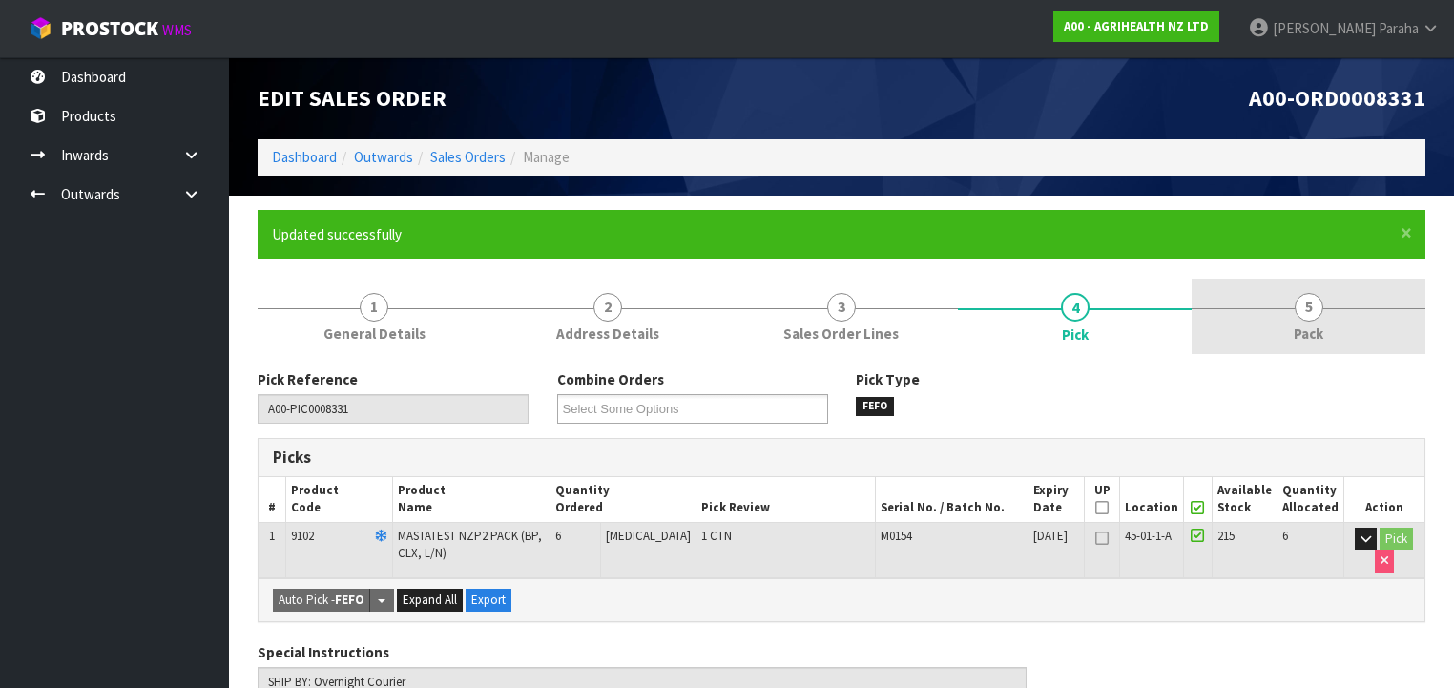
click at [1307, 320] on span "5" at bounding box center [1308, 307] width 29 height 29
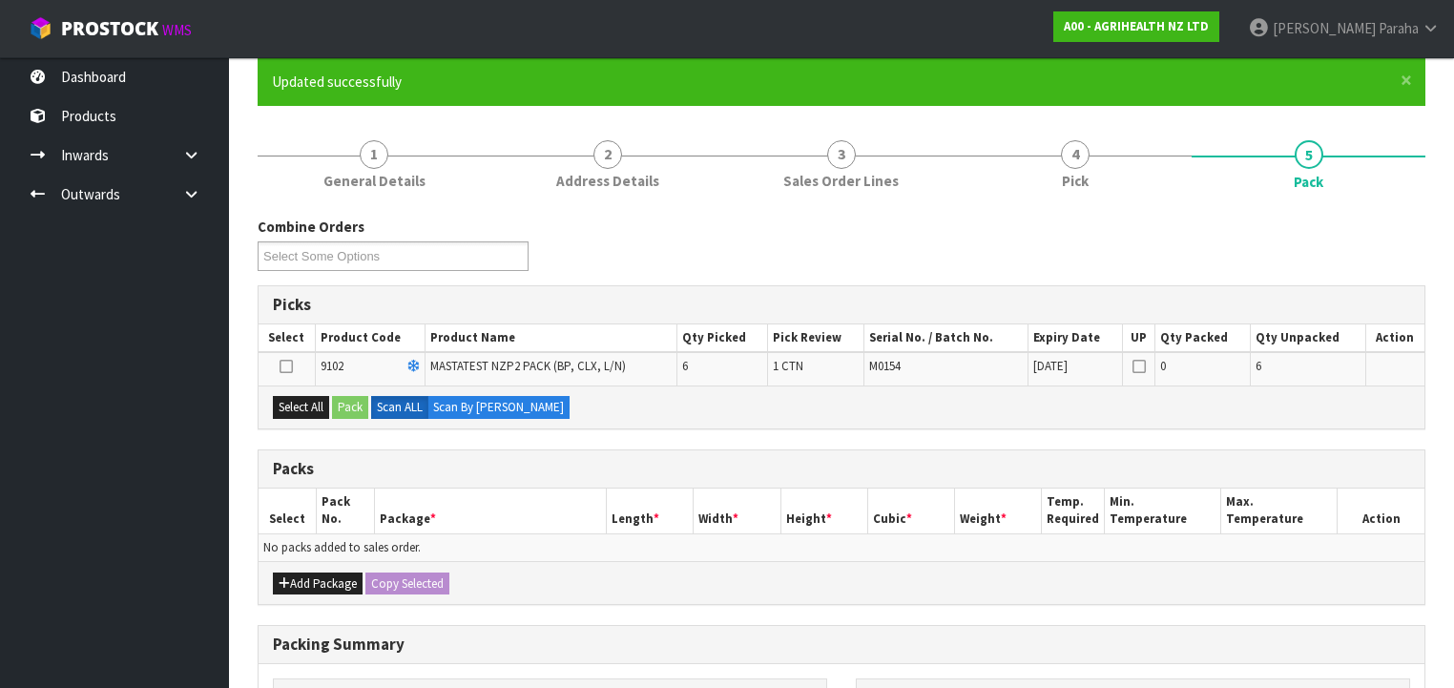
scroll to position [229, 0]
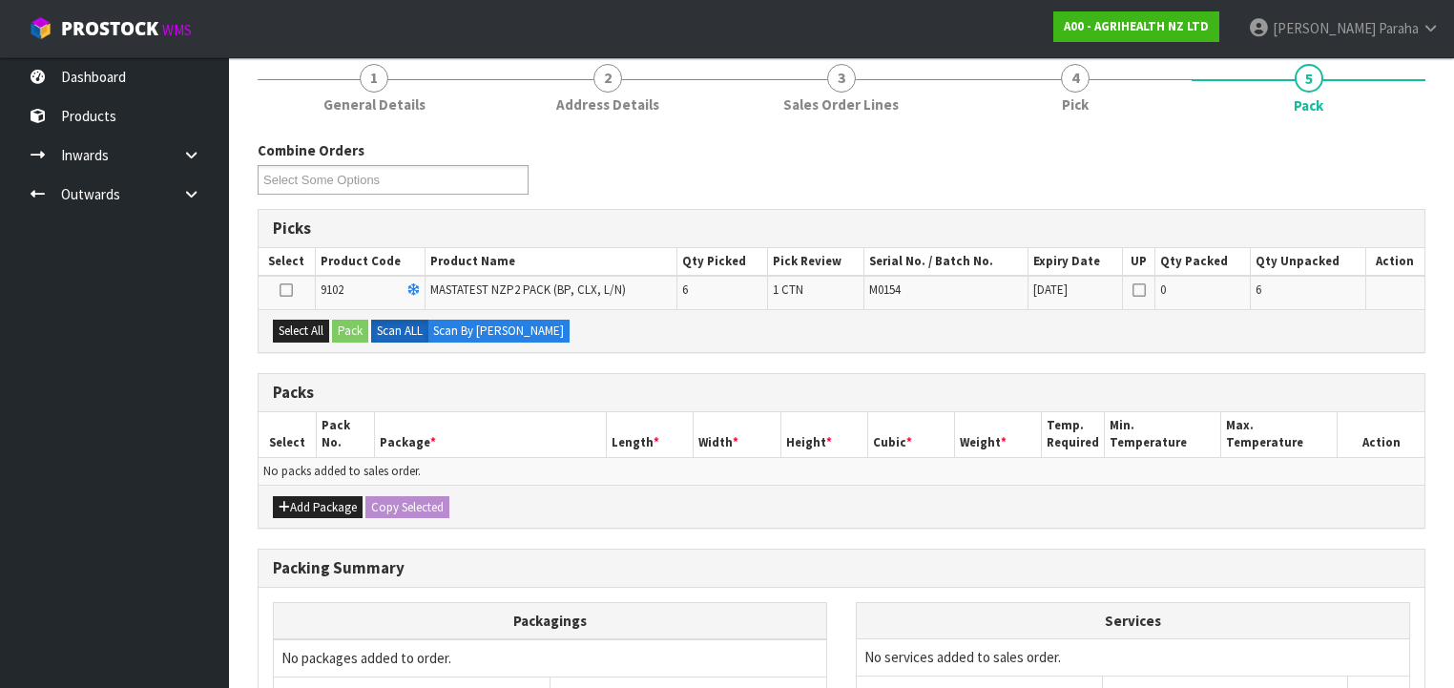
click at [288, 291] on icon at bounding box center [285, 290] width 13 height 1
click at [0, 0] on input "checkbox" at bounding box center [0, 0] width 0 height 0
click at [367, 329] on button "Pack" at bounding box center [350, 331] width 36 height 23
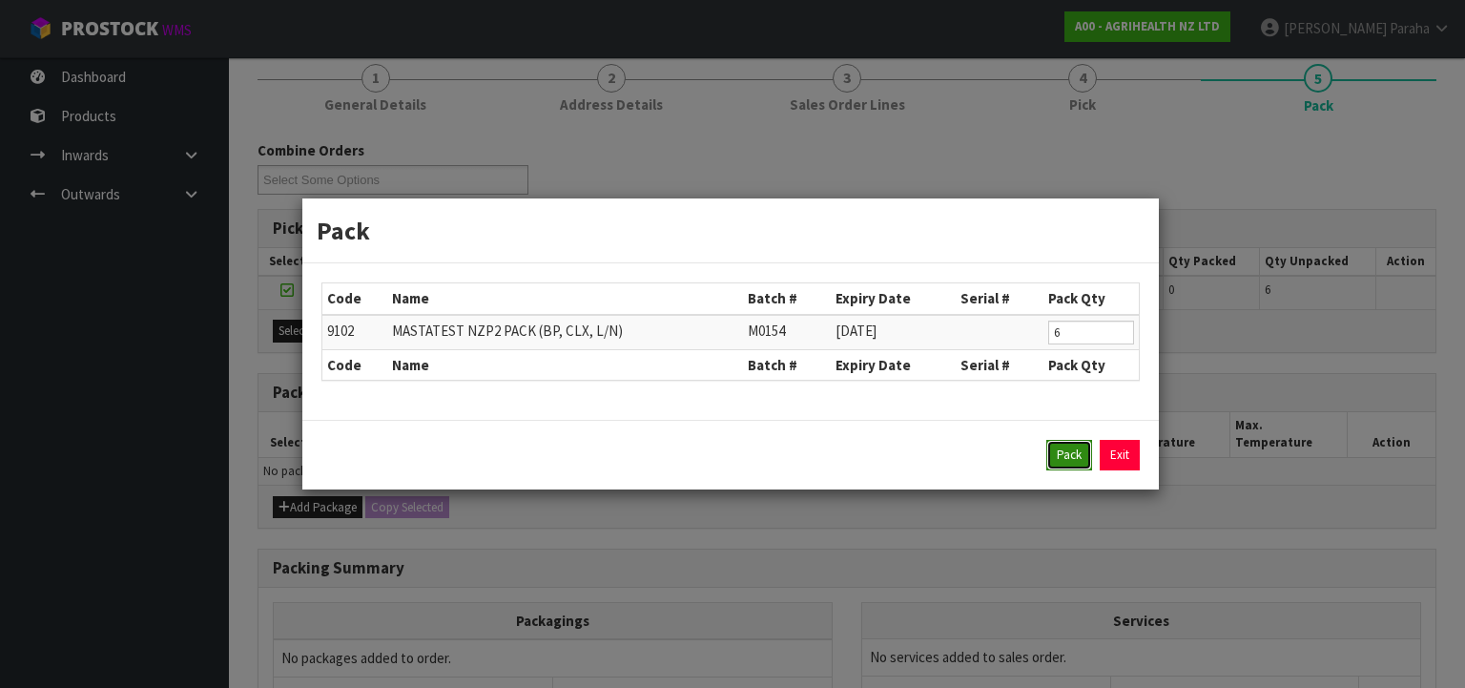
click at [1076, 460] on button "Pack" at bounding box center [1069, 455] width 46 height 31
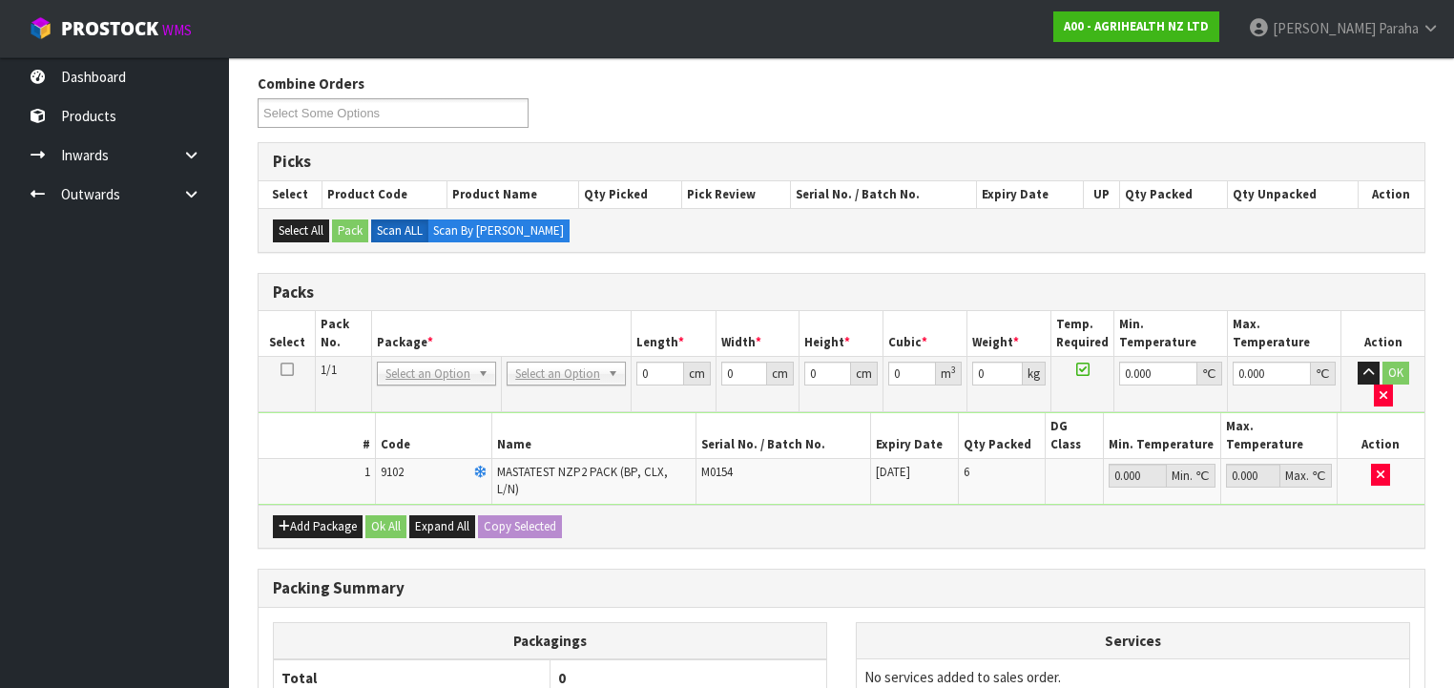
scroll to position [382, 0]
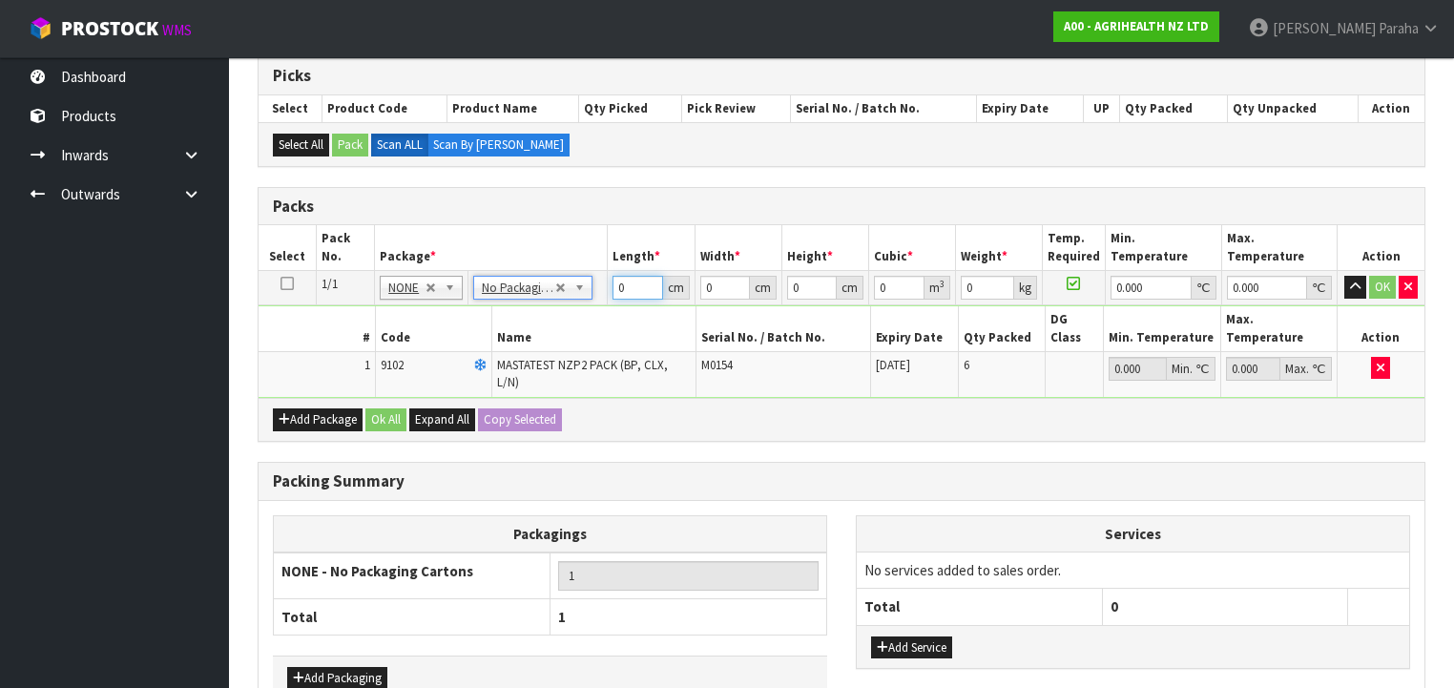
drag, startPoint x: 629, startPoint y: 288, endPoint x: 596, endPoint y: 293, distance: 33.7
click at [596, 293] on tr "1/1 NONE 007-001 007-002 007-004 007-009 007-013 007-014 007-015 007-017 007-01…" at bounding box center [840, 288] width 1165 height 34
type input "60"
type input "40"
type input "1"
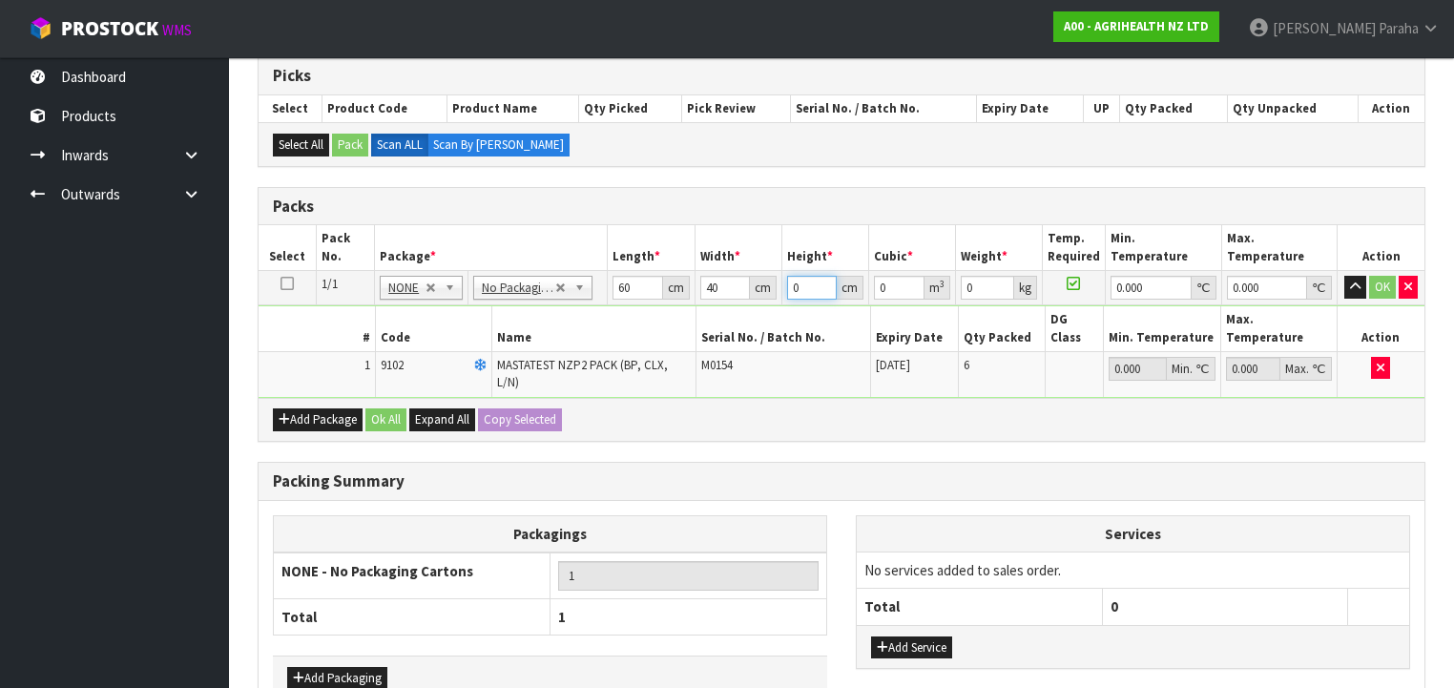
type input "0.0024"
type input "11"
type input "0.0264"
type input "11"
type input "3"
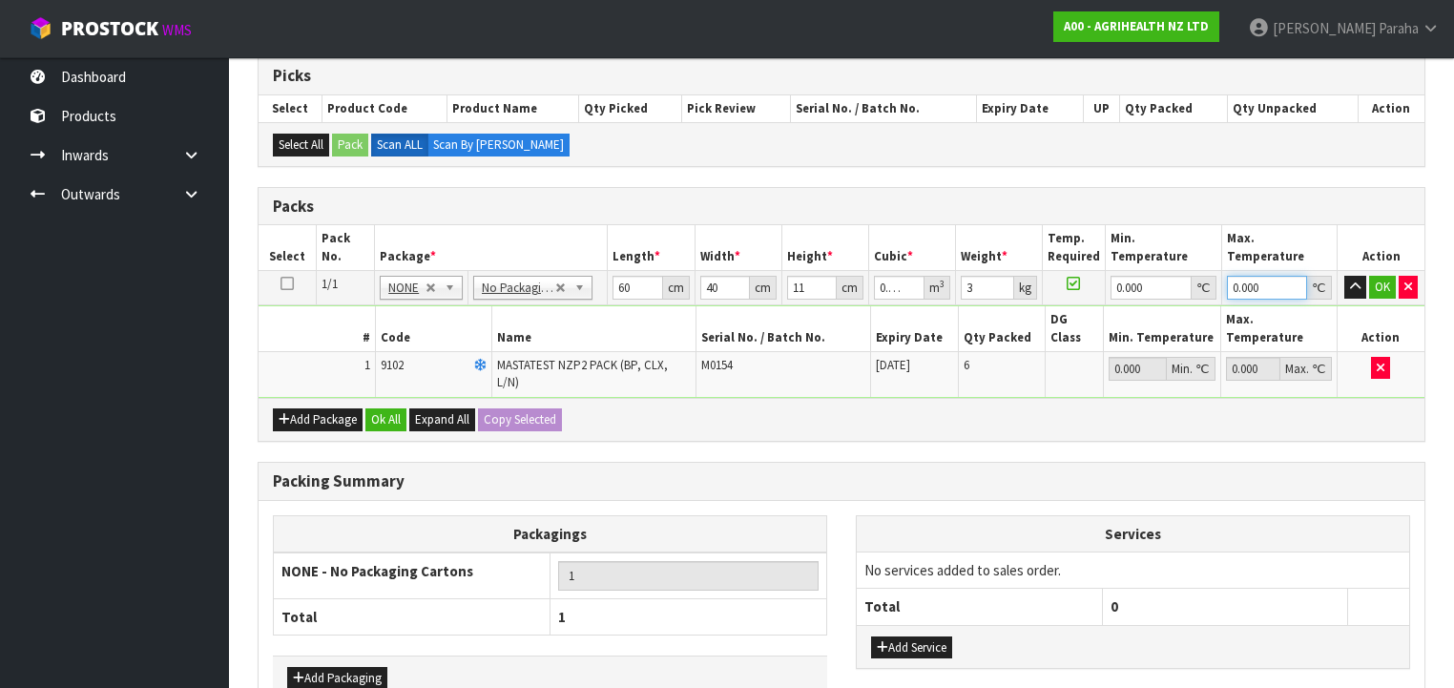
type input "0"
click at [1344, 276] on button "button" at bounding box center [1355, 287] width 22 height 23
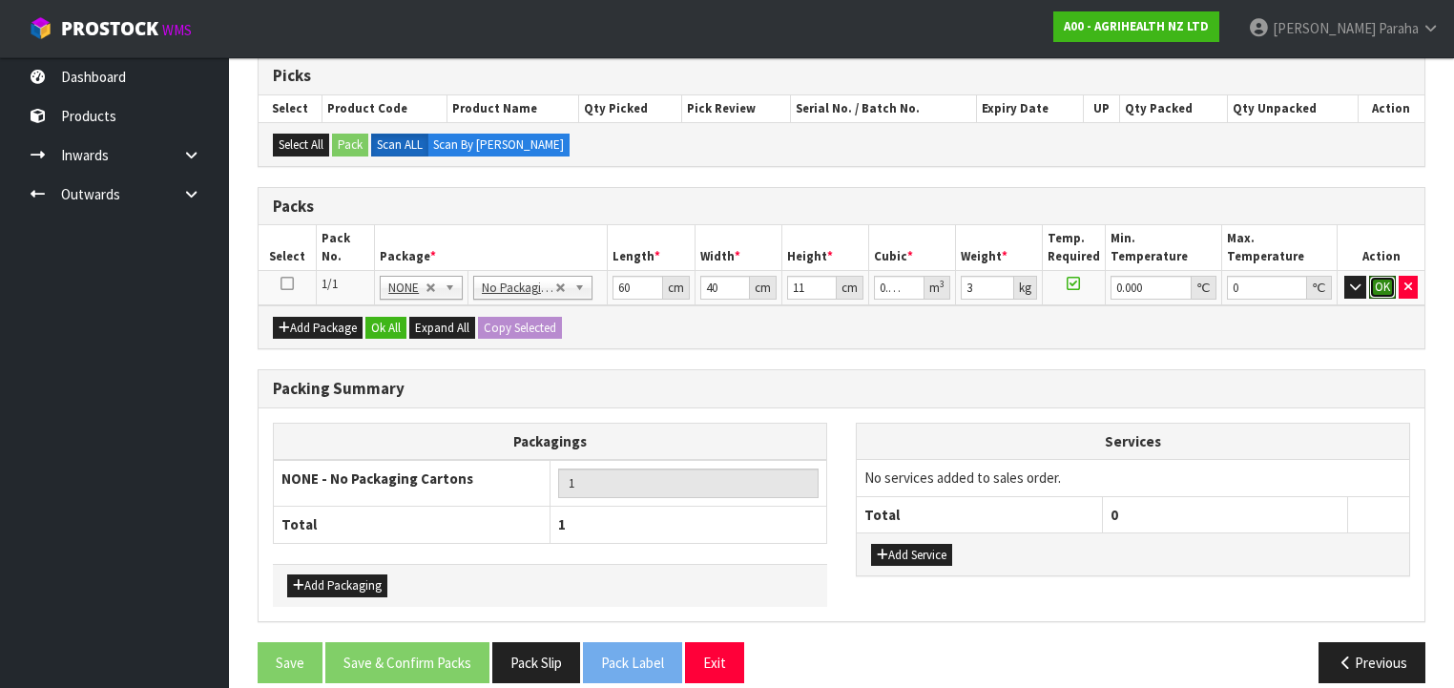
click button "OK" at bounding box center [1382, 287] width 27 height 23
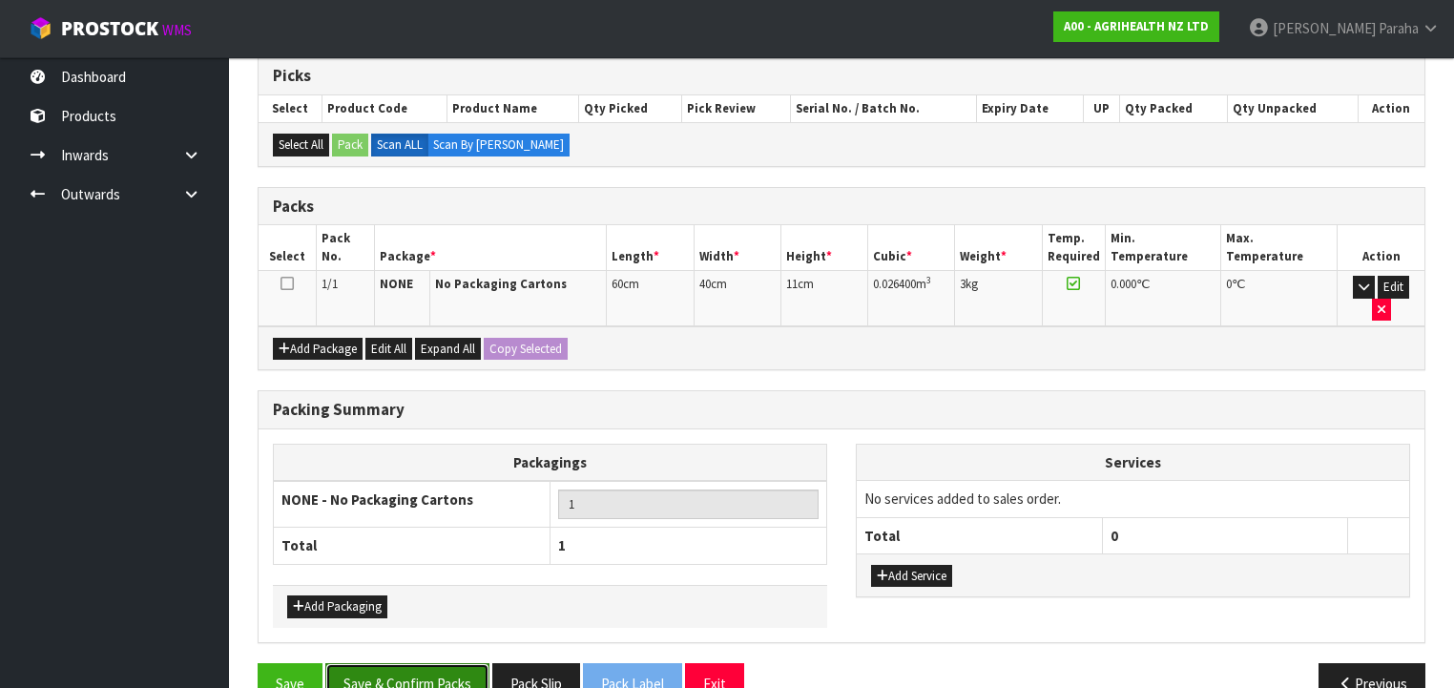
click at [394, 663] on button "Save & Confirm Packs" at bounding box center [407, 683] width 164 height 41
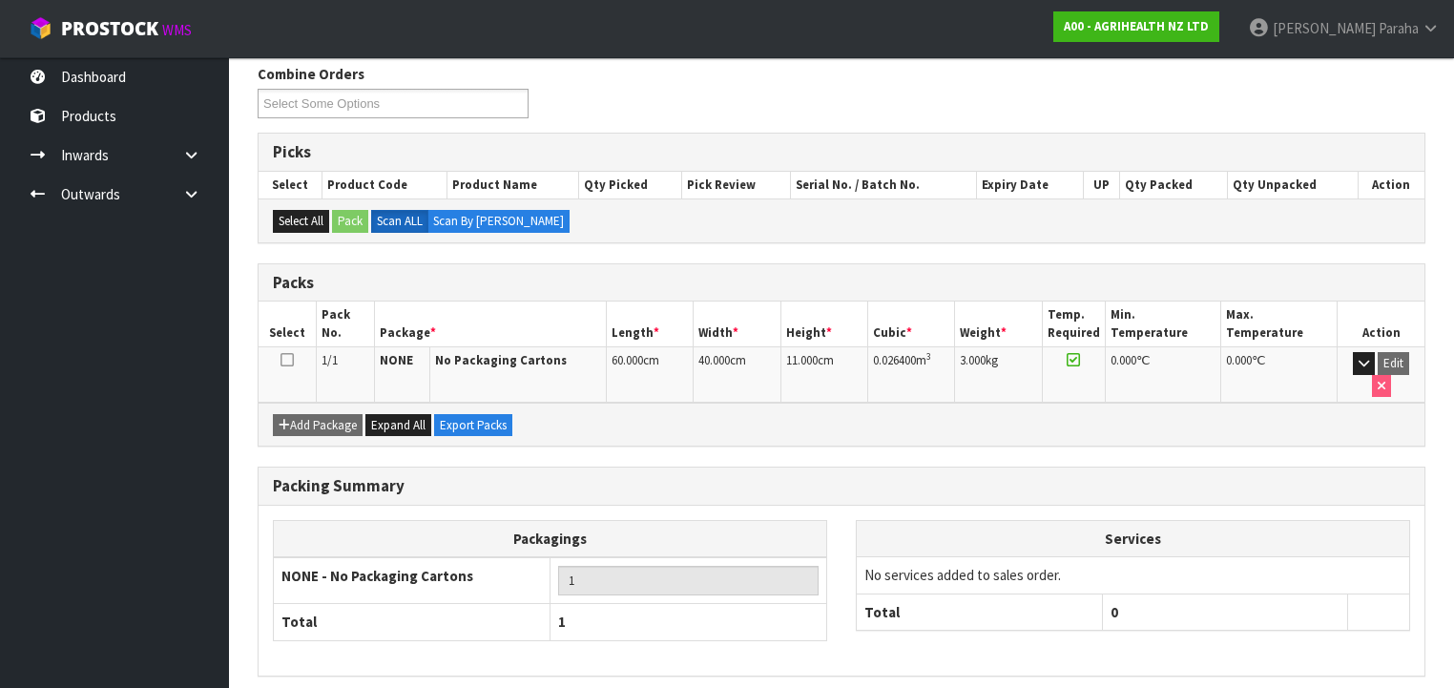
scroll to position [355, 0]
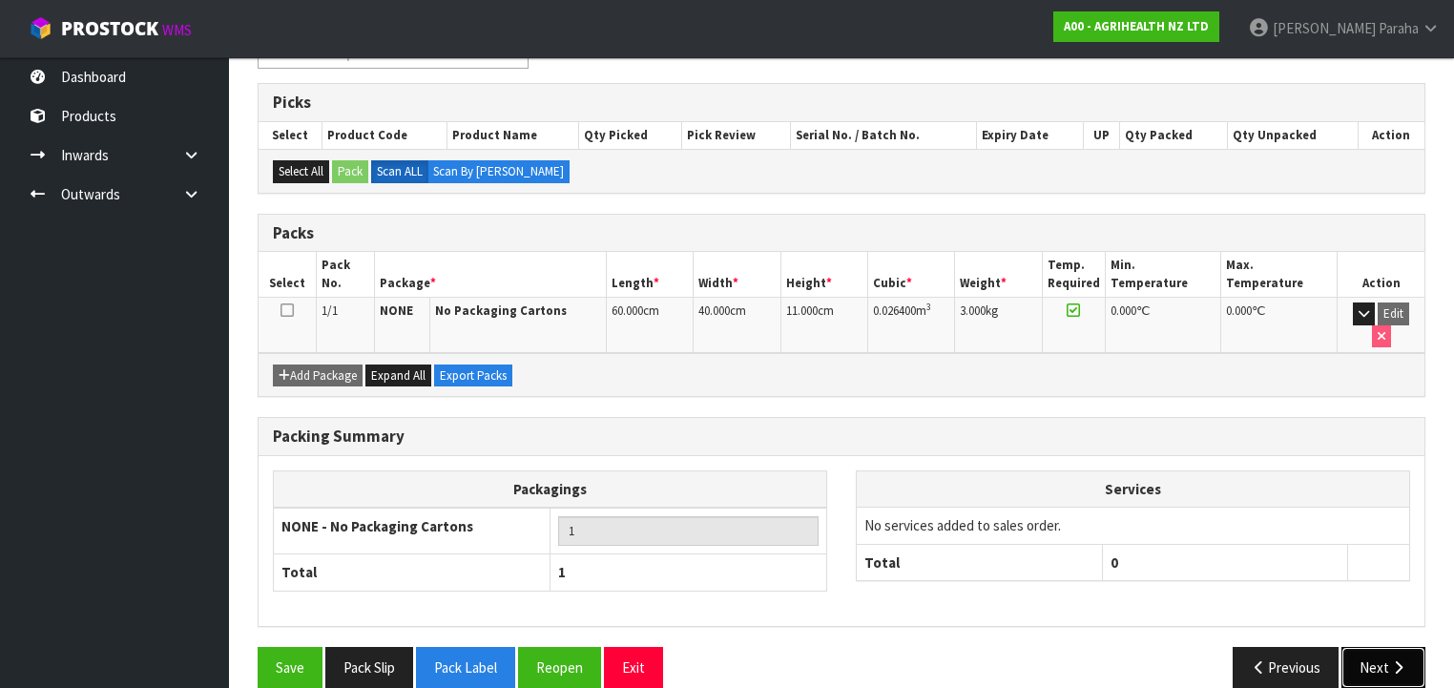
click at [1372, 647] on button "Next" at bounding box center [1383, 667] width 84 height 41
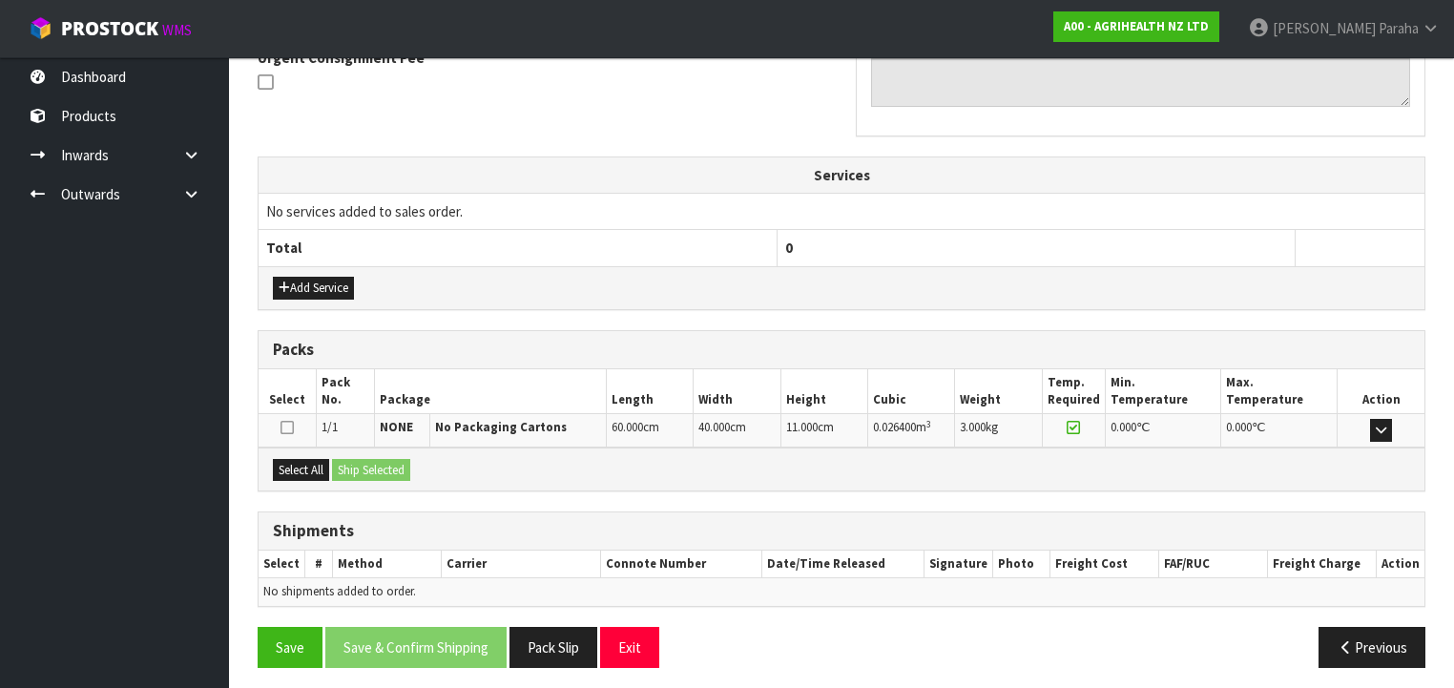
scroll to position [583, 0]
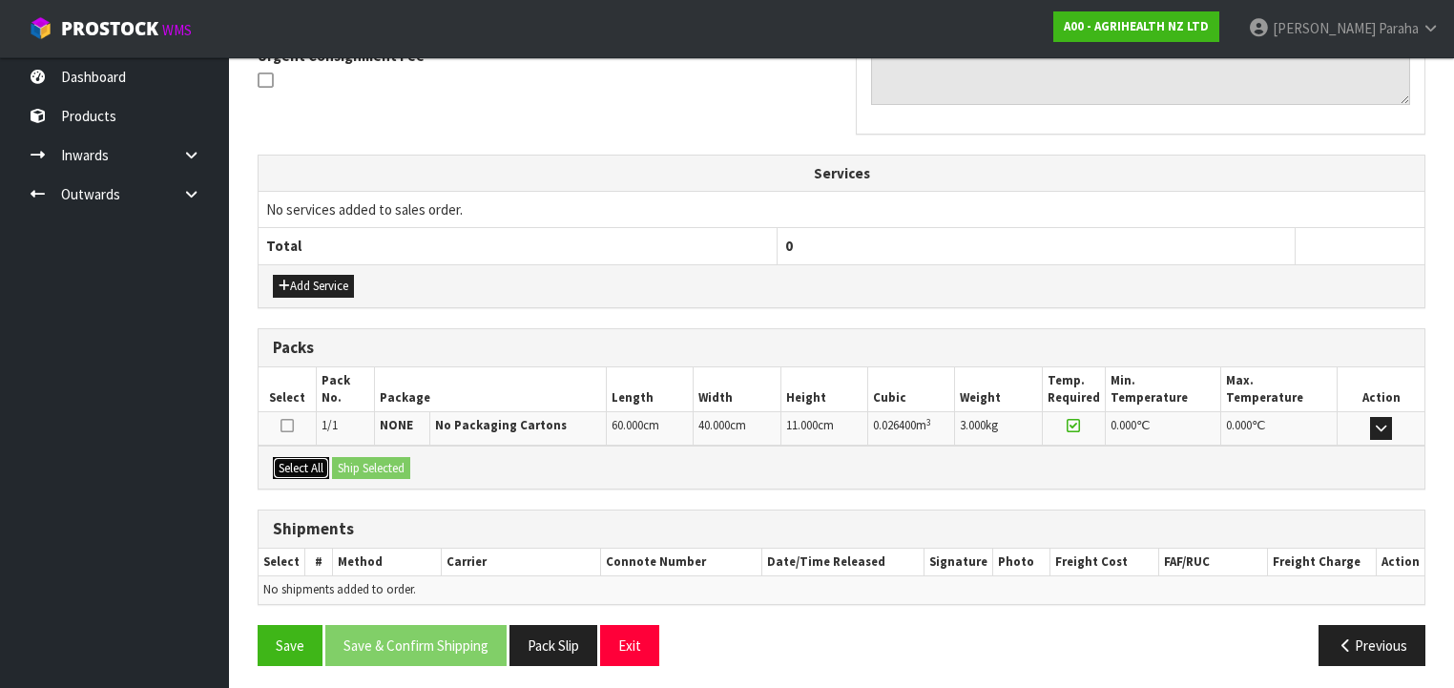
click at [312, 462] on button "Select All" at bounding box center [301, 468] width 56 height 23
click at [355, 462] on button "Ship Selected" at bounding box center [371, 468] width 78 height 23
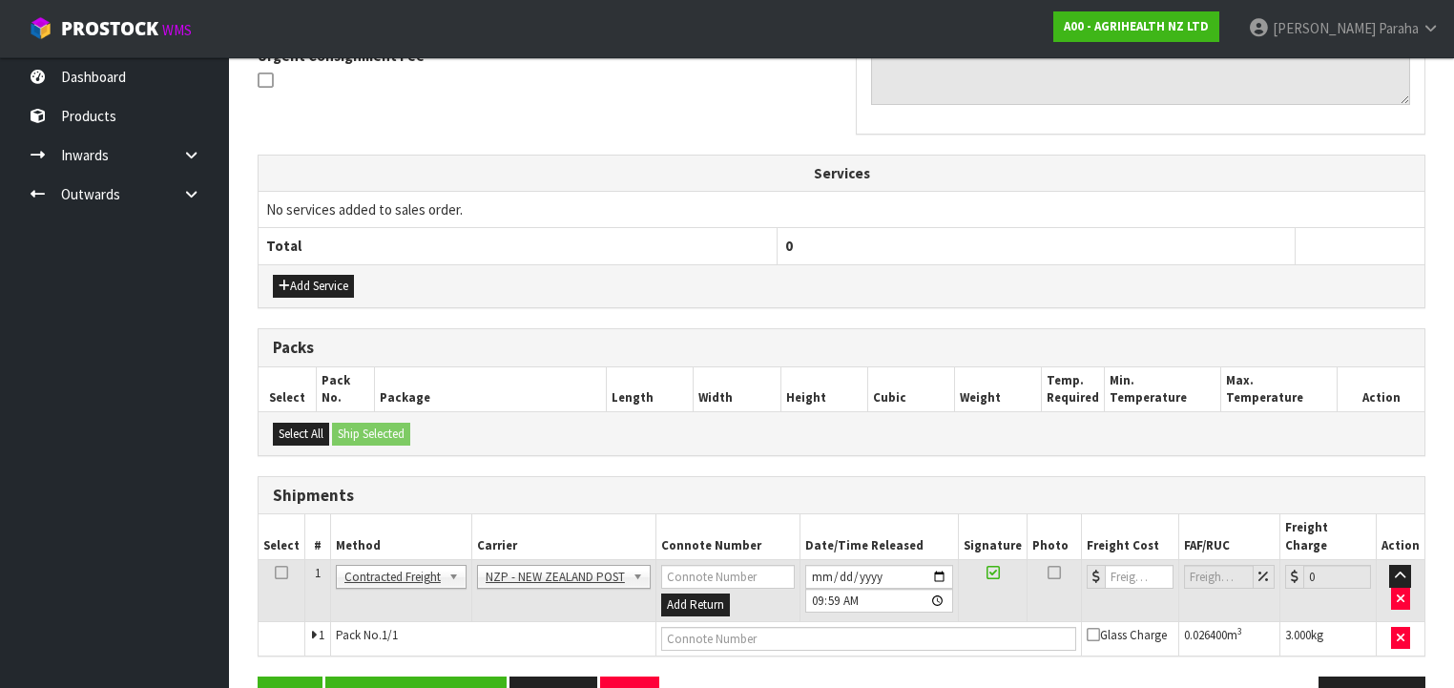
scroll to position [617, 0]
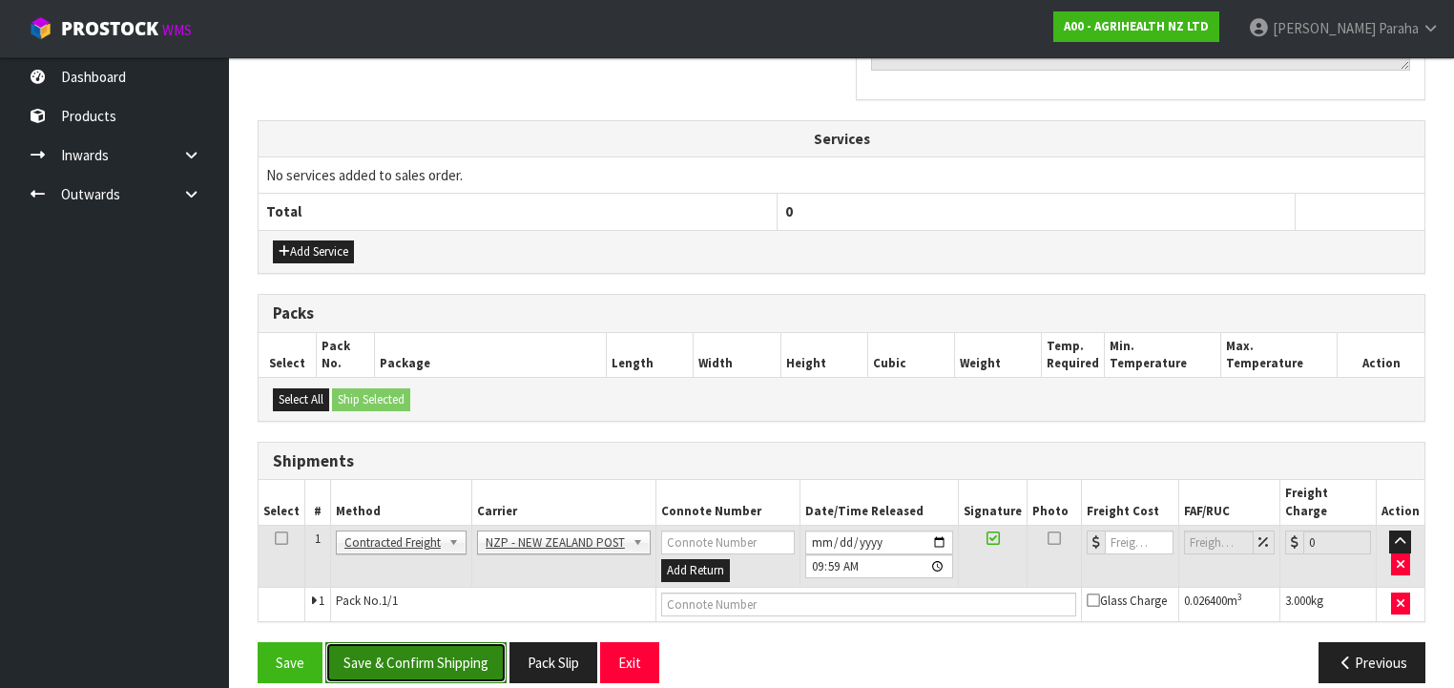
click at [433, 645] on button "Save & Confirm Shipping" at bounding box center [415, 662] width 181 height 41
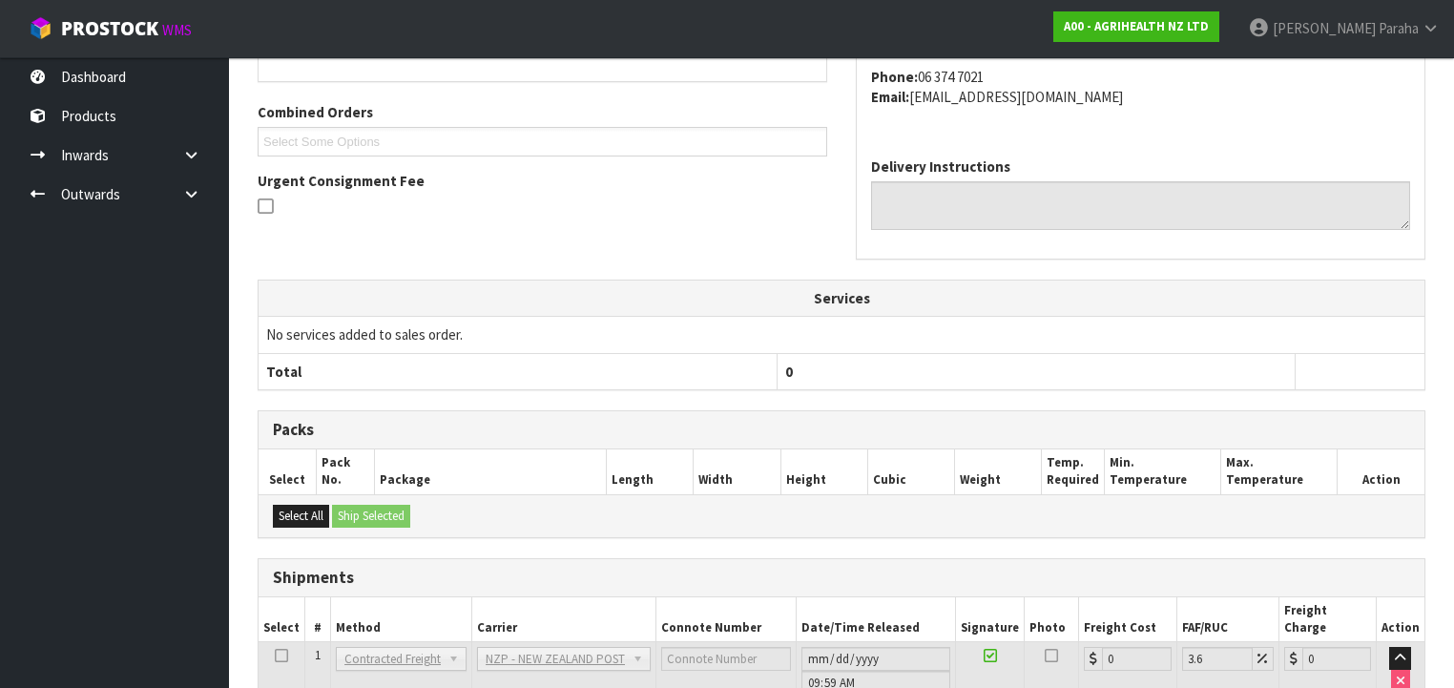
scroll to position [590, 0]
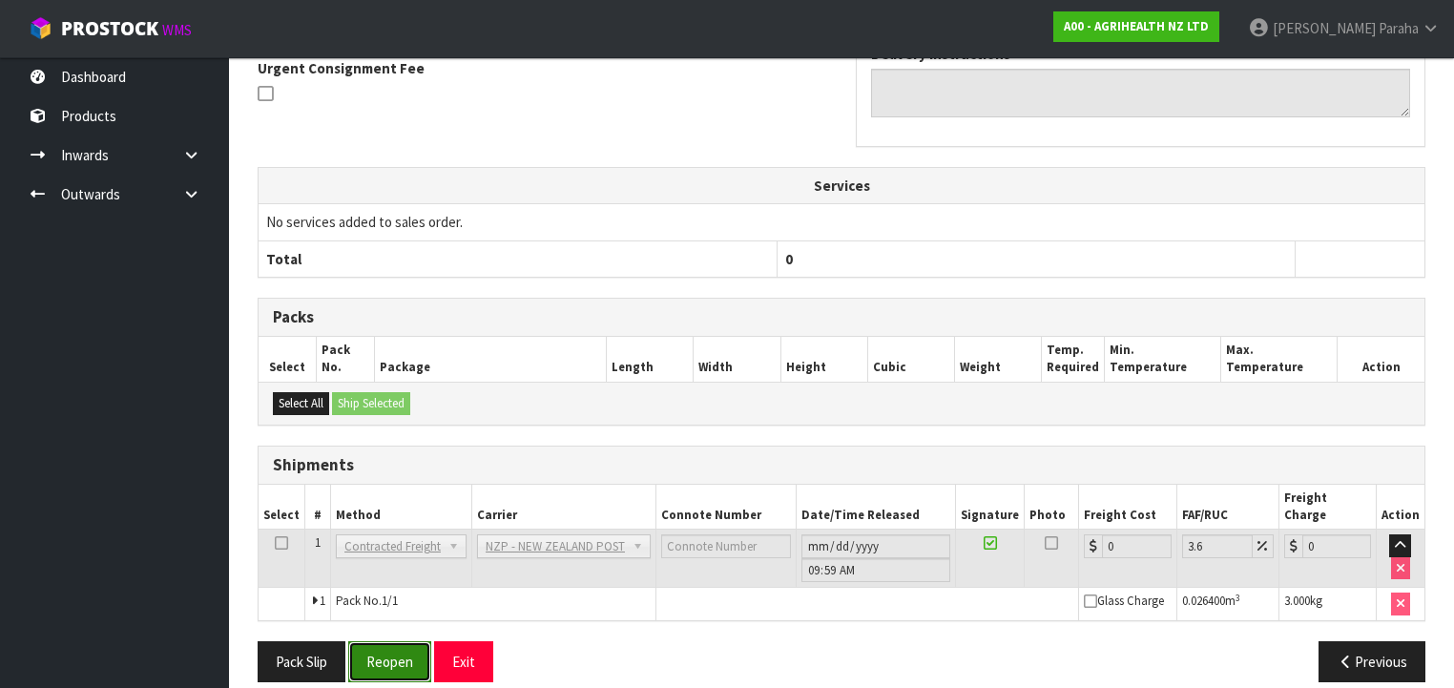
click at [381, 647] on button "Reopen" at bounding box center [389, 661] width 83 height 41
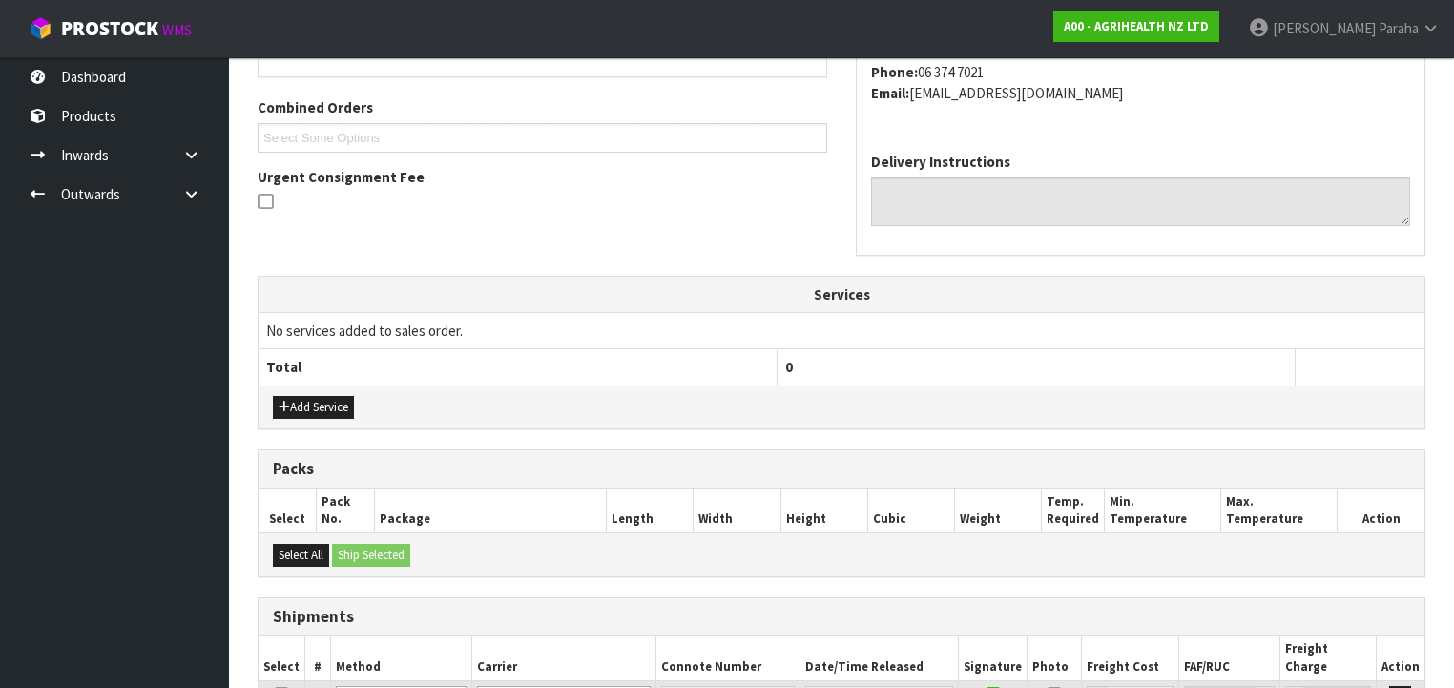
scroll to position [634, 0]
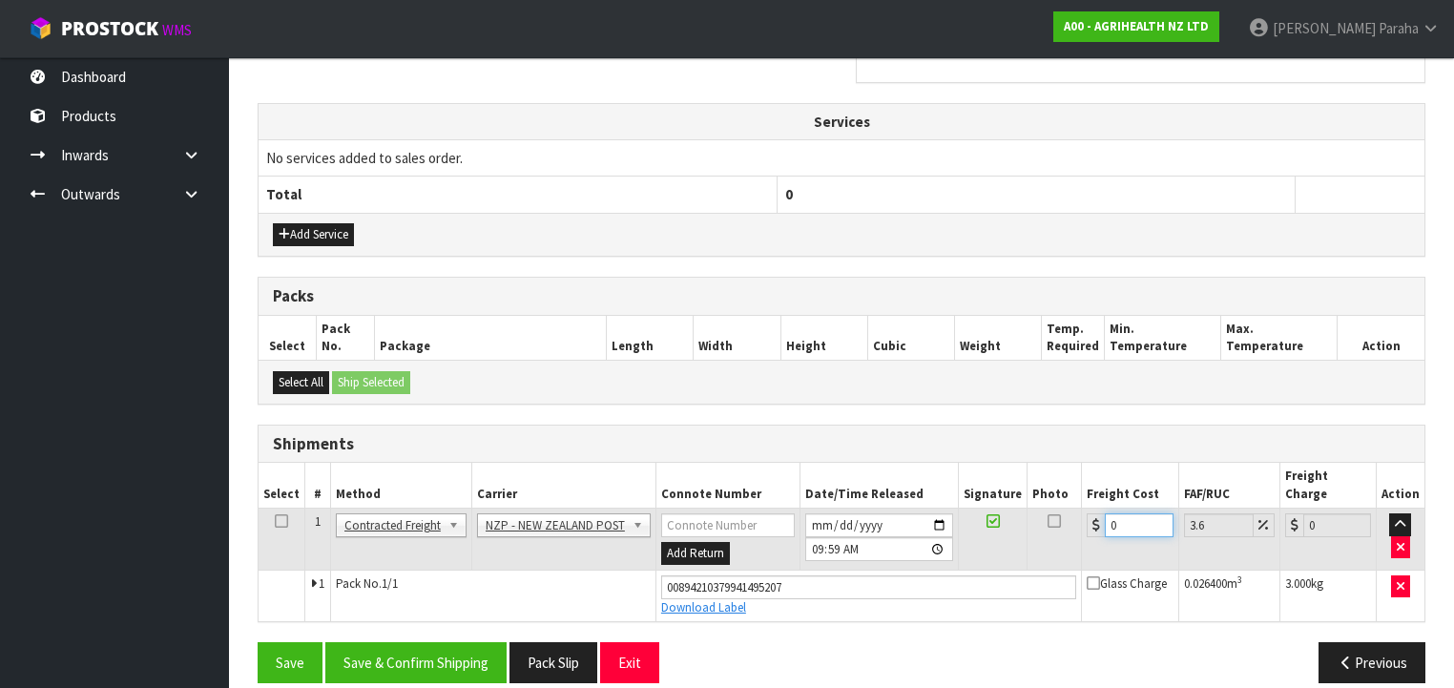
drag, startPoint x: 1095, startPoint y: 507, endPoint x: 1085, endPoint y: 508, distance: 9.6
click at [1087, 513] on div "0" at bounding box center [1129, 525] width 86 height 24
type input "8"
type input "8.29"
type input "8.4"
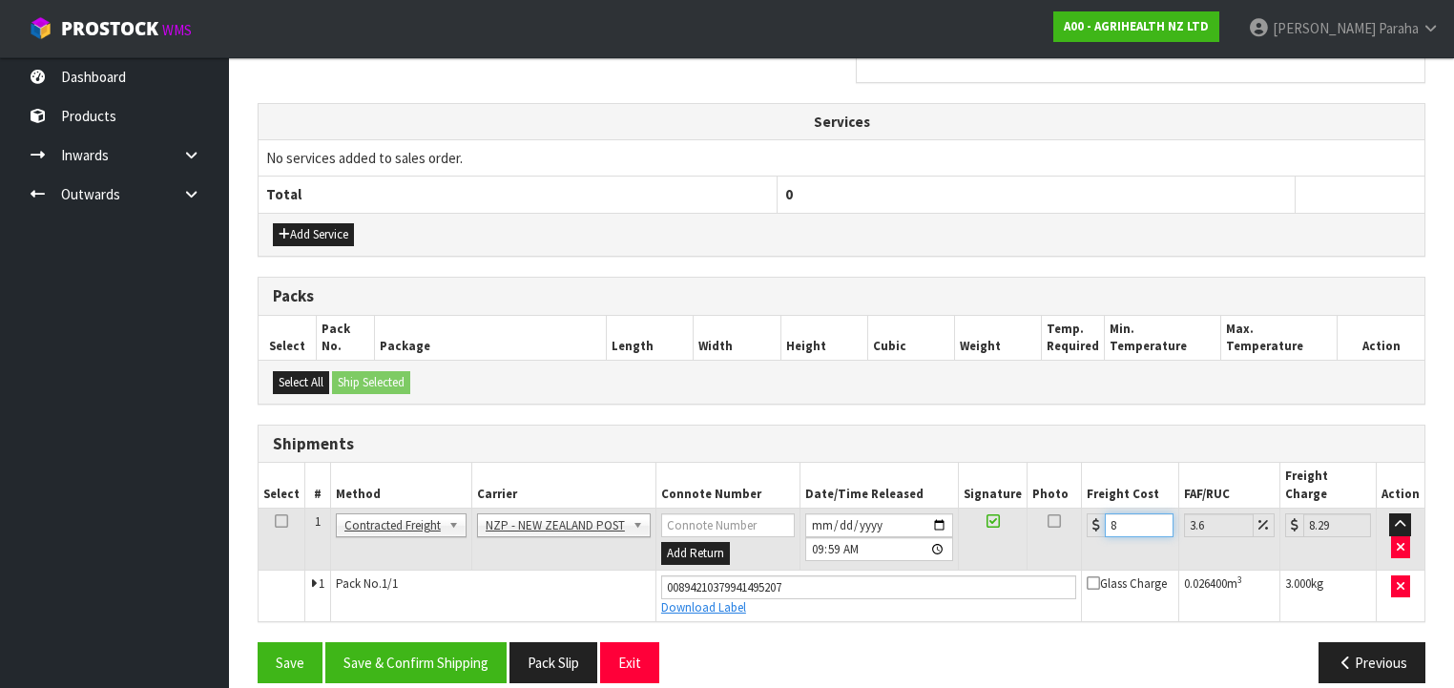
type input "8.7"
type input "8.45"
type input "8.75"
type input "8.45"
click at [389, 642] on button "Save & Confirm Shipping" at bounding box center [415, 662] width 181 height 41
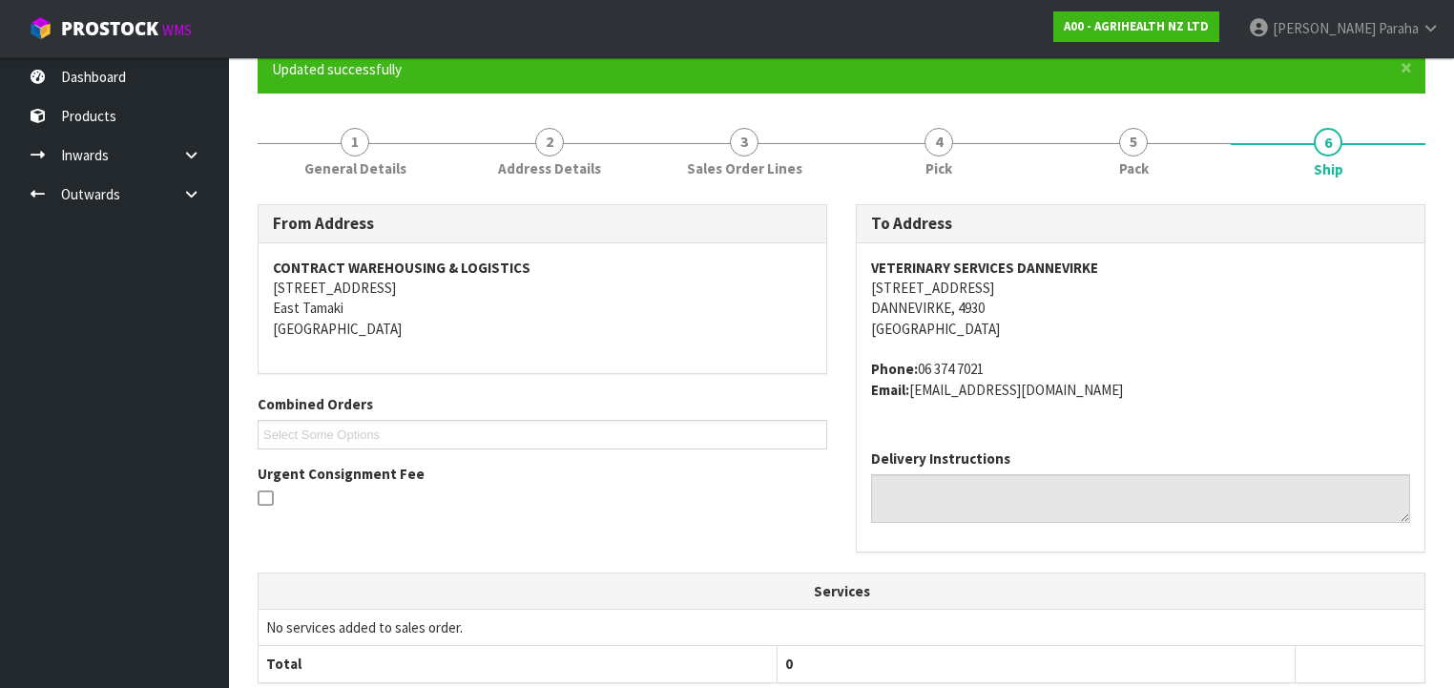
scroll to position [0, 0]
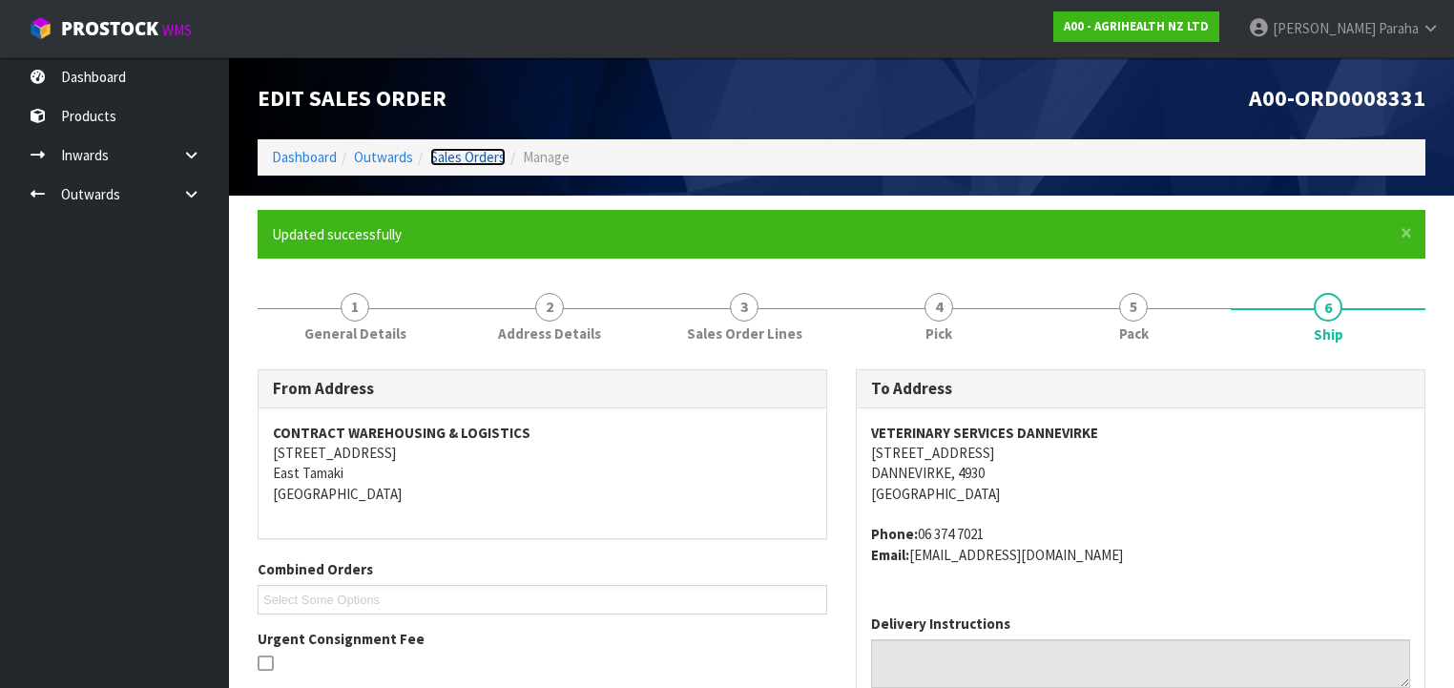
click at [477, 161] on link "Sales Orders" at bounding box center [467, 157] width 75 height 18
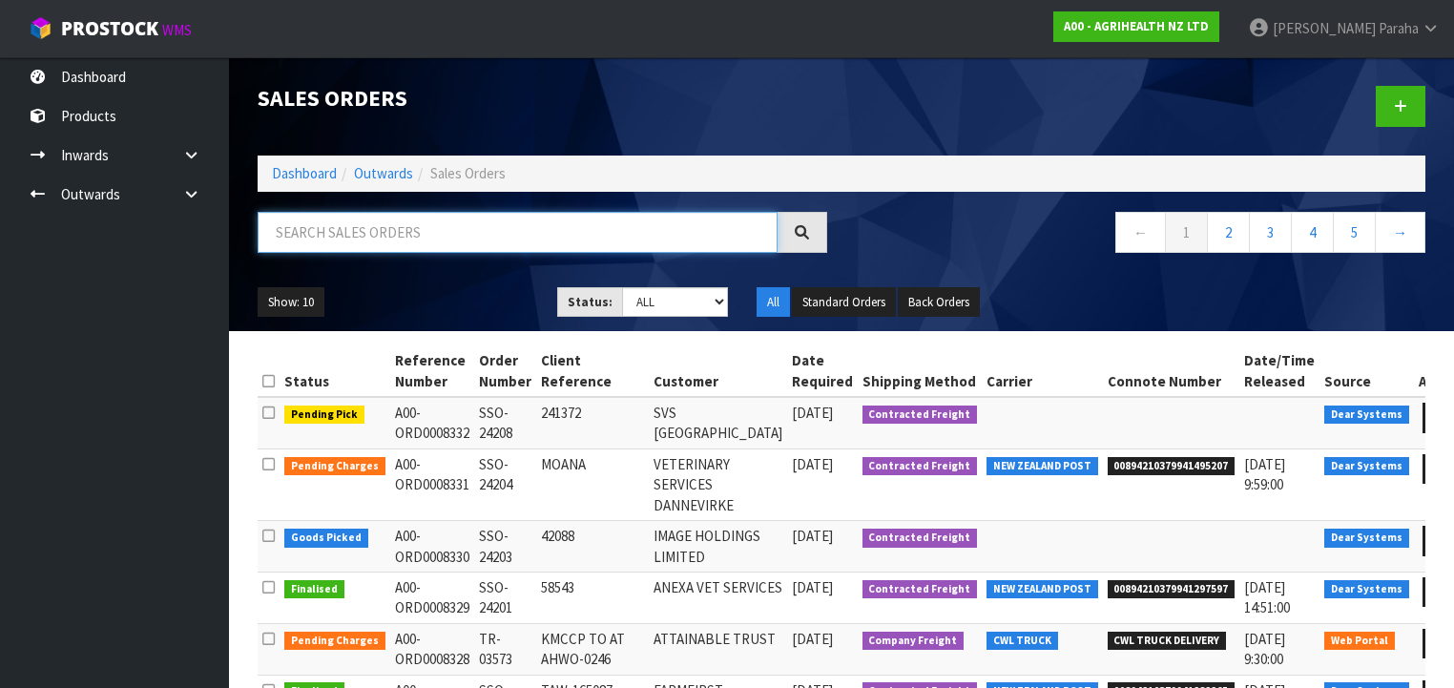
click at [410, 239] on input "text" at bounding box center [518, 232] width 520 height 41
type input "JOB-0408656"
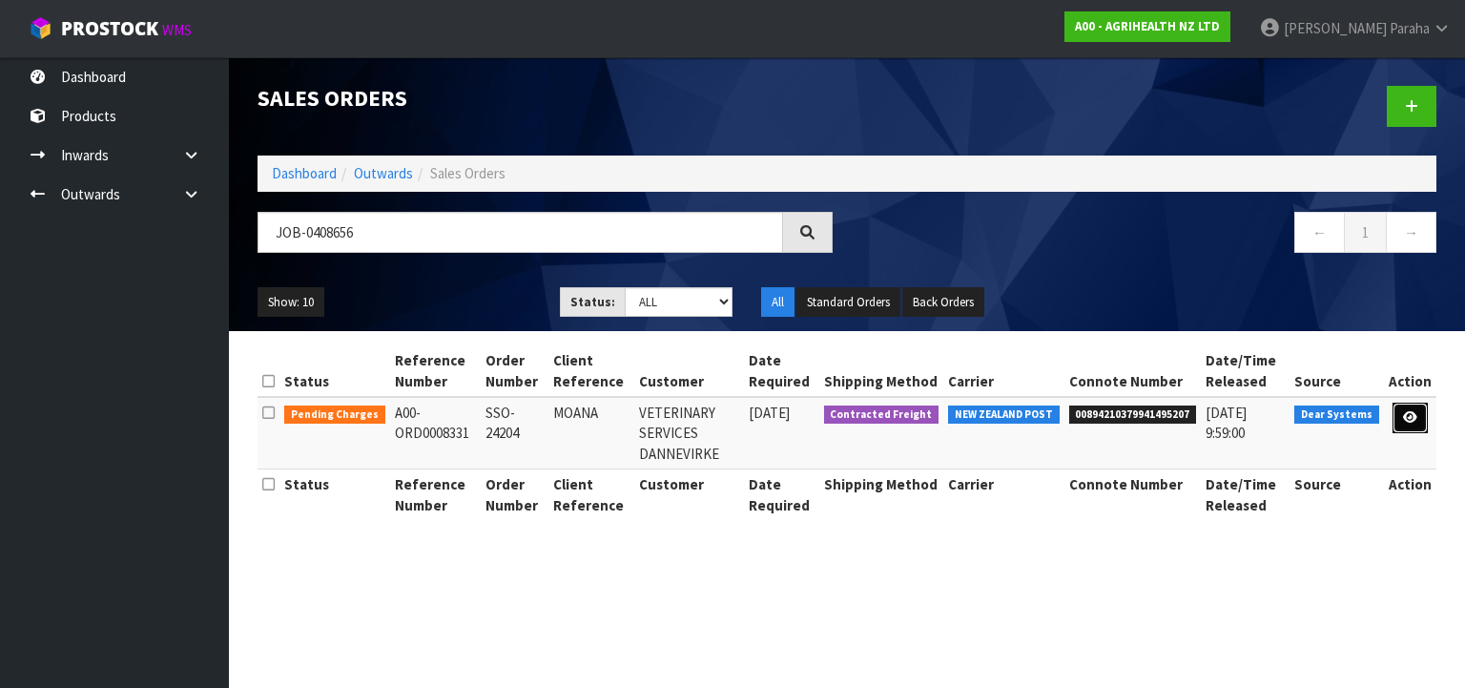
click at [1421, 420] on link at bounding box center [1409, 417] width 35 height 31
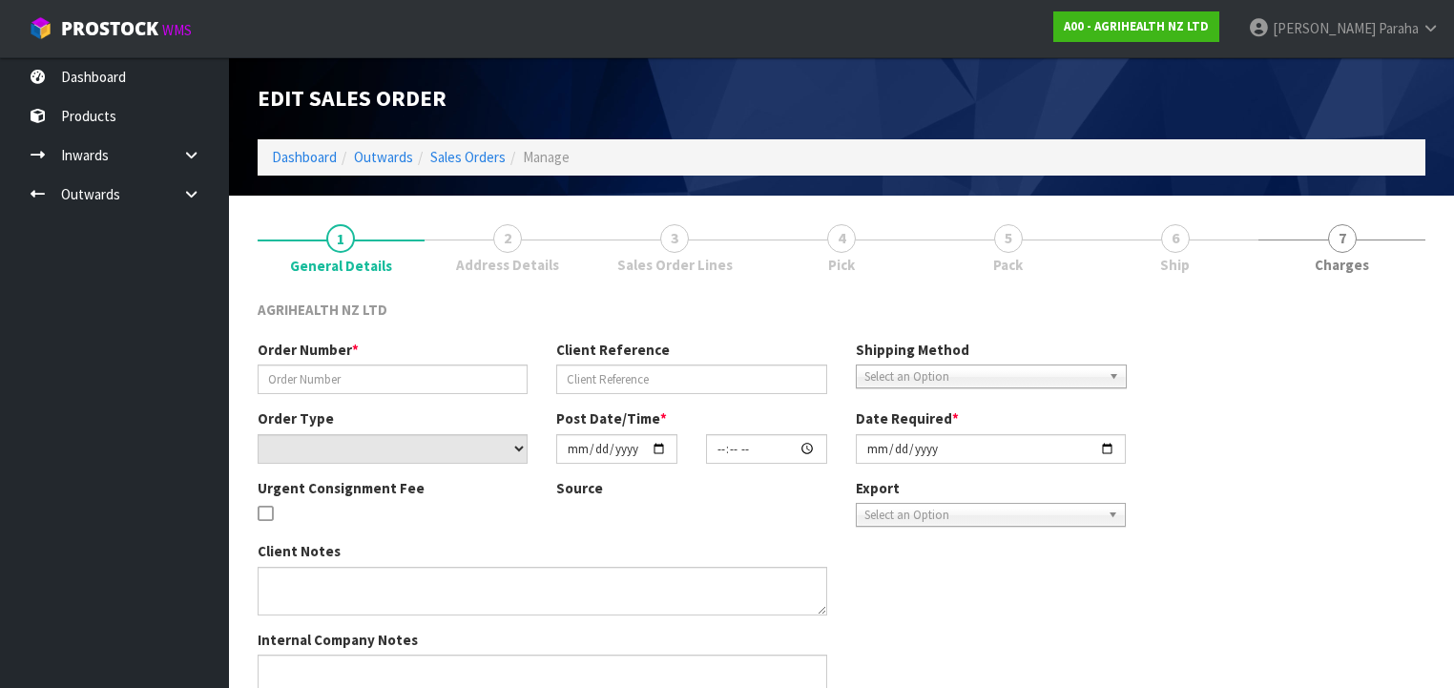
type input "SSO-24204"
type input "MOANA"
select select "number:0"
type input "[DATE]"
type input "14:51:53.000"
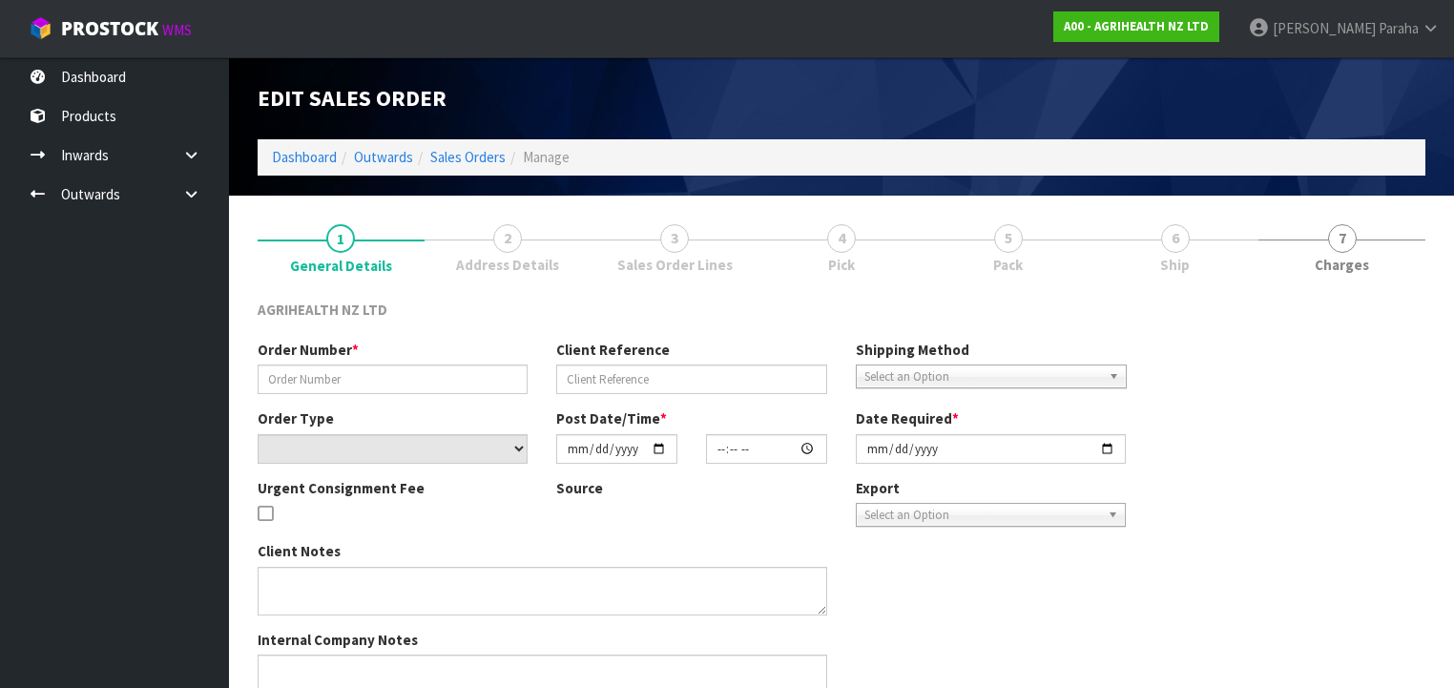
type input "[DATE]"
type textarea "SHIP BY: Overnight Courier"
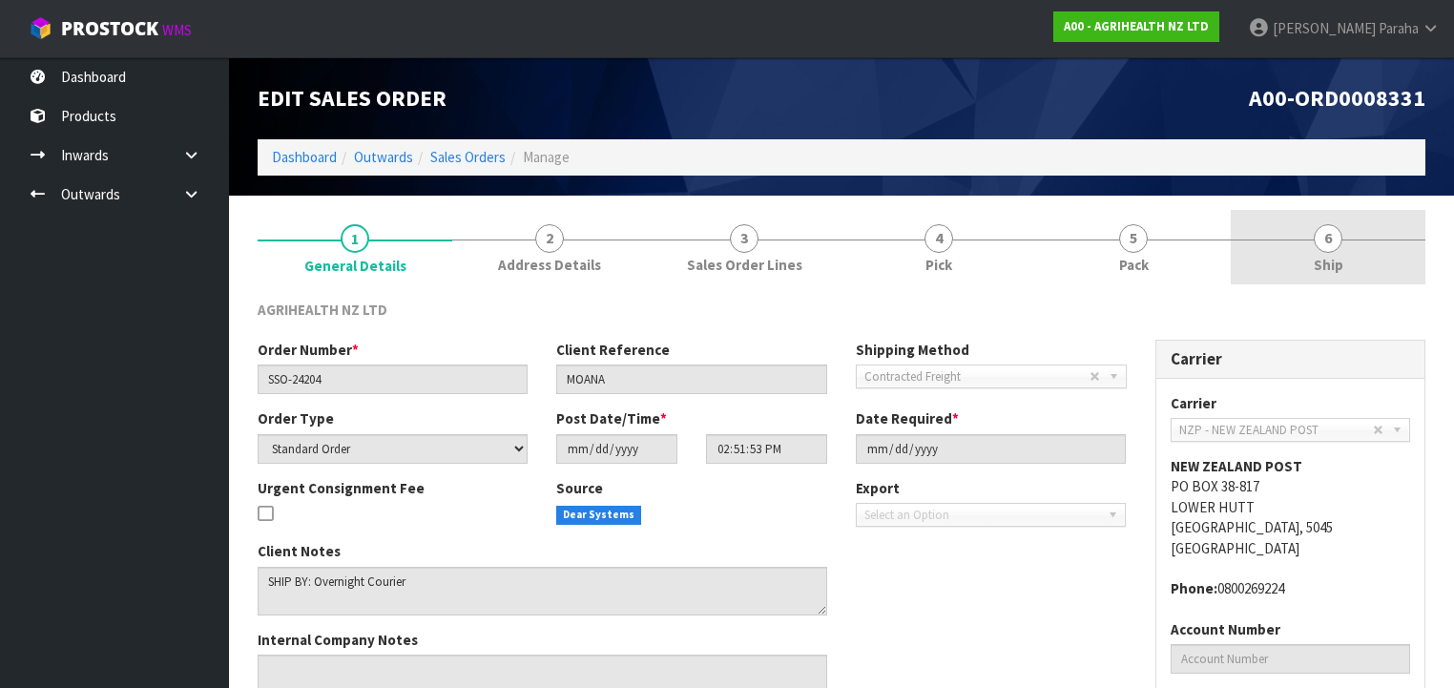
click at [1335, 250] on link "6 Ship" at bounding box center [1327, 247] width 195 height 75
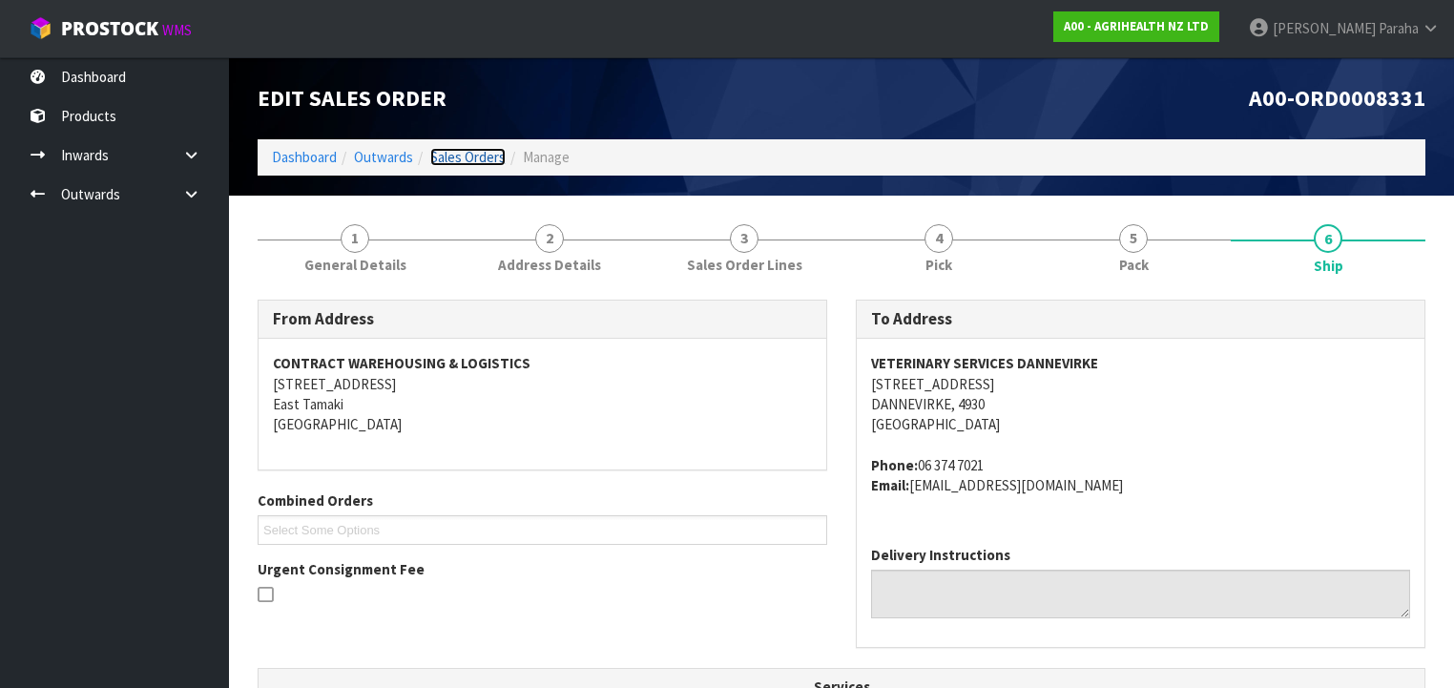
click at [459, 159] on link "Sales Orders" at bounding box center [467, 157] width 75 height 18
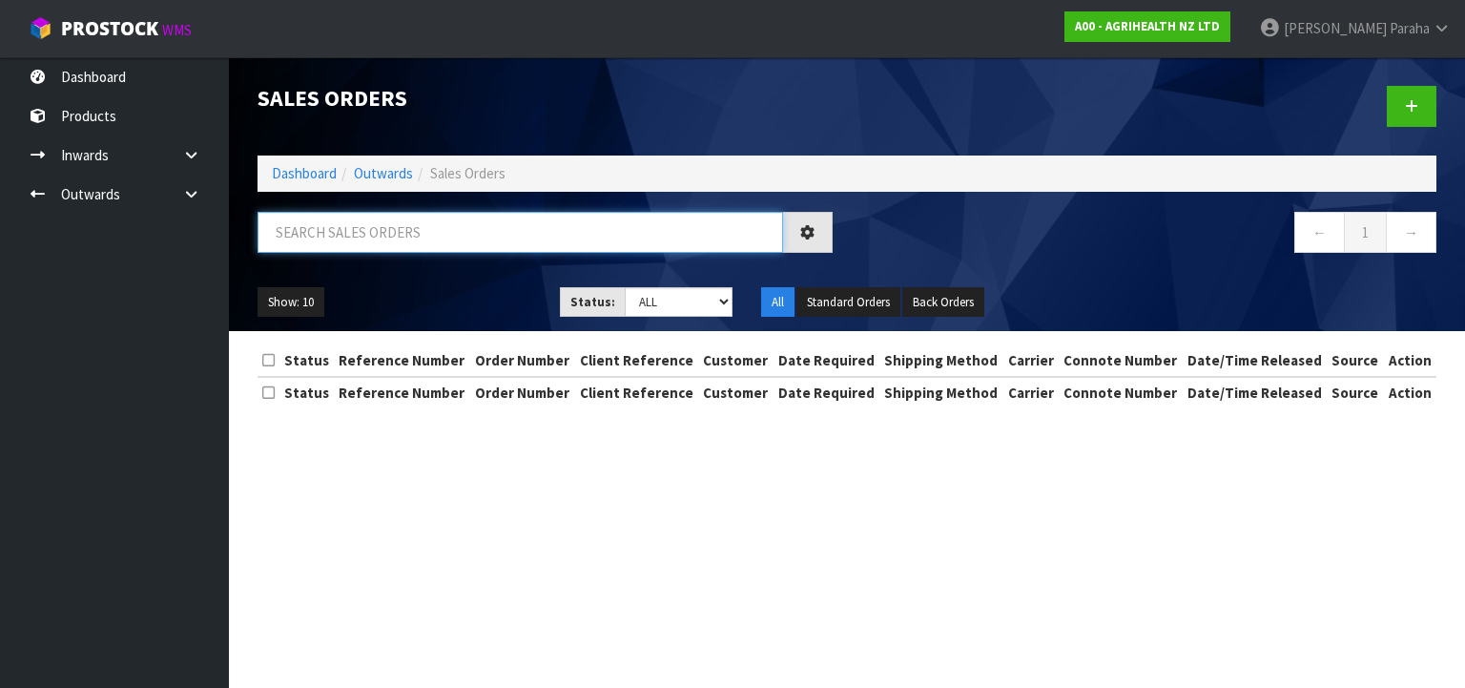
click at [462, 225] on input "text" at bounding box center [521, 232] width 526 height 41
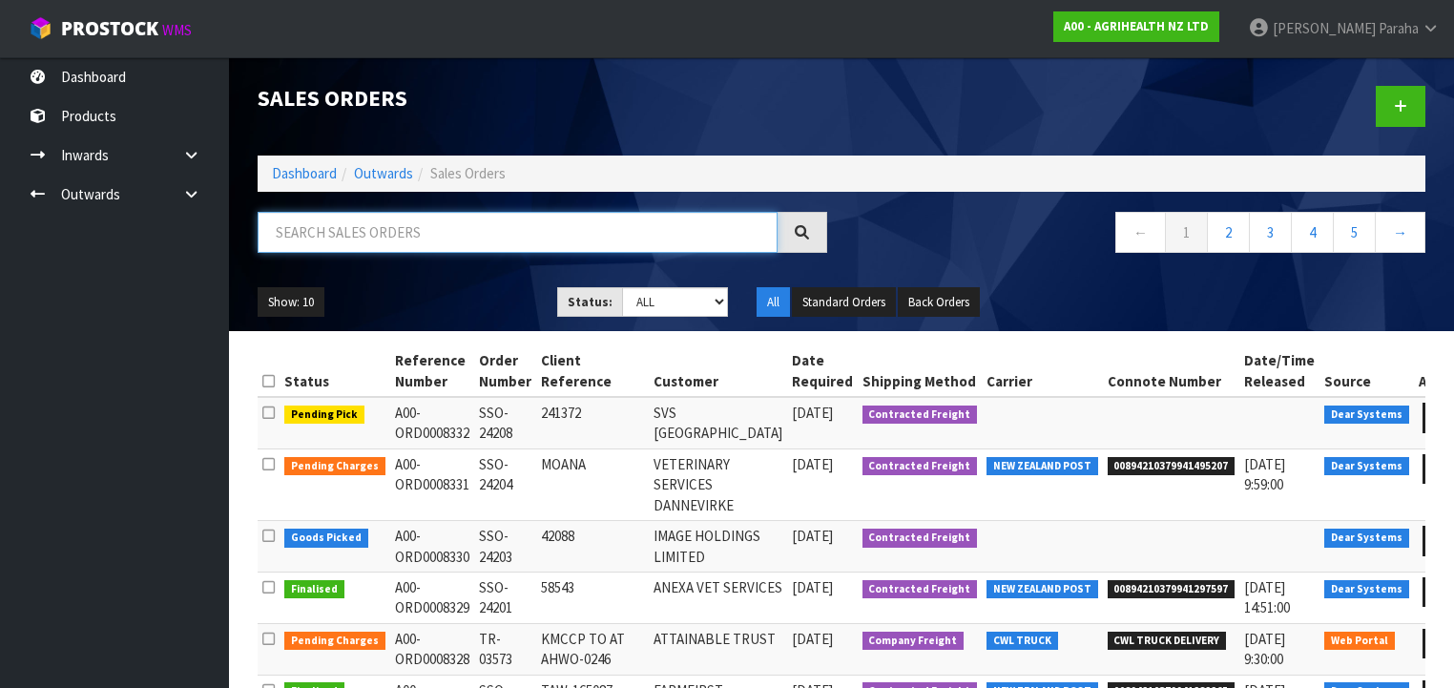
click at [432, 217] on input "text" at bounding box center [518, 232] width 520 height 41
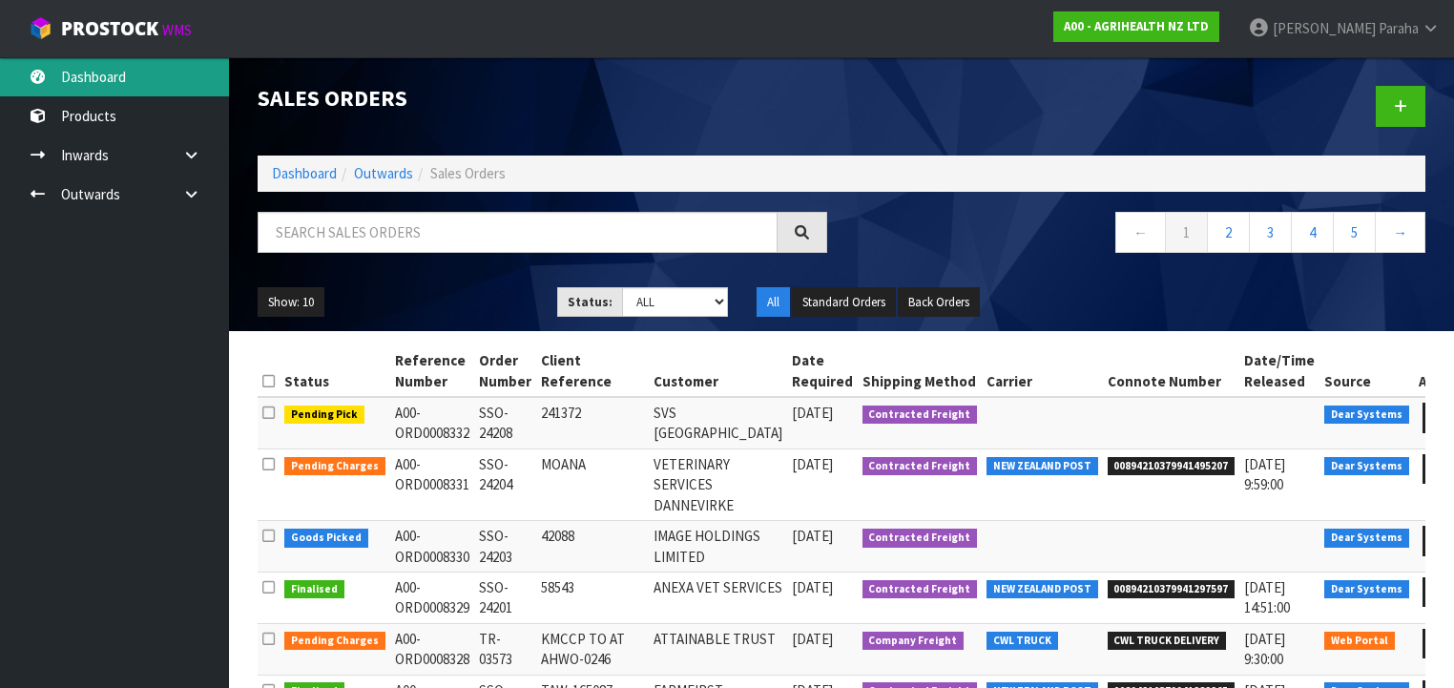
click at [175, 83] on link "Dashboard" at bounding box center [114, 76] width 229 height 39
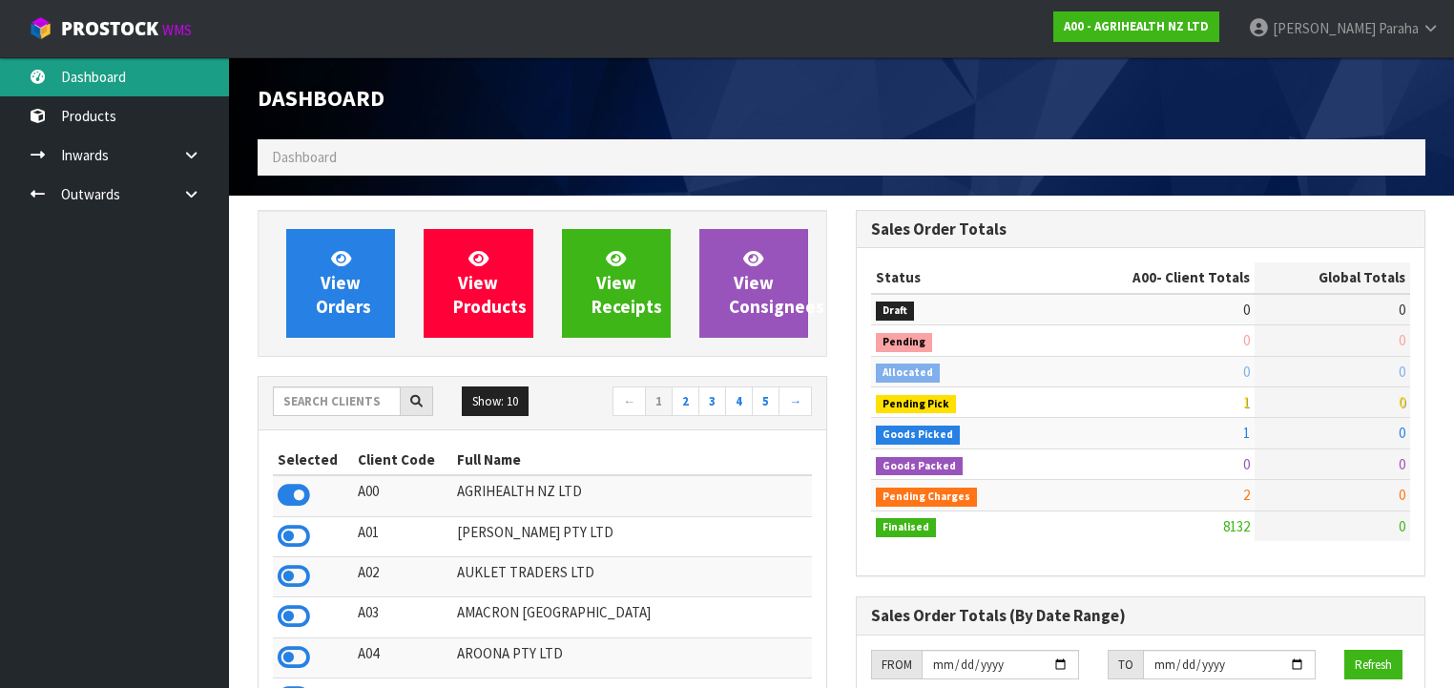
scroll to position [1438, 598]
